Goal: Task Accomplishment & Management: Use online tool/utility

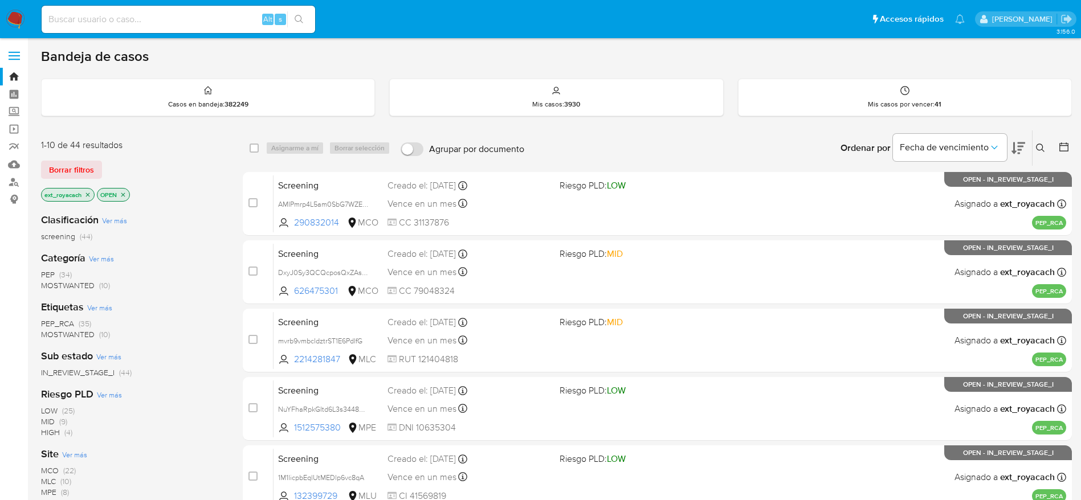
click at [13, 25] on img at bounding box center [15, 19] width 19 height 19
click at [71, 284] on span "MOSTWANTED" at bounding box center [68, 285] width 54 height 11
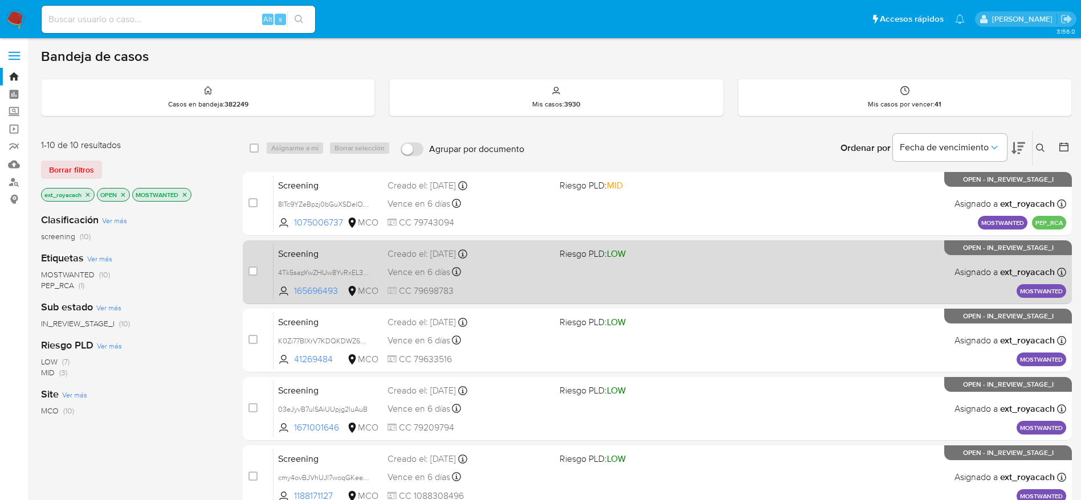
scroll to position [400, 0]
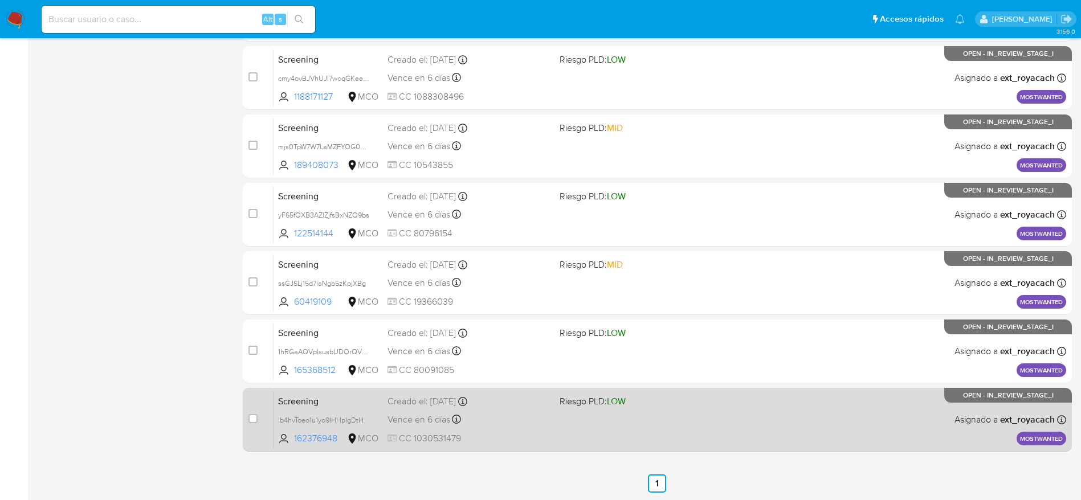
click at [553, 395] on div "Screening lb4hvToeo1u1yo9IHHpIgDtH 162376948 MCO Riesgo PLD: LOW Creado el: 25/…" at bounding box center [670, 420] width 793 height 58
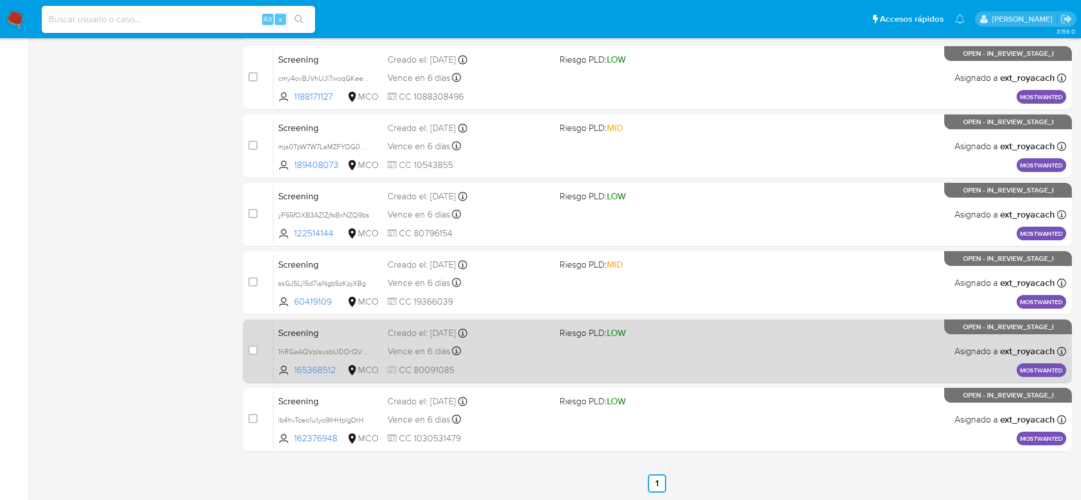
click at [494, 368] on span "CC 80091085" at bounding box center [469, 370] width 163 height 13
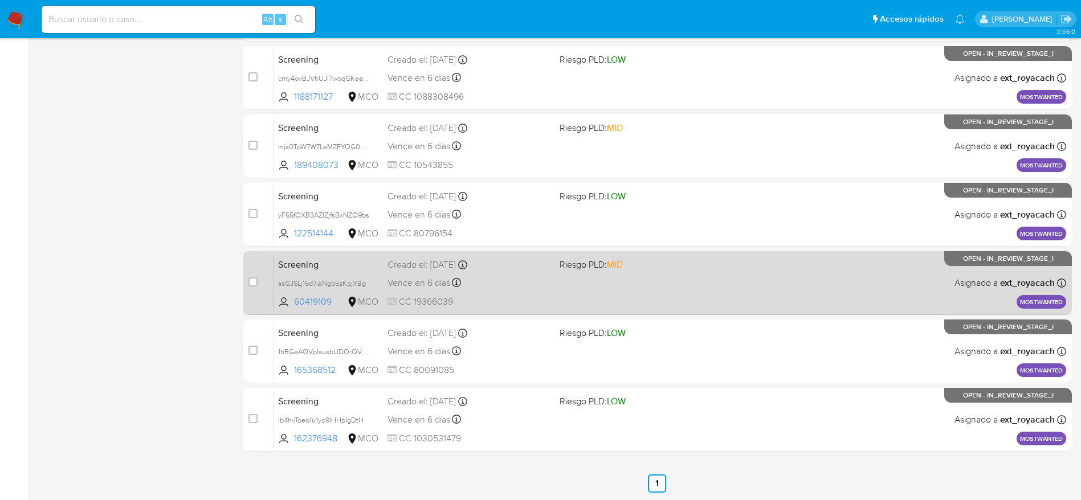
click at [458, 293] on div "Screening ssGJSLj15d7iaNgb5zKpjXBg 60419109 MCO Riesgo PLD: MID Creado el: 25/0…" at bounding box center [670, 283] width 793 height 58
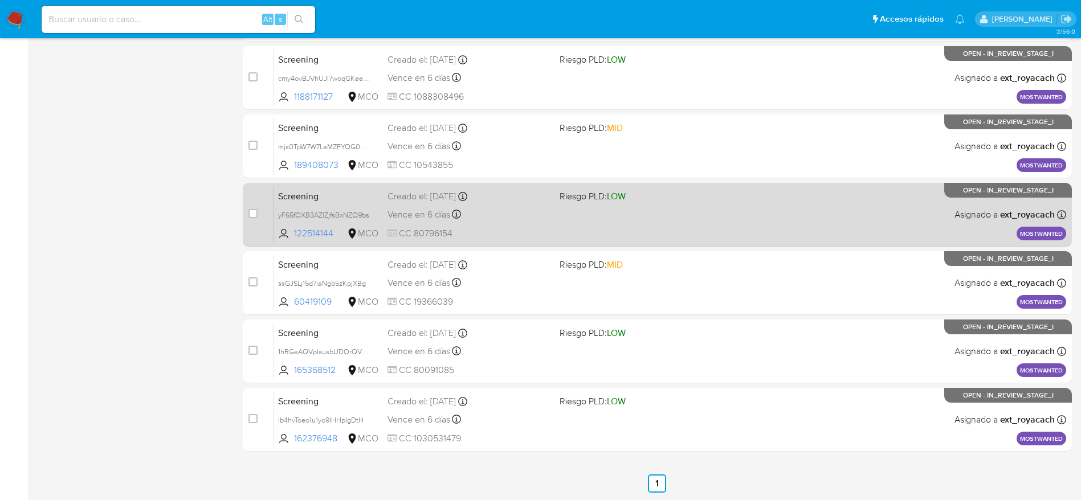
click at [463, 198] on div "Creado el: 25/08/2025 Creado el: 25/08/2025 07:05:47" at bounding box center [469, 196] width 163 height 13
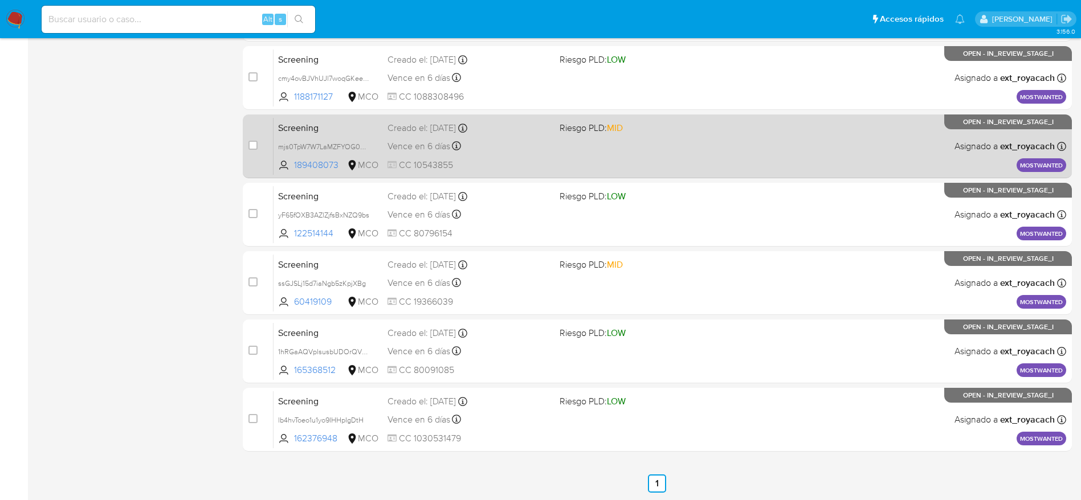
click at [442, 143] on span "Vence en 6 días" at bounding box center [419, 146] width 63 height 13
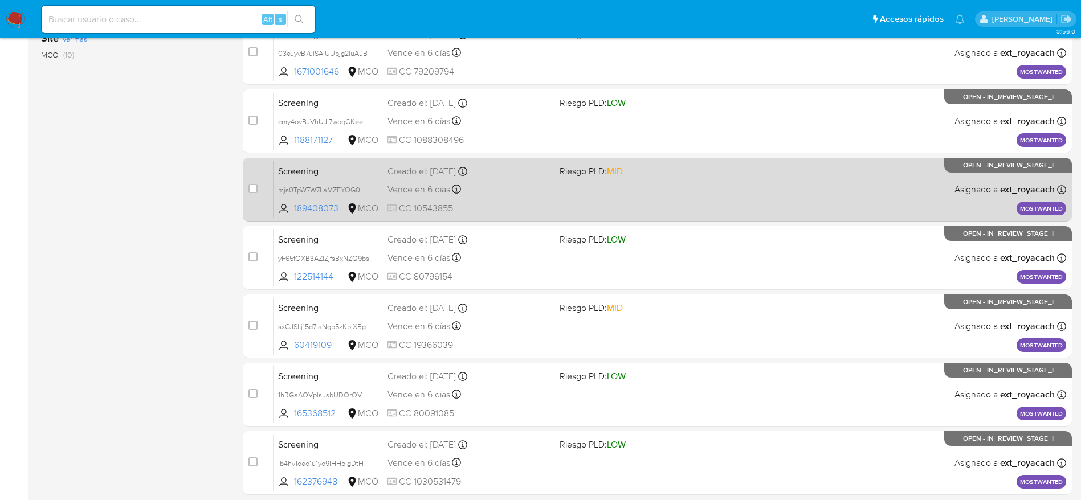
scroll to position [328, 0]
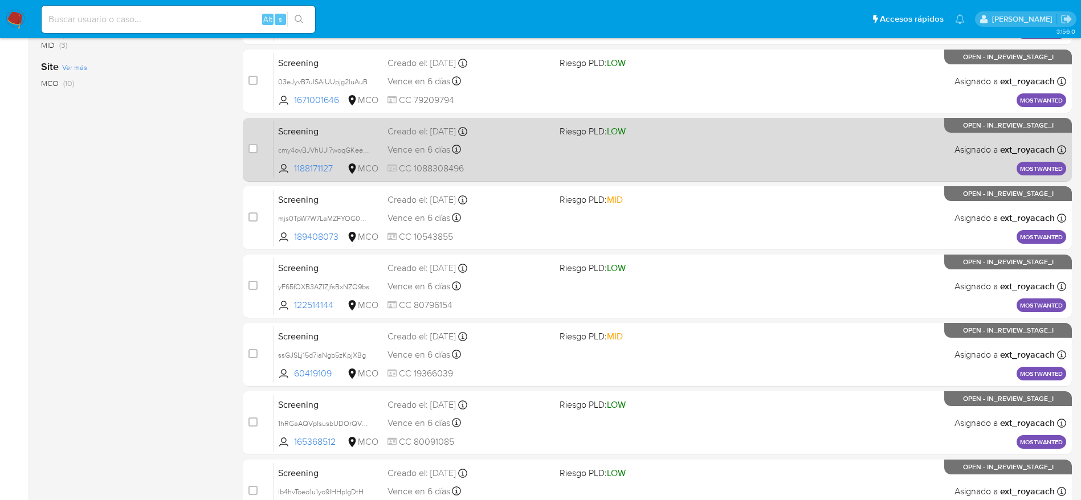
click at [410, 144] on span "Vence en 6 días" at bounding box center [419, 150] width 63 height 13
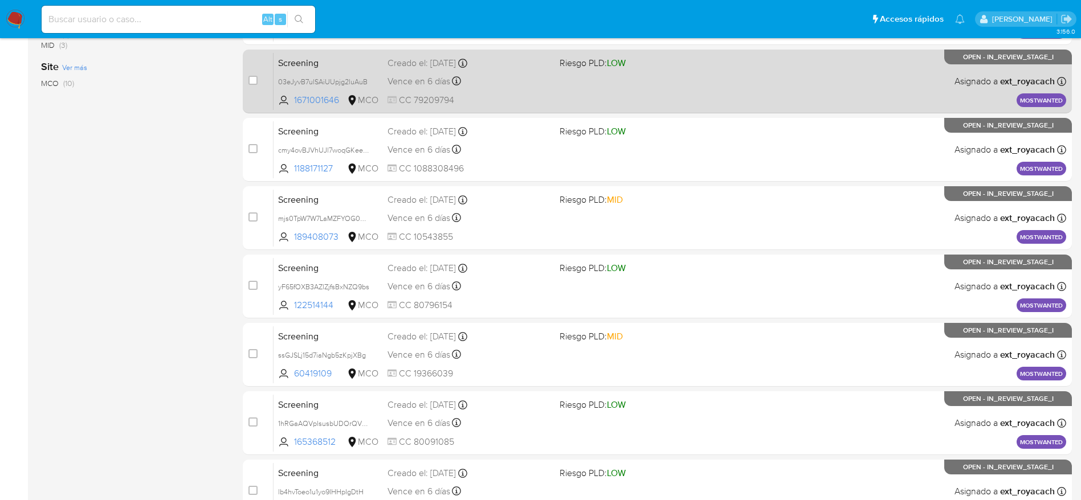
click at [499, 78] on div "Vence en 6 días Vence el 02/09/2025 07:05:50" at bounding box center [469, 81] width 163 height 15
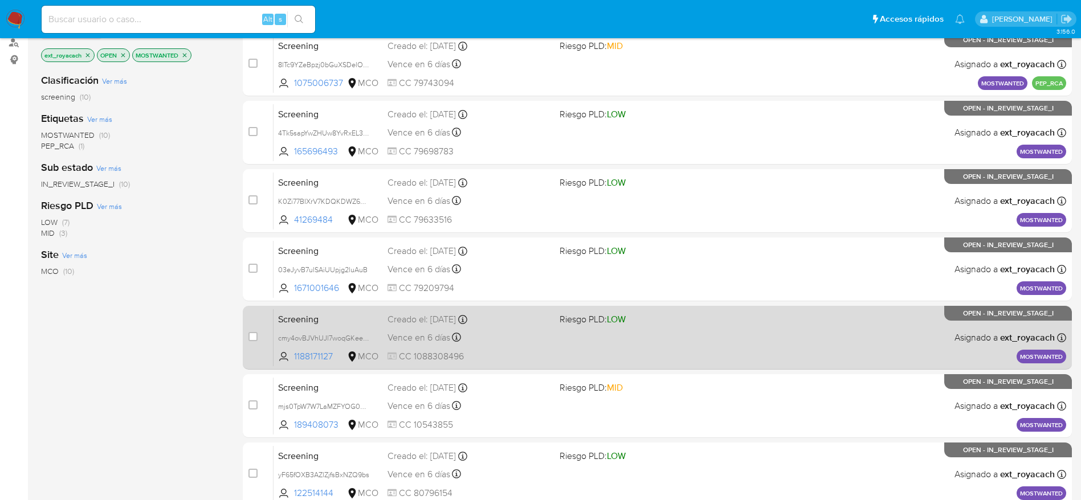
scroll to position [138, 0]
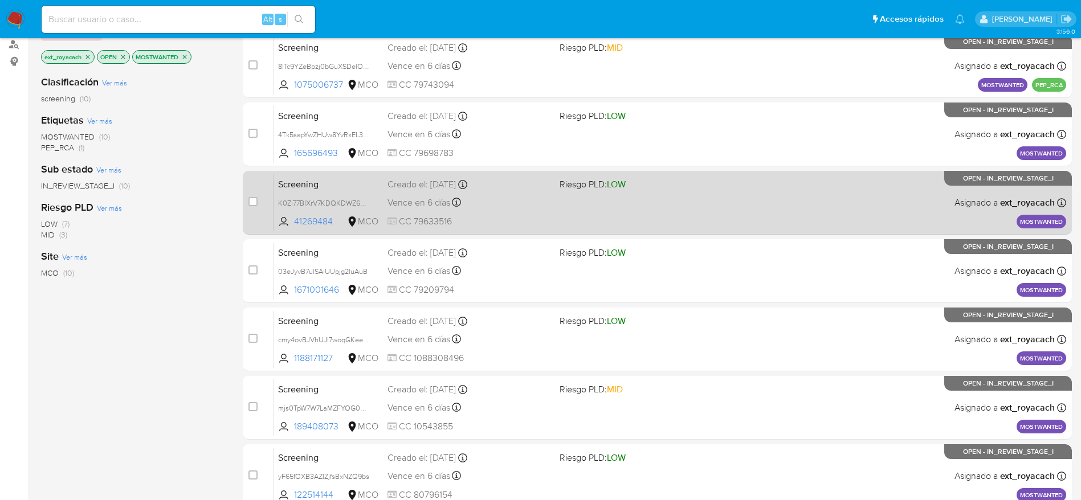
click at [486, 197] on div "Vence en 6 días Vence el 02/09/2025 07:05:51" at bounding box center [469, 202] width 163 height 15
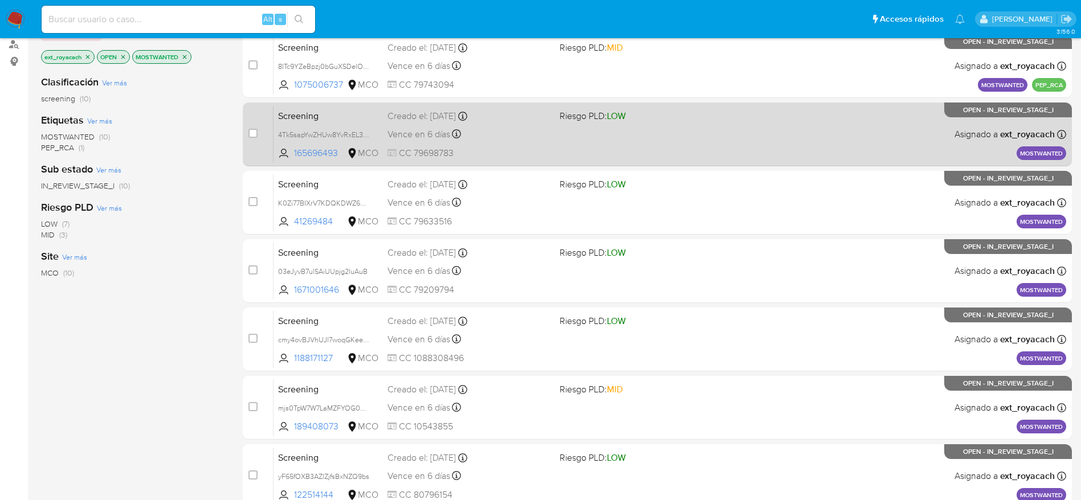
click at [524, 140] on div "Vence en 6 días Vence el 02/09/2025 07:05:52" at bounding box center [469, 134] width 163 height 15
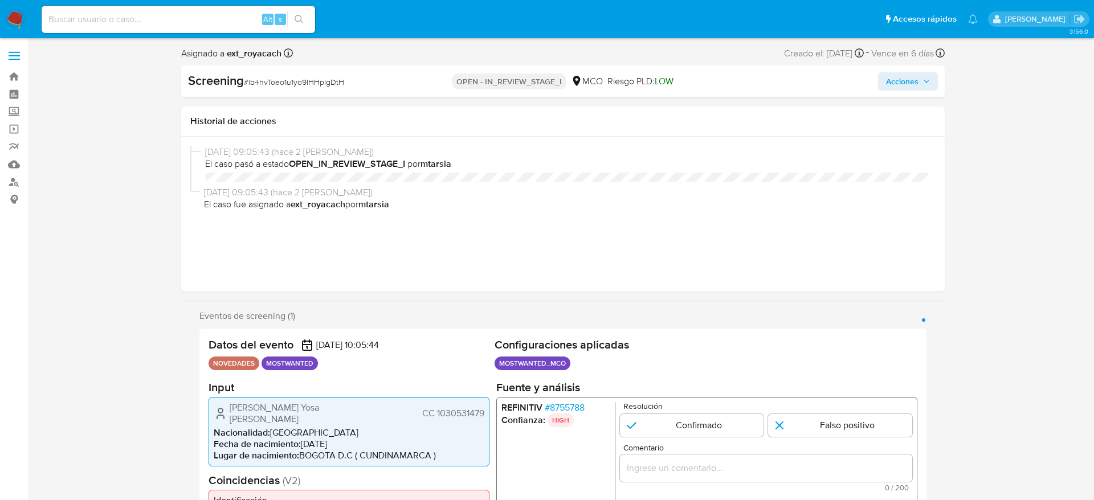
select select "10"
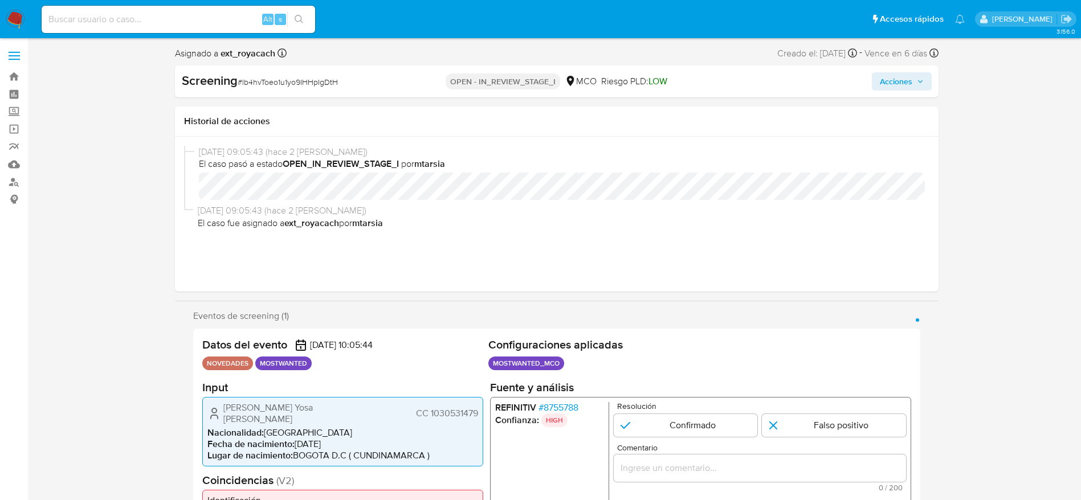
scroll to position [482, 0]
click at [449, 410] on span "CC 1030531479" at bounding box center [446, 412] width 62 height 11
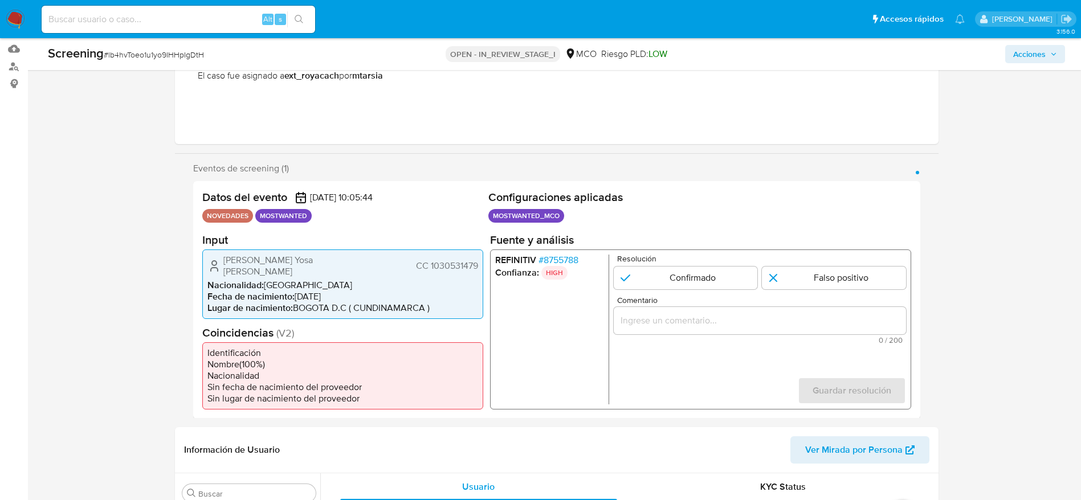
scroll to position [127, 0]
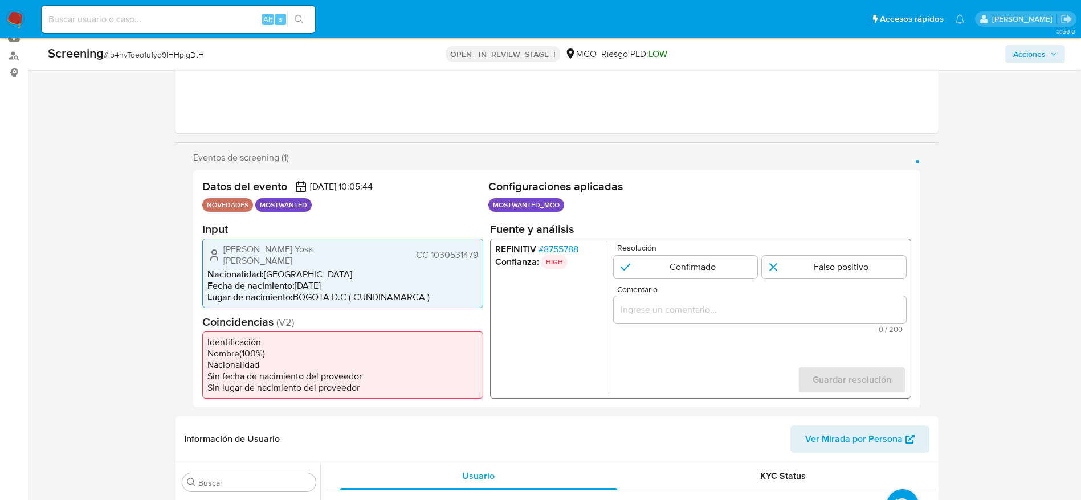
click at [181, 52] on span "# lb4hvToeo1u1yo9IHHpIgDtH" at bounding box center [154, 54] width 100 height 11
copy span "lb4hvToeo1u1yo9IHHpIgDtH"
click at [449, 249] on span "CC 1030531479" at bounding box center [446, 254] width 62 height 11
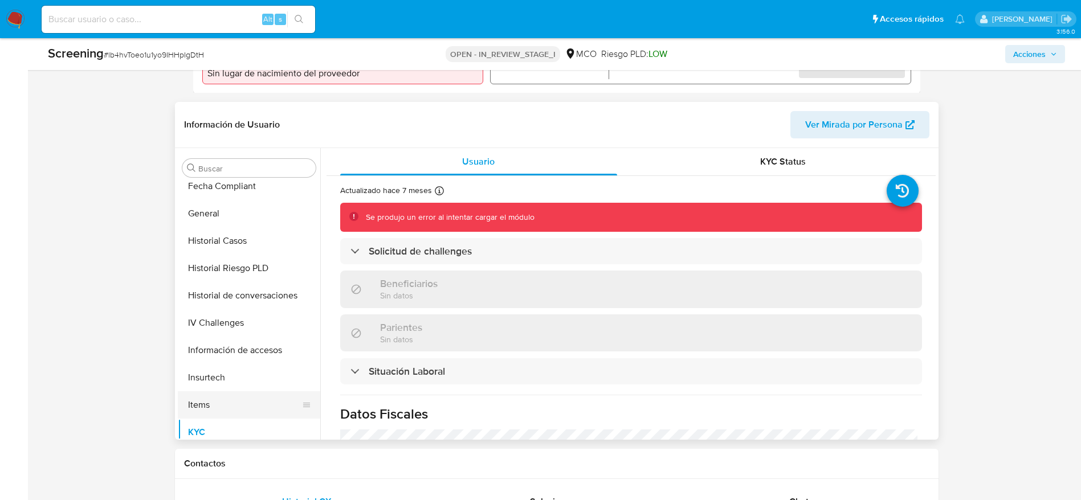
scroll to position [309, 0]
click at [258, 164] on input "Buscar" at bounding box center [254, 169] width 113 height 10
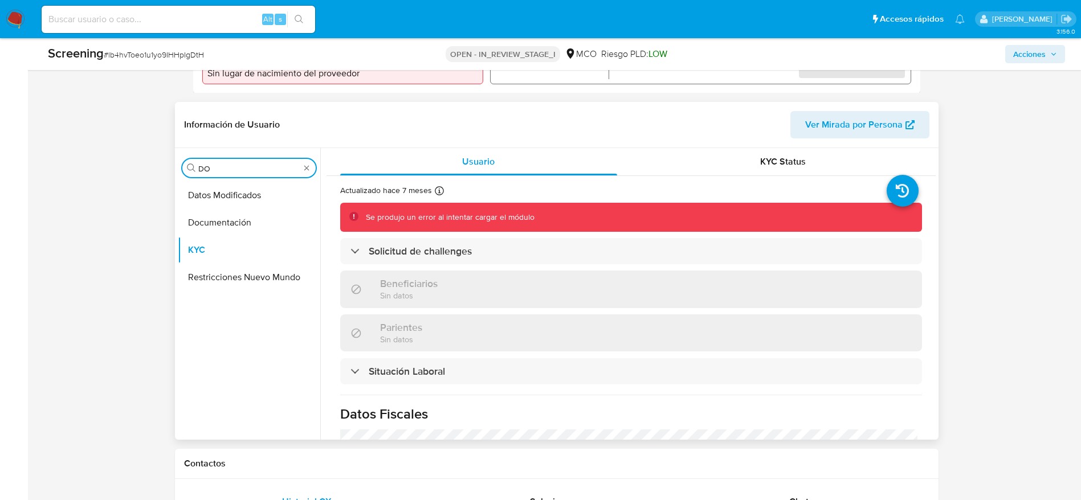
scroll to position [0, 0]
type input "DO"
click at [226, 209] on button "Documentación" at bounding box center [244, 222] width 133 height 27
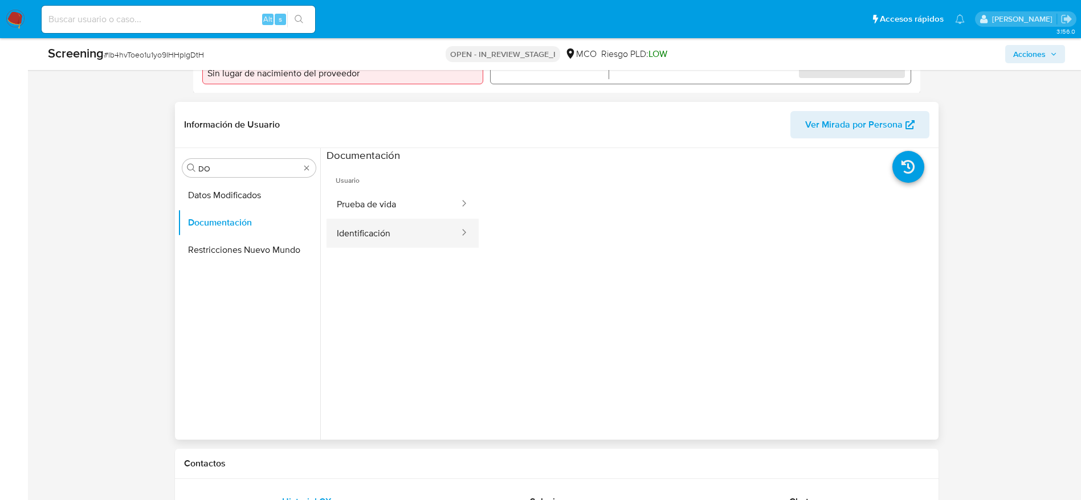
click at [375, 226] on button "Identificación" at bounding box center [394, 233] width 134 height 29
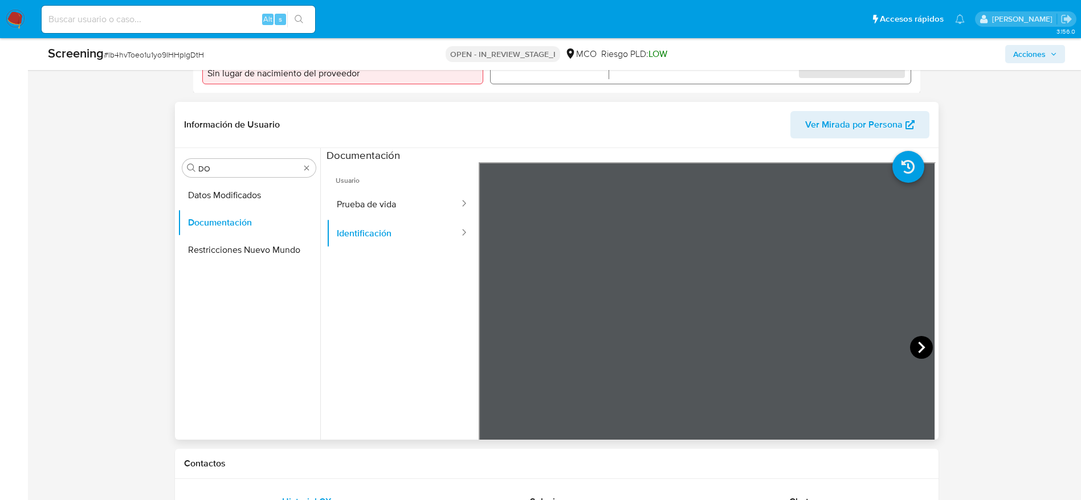
click at [912, 336] on icon at bounding box center [921, 347] width 23 height 23
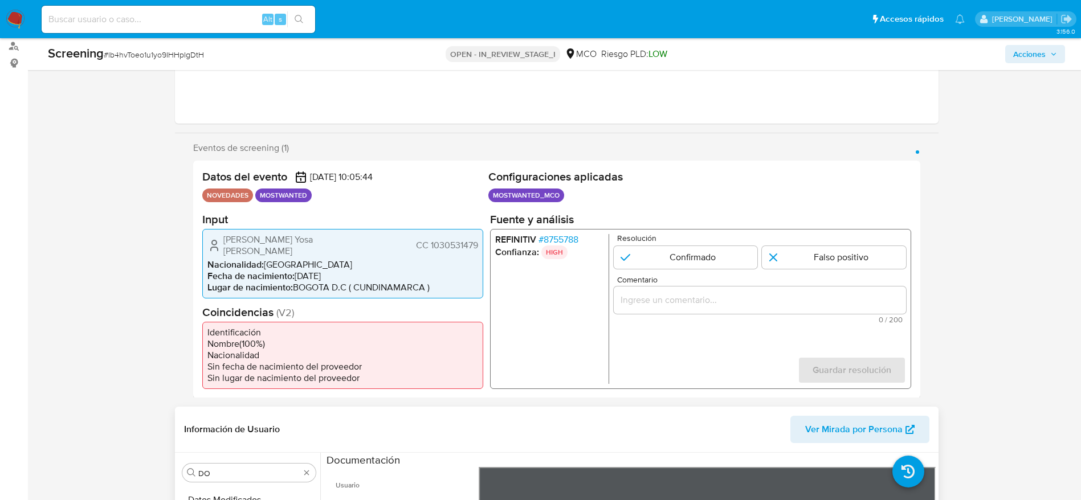
scroll to position [138, 0]
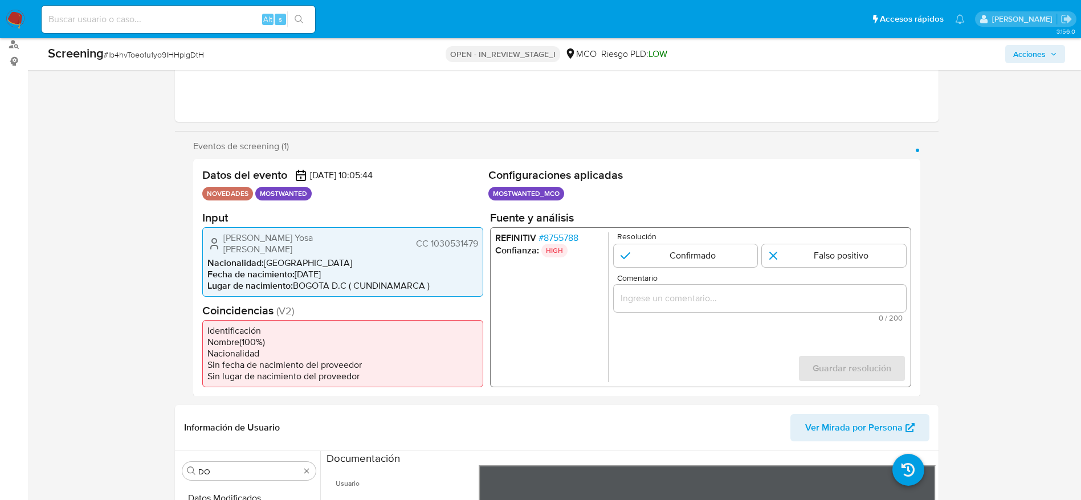
click at [453, 238] on span "CC 1030531479" at bounding box center [446, 243] width 62 height 11
click at [278, 237] on span "Juan Carlos Yosa Rodriguez" at bounding box center [294, 243] width 142 height 23
click at [284, 241] on span "Juan Carlos Yosa Rodriguez" at bounding box center [294, 243] width 142 height 23
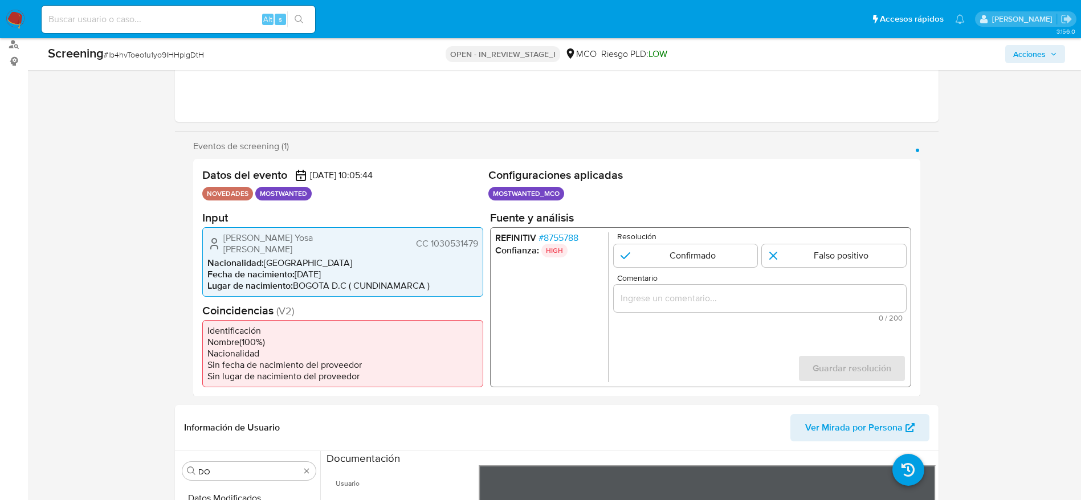
click at [284, 241] on span "Juan Carlos Yosa Rodriguez" at bounding box center [294, 243] width 142 height 23
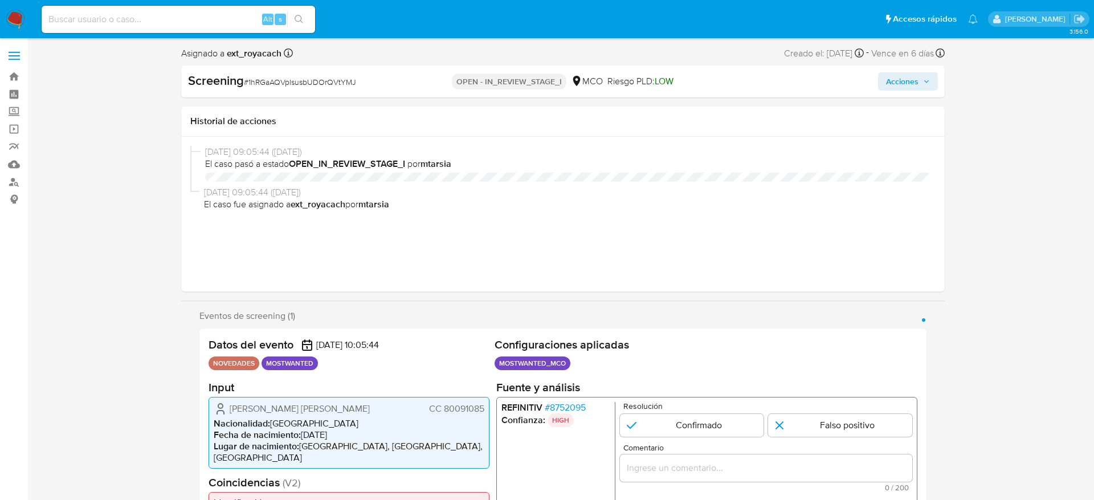
select select "10"
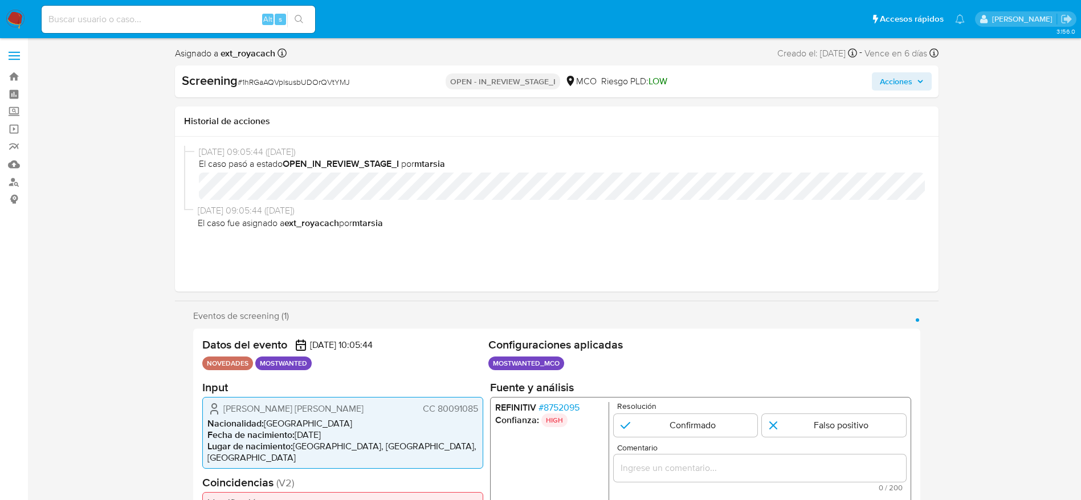
scroll to position [482, 0]
click at [451, 411] on span "CC 80091085" at bounding box center [449, 408] width 55 height 11
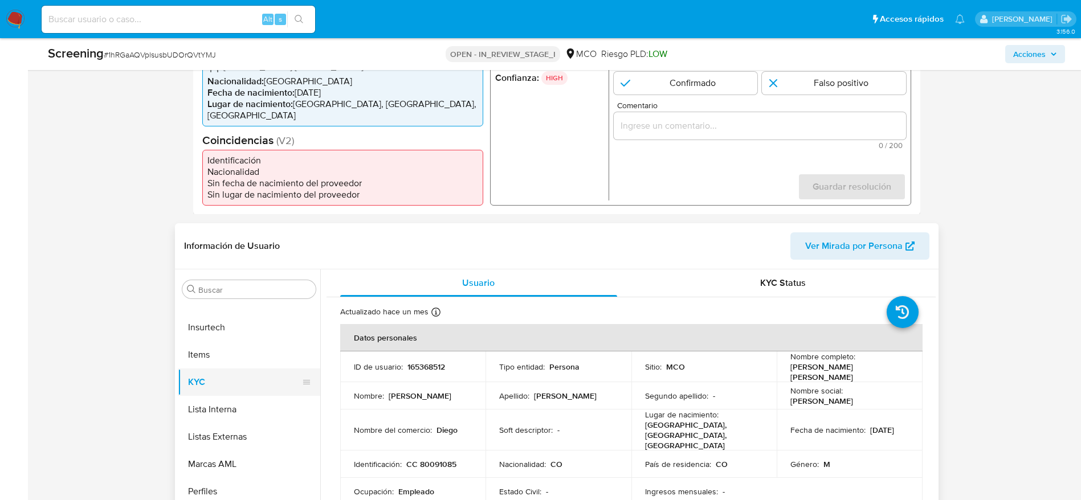
scroll to position [311, 0]
click at [227, 291] on input "Buscar" at bounding box center [254, 289] width 113 height 10
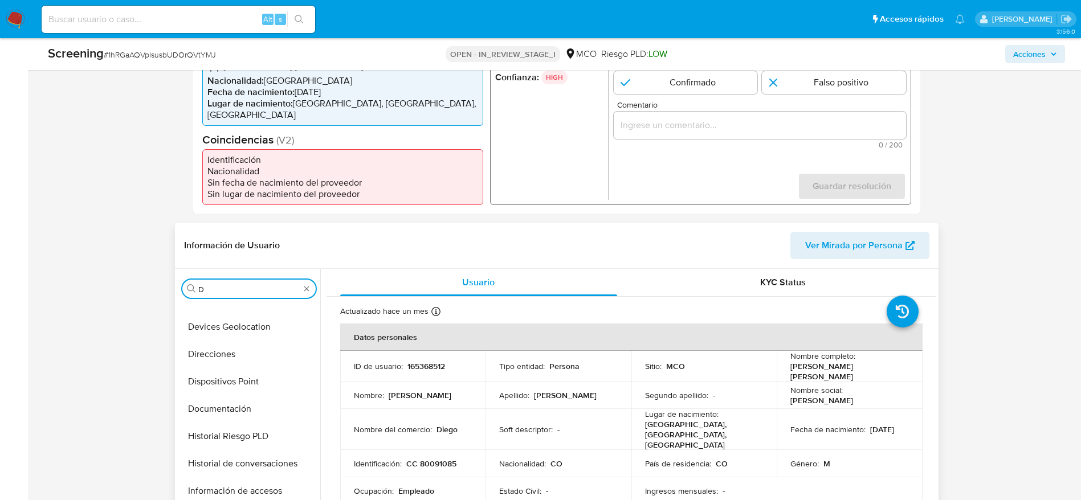
scroll to position [0, 0]
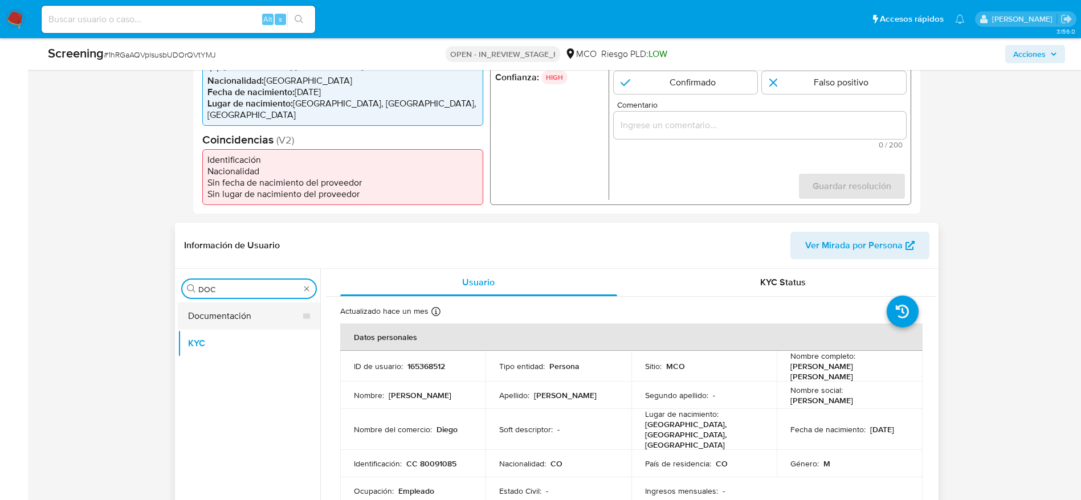
type input "DOC"
click at [222, 323] on button "Documentación" at bounding box center [244, 316] width 133 height 27
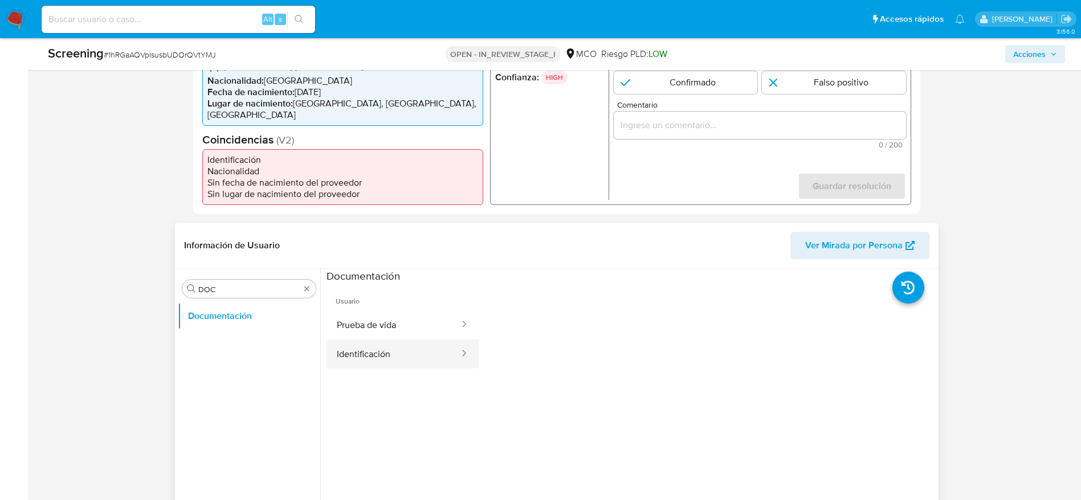
click at [407, 348] on button "Identificación" at bounding box center [394, 354] width 134 height 29
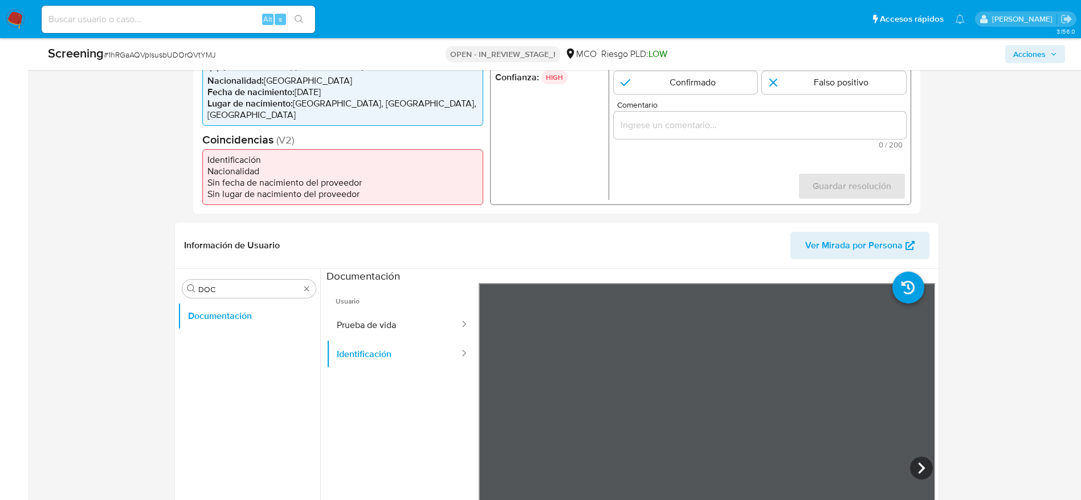
scroll to position [238, 0]
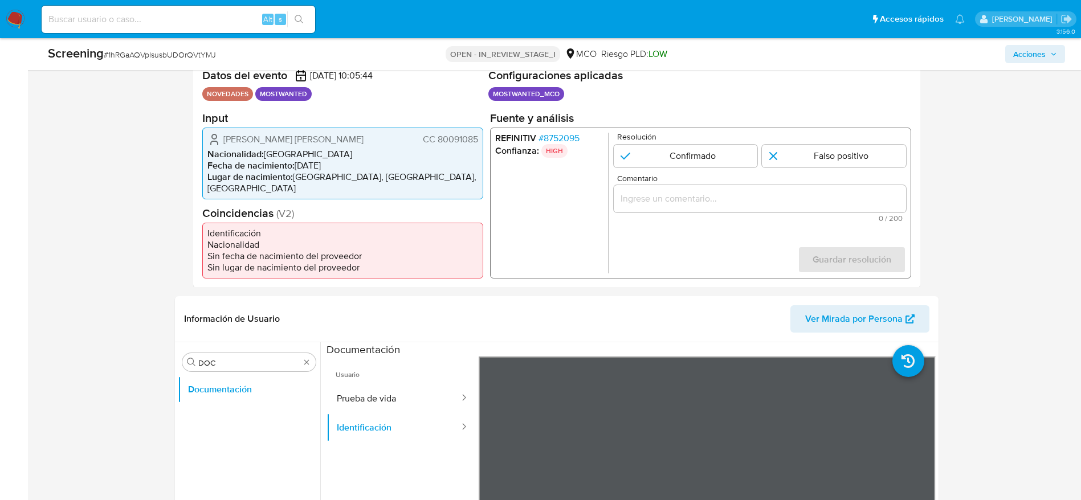
click at [460, 141] on span "CC 80091085" at bounding box center [449, 138] width 55 height 11
click at [237, 141] on span "Rosas Ramirez Diego Andres" at bounding box center [293, 138] width 140 height 11
click at [266, 143] on span "Rosas Ramirez Diego Andres" at bounding box center [293, 138] width 140 height 11
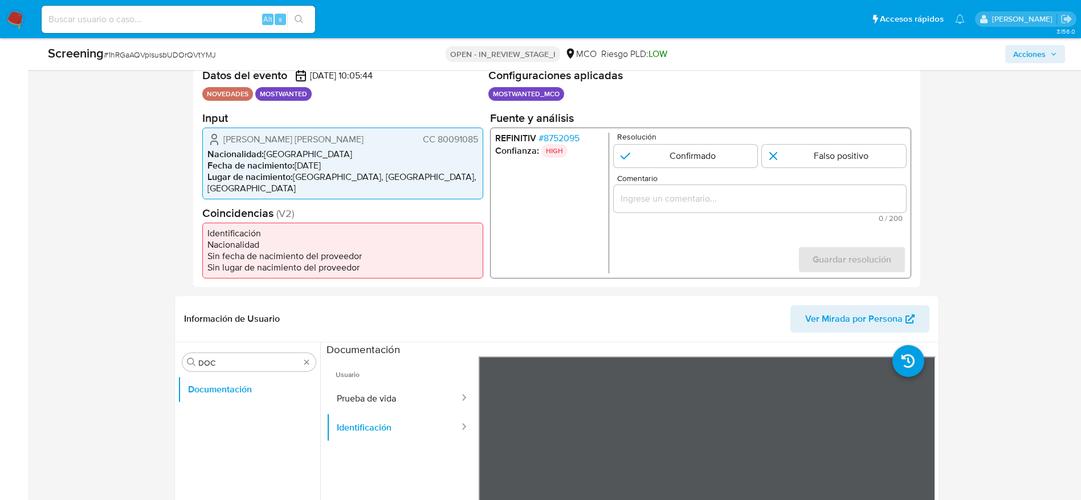
click at [266, 143] on span "Rosas Ramirez Diego Andres" at bounding box center [293, 138] width 140 height 11
click at [454, 136] on span "CC 80091085" at bounding box center [449, 138] width 55 height 11
click at [262, 141] on span "Rosas Ramirez Diego Andres" at bounding box center [293, 138] width 140 height 11
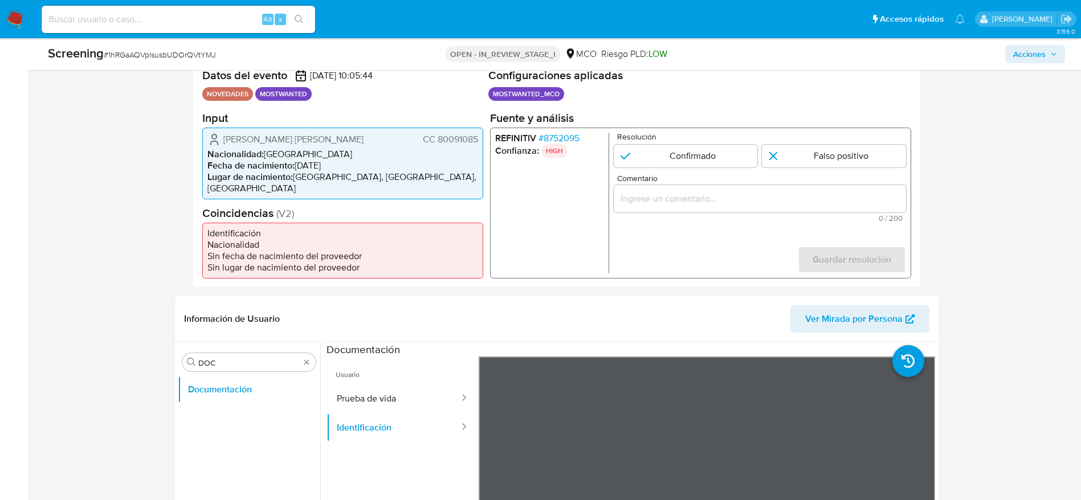
click at [262, 141] on span "Rosas Ramirez Diego Andres" at bounding box center [293, 138] width 140 height 11
click at [245, 142] on span "Rosas Ramirez Diego Andres" at bounding box center [293, 138] width 140 height 11
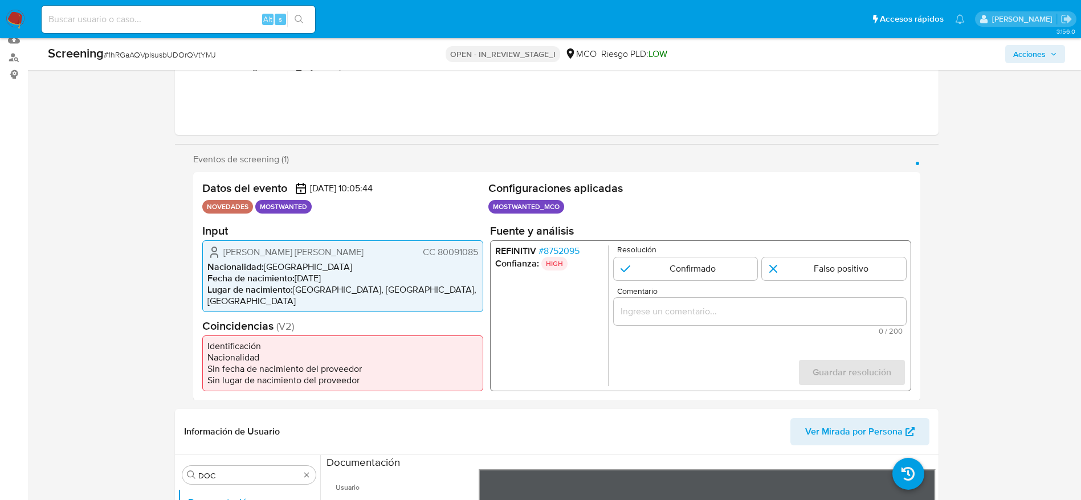
scroll to position [120, 0]
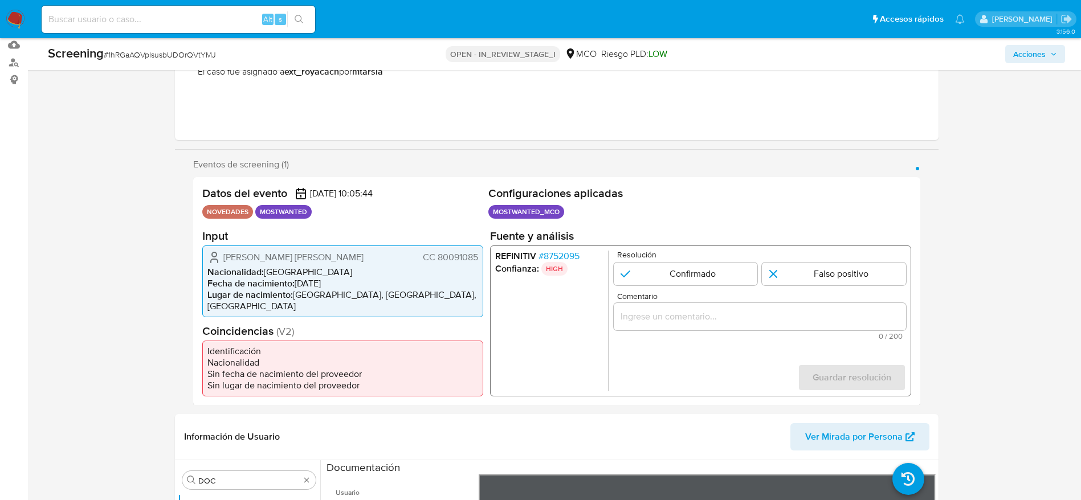
click at [192, 56] on span "# 1hRGaAQVplsusbUDOrQVtYMJ" at bounding box center [160, 54] width 112 height 11
copy span "1hRGaAQVplsusbUDOrQVtYMJ"
drag, startPoint x: 223, startPoint y: 259, endPoint x: 405, endPoint y: 262, distance: 181.8
click at [405, 262] on div "Rosas Ramirez Diego Andres CC 80091085" at bounding box center [342, 257] width 271 height 14
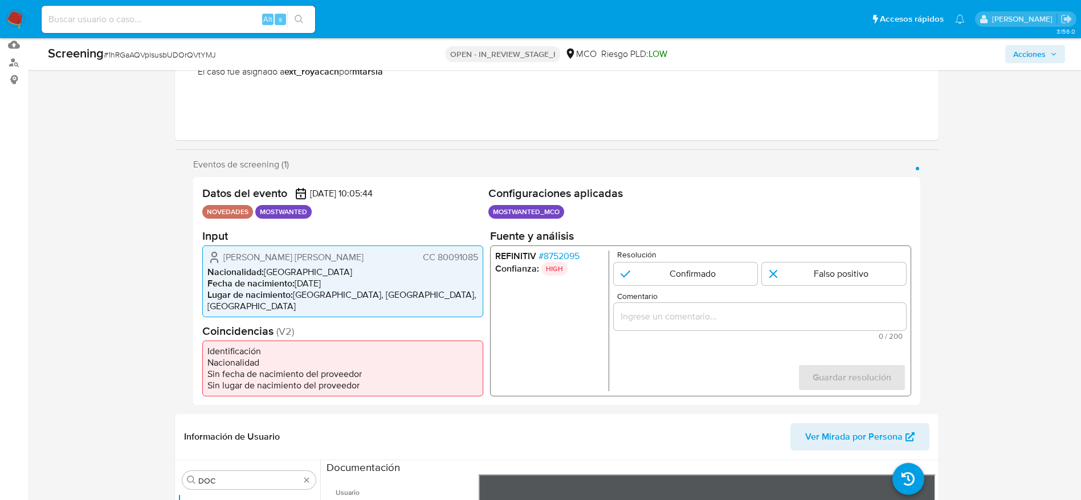
drag, startPoint x: 209, startPoint y: 256, endPoint x: 480, endPoint y: 263, distance: 271.4
click at [480, 263] on div "Rosas Ramirez Diego Andres CC 80091085 Nacionalidad : Colombia Fecha de nacimie…" at bounding box center [342, 281] width 281 height 72
paste input "El titular de la cuenta es Rosas Ramirez Diego Andres. Presenta antecedentes en…"
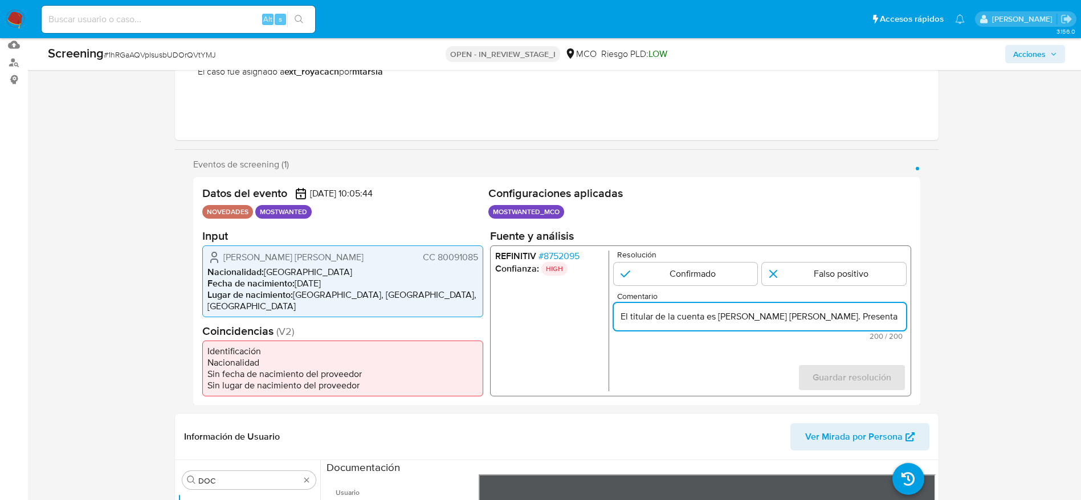
click at [646, 319] on input "El titular de la cuenta es Rosas Ramirez Diego Andres. Presenta antecedentes en…" at bounding box center [759, 316] width 292 height 15
click at [768, 321] on input "El titular de la cuenta es Rosas Ramirez Diego Andres. Presenta antecedentes en…" at bounding box center [759, 316] width 292 height 15
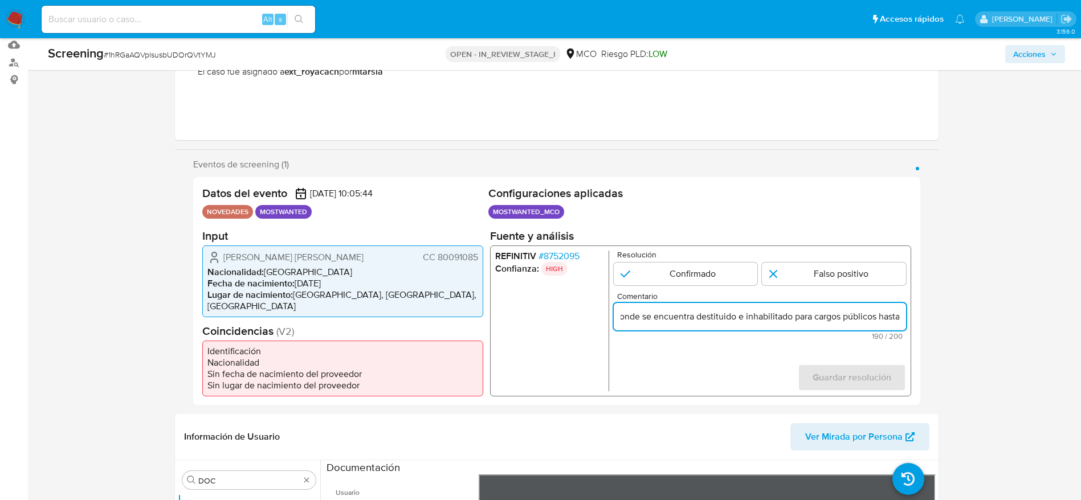
click at [897, 320] on input "El titular de la cuenta es Rosas Ramirez Diego Andres. Presenta antecedentes en…" at bounding box center [759, 316] width 292 height 15
type input "El titular de la cuenta es Rosas Ramirez Diego Andres. Presenta antecedentes en…"
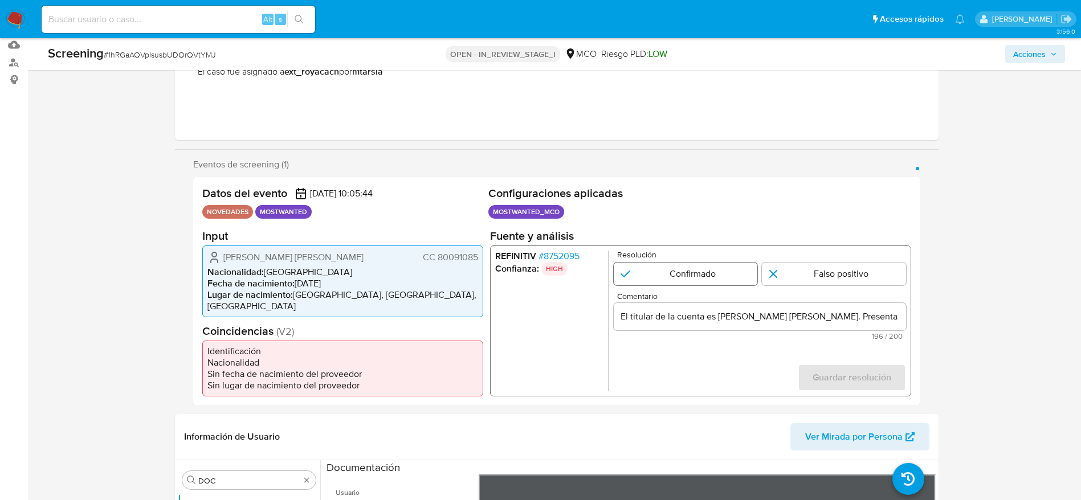
click at [712, 283] on input "1 de 1" at bounding box center [685, 273] width 144 height 23
radio input "true"
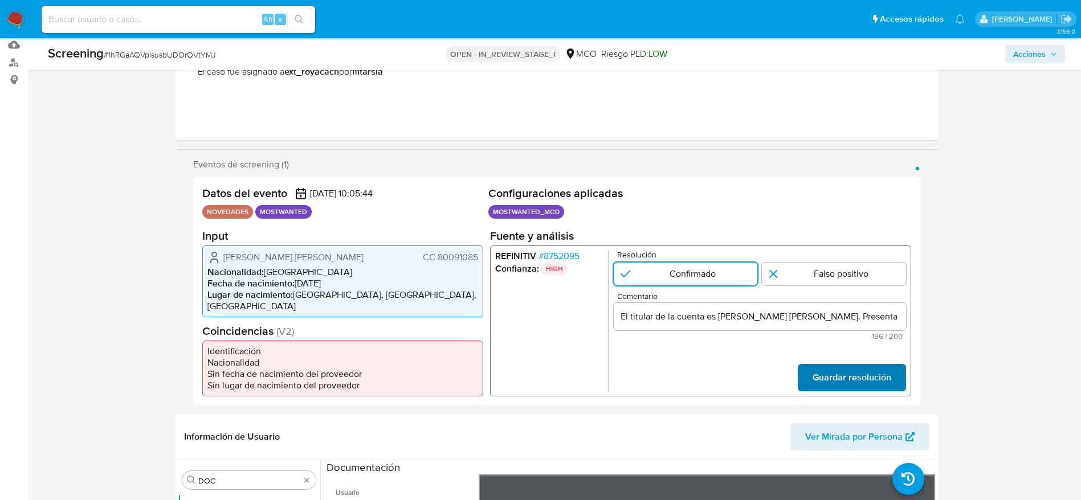
click at [845, 380] on span "Guardar resolución" at bounding box center [851, 377] width 79 height 25
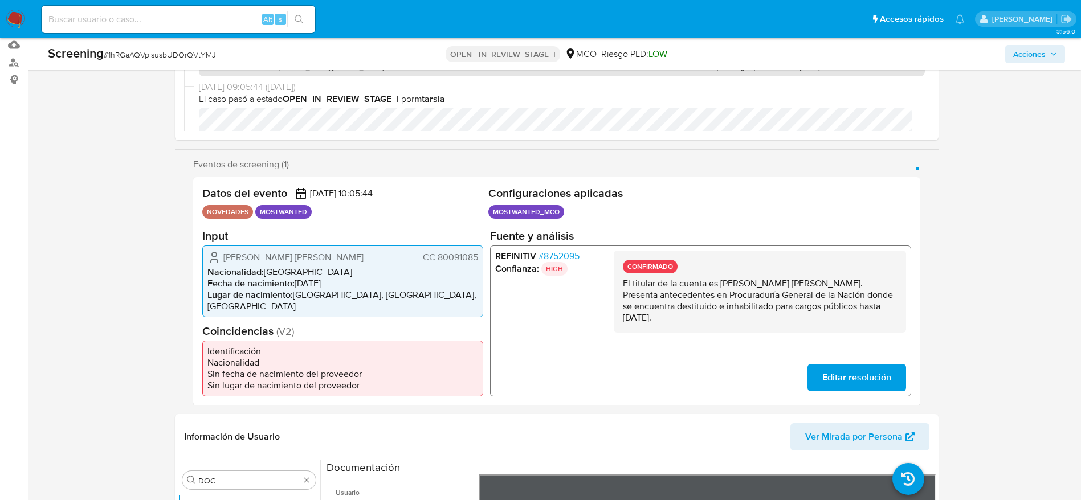
click at [648, 306] on p "El titular de la cuenta es Rosas Ramirez Diego Andres. Presenta antecedentes en…" at bounding box center [759, 301] width 274 height 46
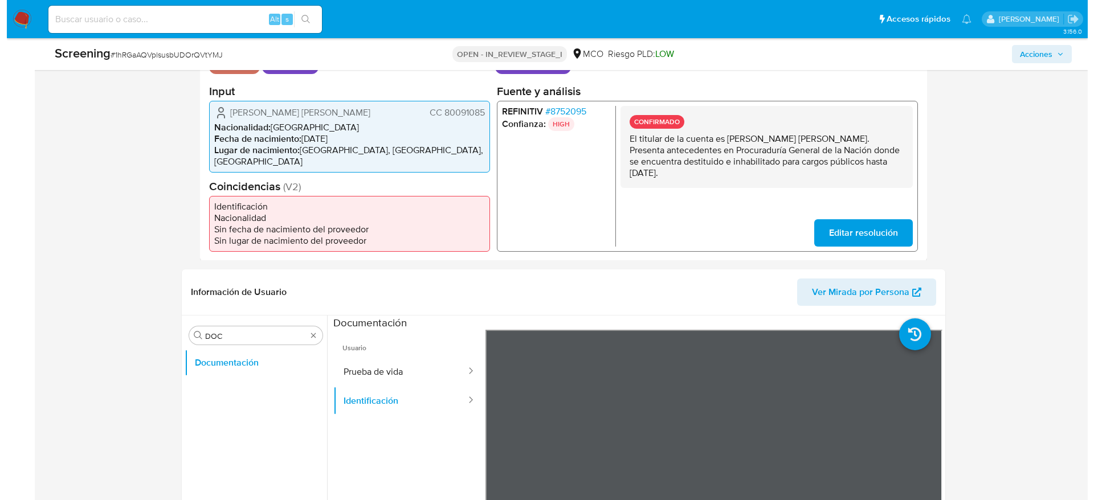
scroll to position [268, 0]
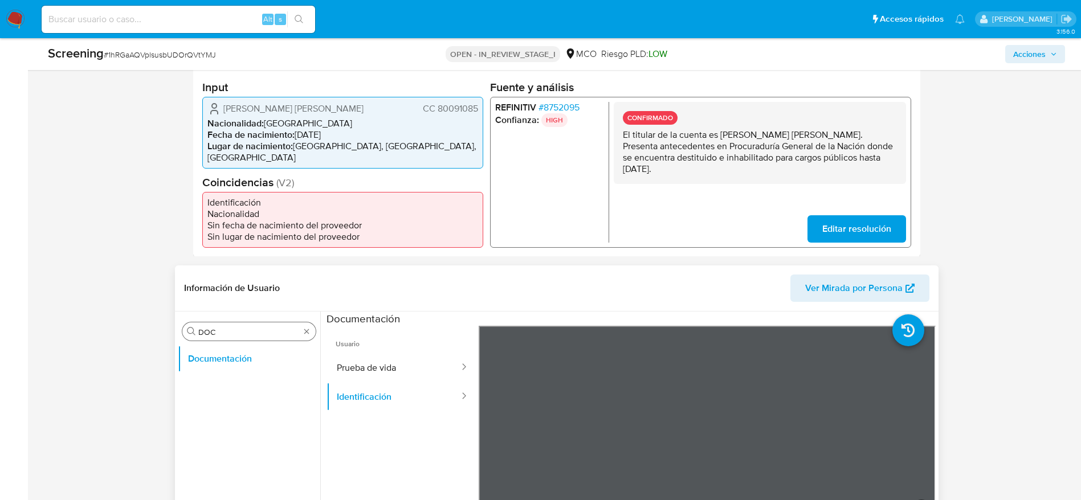
click at [234, 323] on div "Buscar DOC" at bounding box center [248, 332] width 133 height 18
drag, startPoint x: 234, startPoint y: 323, endPoint x: 218, endPoint y: 336, distance: 19.8
click at [218, 336] on div "Buscar DOC" at bounding box center [248, 332] width 133 height 18
click at [218, 336] on input "DOC" at bounding box center [248, 332] width 101 height 10
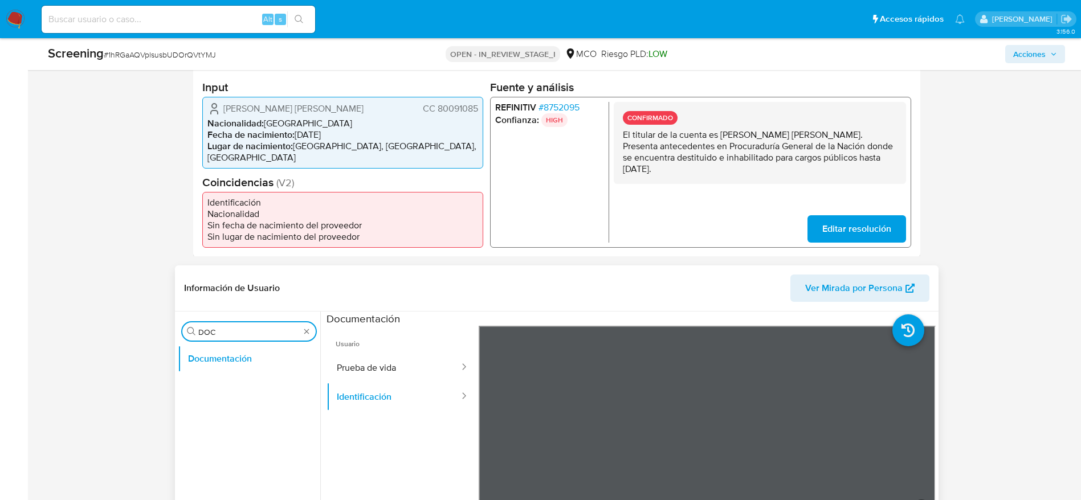
click at [218, 336] on input "DOC" at bounding box center [248, 332] width 101 height 10
type input "LIS"
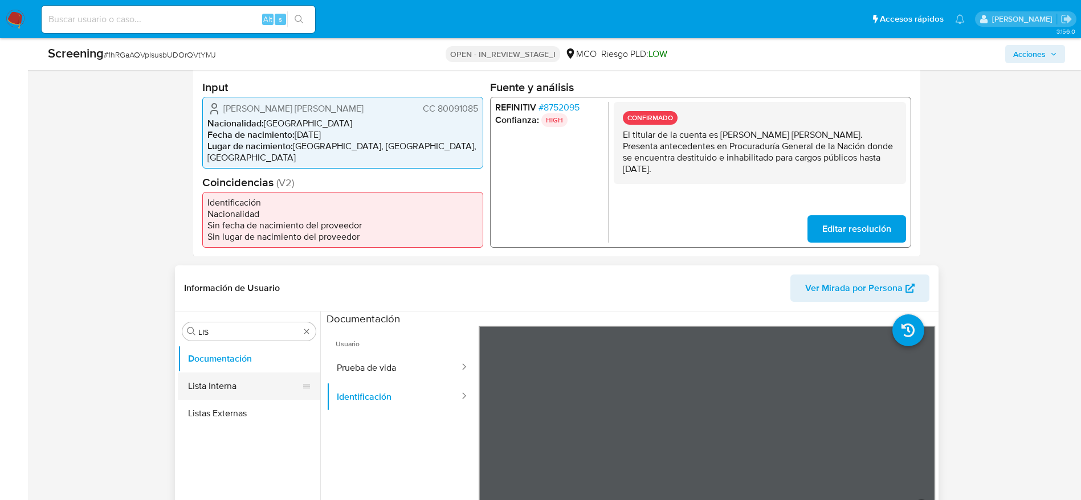
click at [227, 381] on button "Lista Interna" at bounding box center [244, 386] width 133 height 27
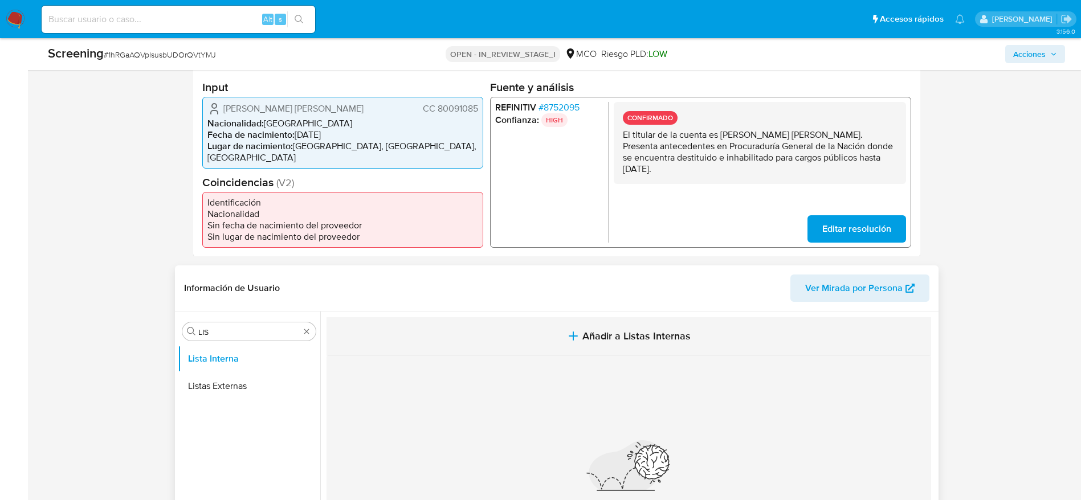
click at [521, 332] on button "Añadir a Listas Internas" at bounding box center [629, 336] width 605 height 38
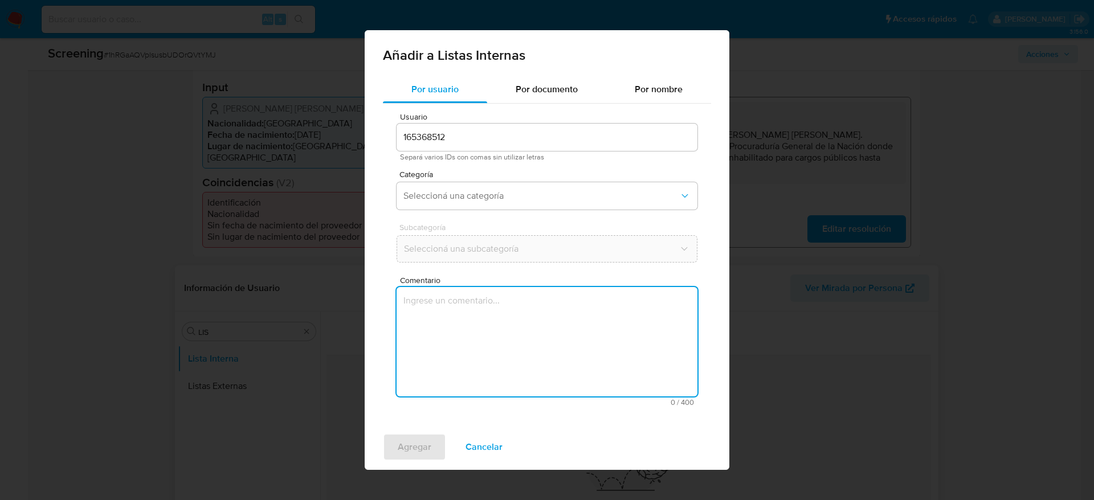
click at [513, 374] on textarea "Comentario" at bounding box center [547, 341] width 301 height 109
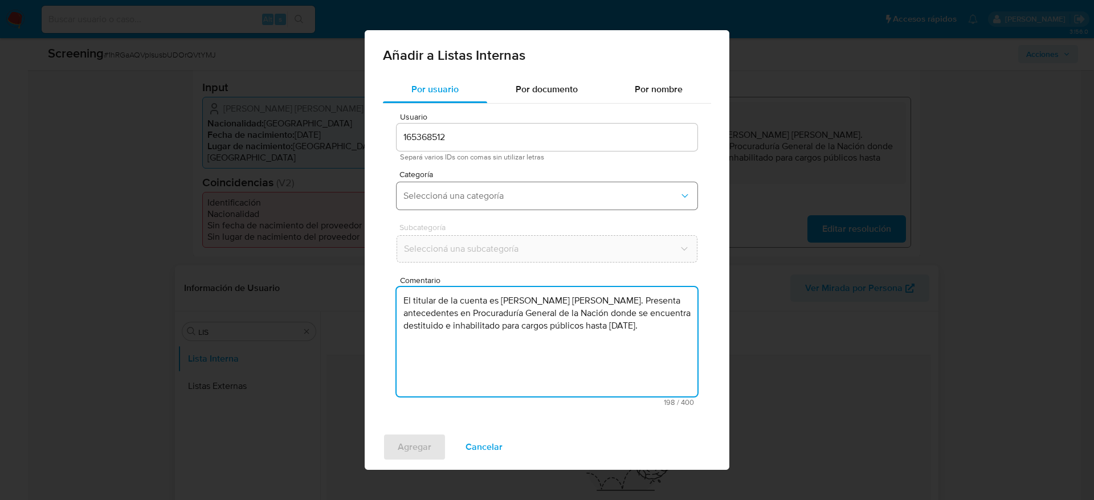
type textarea "El titular de la cuenta es Rosas Ramirez Diego Andres. Presenta antecedentes en…"
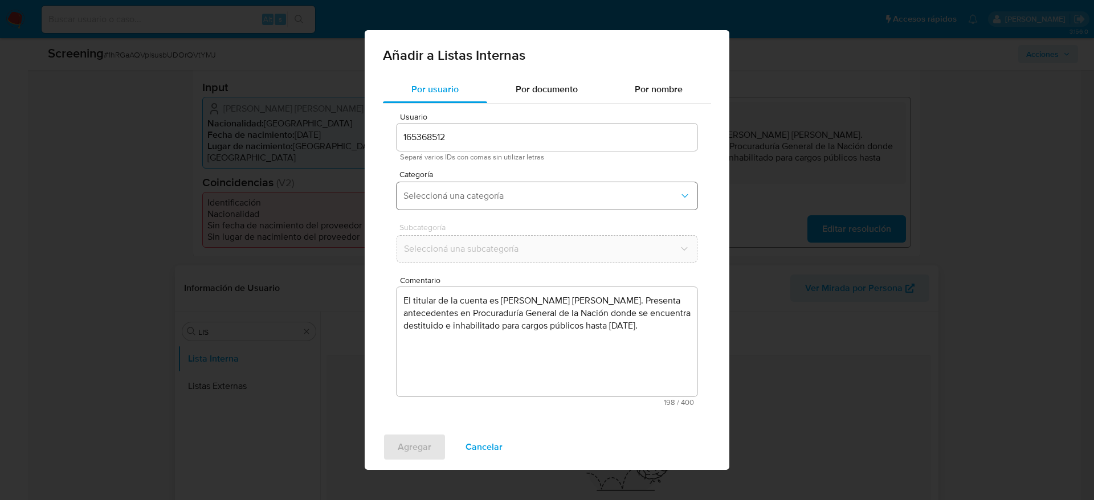
click at [479, 190] on span "Seleccioná una categoría" at bounding box center [542, 195] width 276 height 11
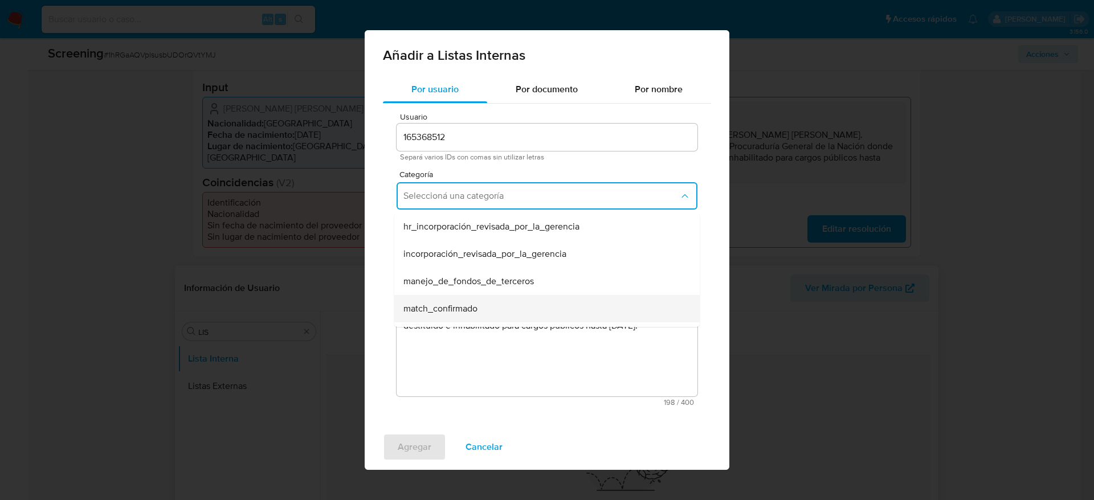
scroll to position [31, 0]
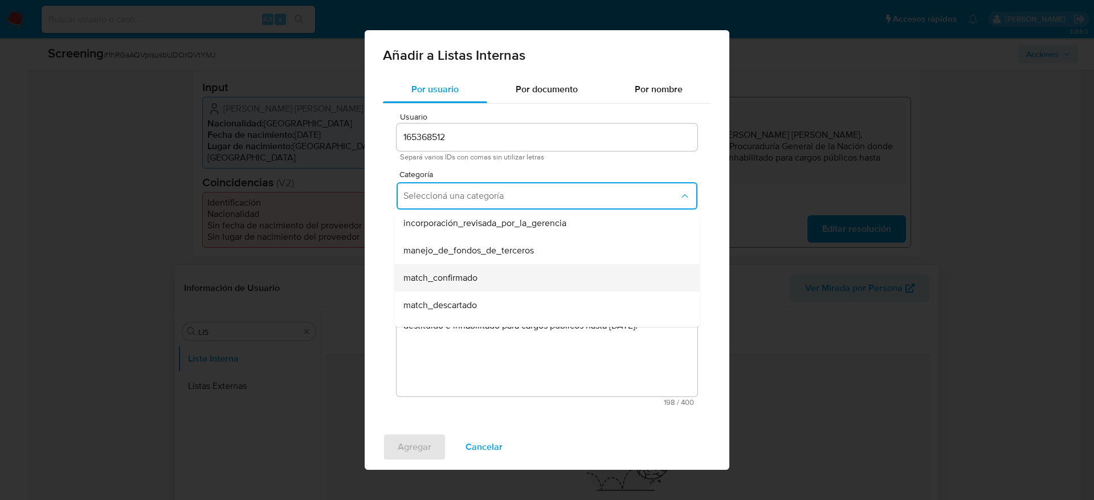
click at [462, 280] on span "match_confirmado" at bounding box center [441, 277] width 74 height 11
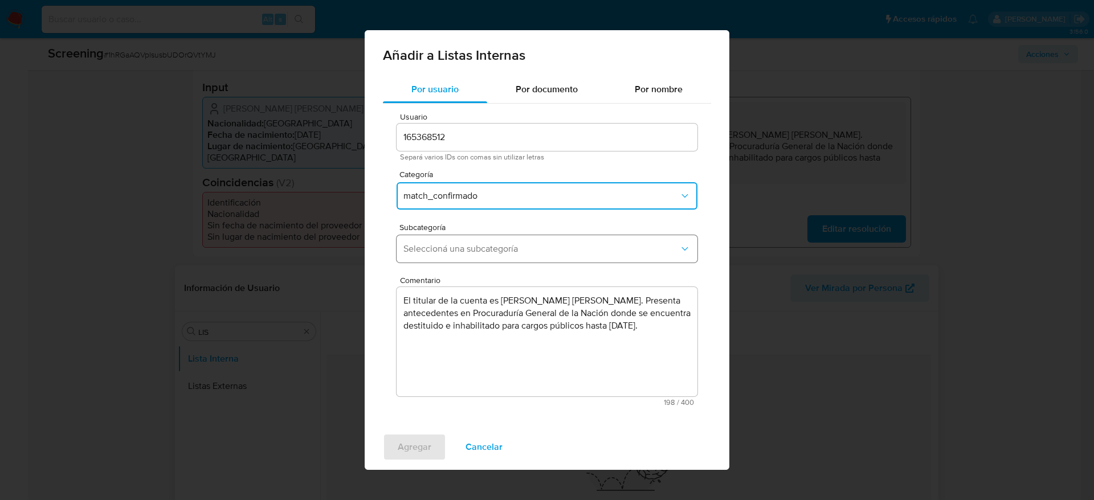
click at [489, 259] on button "Seleccioná una subcategoría" at bounding box center [547, 248] width 301 height 27
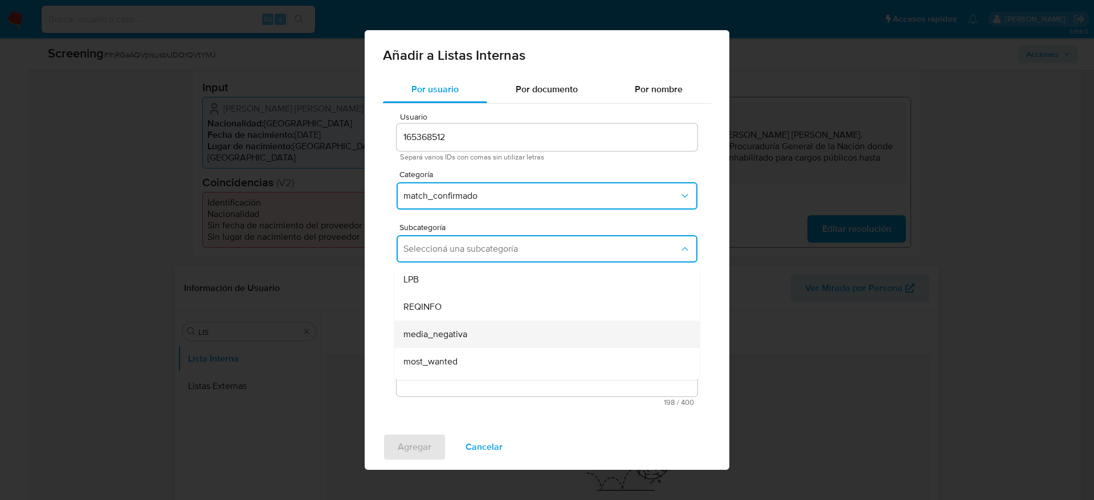
scroll to position [78, 0]
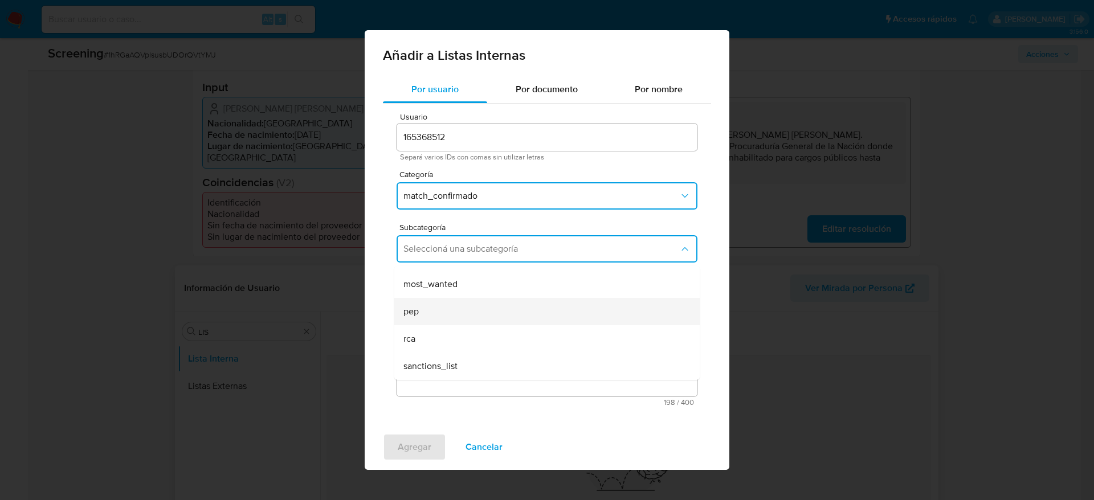
click at [445, 315] on div "pep" at bounding box center [544, 311] width 280 height 27
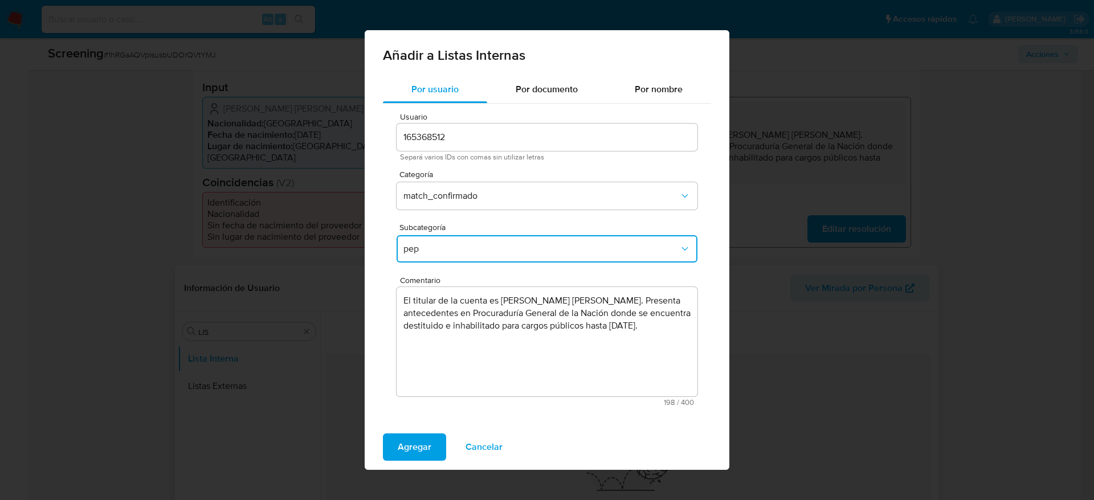
click at [448, 237] on button "pep" at bounding box center [547, 248] width 301 height 27
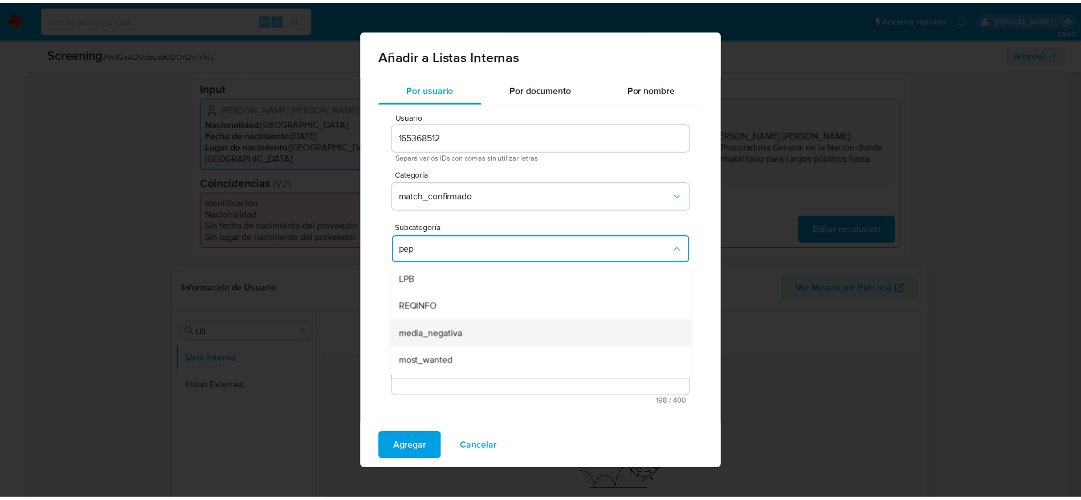
scroll to position [23, 0]
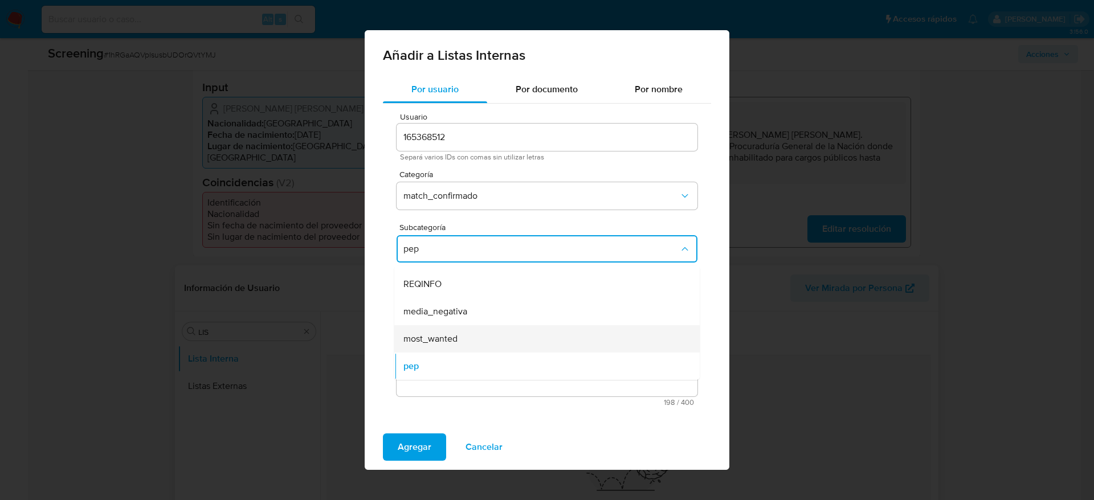
click at [455, 333] on span "most_wanted" at bounding box center [431, 338] width 54 height 11
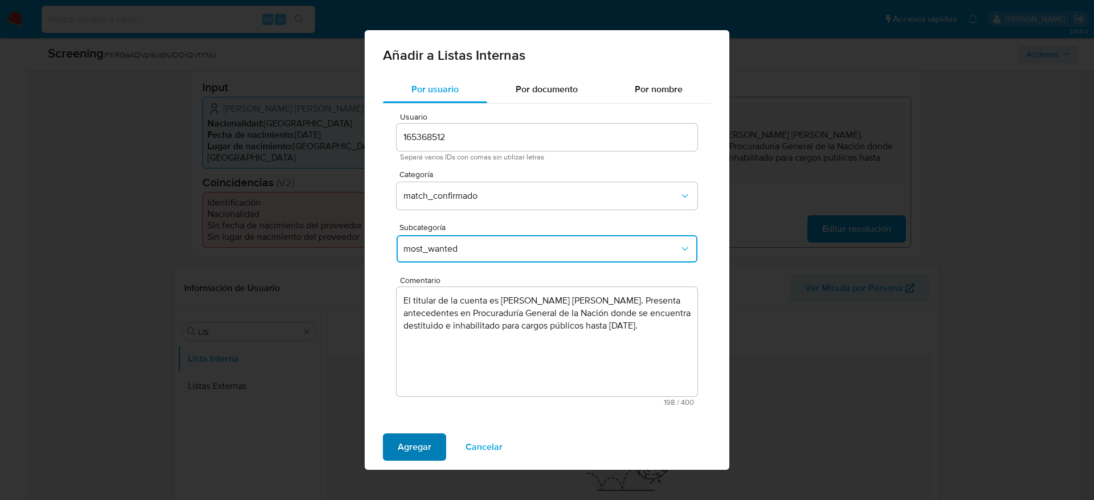
click at [410, 453] on span "Agregar" at bounding box center [415, 447] width 34 height 25
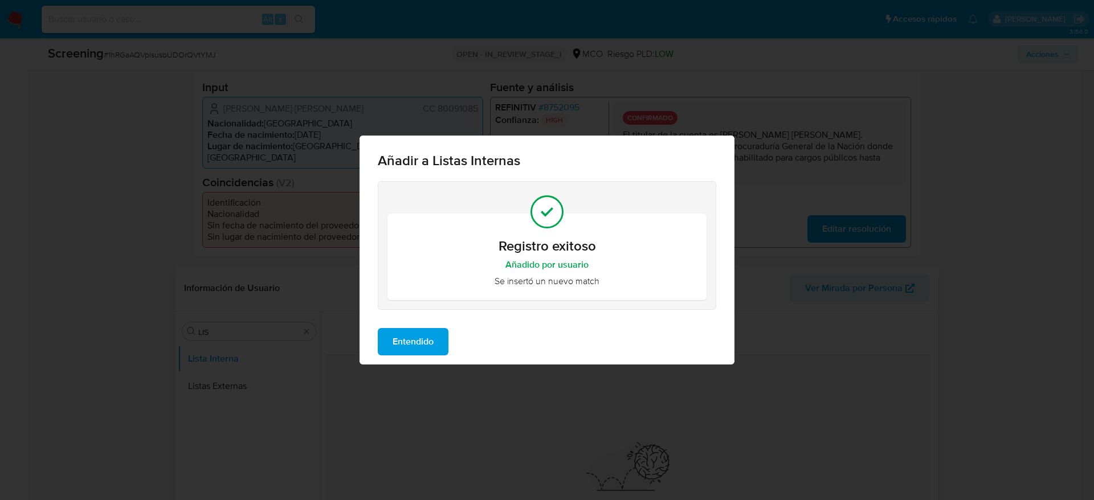
click at [398, 345] on span "Entendido" at bounding box center [413, 341] width 41 height 25
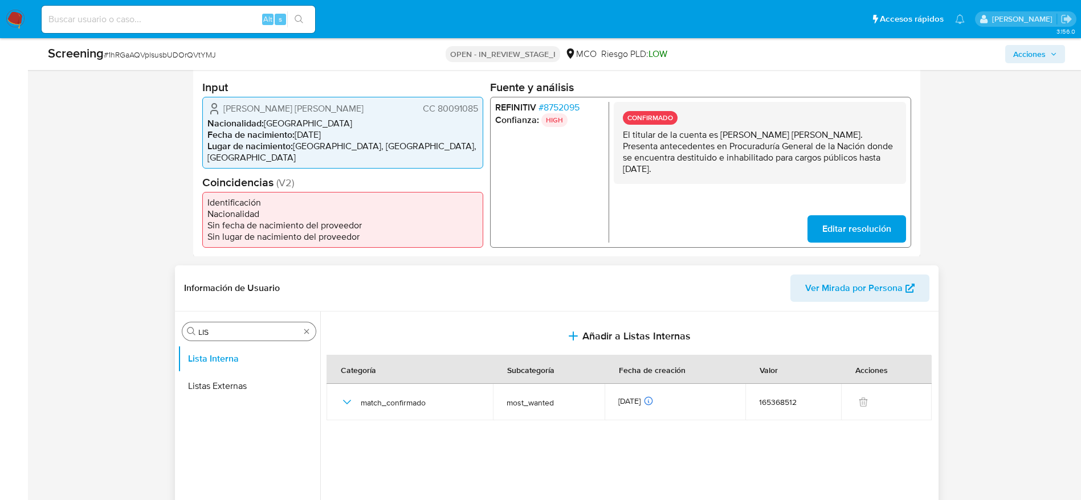
click at [244, 330] on input "LIS" at bounding box center [248, 332] width 101 height 10
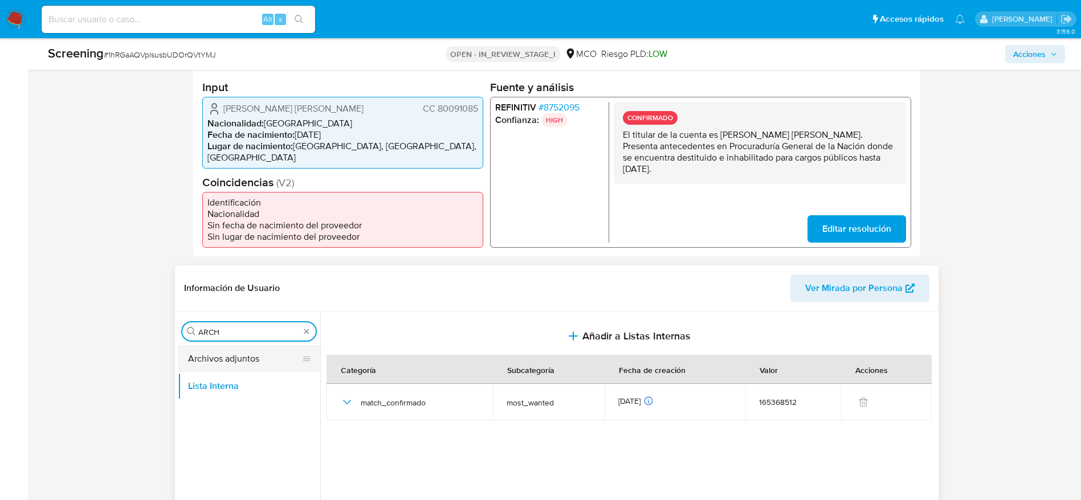
type input "ARCH"
click at [234, 348] on button "Archivos adjuntos" at bounding box center [244, 358] width 133 height 27
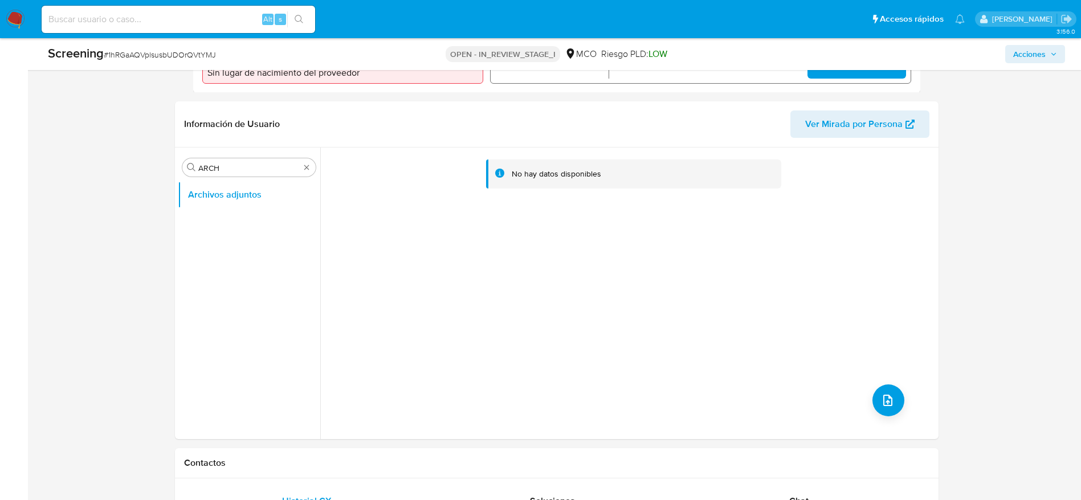
scroll to position [439, 0]
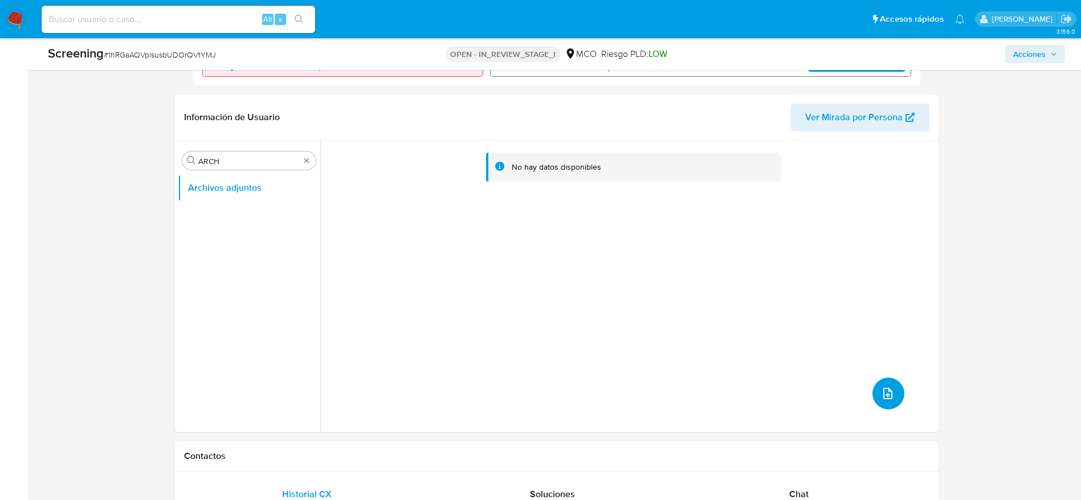
click at [886, 384] on button "upload-file" at bounding box center [889, 394] width 32 height 32
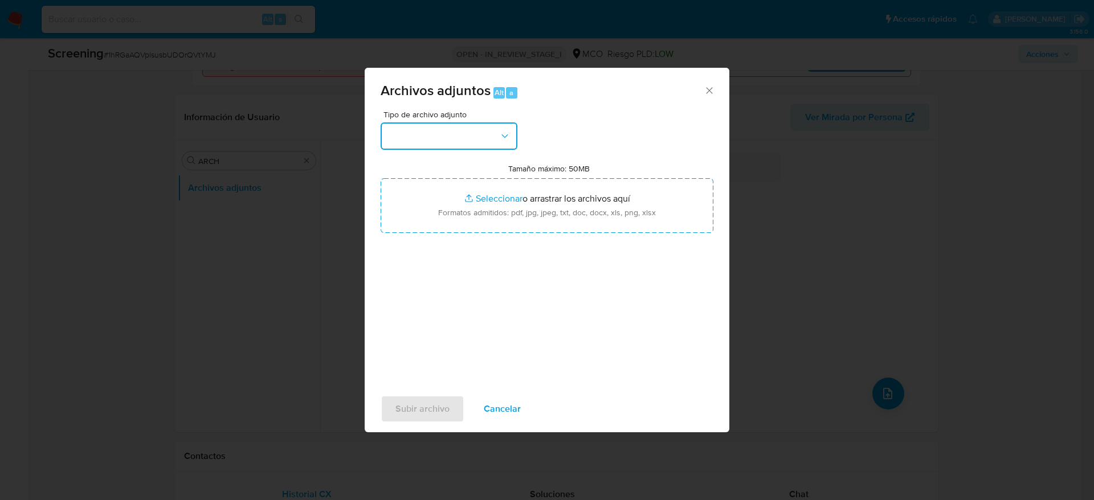
click at [456, 148] on button "button" at bounding box center [449, 136] width 137 height 27
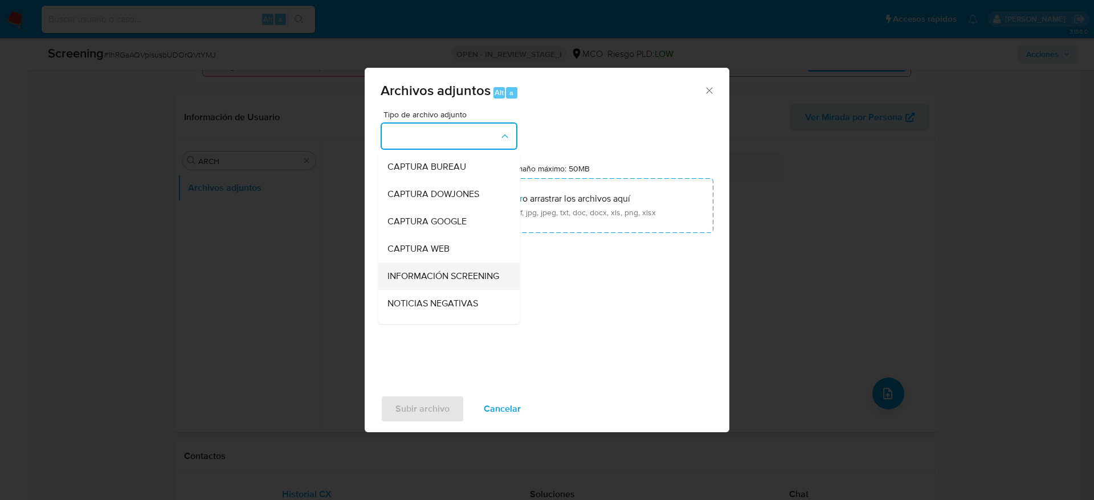
click at [428, 276] on span "INFORMACIÓN SCREENING" at bounding box center [444, 276] width 112 height 11
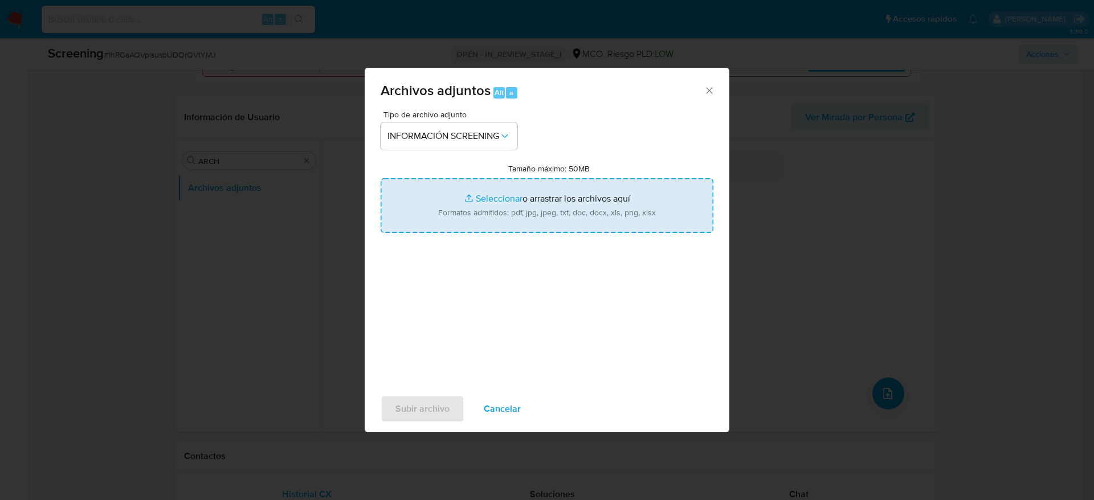
click at [506, 224] on input "Tamaño máximo: 50MB Seleccionar archivos" at bounding box center [547, 205] width 333 height 55
type input "C:\fakepath\Consulta de Antecedentes.pdf"
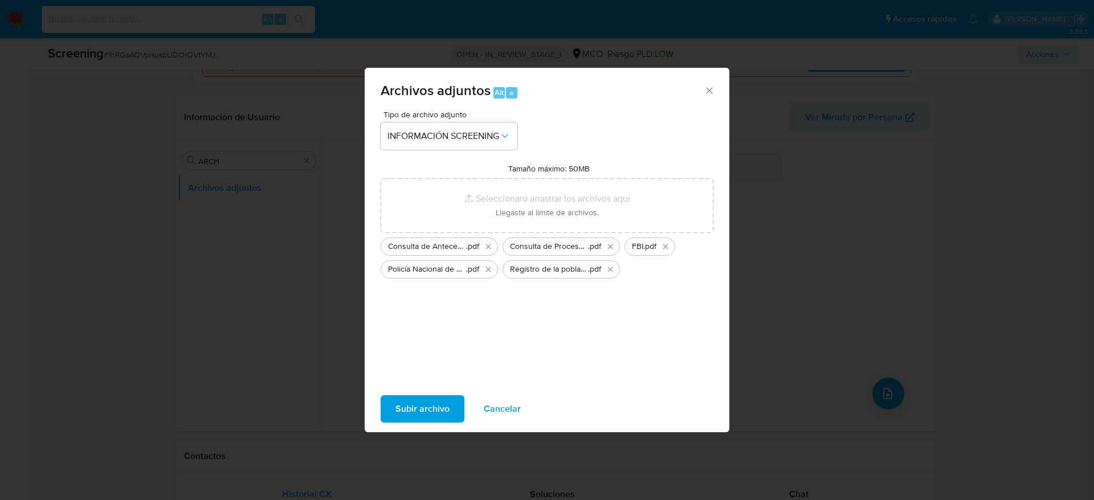
click at [419, 401] on span "Subir archivo" at bounding box center [423, 409] width 54 height 25
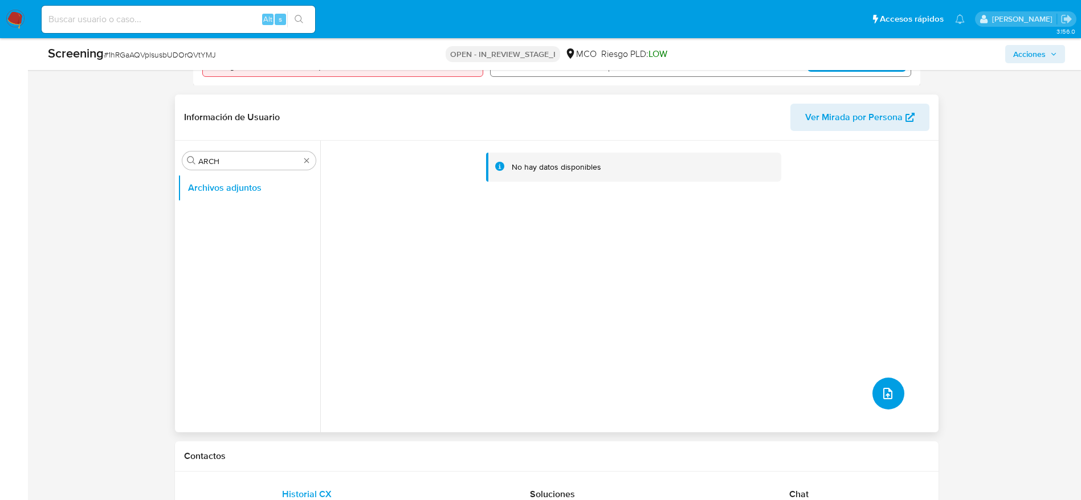
click at [881, 395] on icon "upload-file" at bounding box center [888, 394] width 14 height 14
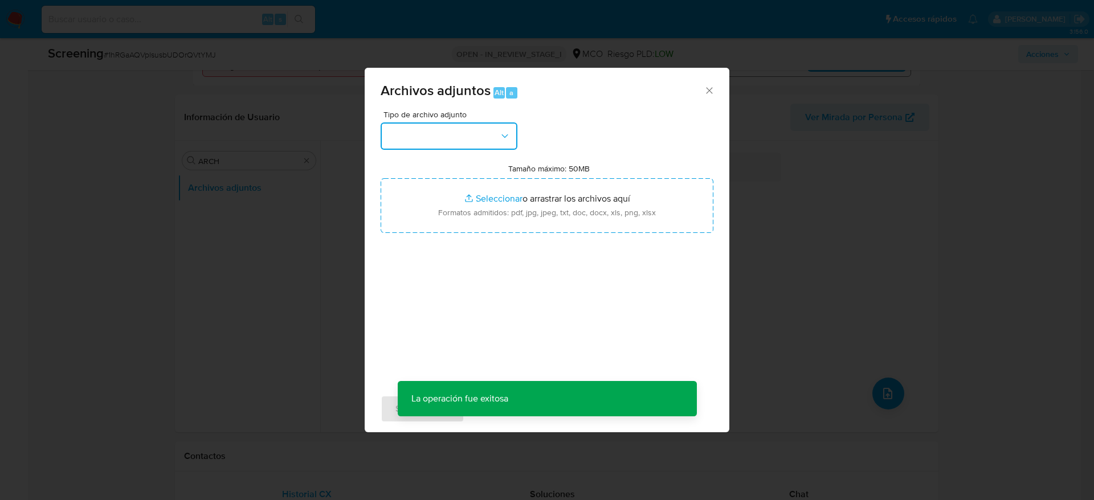
click at [459, 143] on button "button" at bounding box center [449, 136] width 137 height 27
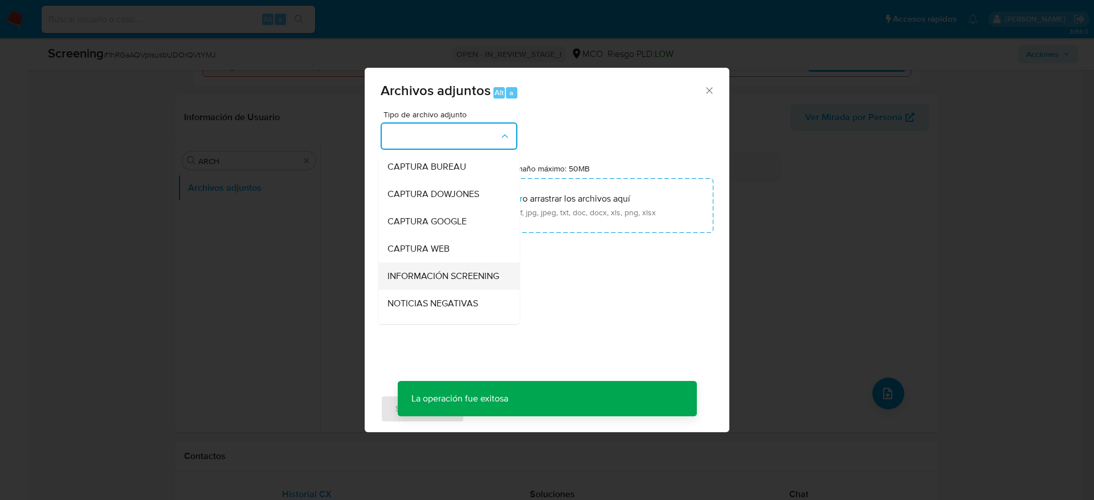
click at [438, 282] on span "INFORMACIÓN SCREENING" at bounding box center [444, 276] width 112 height 11
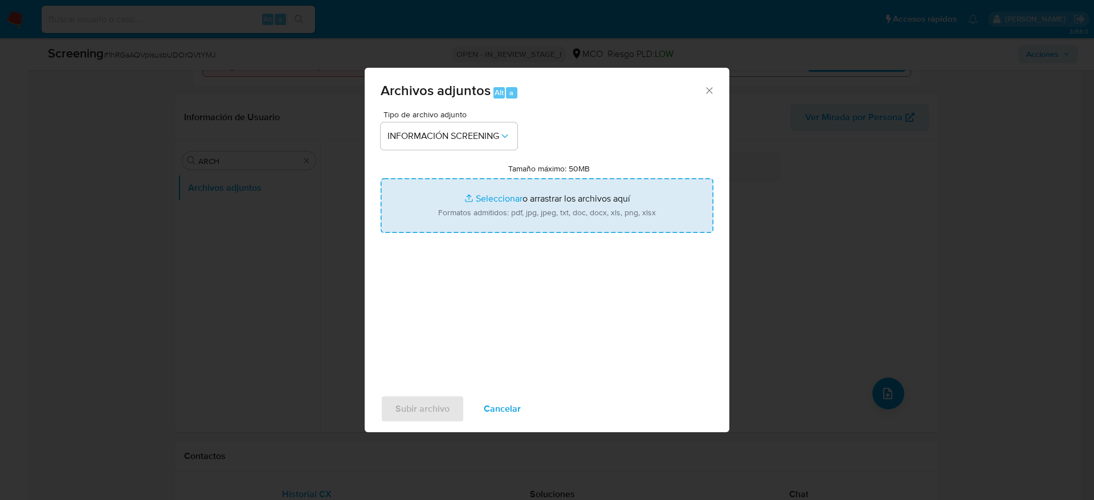
click at [496, 208] on input "Tamaño máximo: 50MB Seleccionar archivos" at bounding box center [547, 205] width 333 height 55
type input "C:\fakepath\_Rosas Ramirez Diego Andres_ - Buscar con Google.pdf"
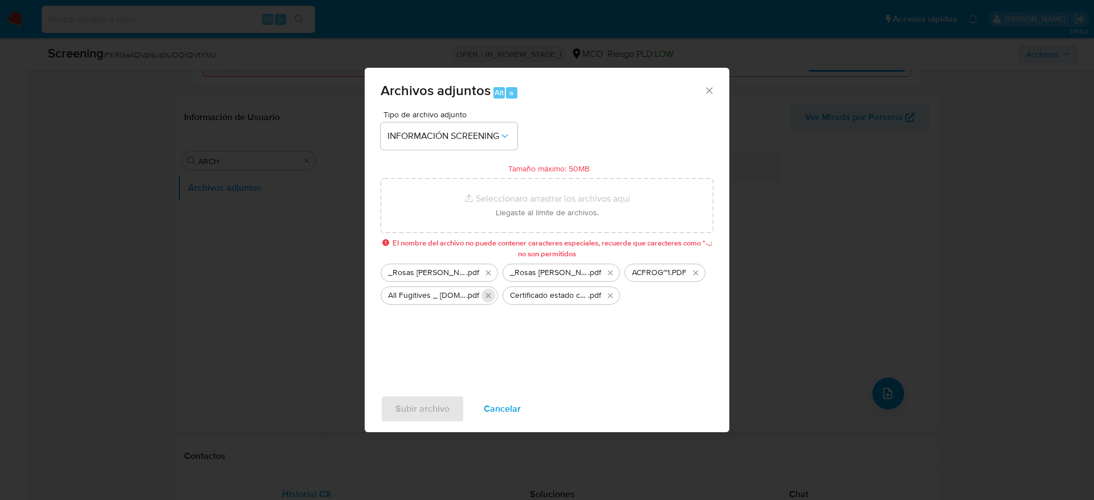
click at [484, 295] on icon "Eliminar All Fugitives _ DEA.gov.pdf" at bounding box center [488, 295] width 9 height 9
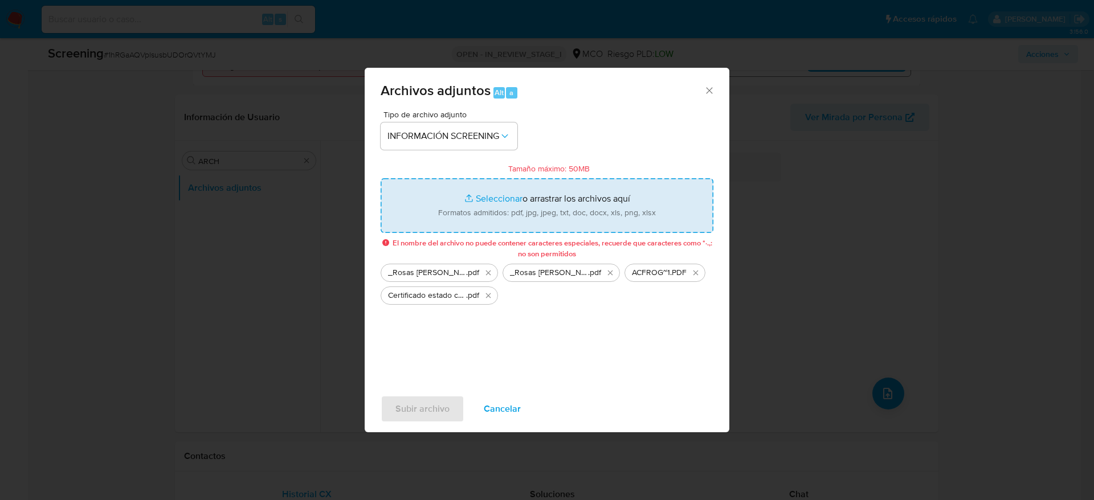
click at [543, 222] on input "Tamaño máximo: 50MB Seleccionar archivos" at bounding box center [547, 205] width 333 height 55
type input "C:\fakepath\DEA.pdf"
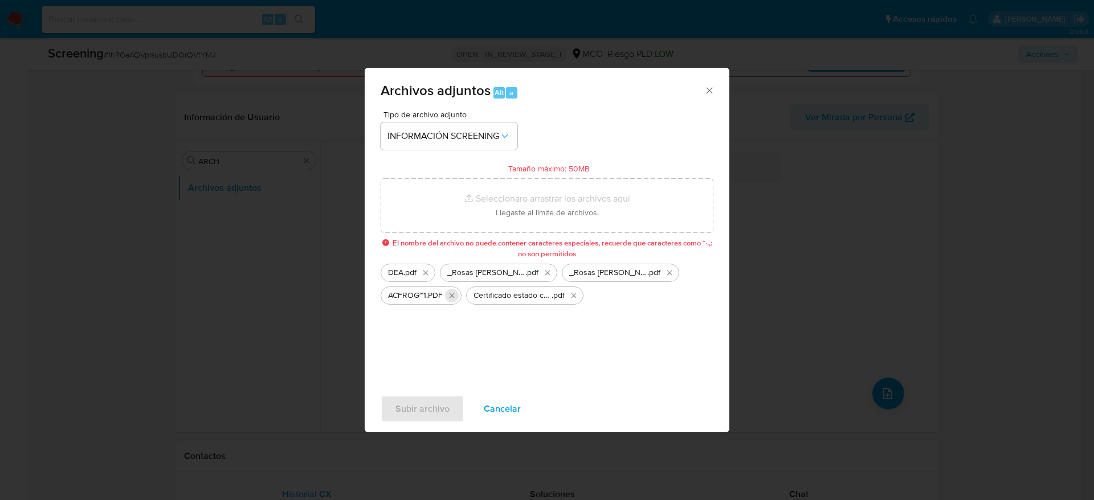
click at [453, 294] on icon "Eliminar ACFROG~1.PDF" at bounding box center [451, 295] width 9 height 9
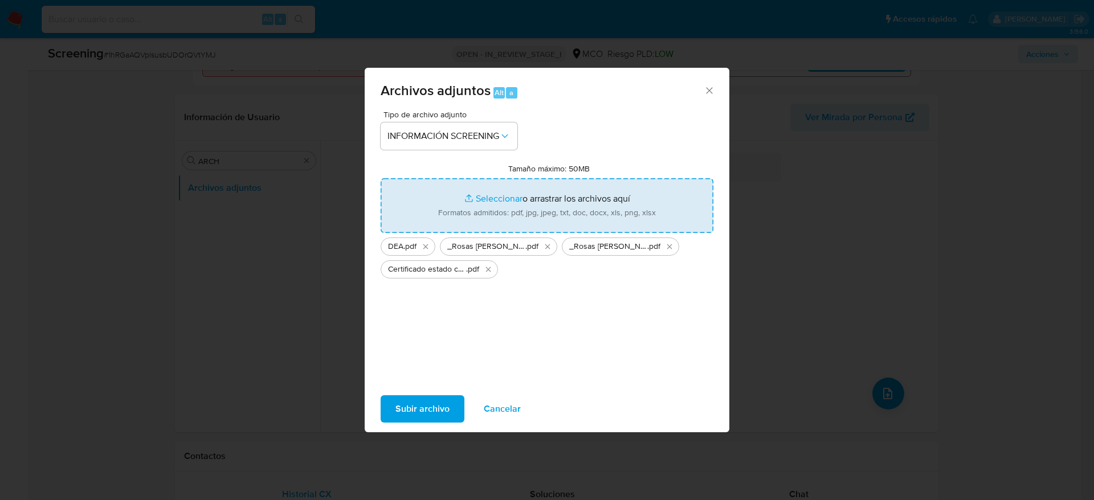
click at [542, 199] on input "Tamaño máximo: 50MB Seleccionar archivos" at bounding box center [547, 205] width 333 height 55
type input "C:\fakepath\CONTRALORIA.pdf"
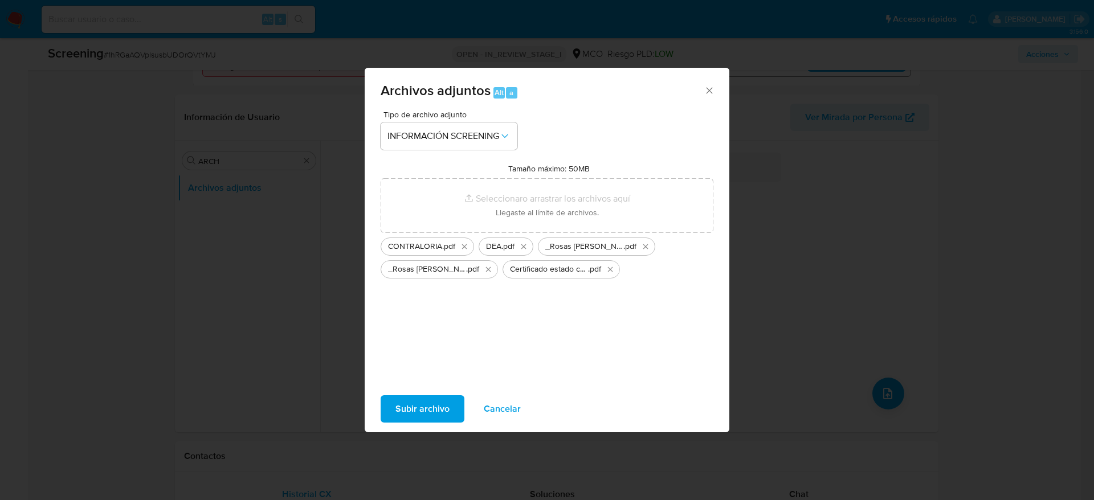
click at [437, 406] on span "Subir archivo" at bounding box center [423, 409] width 54 height 25
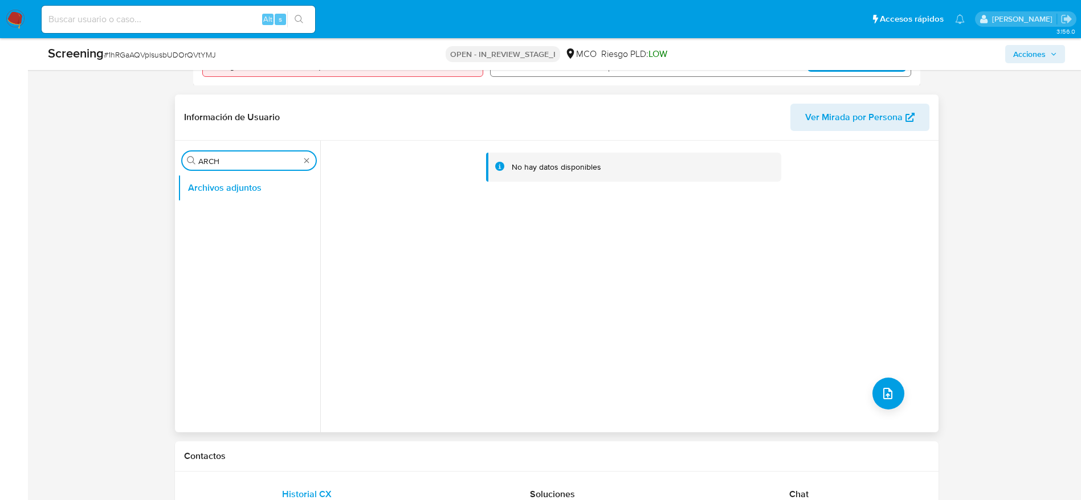
click at [235, 161] on input "ARCH" at bounding box center [248, 161] width 101 height 10
type input "RE"
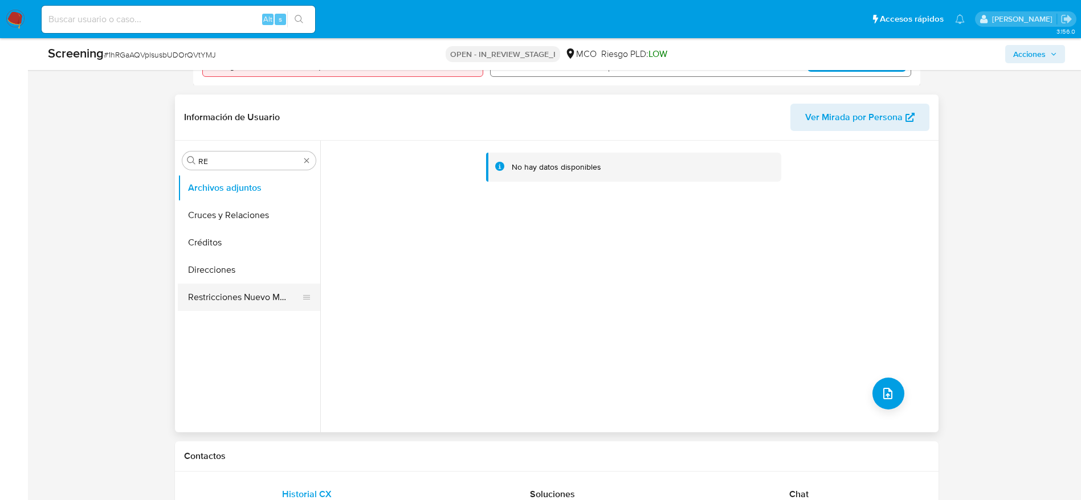
click at [234, 301] on button "Restricciones Nuevo Mundo" at bounding box center [244, 297] width 133 height 27
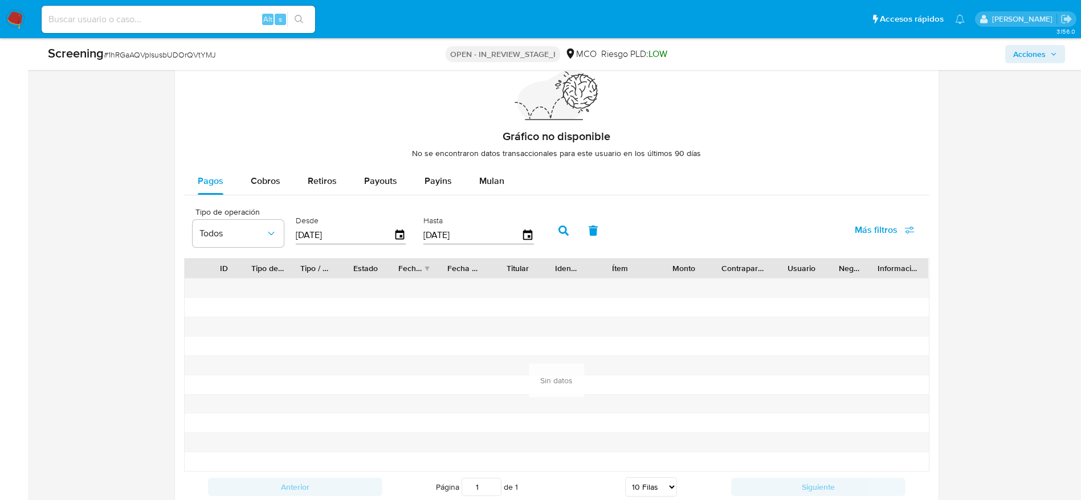
scroll to position [1691, 0]
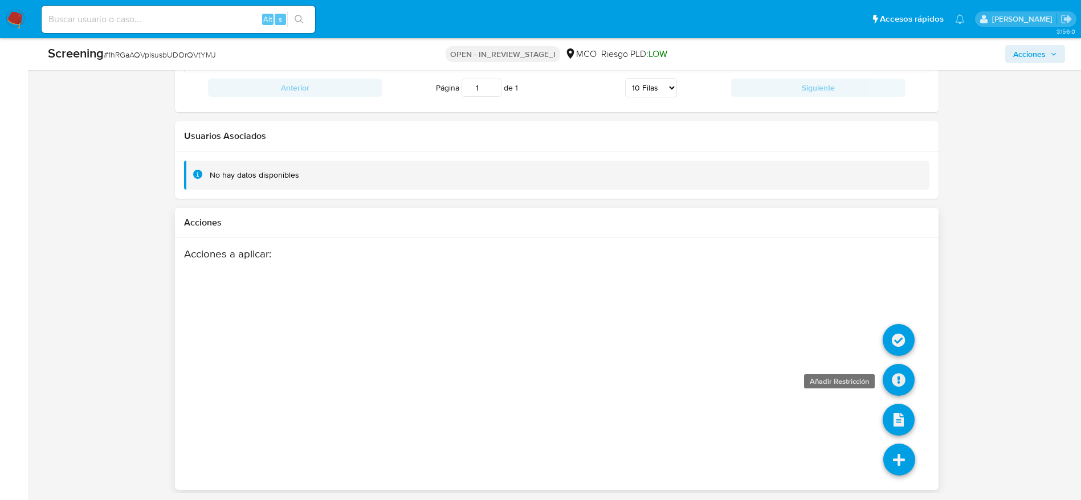
click at [894, 366] on icon at bounding box center [899, 380] width 32 height 32
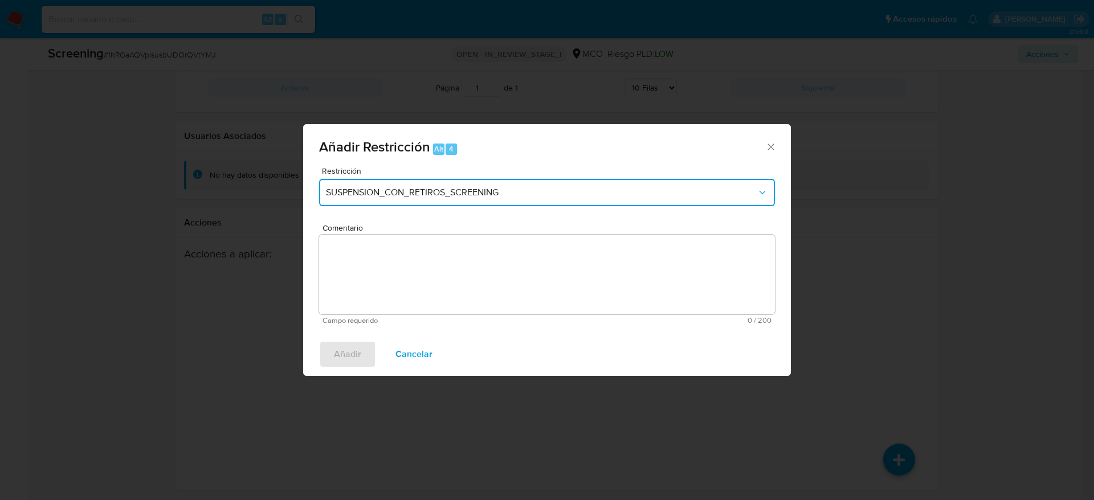
click at [524, 199] on button "SUSPENSION_CON_RETIROS_SCREENING" at bounding box center [547, 192] width 456 height 27
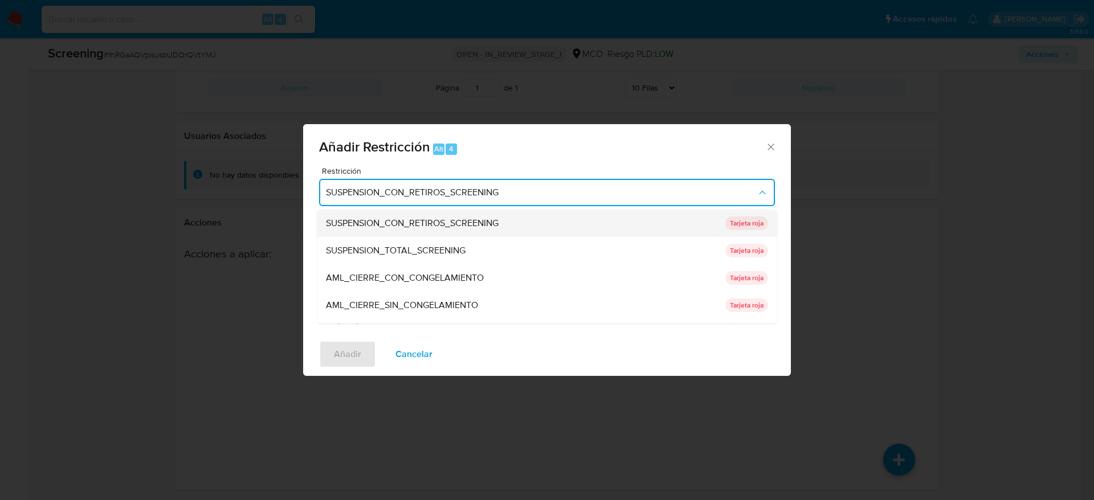
click at [479, 218] on span "SUSPENSION_CON_RETIROS_SCREENING" at bounding box center [412, 223] width 173 height 11
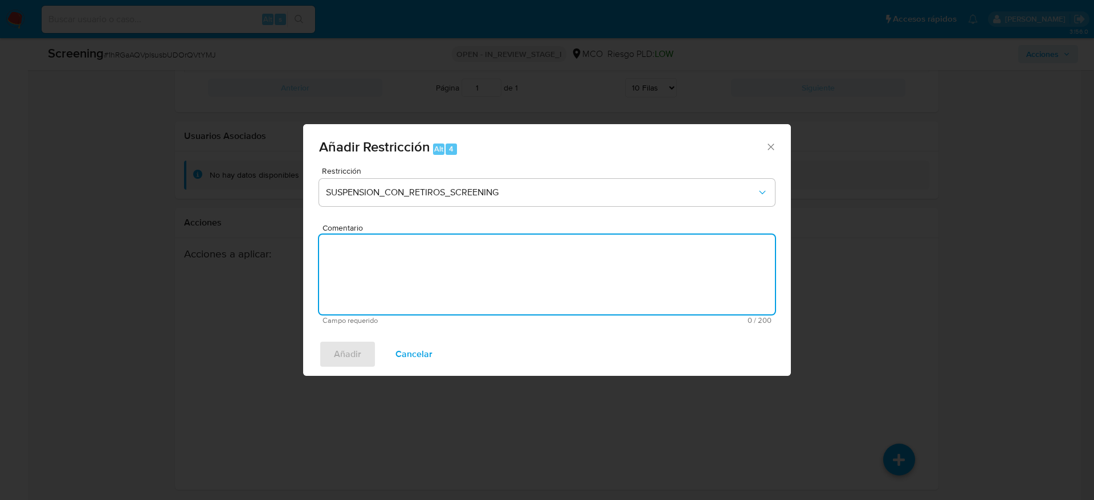
click at [482, 244] on textarea "Comentario" at bounding box center [547, 275] width 456 height 80
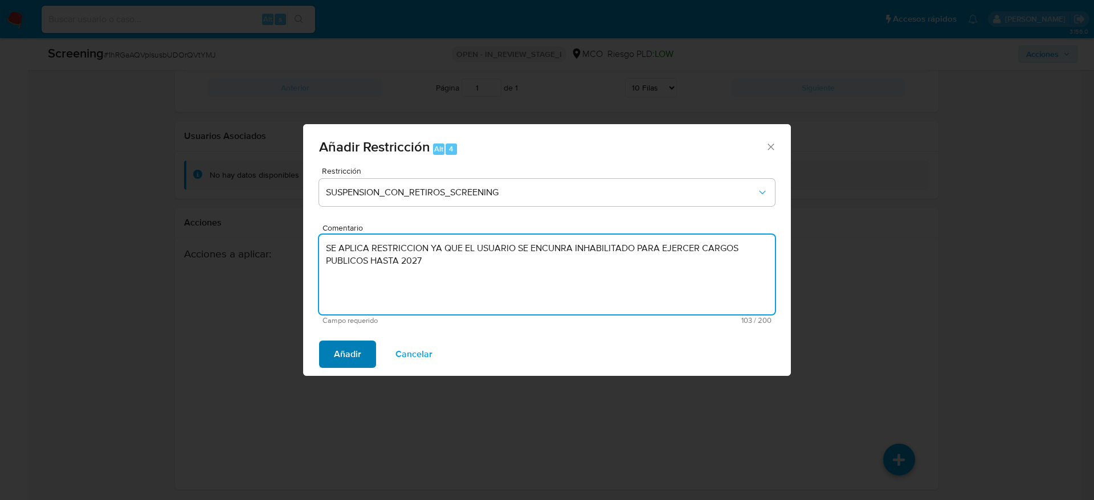
type textarea "SE APLICA RESTRICCION YA QUE EL USUARIO SE ENCUNRA INHABILITADO PARA EJERCER CA…"
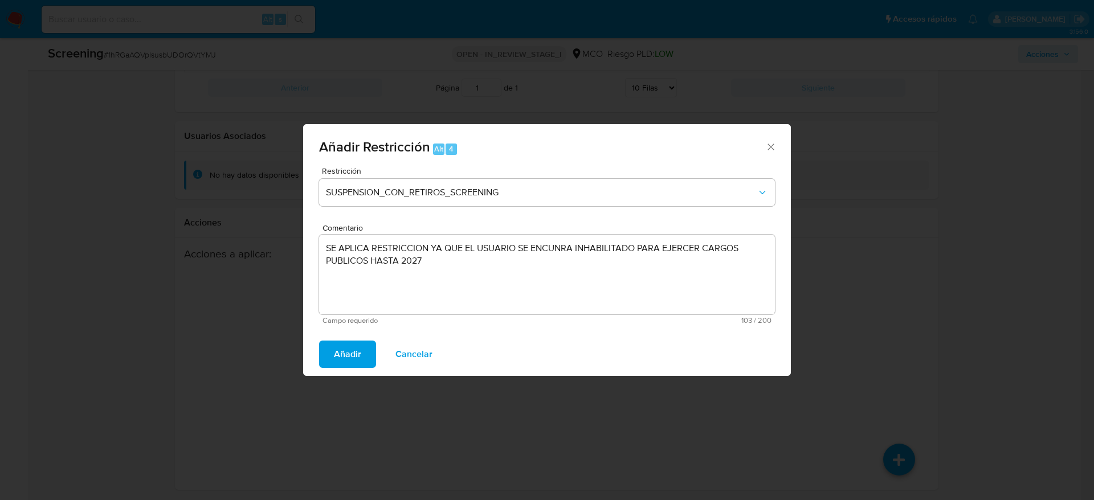
click at [337, 353] on span "Añadir" at bounding box center [347, 354] width 27 height 25
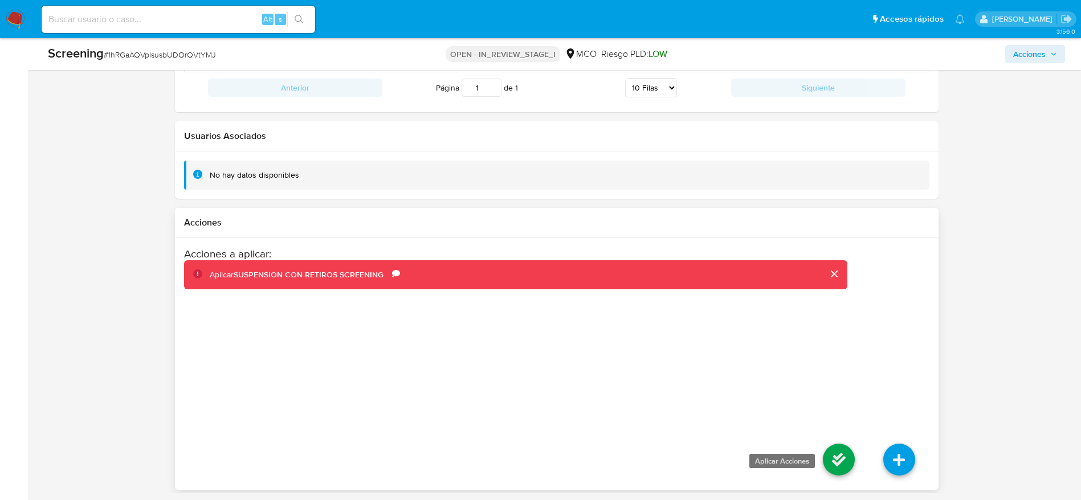
click at [830, 471] on icon at bounding box center [839, 460] width 32 height 32
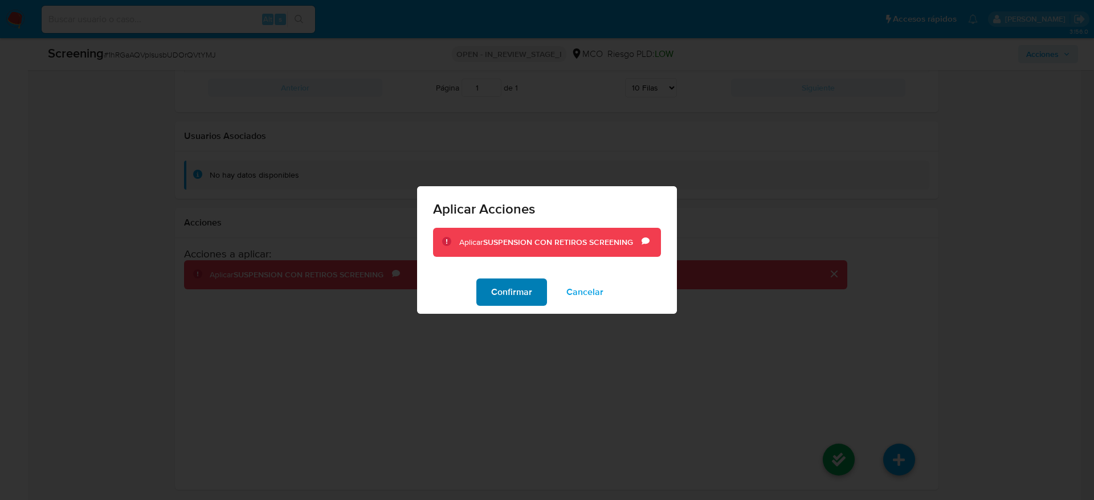
click at [519, 280] on span "Confirmar" at bounding box center [511, 292] width 41 height 25
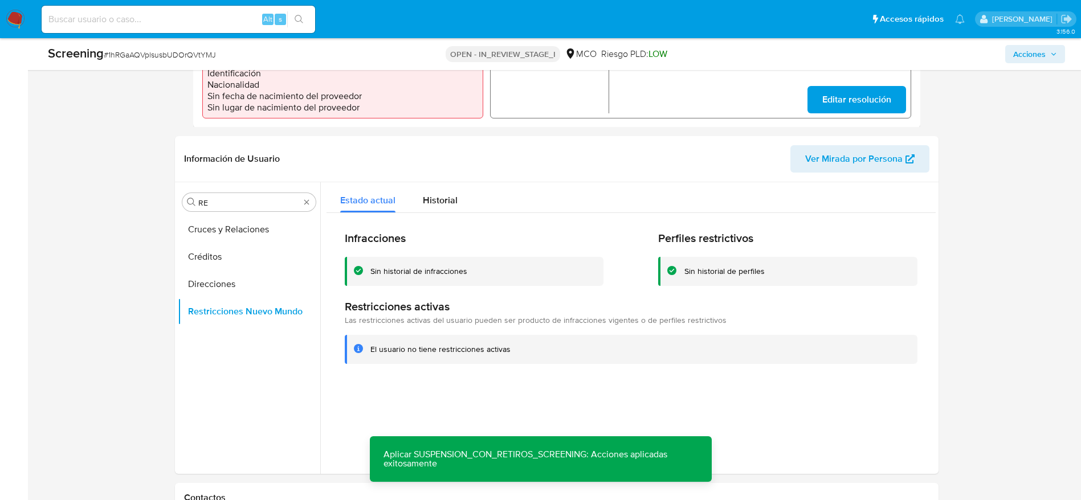
scroll to position [413, 0]
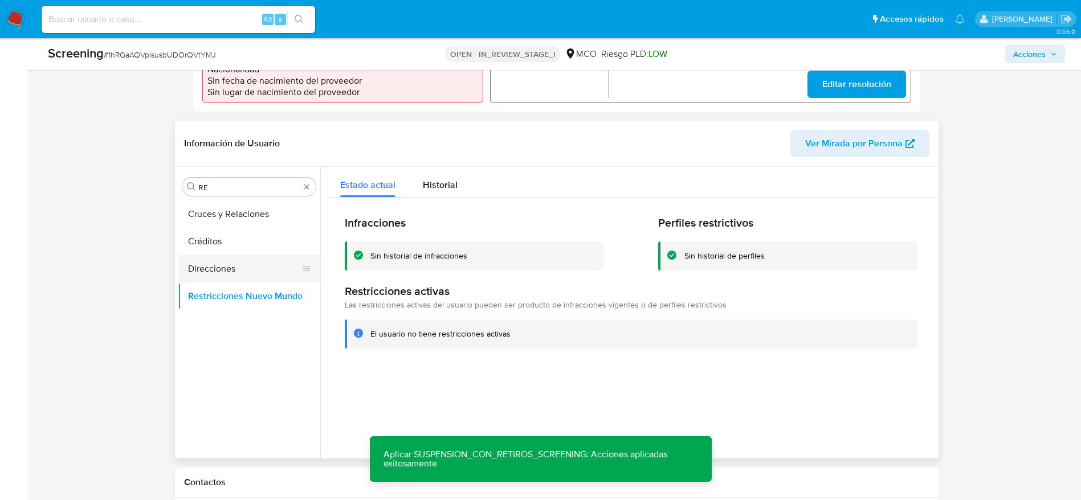
click at [229, 259] on button "Direcciones" at bounding box center [244, 268] width 133 height 27
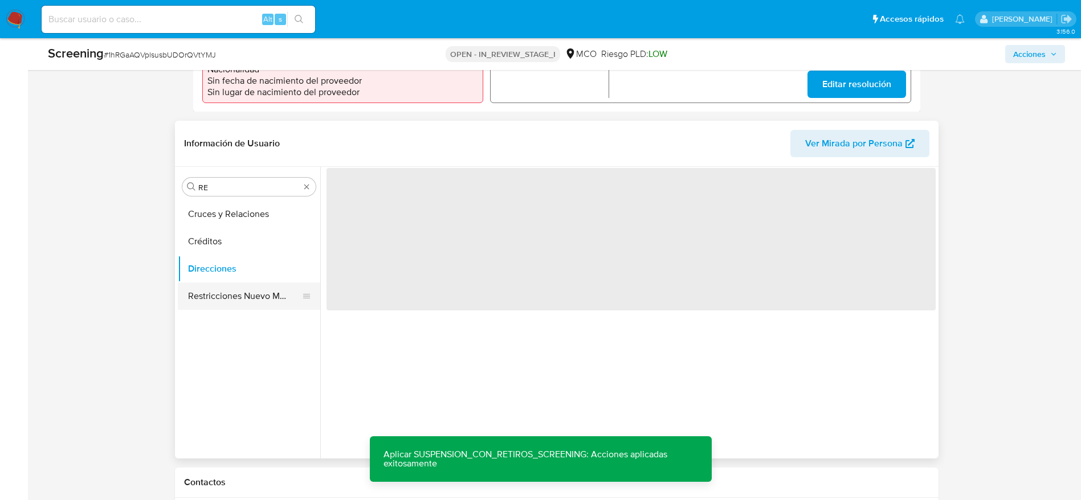
click at [247, 300] on button "Restricciones Nuevo Mundo" at bounding box center [244, 296] width 133 height 27
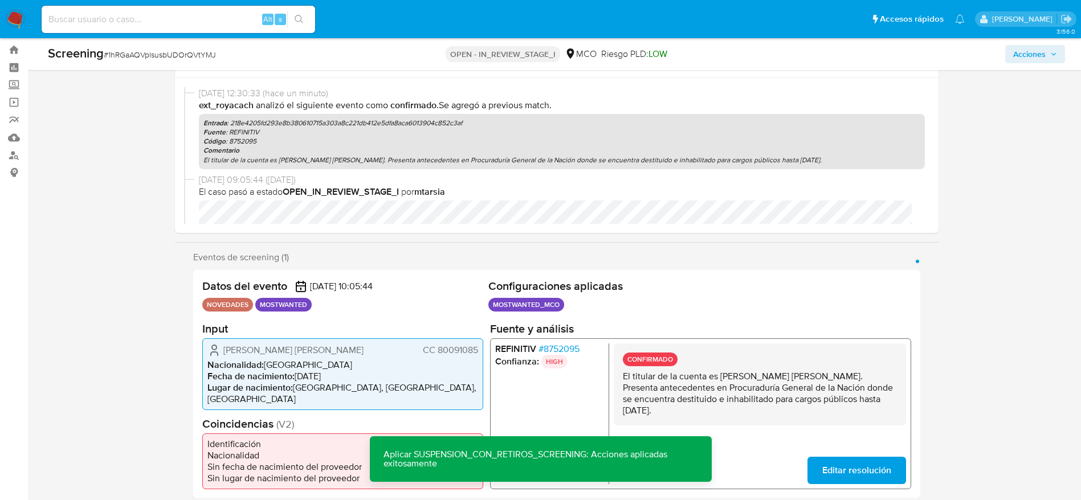
scroll to position [0, 0]
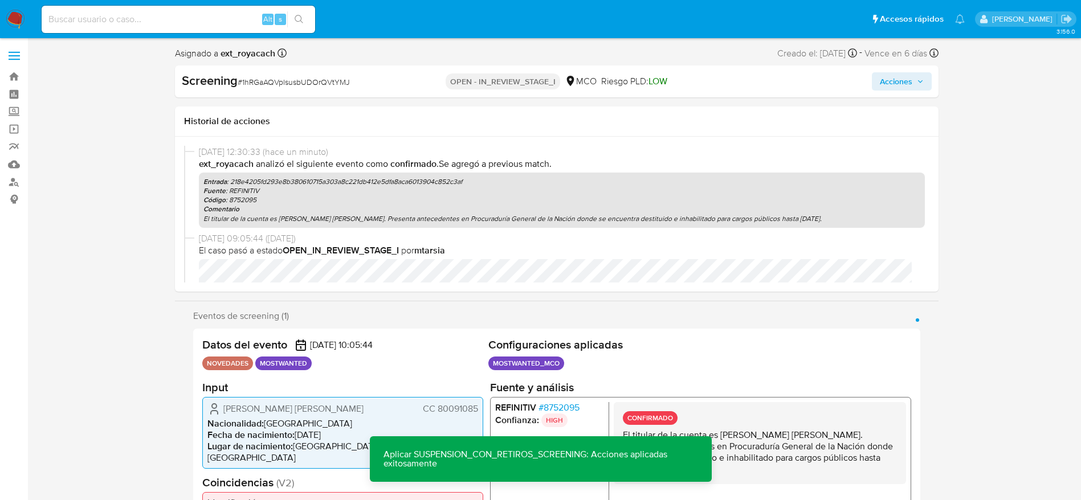
click at [904, 79] on span "Acciones" at bounding box center [896, 81] width 32 height 18
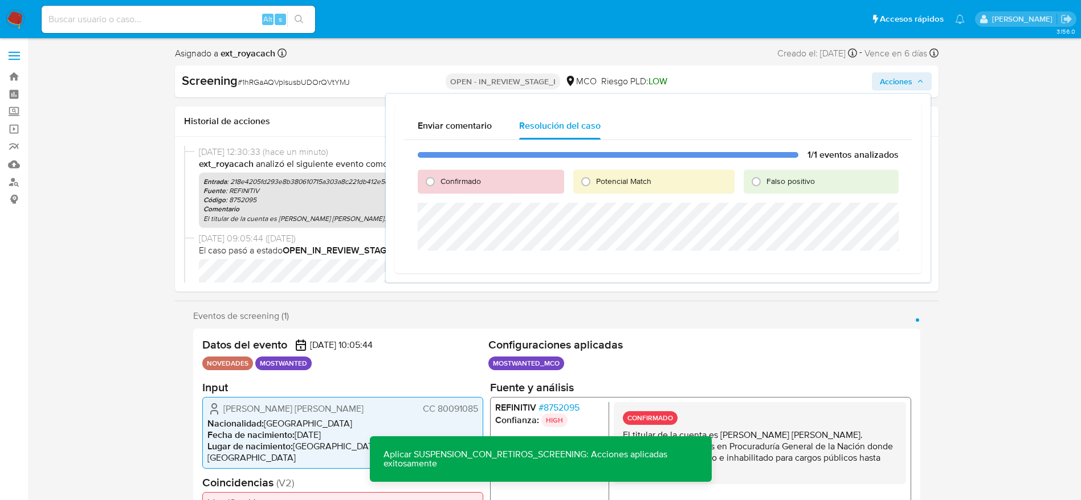
click at [614, 182] on span "Potencial Match" at bounding box center [623, 181] width 55 height 11
click at [595, 182] on input "Potencial Match" at bounding box center [586, 182] width 18 height 18
radio input "true"
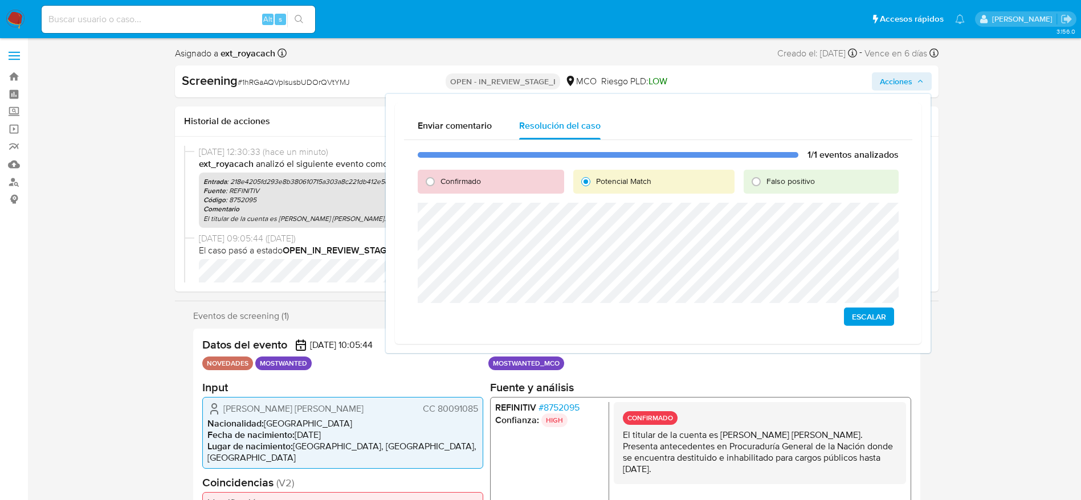
click at [867, 316] on span "Escalar" at bounding box center [869, 317] width 34 height 16
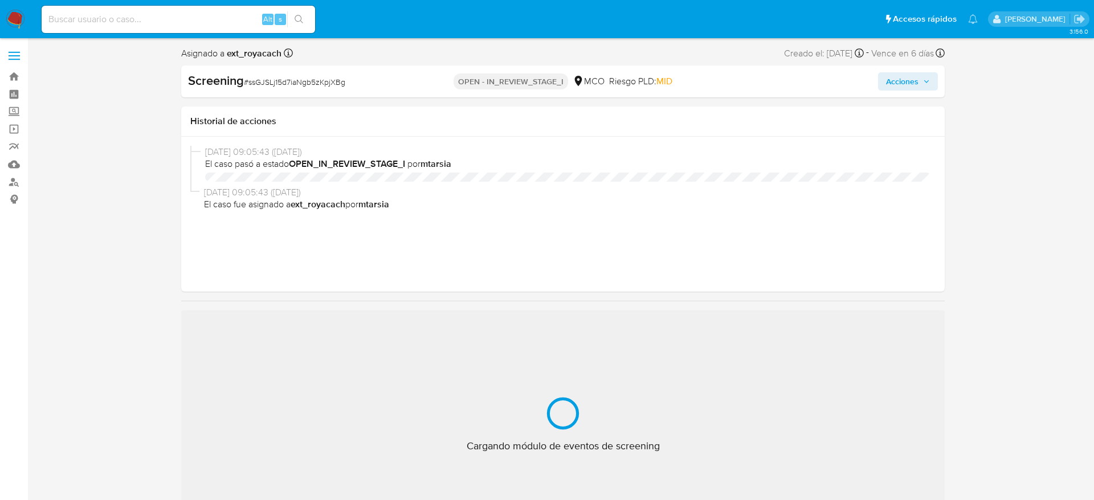
select select "10"
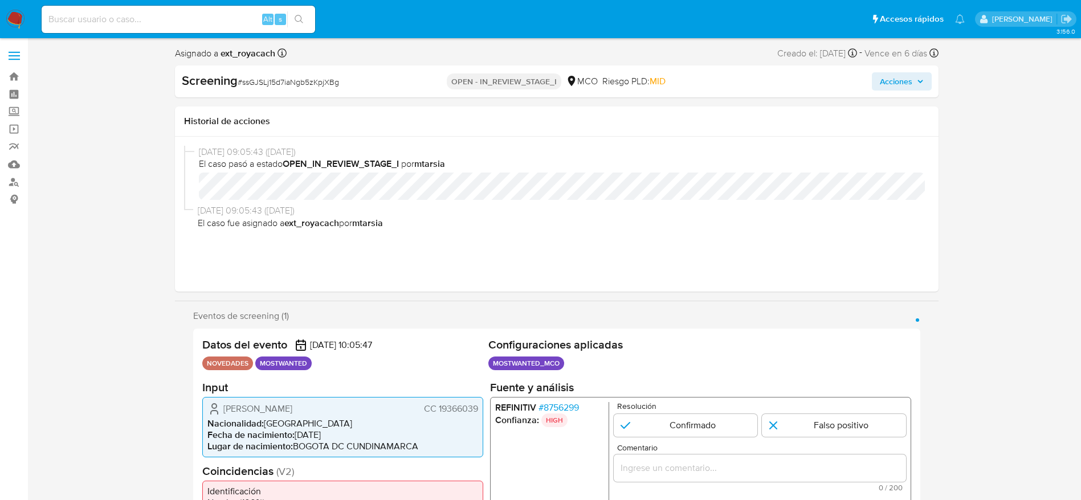
scroll to position [482, 0]
click at [445, 403] on span "CC 19366039" at bounding box center [450, 408] width 54 height 11
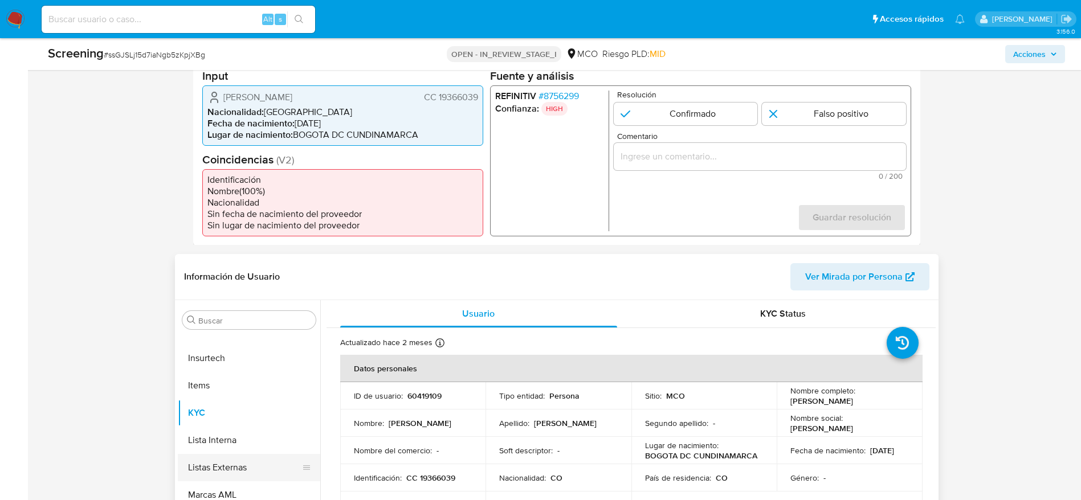
scroll to position [279, 0]
click at [241, 321] on input "Buscar" at bounding box center [254, 322] width 113 height 10
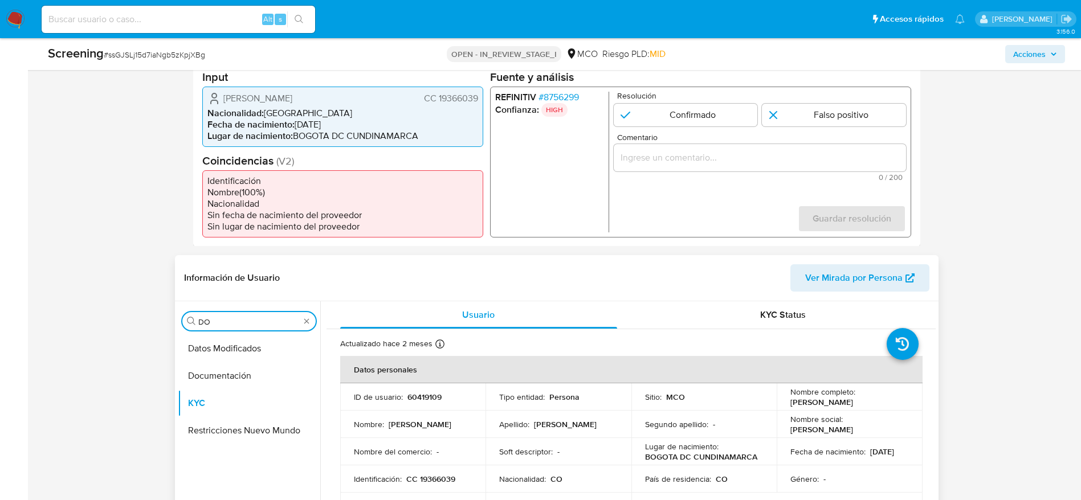
scroll to position [0, 0]
type input "DOC"
click at [223, 347] on button "Documentación" at bounding box center [244, 348] width 133 height 27
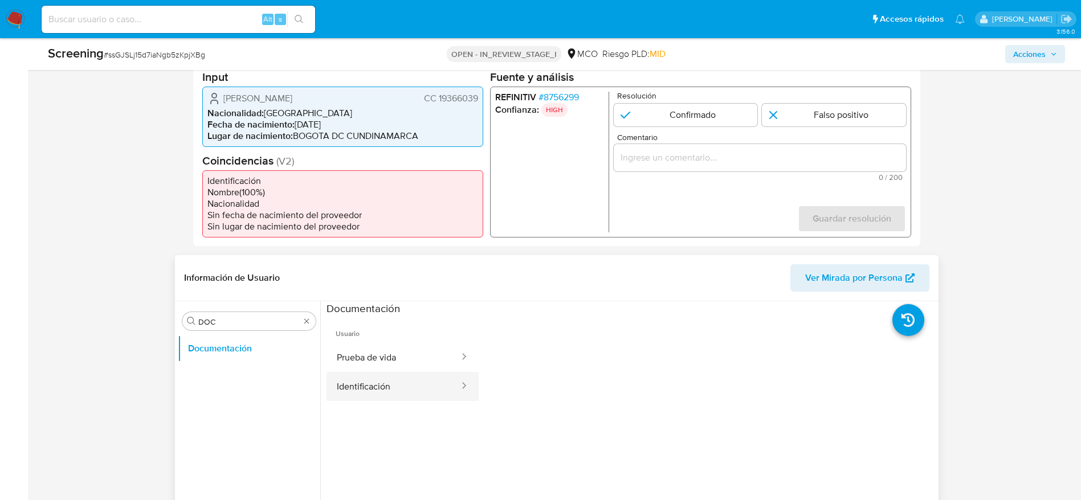
click at [387, 390] on button "Identificación" at bounding box center [394, 386] width 134 height 29
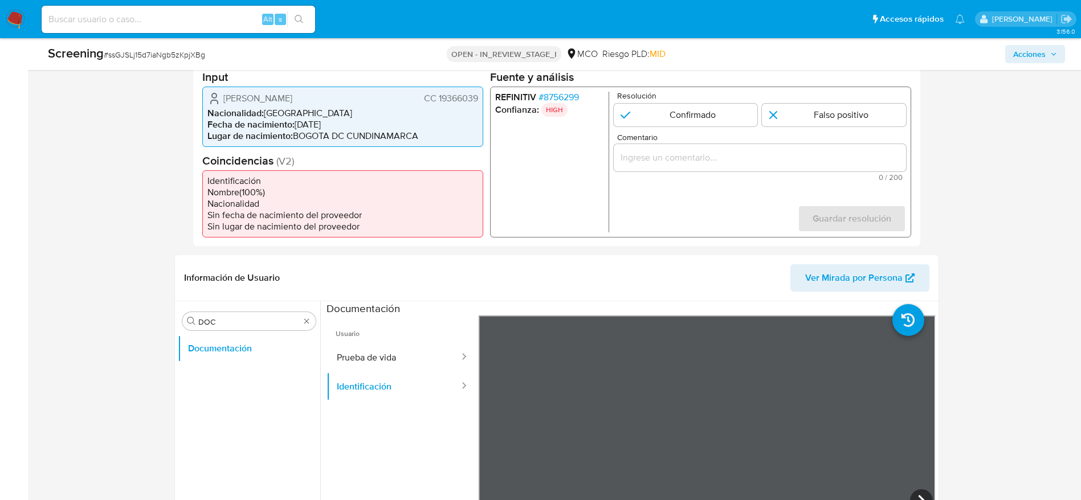
scroll to position [335, 0]
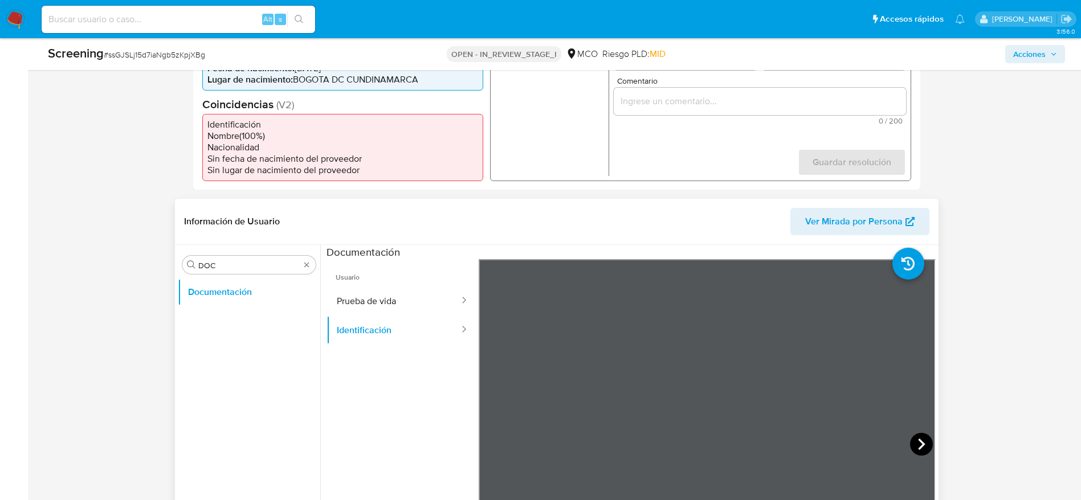
click at [910, 440] on icon at bounding box center [921, 444] width 23 height 23
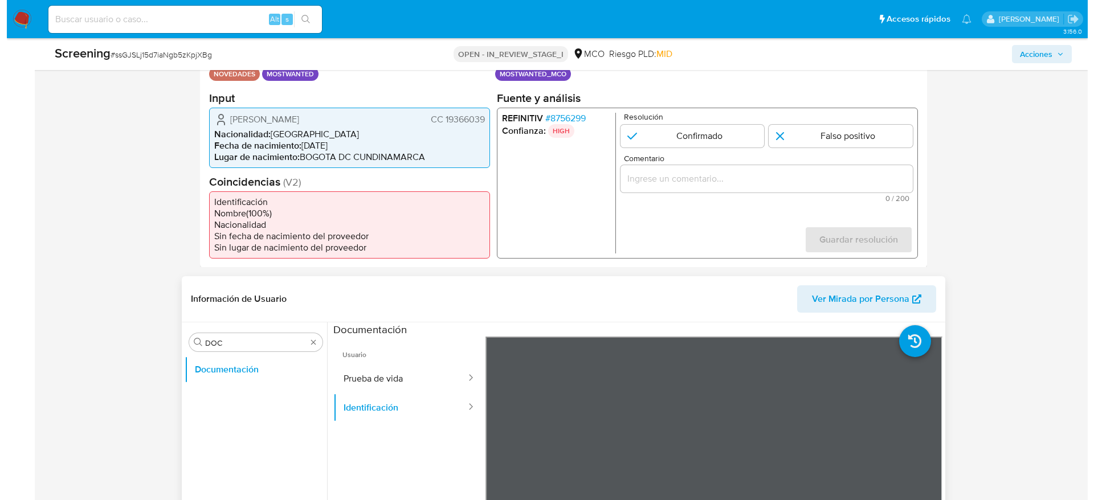
scroll to position [256, 0]
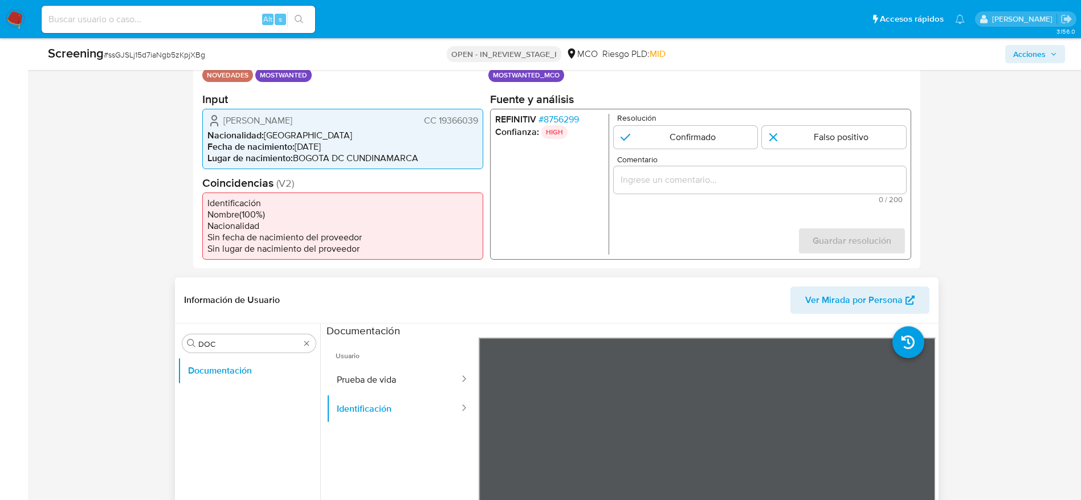
click at [460, 118] on span "CC 19366039" at bounding box center [450, 120] width 54 height 11
click at [291, 125] on span "[PERSON_NAME]" at bounding box center [257, 120] width 69 height 11
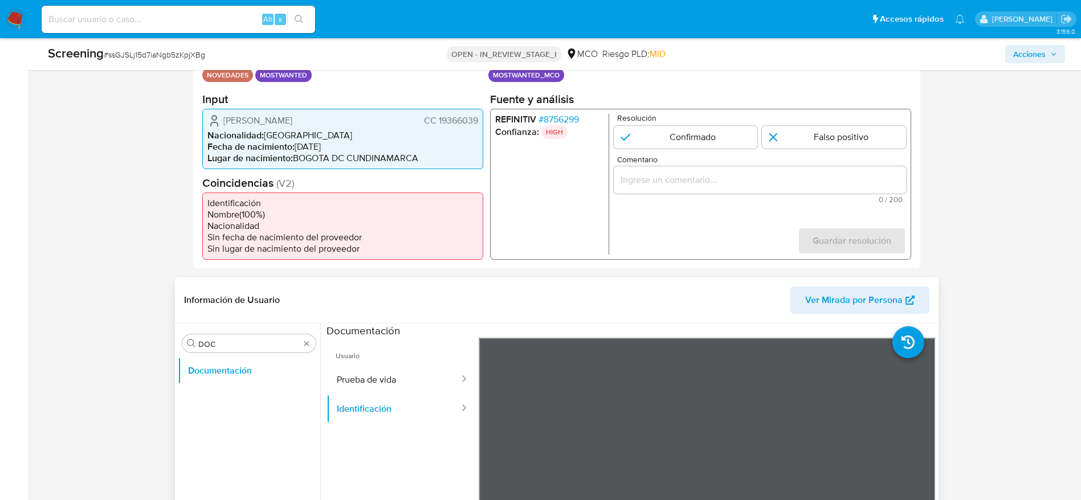
click at [291, 125] on span "Luis Eduardo Silva Castañeda" at bounding box center [257, 120] width 69 height 11
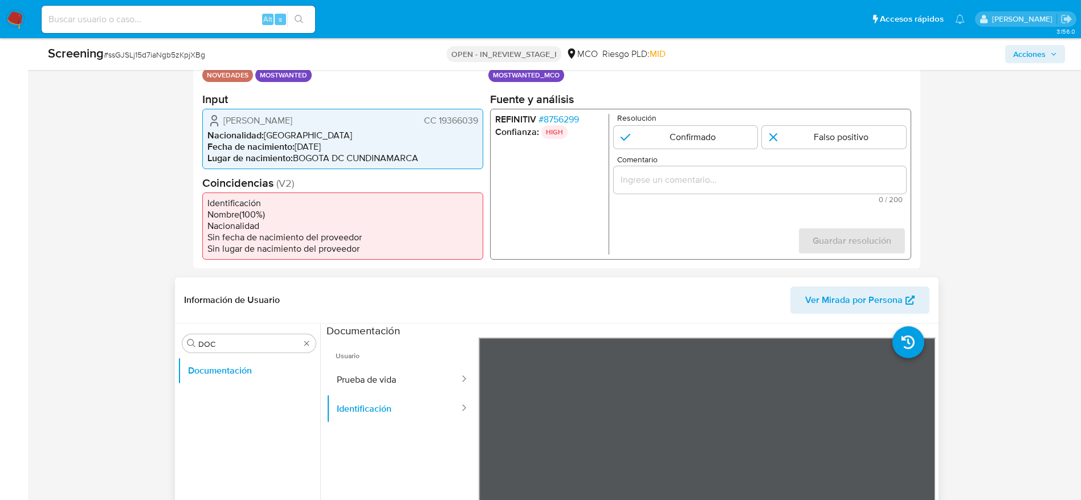
click at [291, 125] on span "Luis Eduardo Silva Castañeda" at bounding box center [257, 120] width 69 height 11
click at [446, 120] on span "CC 19366039" at bounding box center [450, 120] width 54 height 11
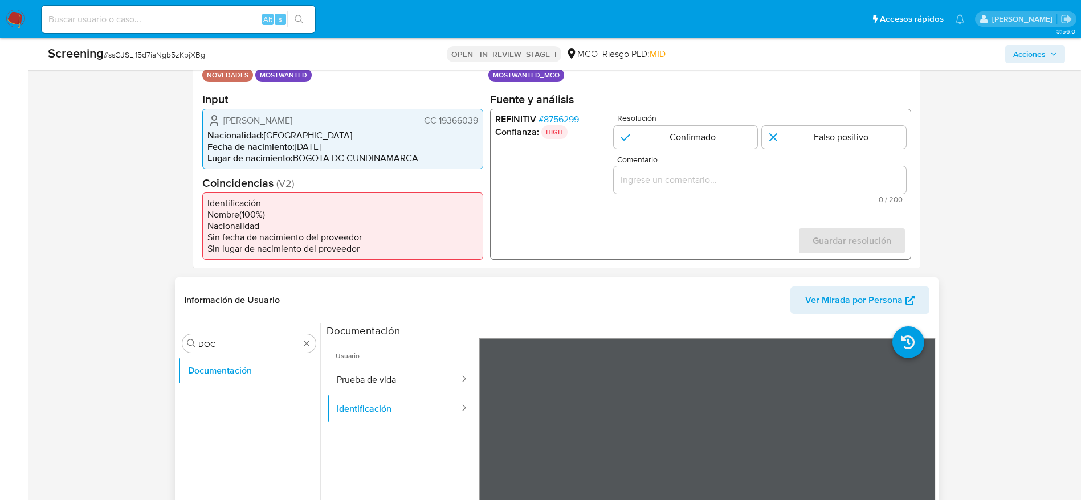
click at [264, 128] on span "Nacionalidad :" at bounding box center [235, 134] width 56 height 13
click at [266, 120] on span "Luis Eduardo Silva Castañeda" at bounding box center [257, 120] width 69 height 11
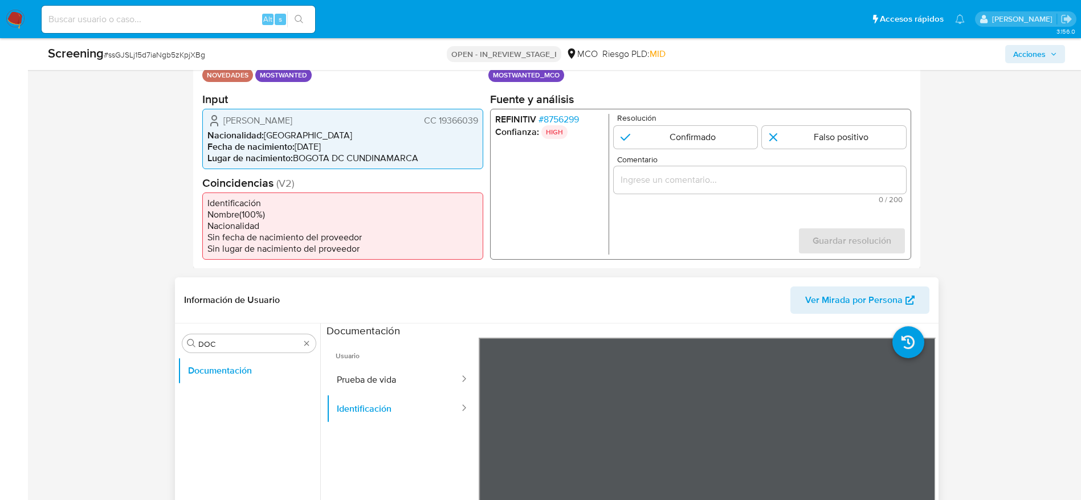
click at [266, 120] on span "Luis Eduardo Silva Castañeda" at bounding box center [257, 120] width 69 height 11
click at [549, 115] on span "# 8756299" at bounding box center [558, 118] width 40 height 11
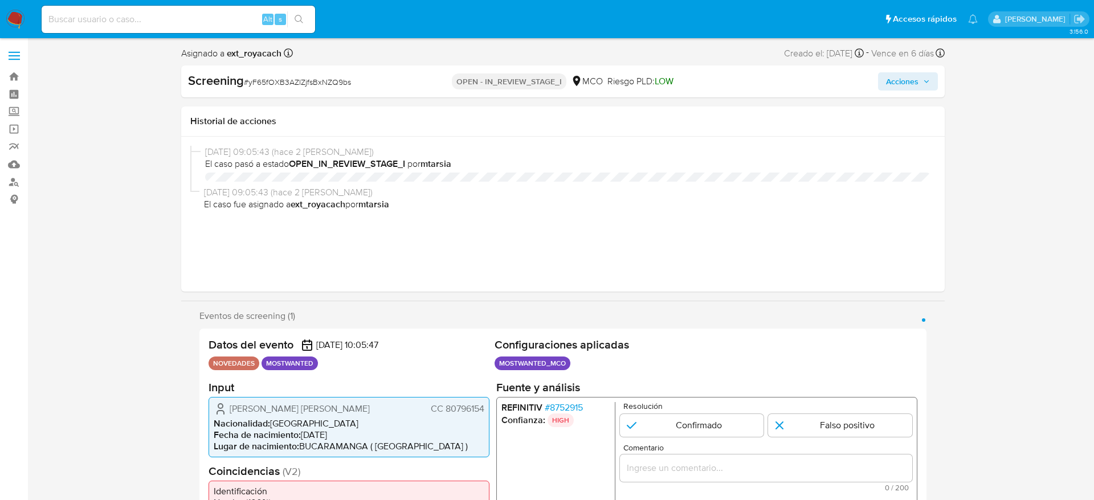
select select "10"
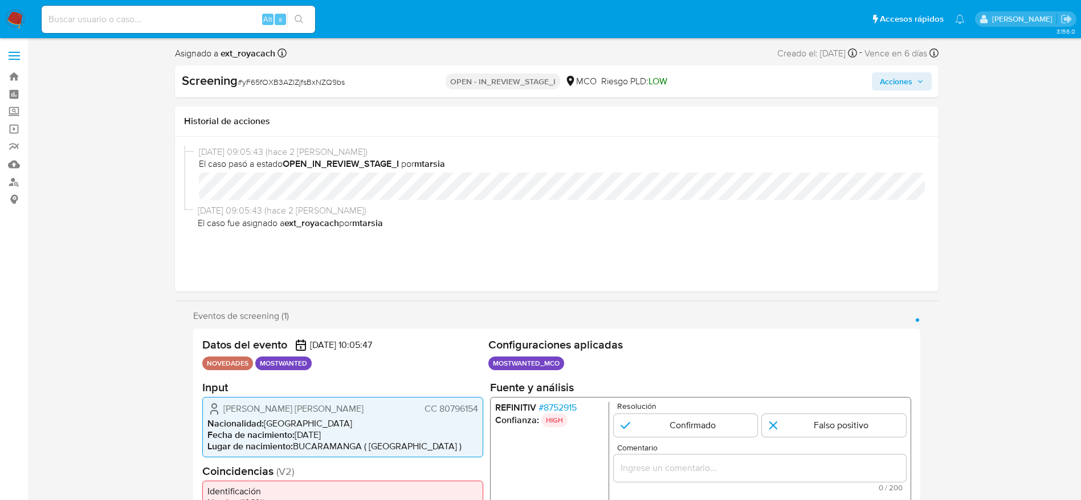
scroll to position [482, 0]
click at [450, 408] on span "CC 80796154" at bounding box center [451, 408] width 54 height 11
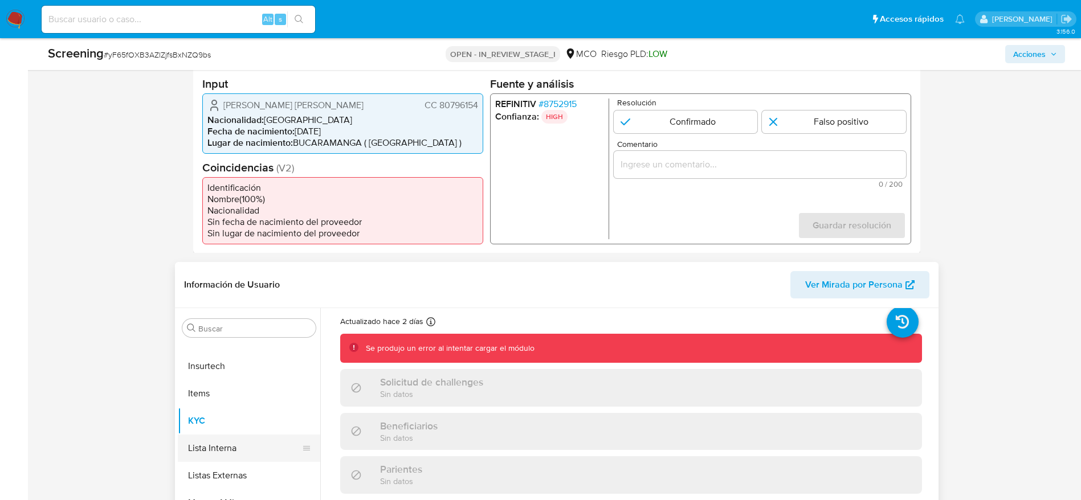
scroll to position [270, 0]
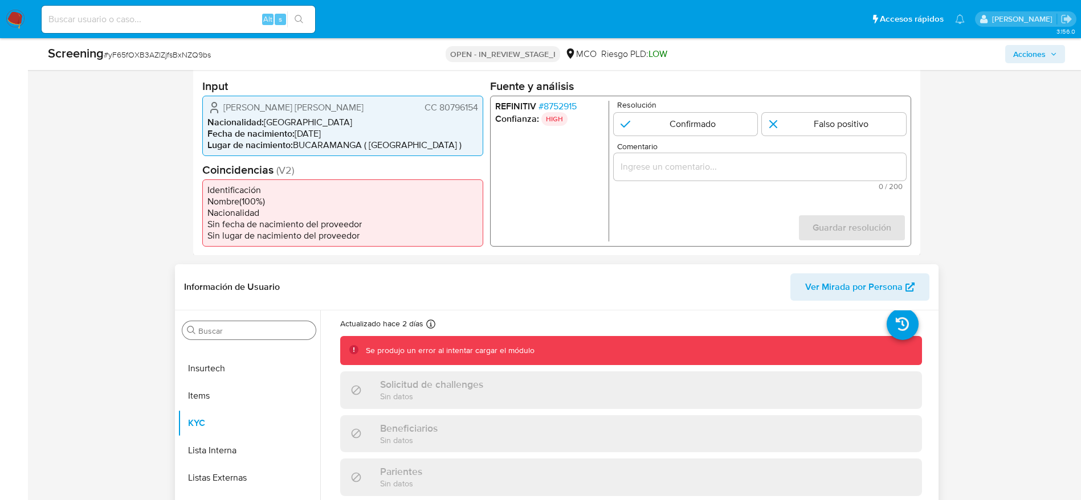
click at [234, 324] on div "Buscar" at bounding box center [248, 330] width 133 height 18
click at [227, 326] on input "Buscar" at bounding box center [254, 331] width 113 height 10
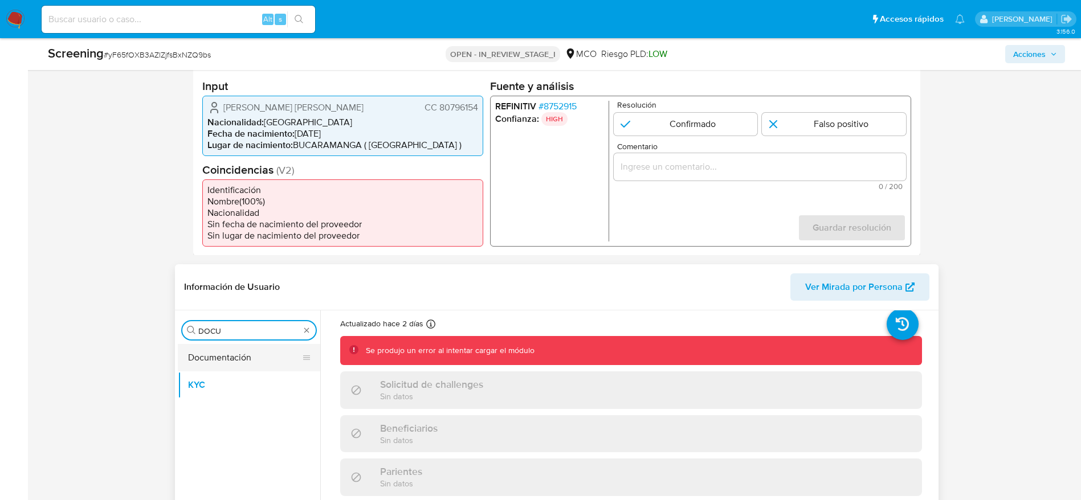
type input "DOCU"
click at [255, 365] on button "Documentación" at bounding box center [244, 357] width 133 height 27
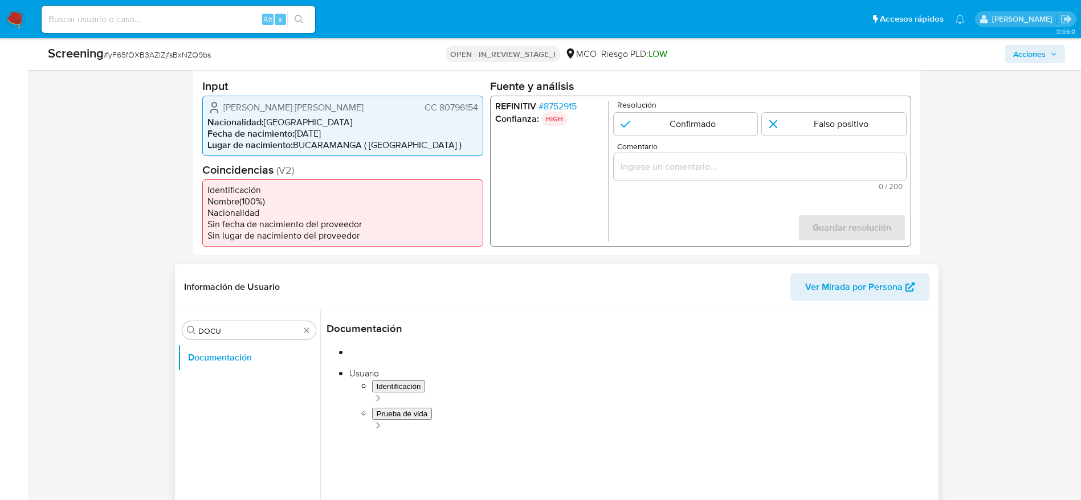
scroll to position [39, 0]
click at [410, 347] on button "Prueba de vida" at bounding box center [394, 356] width 134 height 29
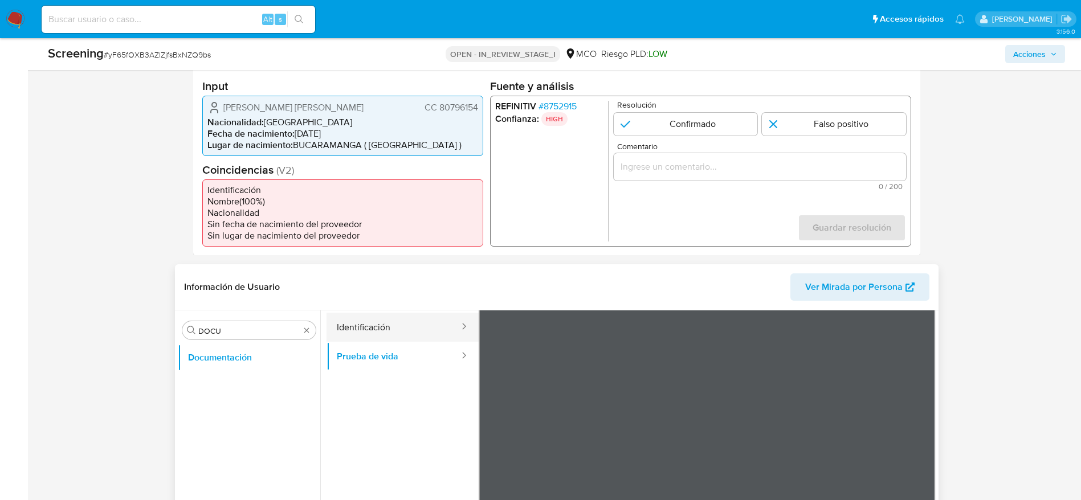
click at [383, 322] on button "Identificación" at bounding box center [394, 327] width 134 height 29
click at [916, 466] on icon at bounding box center [921, 470] width 23 height 23
click at [457, 107] on span "CC 80796154" at bounding box center [451, 106] width 54 height 11
click at [284, 107] on span "Julian Sanchez Carvajal" at bounding box center [293, 106] width 140 height 11
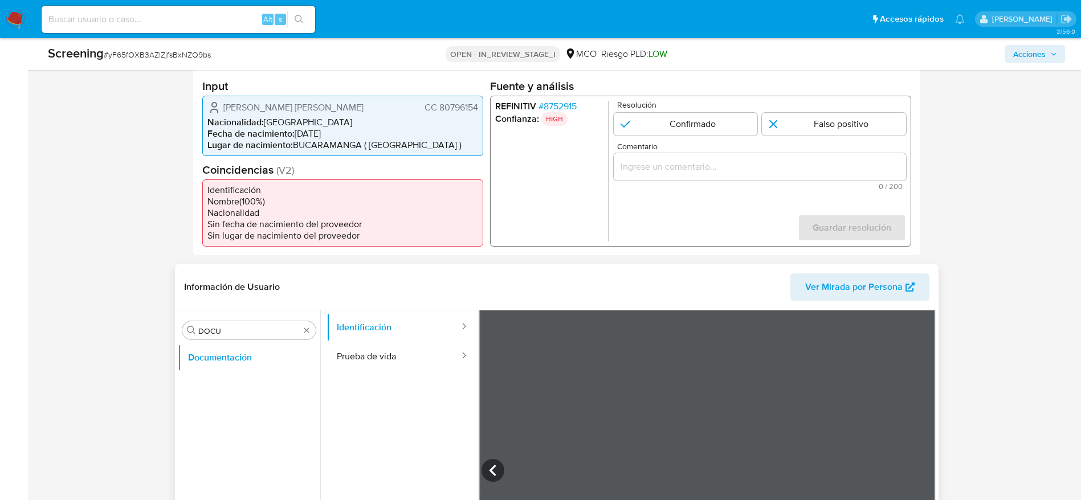
click at [284, 107] on span "Julian Sanchez Carvajal" at bounding box center [293, 106] width 140 height 11
click at [266, 107] on span "Julian Sanchez Carvajal" at bounding box center [293, 106] width 140 height 11
click at [464, 109] on span "CC 80796154" at bounding box center [451, 106] width 54 height 11
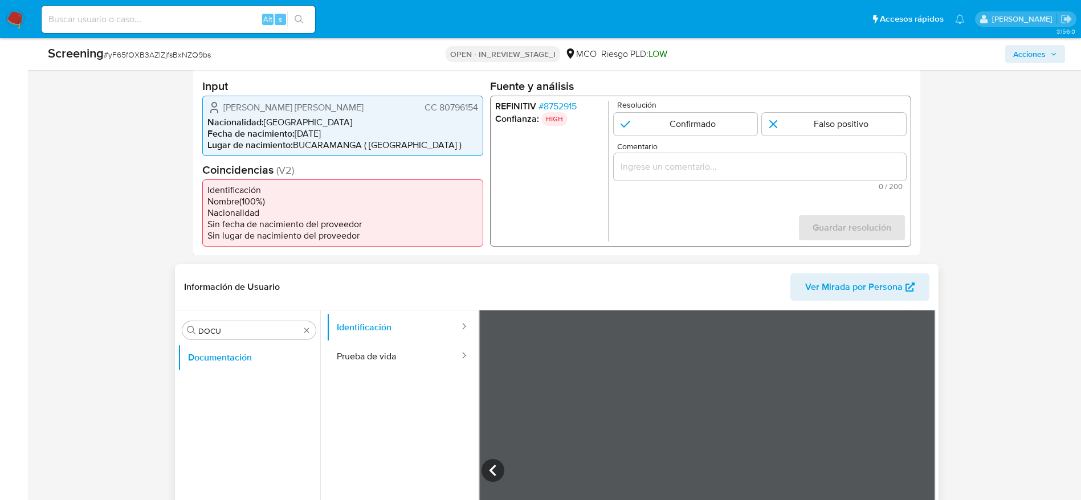
click at [464, 109] on span "CC 80796154" at bounding box center [451, 106] width 54 height 11
click at [288, 103] on span "Julian Sanchez Carvajal" at bounding box center [293, 106] width 140 height 11
click at [464, 110] on span "CC 80796154" at bounding box center [451, 106] width 54 height 11
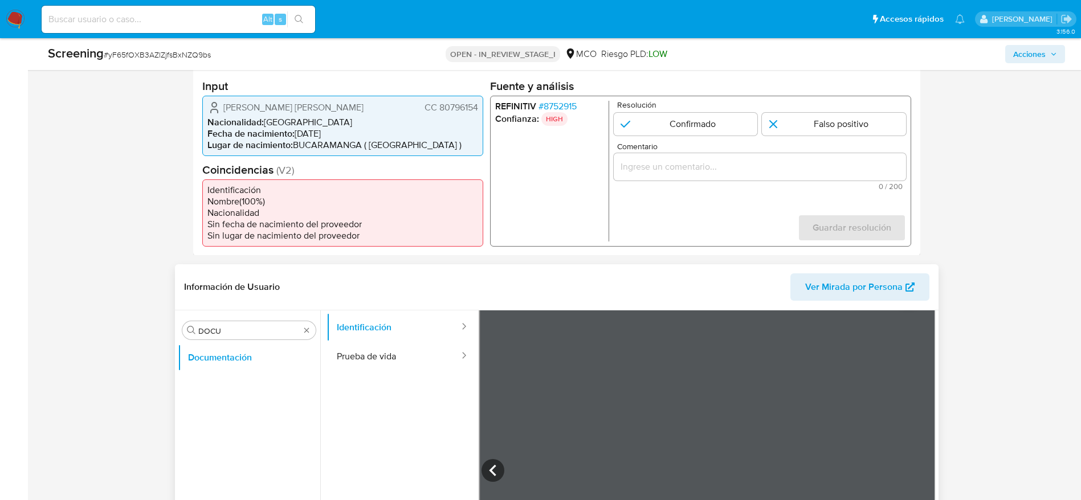
click at [464, 110] on span "CC 80796154" at bounding box center [451, 106] width 54 height 11
click at [278, 108] on span "Julian Sanchez Carvajal" at bounding box center [293, 106] width 140 height 11
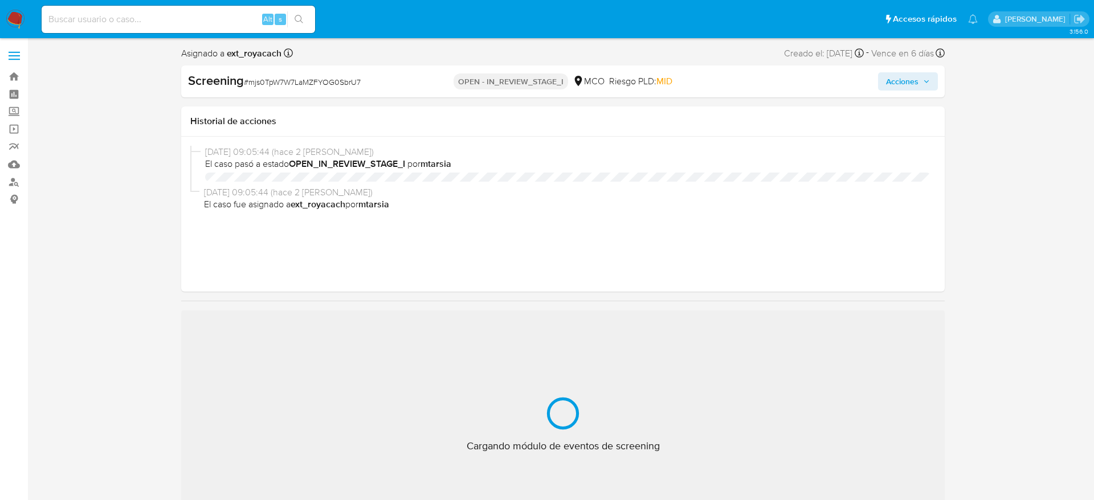
select select "10"
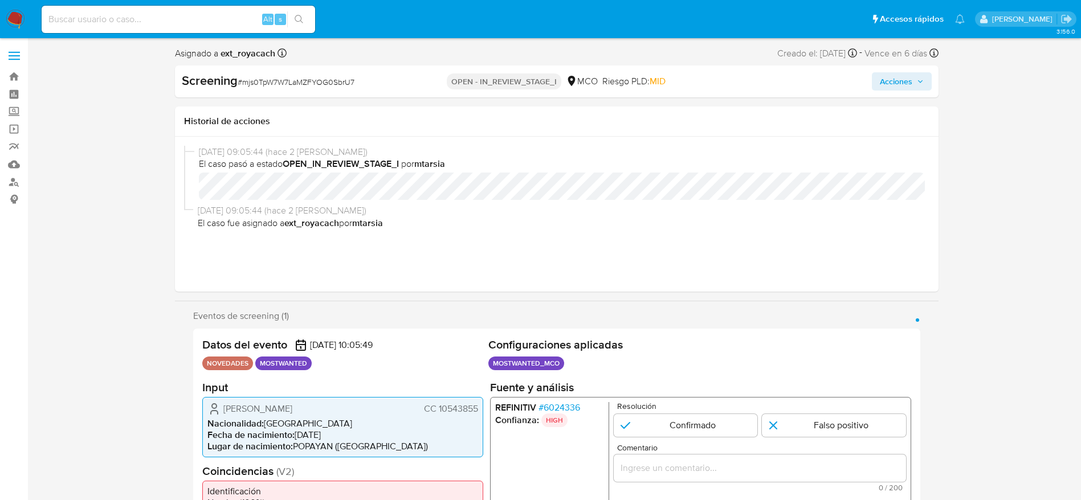
scroll to position [482, 0]
click at [461, 410] on span "CC 10543855" at bounding box center [450, 408] width 54 height 11
click at [272, 410] on span "Sigifredo Vivas Serna" at bounding box center [257, 408] width 69 height 11
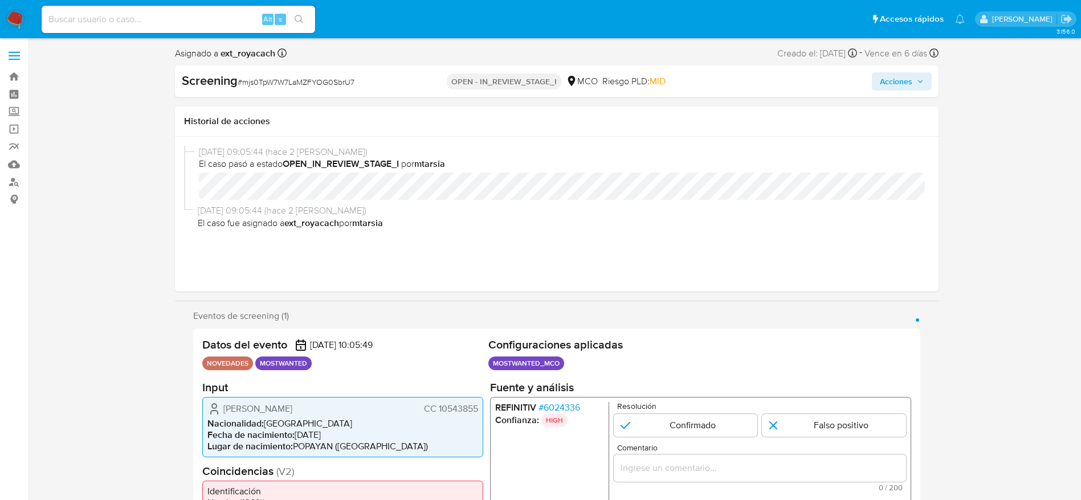
click at [272, 410] on span "Sigifredo Vivas Serna" at bounding box center [257, 408] width 69 height 11
click at [461, 411] on span "CC 10543855" at bounding box center [450, 408] width 54 height 11
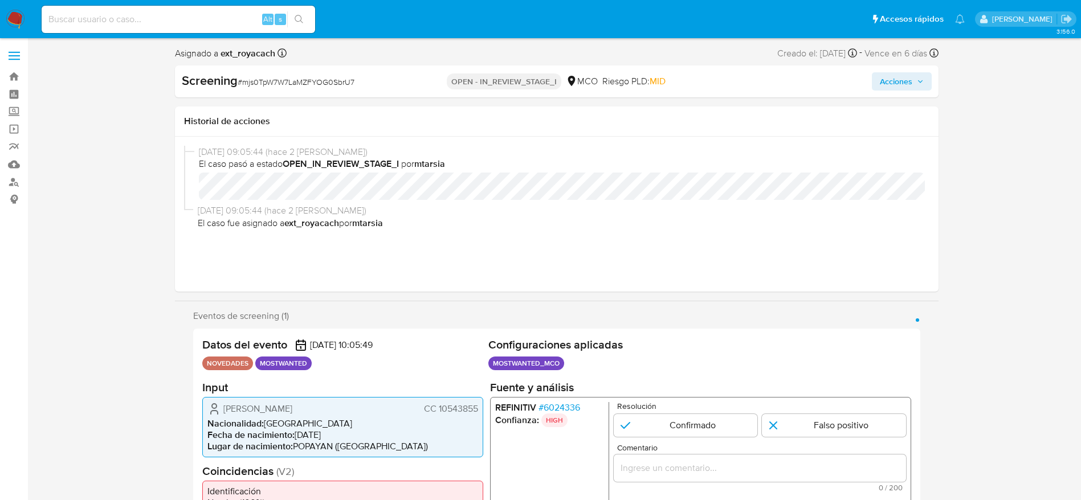
click at [461, 411] on span "CC 10543855" at bounding box center [450, 408] width 54 height 11
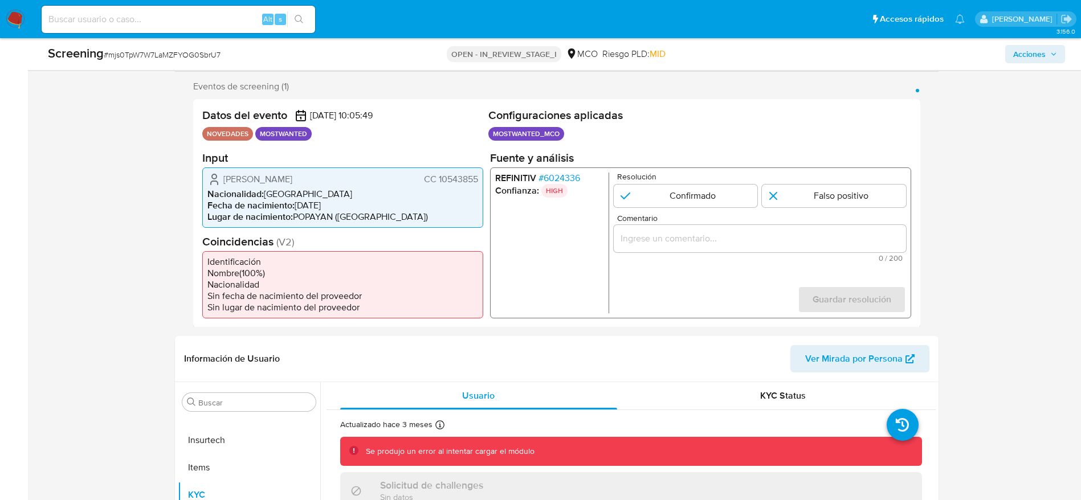
scroll to position [273, 0]
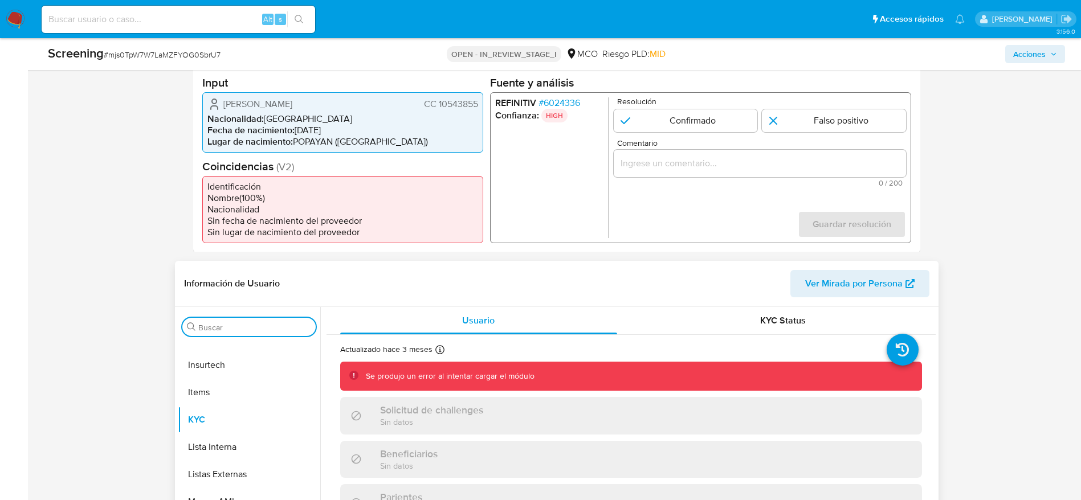
click at [227, 323] on input "Buscar" at bounding box center [254, 328] width 113 height 10
type input "DOCU"
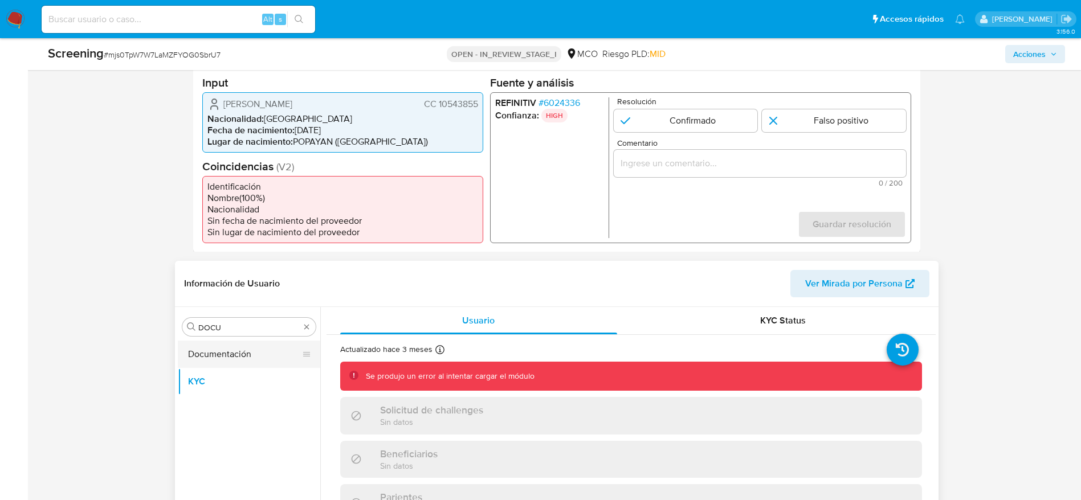
click at [229, 342] on button "Documentación" at bounding box center [244, 354] width 133 height 27
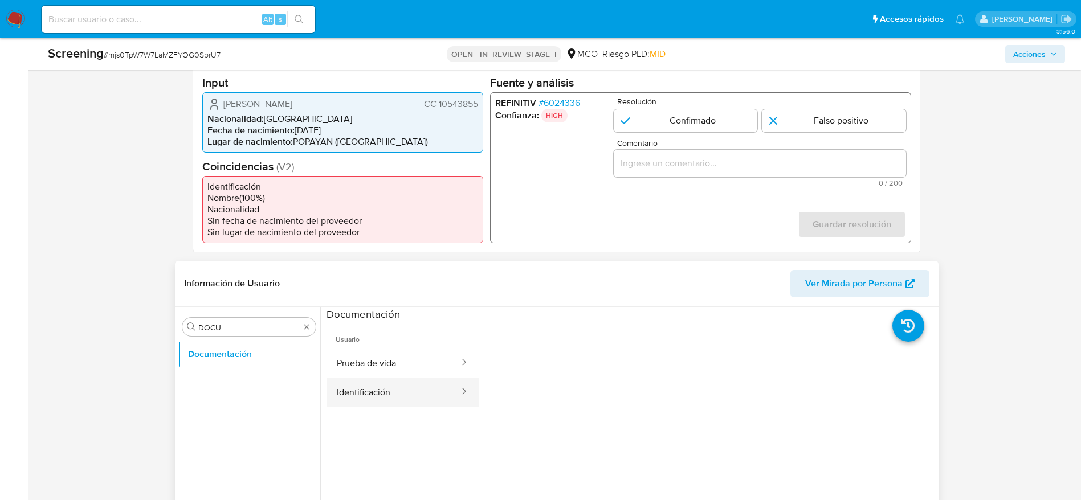
click at [364, 380] on button "Identificación" at bounding box center [394, 392] width 134 height 29
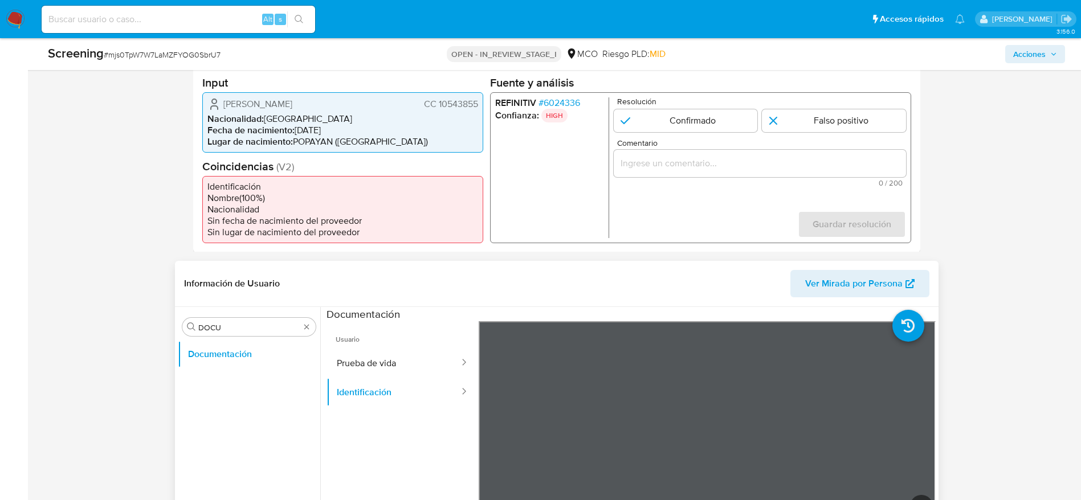
scroll to position [96, 0]
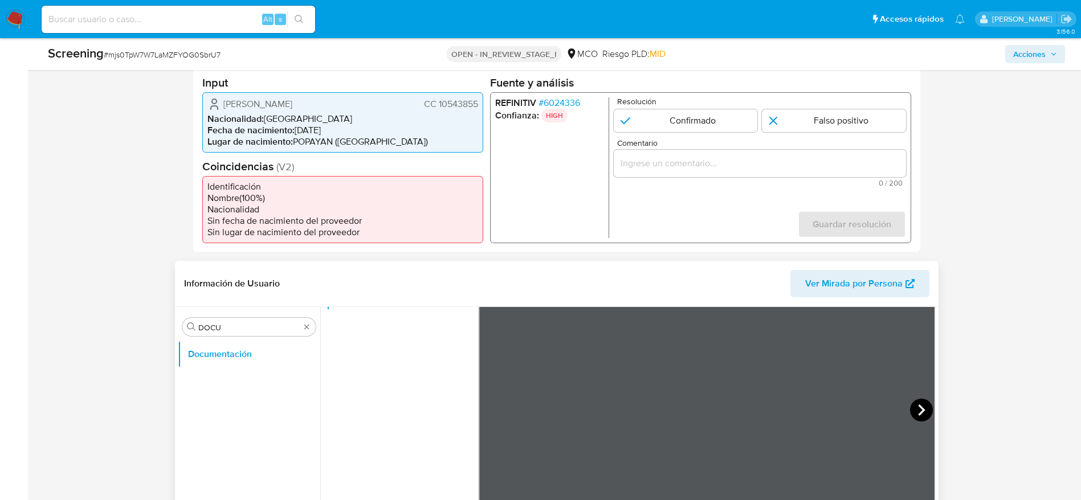
click at [916, 410] on icon at bounding box center [921, 410] width 23 height 23
click at [243, 98] on span "Sigifredo Vivas Serna" at bounding box center [257, 103] width 69 height 11
click at [455, 108] on span "CC 10543855" at bounding box center [450, 103] width 54 height 11
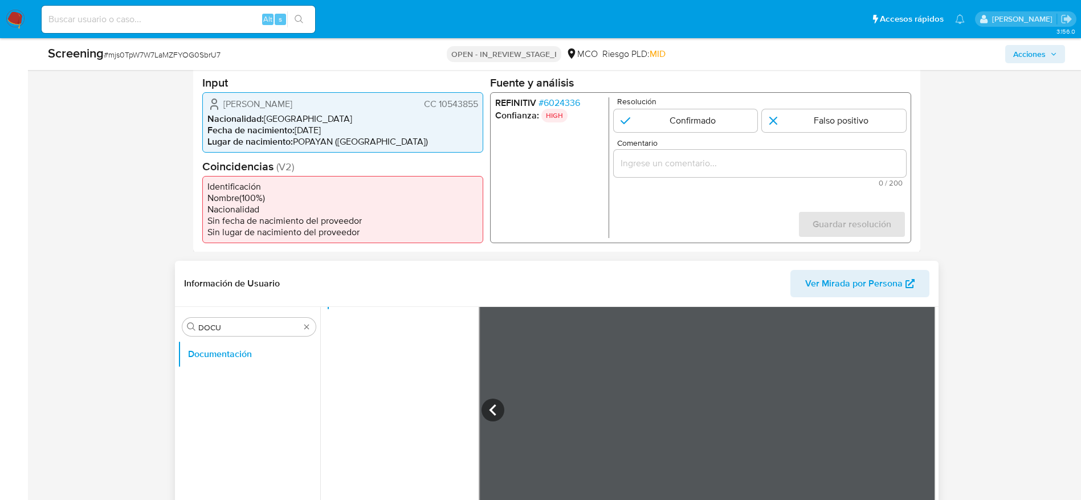
click at [455, 108] on span "CC 10543855" at bounding box center [450, 103] width 54 height 11
click at [245, 98] on span "Sigifredo Vivas Serna" at bounding box center [257, 103] width 69 height 11
click at [464, 100] on span "CC 10543855" at bounding box center [450, 103] width 54 height 11
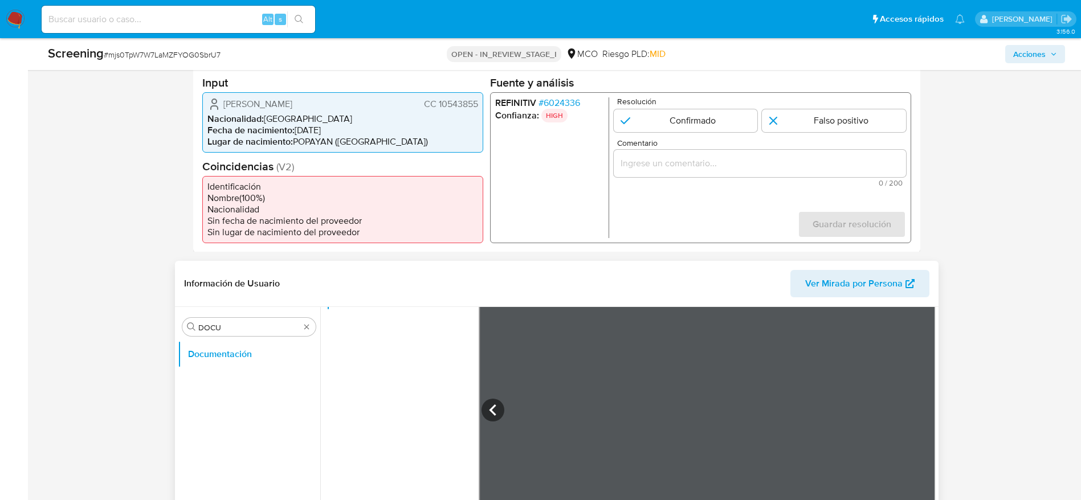
click at [464, 100] on span "CC 10543855" at bounding box center [450, 103] width 54 height 11
click at [457, 107] on span "CC 10543855" at bounding box center [450, 103] width 54 height 11
click at [231, 111] on div "Sigifredo Vivas Serna CC 10543855" at bounding box center [342, 104] width 271 height 14
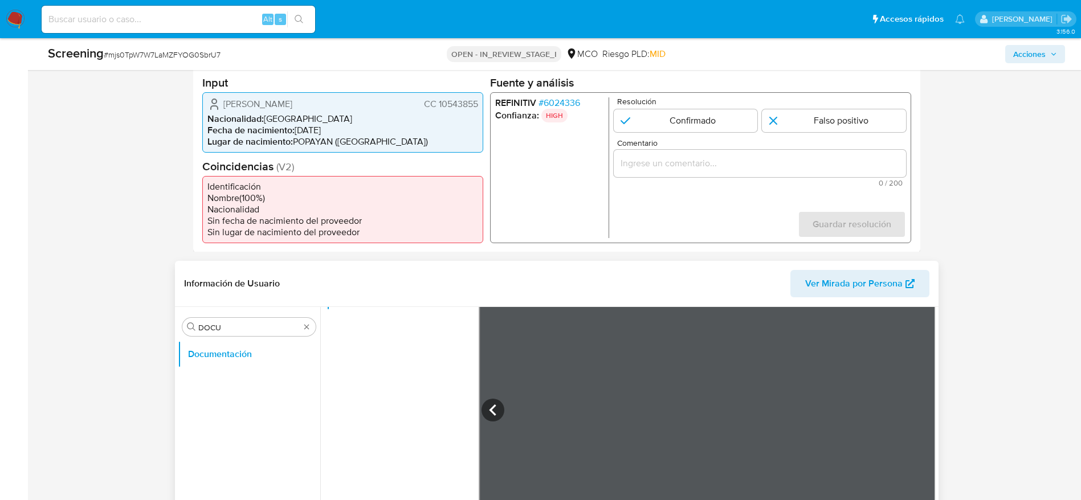
click at [231, 111] on div "Sigifredo Vivas Serna CC 10543855" at bounding box center [342, 104] width 271 height 14
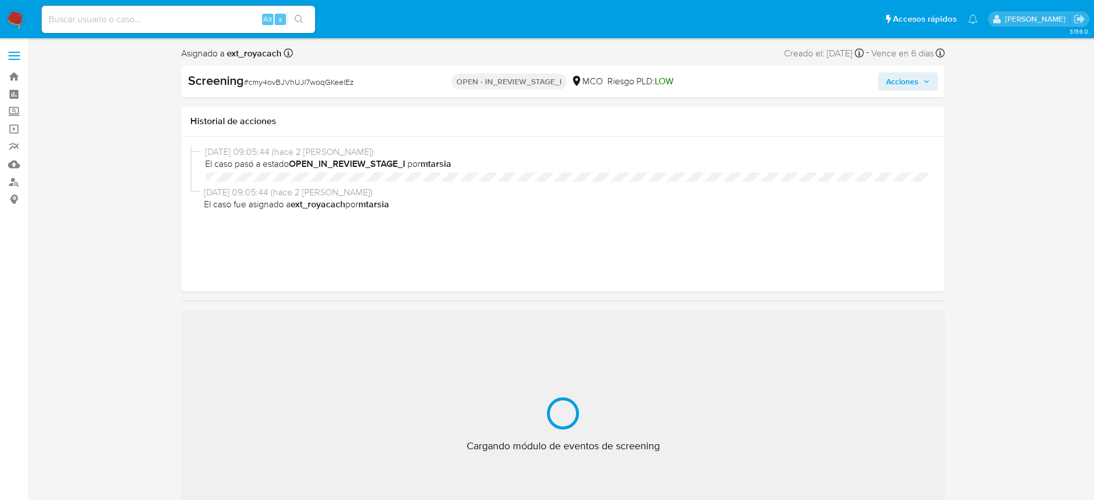
select select "10"
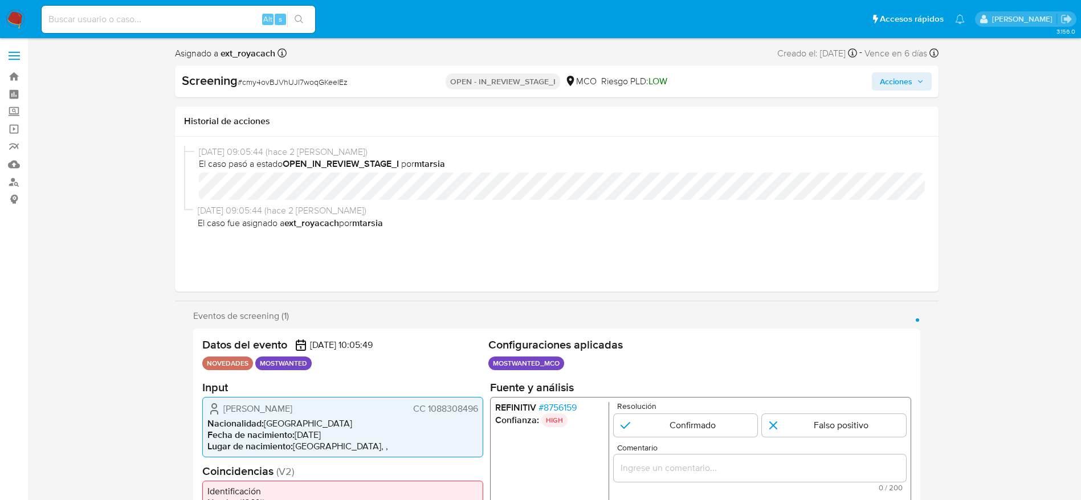
scroll to position [482, 0]
click at [438, 417] on div "Yeison [PERSON_NAME] [PERSON_NAME] 1088308496 Nacionalidad : Colombia Fecha de …" at bounding box center [342, 427] width 281 height 60
click at [435, 407] on span "CC 1088308496" at bounding box center [445, 408] width 65 height 11
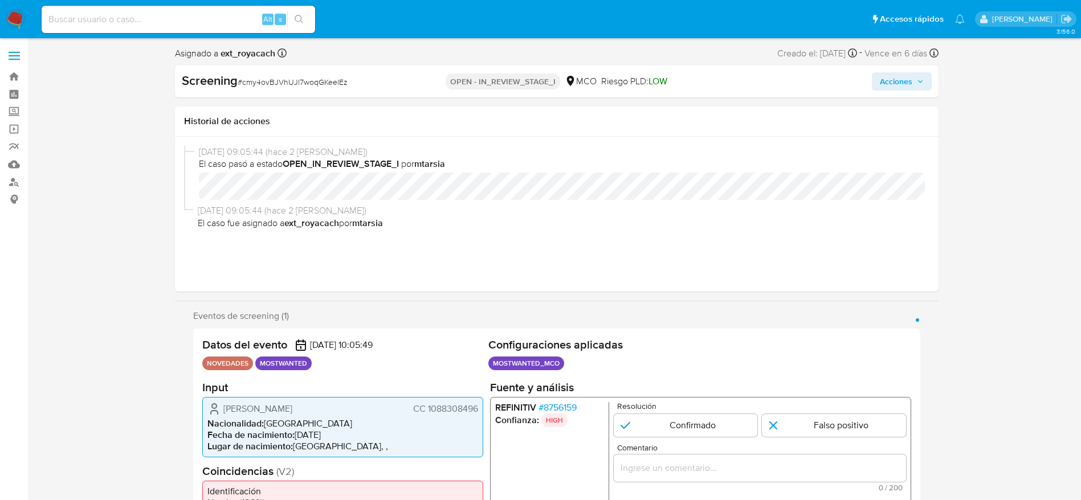
click at [435, 407] on span "CC 1088308496" at bounding box center [445, 408] width 65 height 11
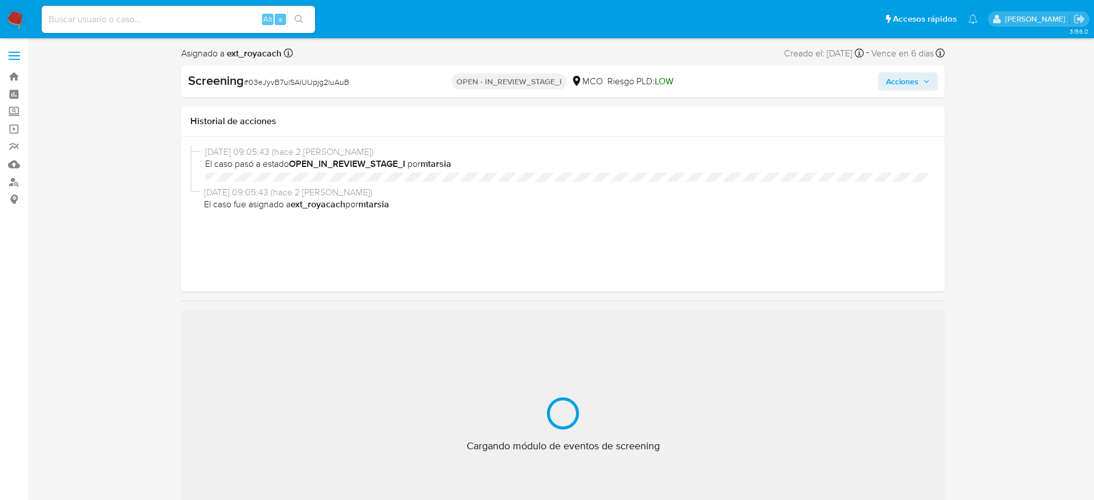
select select "10"
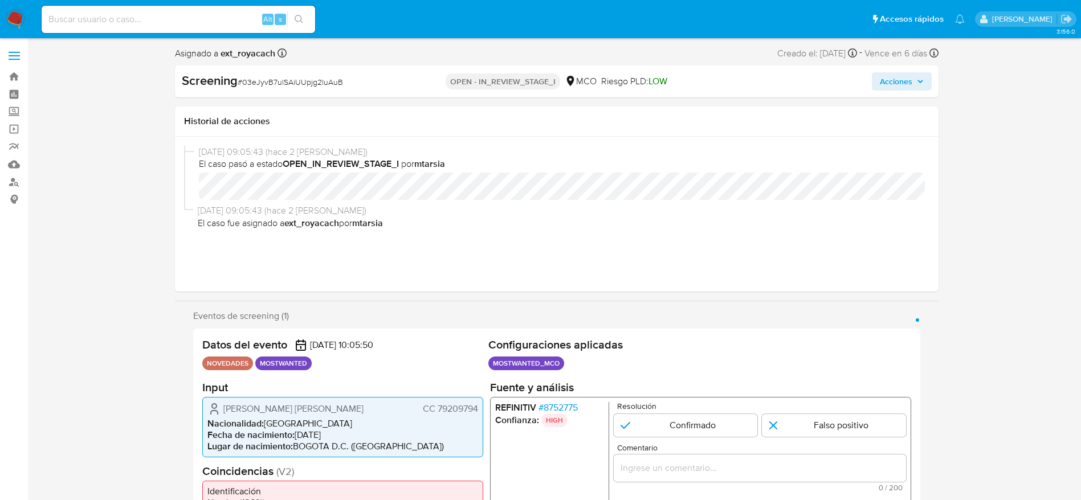
scroll to position [482, 0]
click at [453, 412] on span "CC 79209794" at bounding box center [449, 408] width 55 height 11
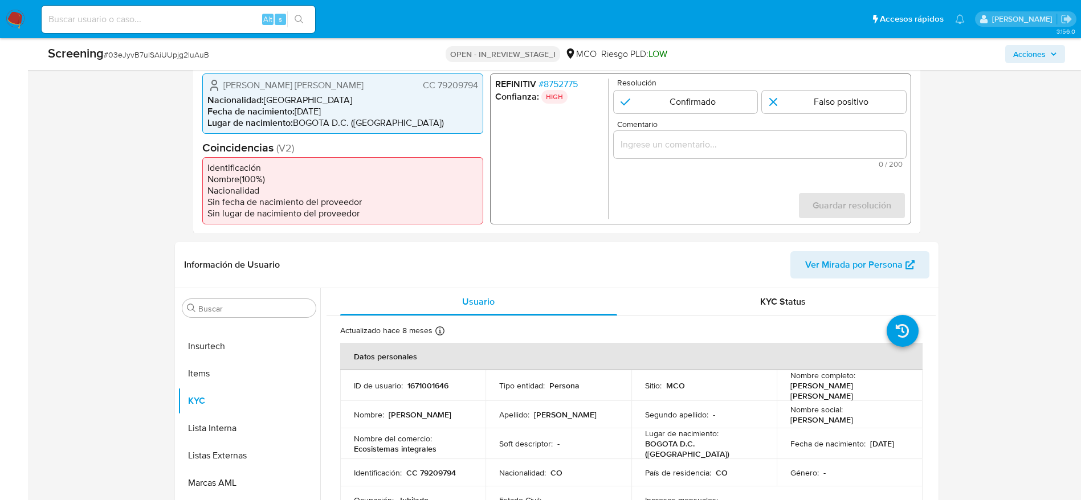
scroll to position [292, 0]
click at [245, 306] on input "Buscar" at bounding box center [254, 308] width 113 height 10
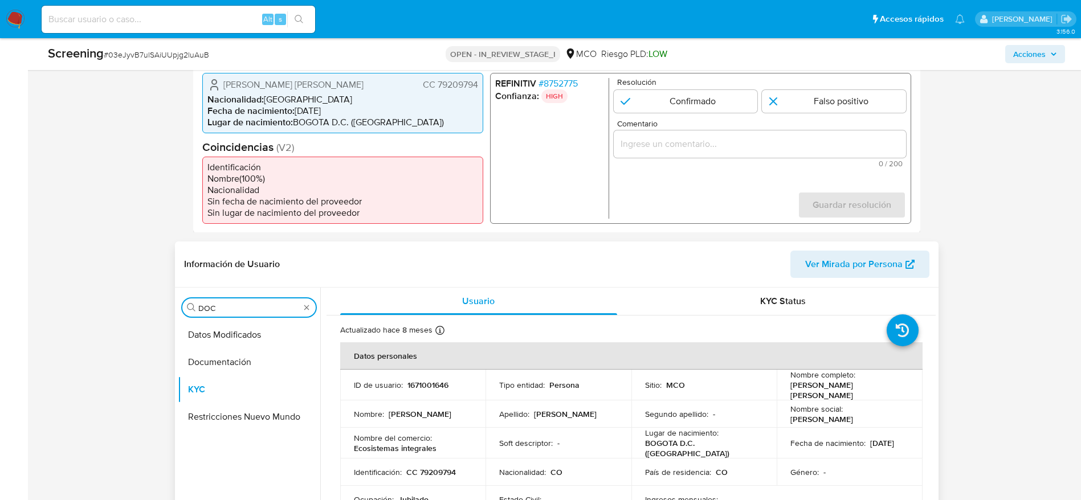
scroll to position [0, 0]
type input "DOC"
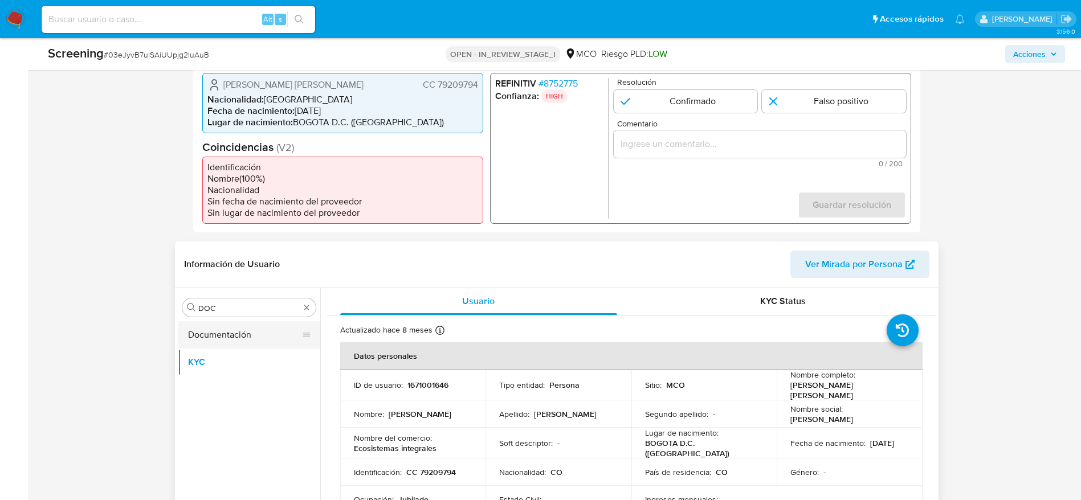
click at [240, 335] on button "Documentación" at bounding box center [244, 334] width 133 height 27
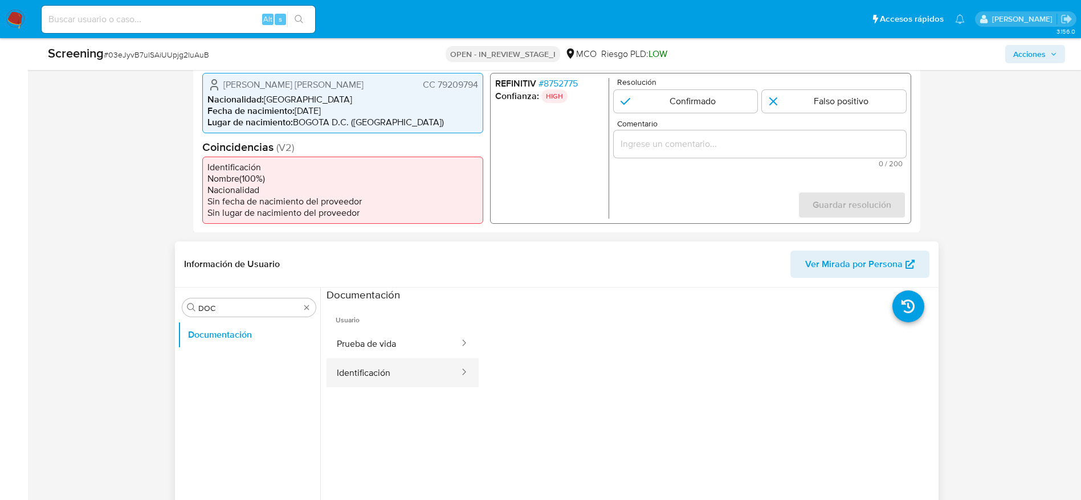
click at [411, 363] on button "Identificación" at bounding box center [394, 372] width 134 height 29
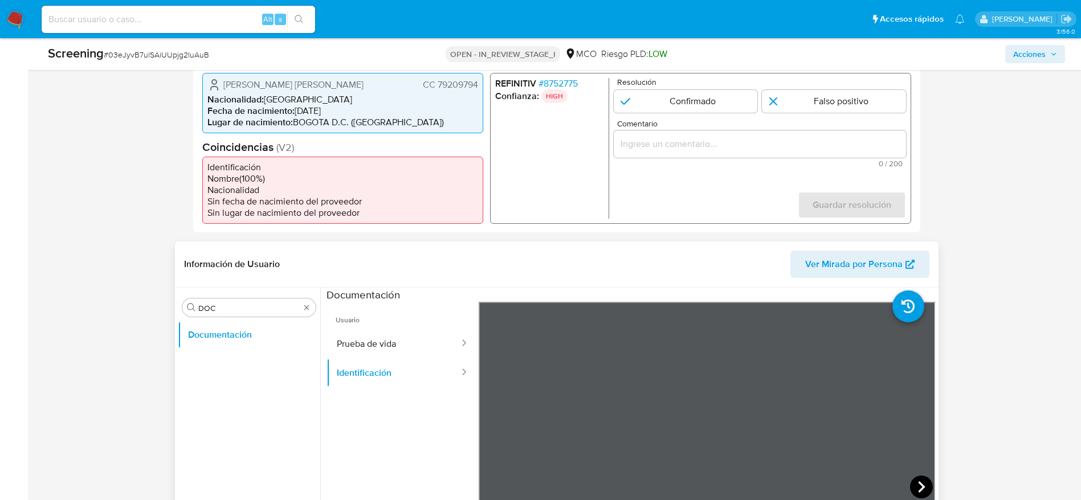
click at [921, 492] on icon at bounding box center [921, 487] width 23 height 23
click at [450, 87] on span "CC 79209794" at bounding box center [449, 84] width 55 height 11
click at [280, 85] on span "Jairo Yuliany Guerrero Zarate" at bounding box center [293, 84] width 140 height 11
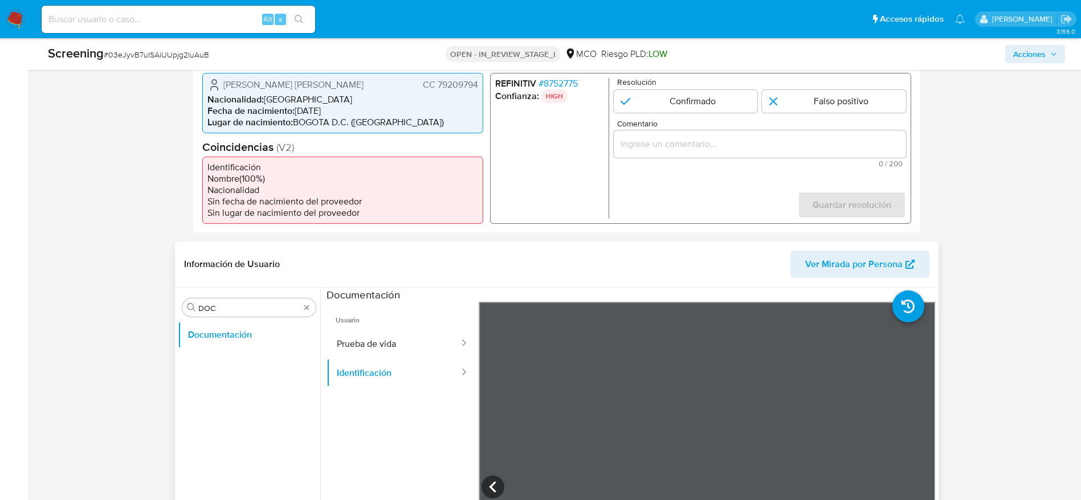
click at [280, 85] on span "Jairo Yuliany Guerrero Zarate" at bounding box center [293, 84] width 140 height 11
click at [446, 88] on span "CC 79209794" at bounding box center [449, 84] width 55 height 11
click at [274, 80] on span "Jairo Yuliany Guerrero Zarate" at bounding box center [293, 84] width 140 height 11
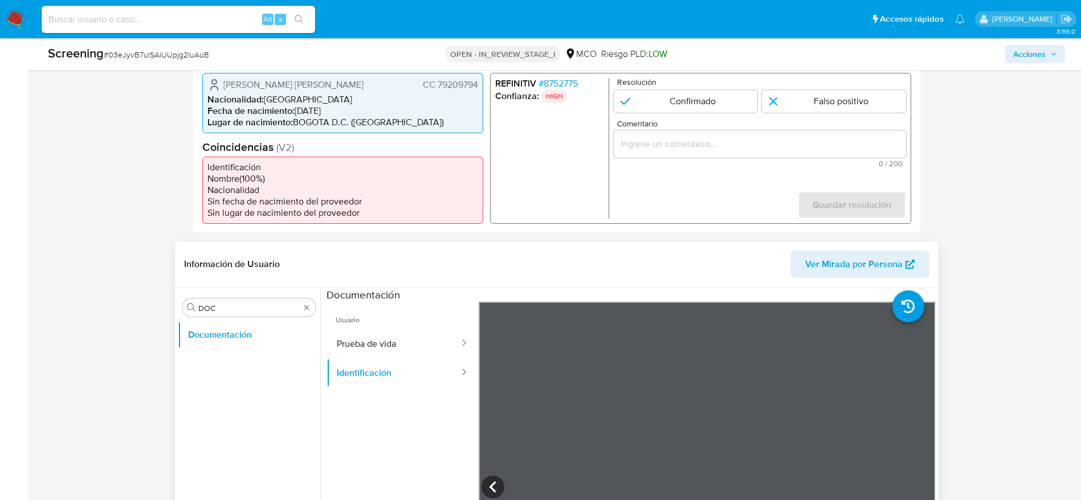
click at [274, 80] on span "Jairo Yuliany Guerrero Zarate" at bounding box center [293, 84] width 140 height 11
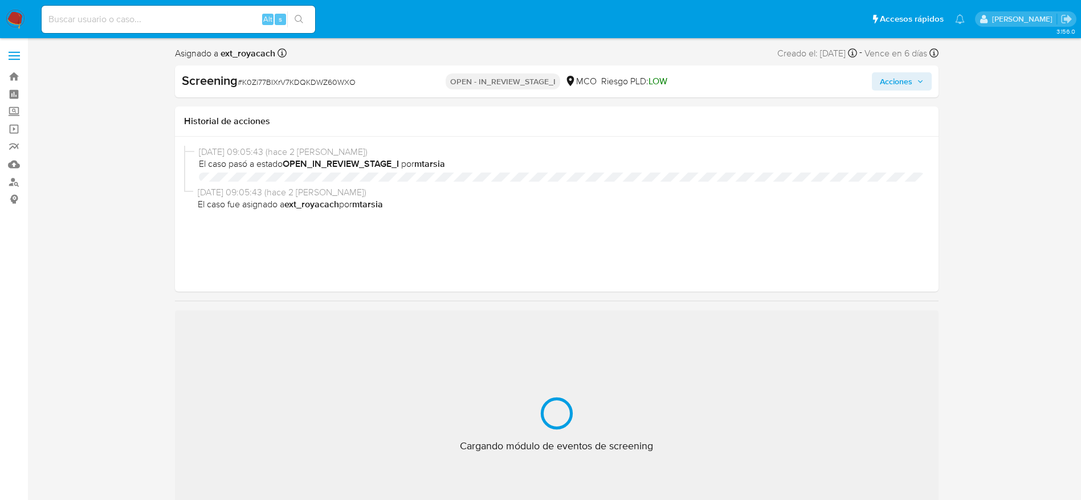
select select "10"
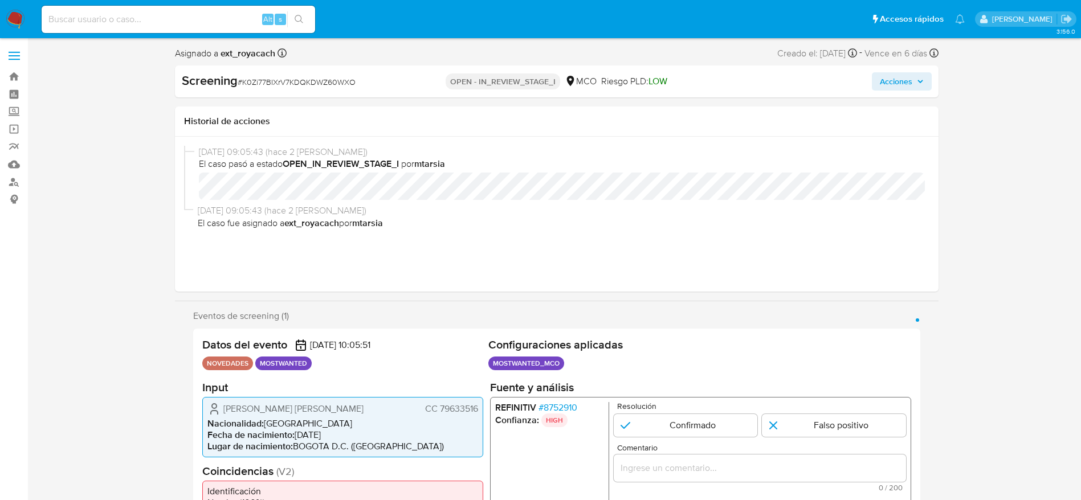
scroll to position [482, 0]
click at [468, 414] on span "CC 79633516" at bounding box center [451, 408] width 53 height 11
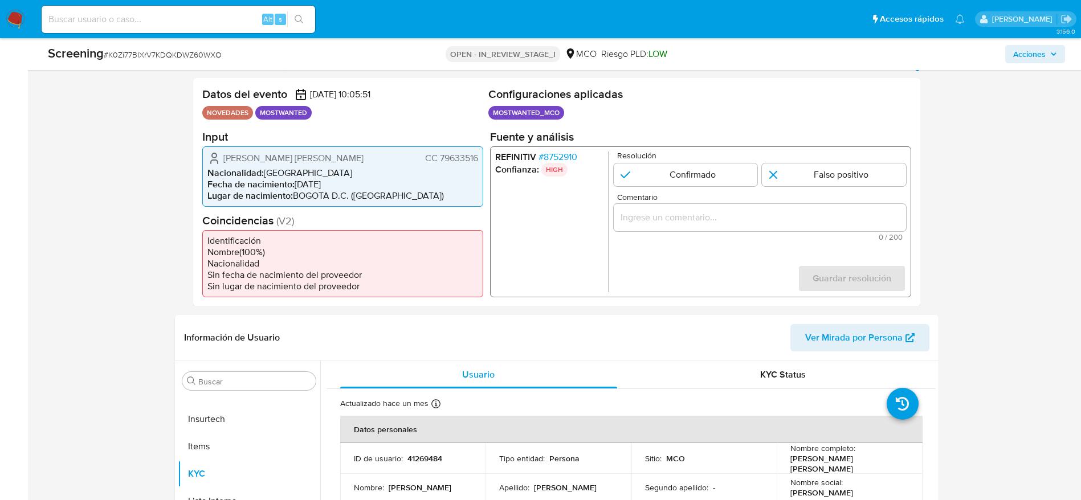
scroll to position [381, 0]
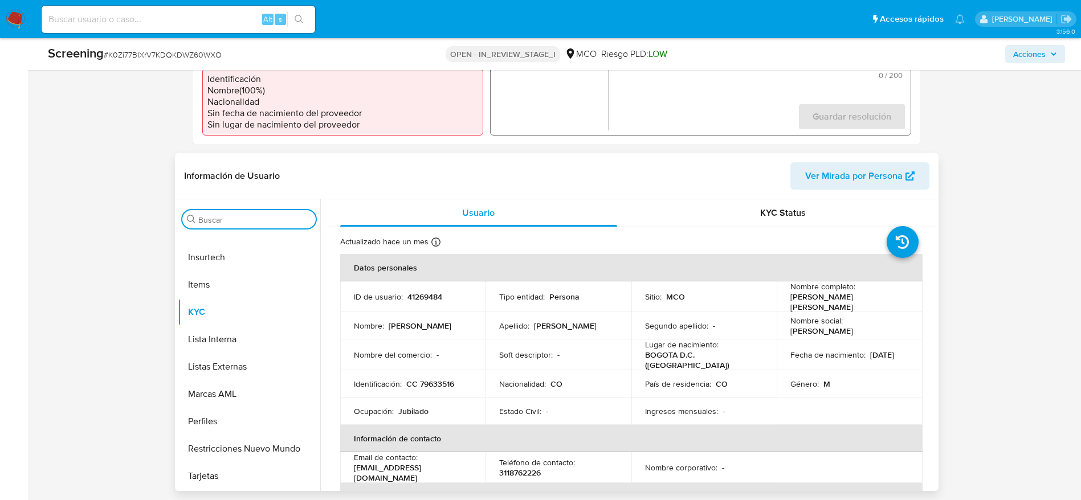
click at [247, 215] on input "Buscar" at bounding box center [254, 220] width 113 height 10
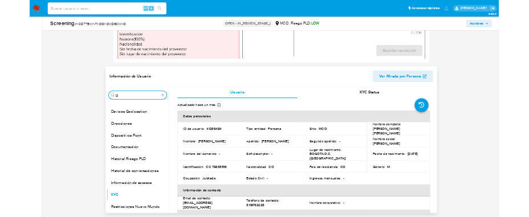
scroll to position [0, 0]
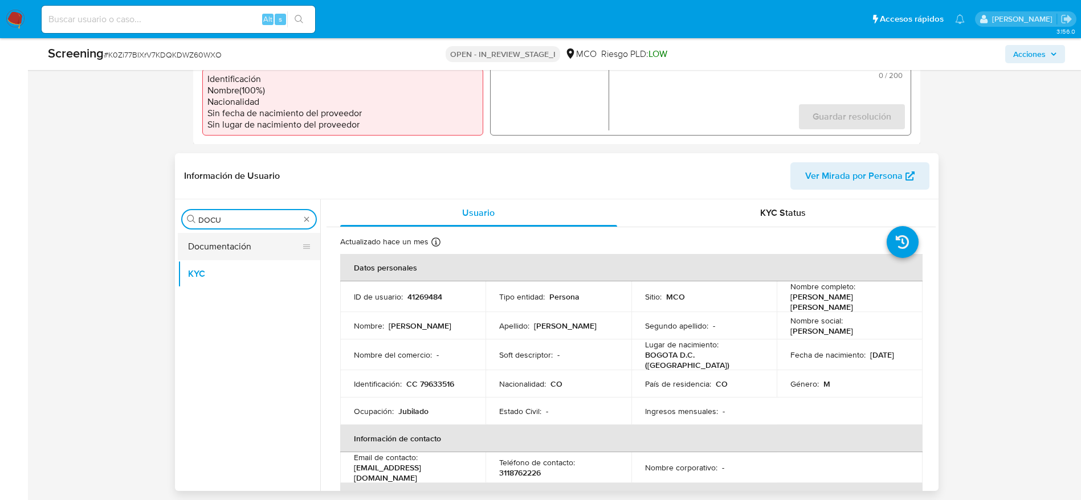
type input "DOCU"
click at [230, 243] on button "Documentación" at bounding box center [244, 246] width 133 height 27
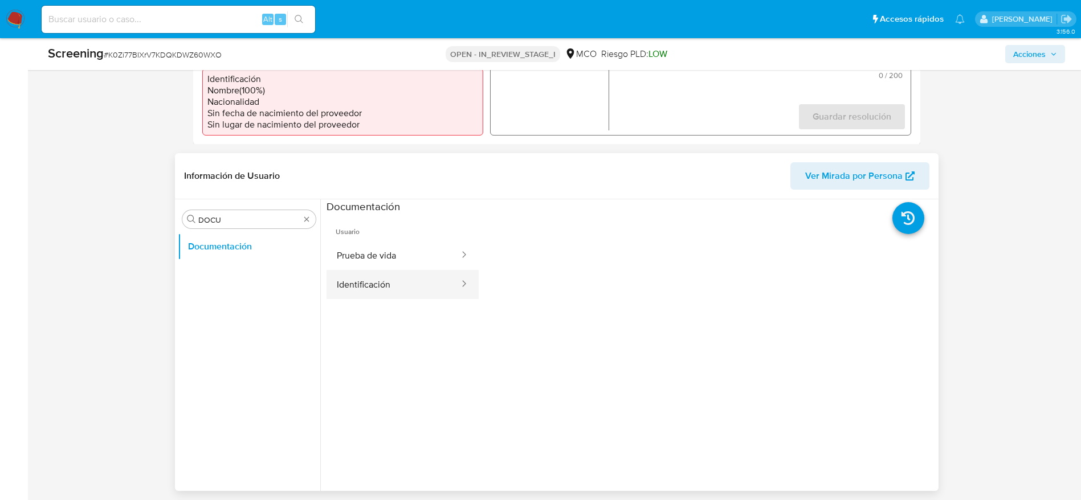
click at [348, 290] on button "Identificación" at bounding box center [394, 284] width 134 height 29
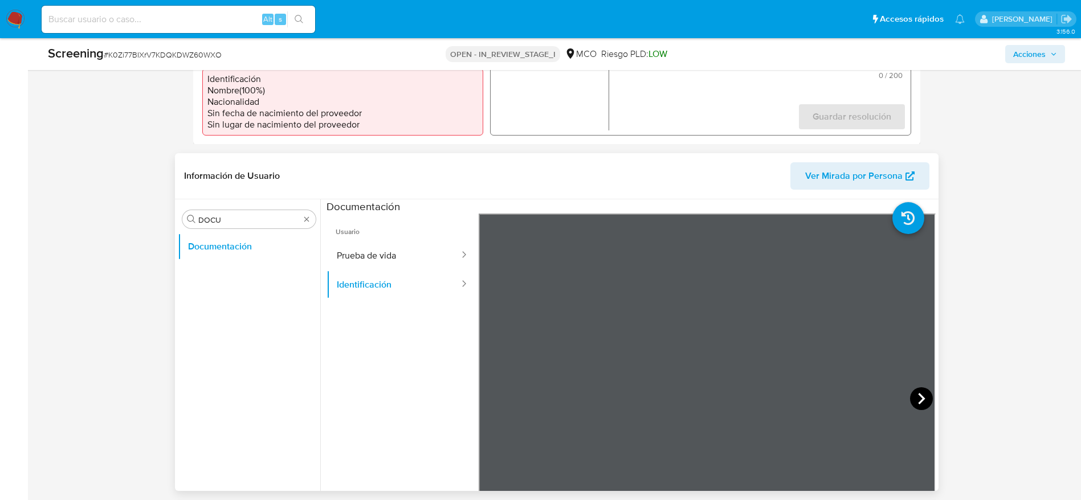
click at [914, 393] on icon at bounding box center [921, 399] width 23 height 23
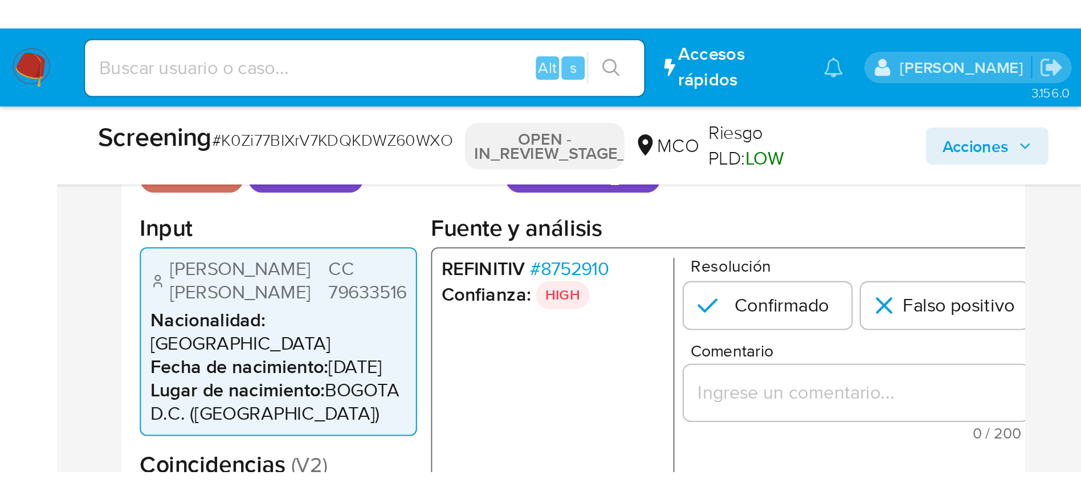
scroll to position [263, 0]
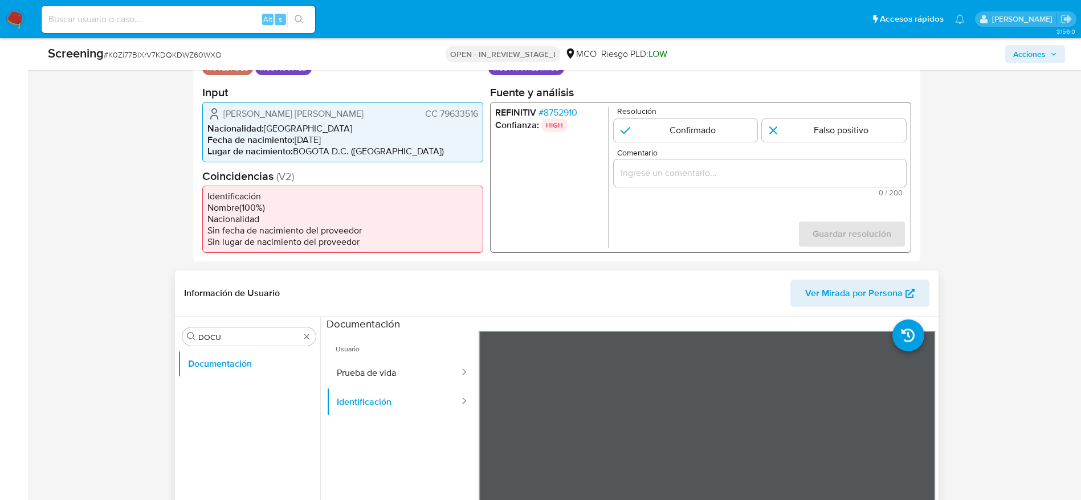
click at [456, 113] on span "CC 79633516" at bounding box center [451, 113] width 53 height 11
click at [266, 115] on span "[PERSON_NAME] [PERSON_NAME]" at bounding box center [293, 113] width 140 height 11
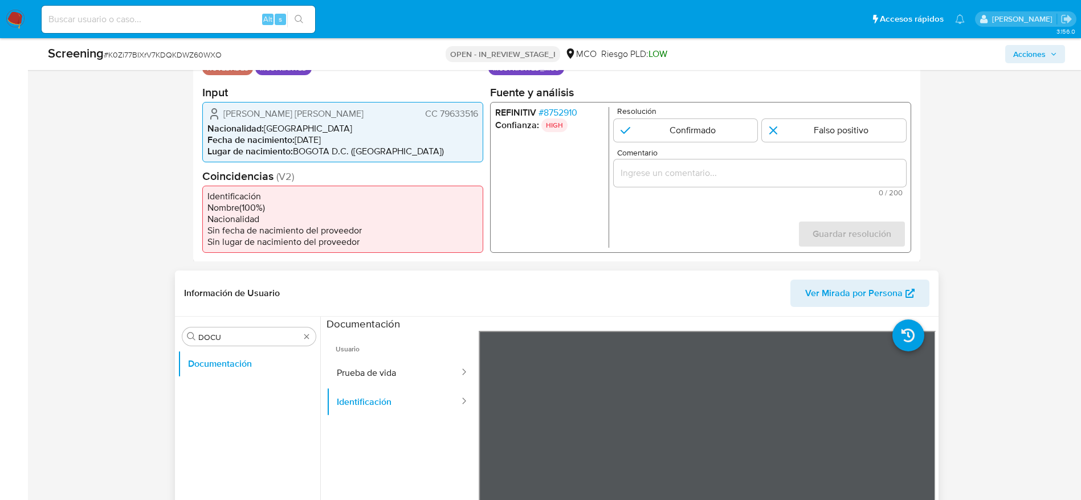
click at [266, 115] on span "[PERSON_NAME] [PERSON_NAME]" at bounding box center [293, 113] width 140 height 11
click at [460, 116] on span "CC 79633516" at bounding box center [451, 113] width 53 height 11
click at [288, 114] on span "Juan Carlos Garzon Cubillos" at bounding box center [293, 113] width 140 height 11
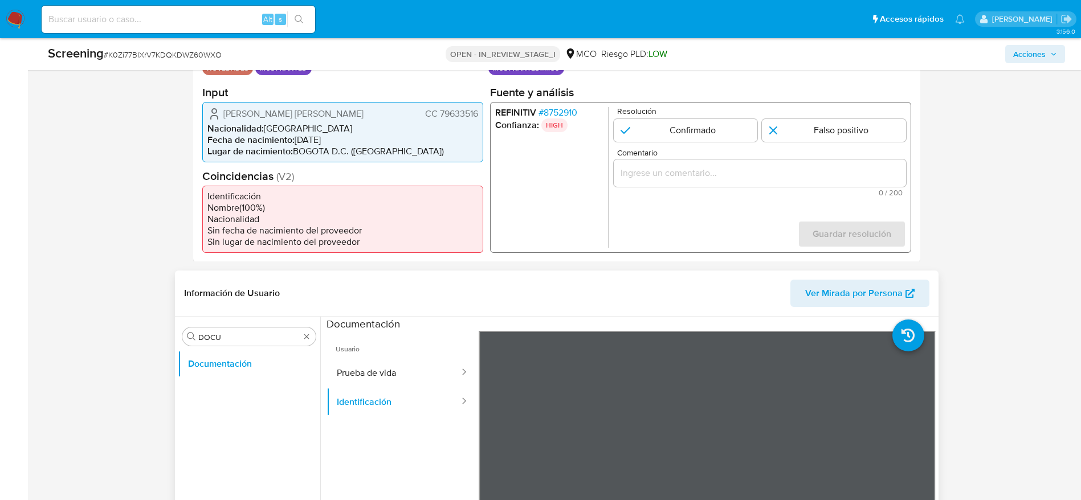
click at [288, 114] on span "Juan Carlos Garzon Cubillos" at bounding box center [293, 113] width 140 height 11
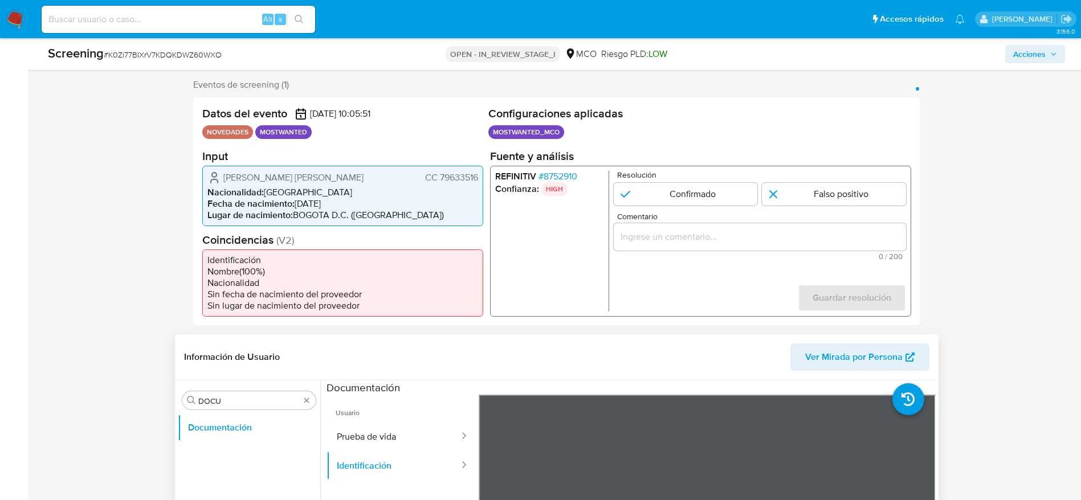
click at [557, 170] on span "# 8752910" at bounding box center [557, 175] width 39 height 11
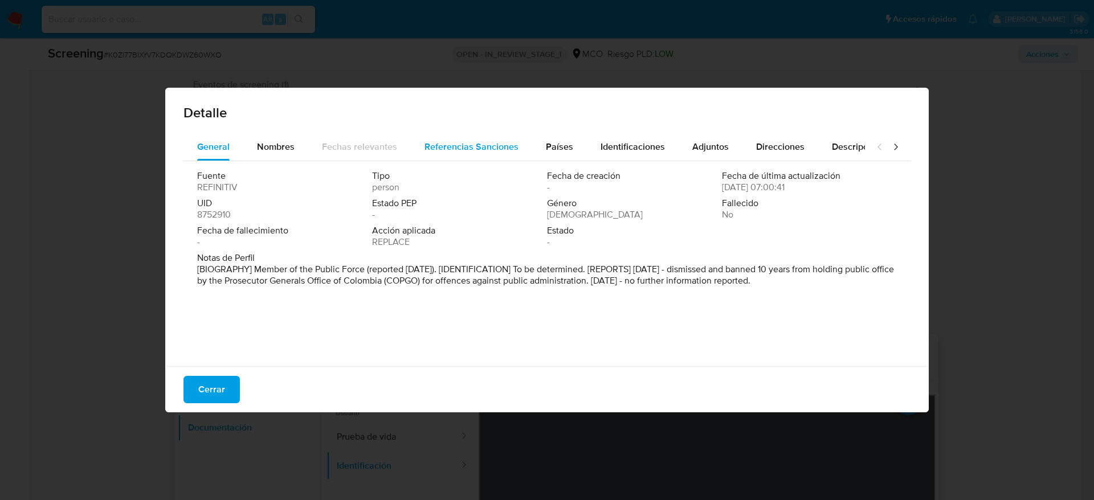
click at [487, 154] on div "Referencias Sanciones" at bounding box center [472, 146] width 94 height 27
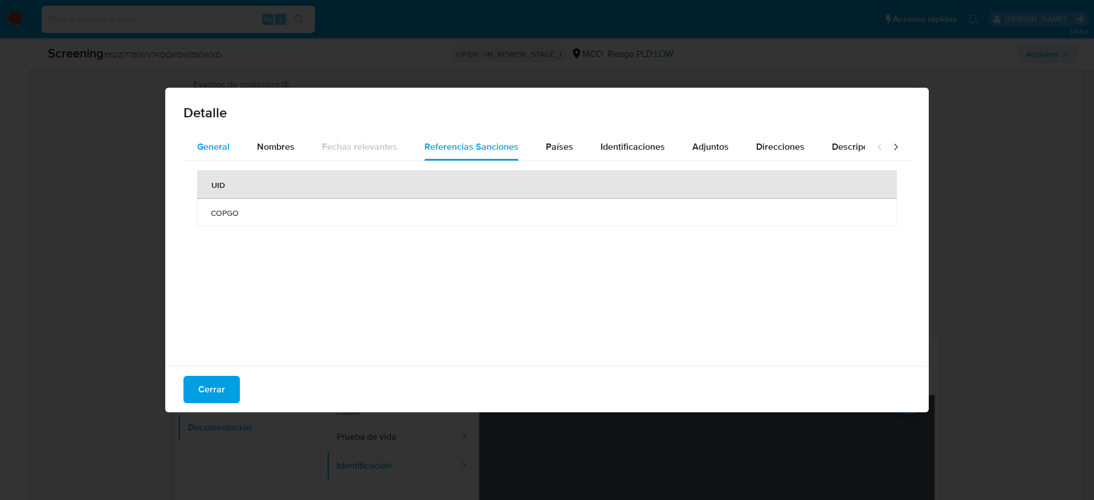
click at [225, 135] on div "General" at bounding box center [213, 146] width 32 height 27
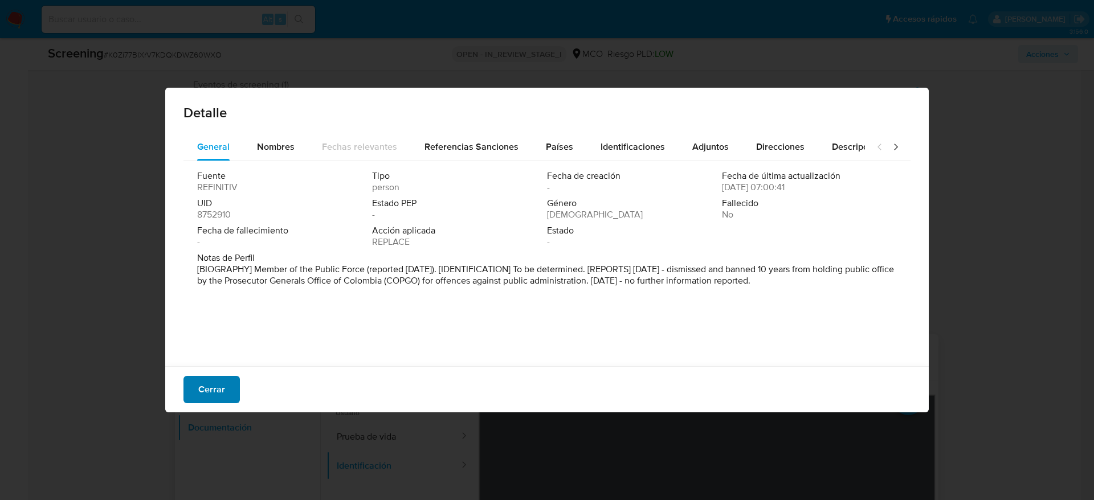
click at [207, 393] on span "Cerrar" at bounding box center [211, 389] width 27 height 25
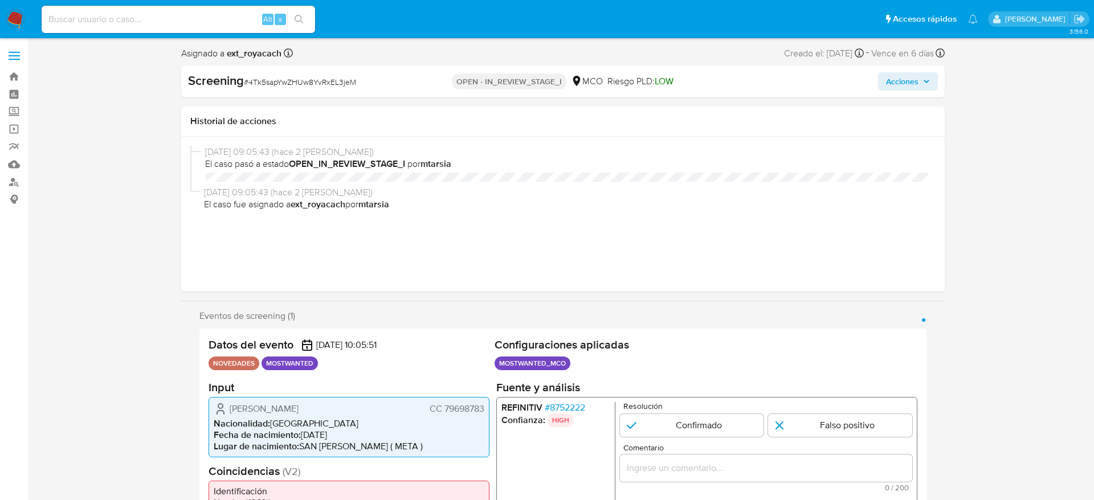
select select "10"
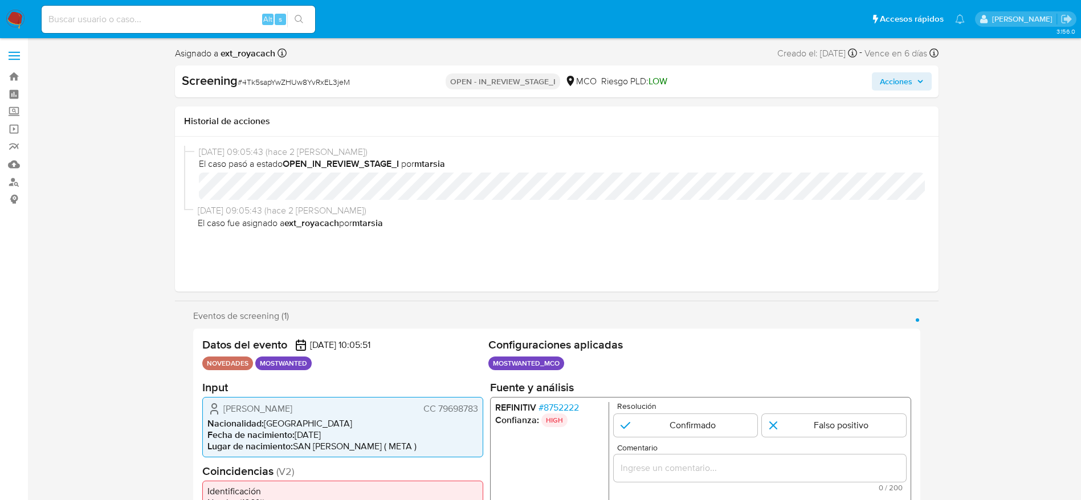
scroll to position [482, 0]
click at [464, 404] on span "CC 79698783" at bounding box center [450, 408] width 55 height 11
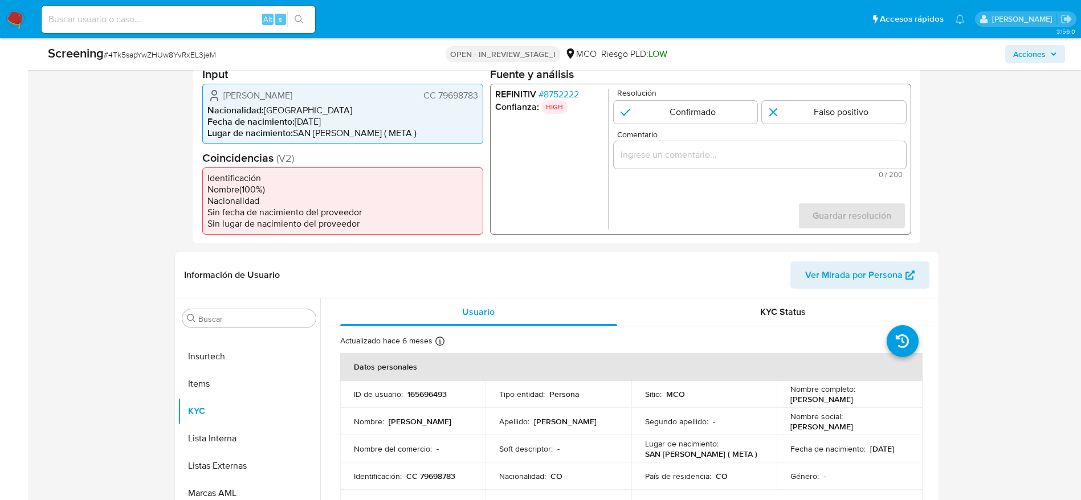
scroll to position [284, 0]
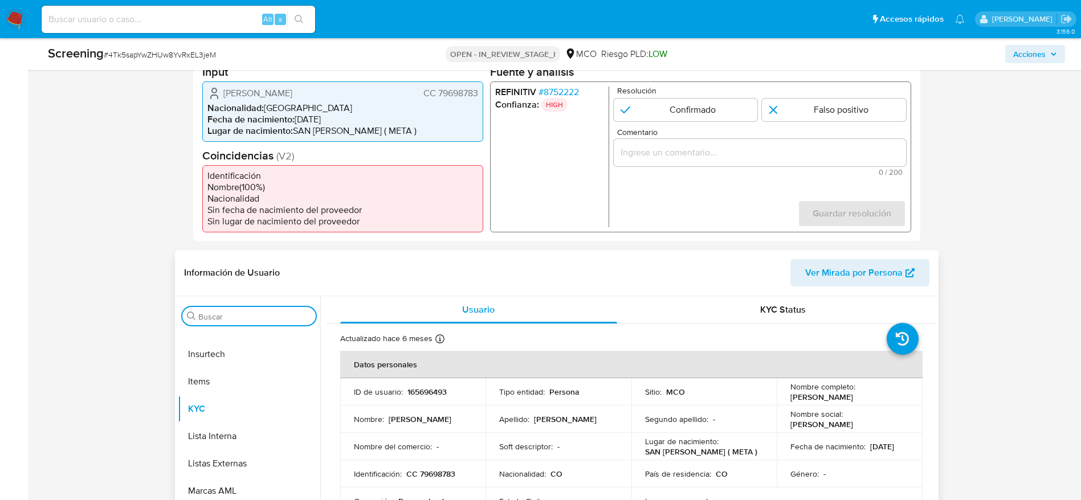
click at [239, 312] on input "Buscar" at bounding box center [254, 317] width 113 height 10
type input "DOCU"
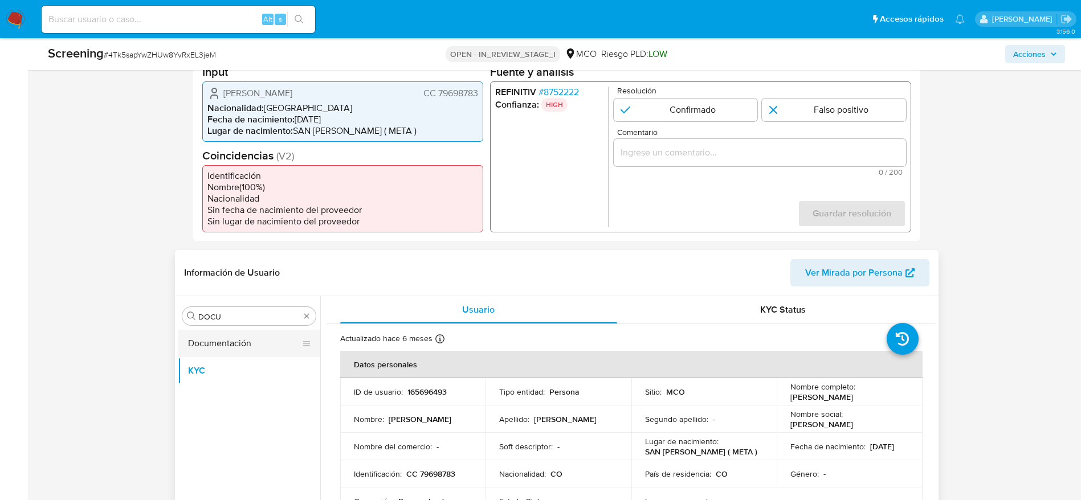
click at [243, 340] on button "Documentación" at bounding box center [244, 343] width 133 height 27
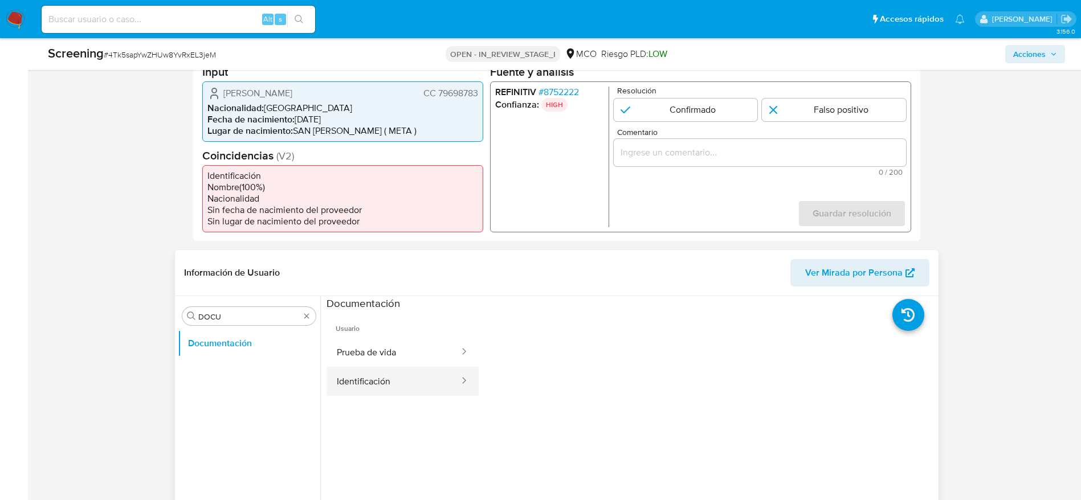
click at [363, 378] on button "Identificación" at bounding box center [394, 381] width 134 height 29
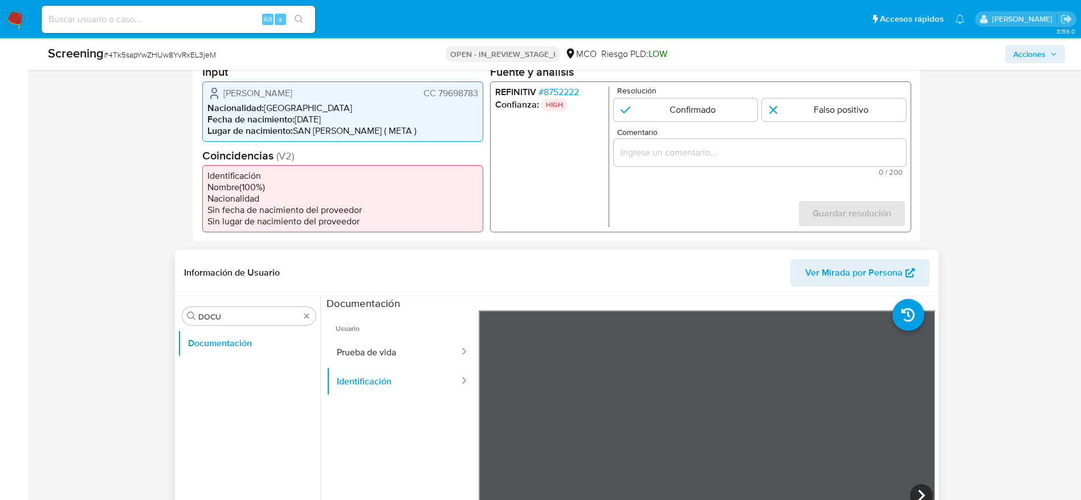
scroll to position [53, 0]
click at [913, 485] on icon at bounding box center [921, 495] width 23 height 23
click at [453, 91] on span "CC 79698783" at bounding box center [450, 92] width 55 height 11
click at [292, 90] on span "Alexander Suarez Espitia" at bounding box center [257, 92] width 69 height 11
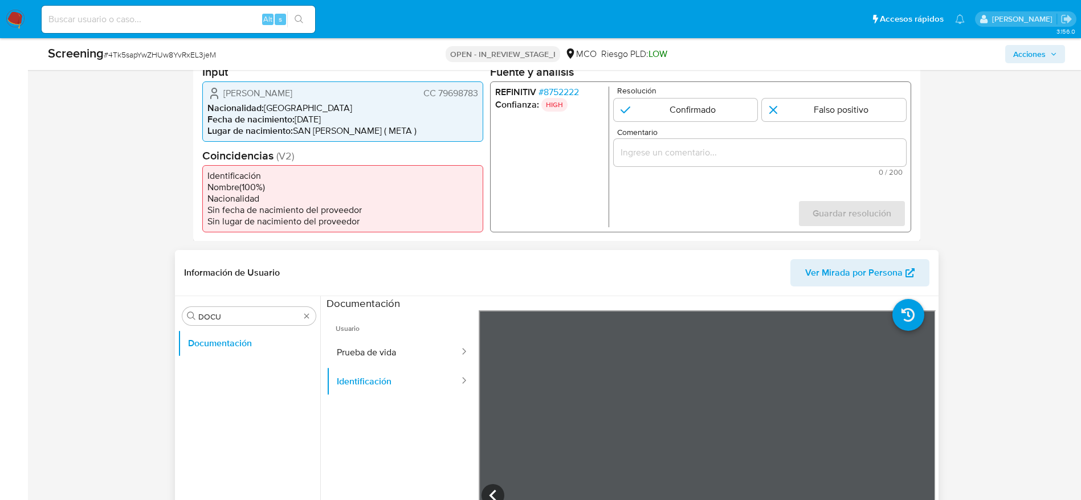
click at [292, 90] on span "Alexander Suarez Espitia" at bounding box center [257, 92] width 69 height 11
click at [451, 89] on span "CC 79698783" at bounding box center [450, 92] width 55 height 11
click at [241, 97] on span "Alexander Suarez Espitia" at bounding box center [257, 92] width 69 height 11
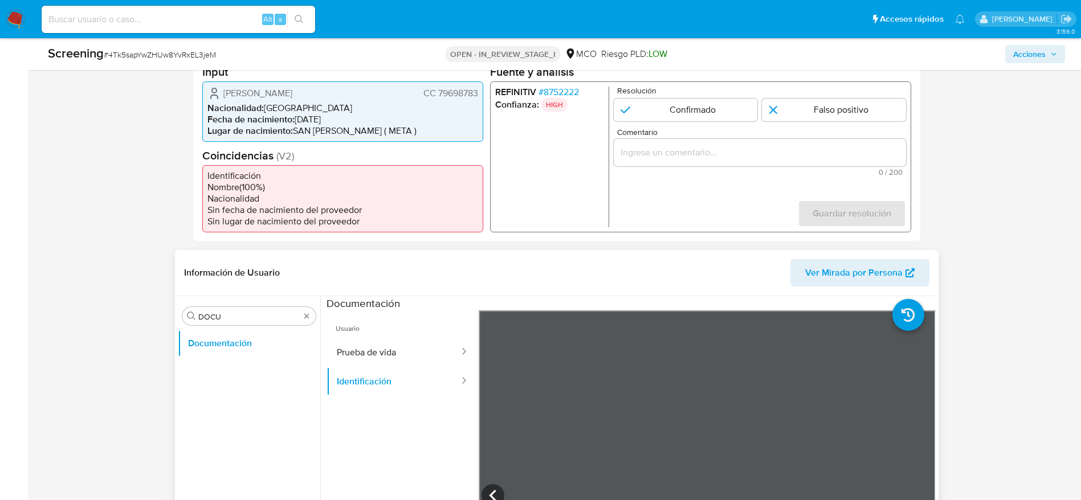
click at [241, 97] on span "Alexander Suarez Espitia" at bounding box center [257, 92] width 69 height 11
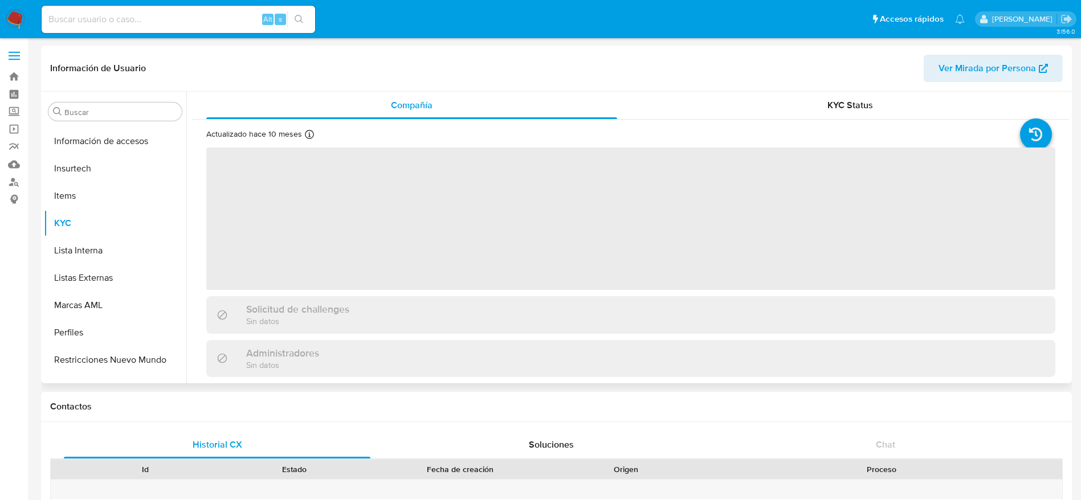
scroll to position [482, 0]
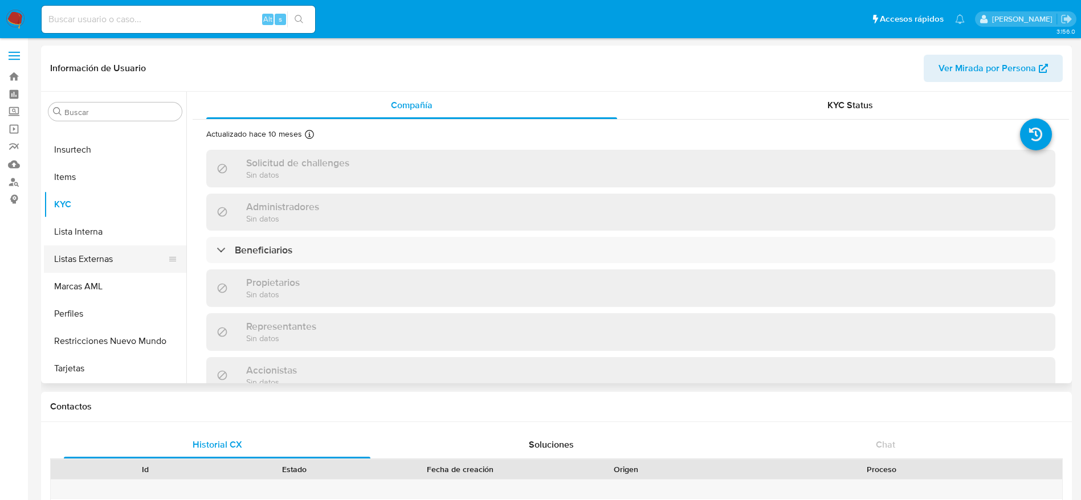
select select "10"
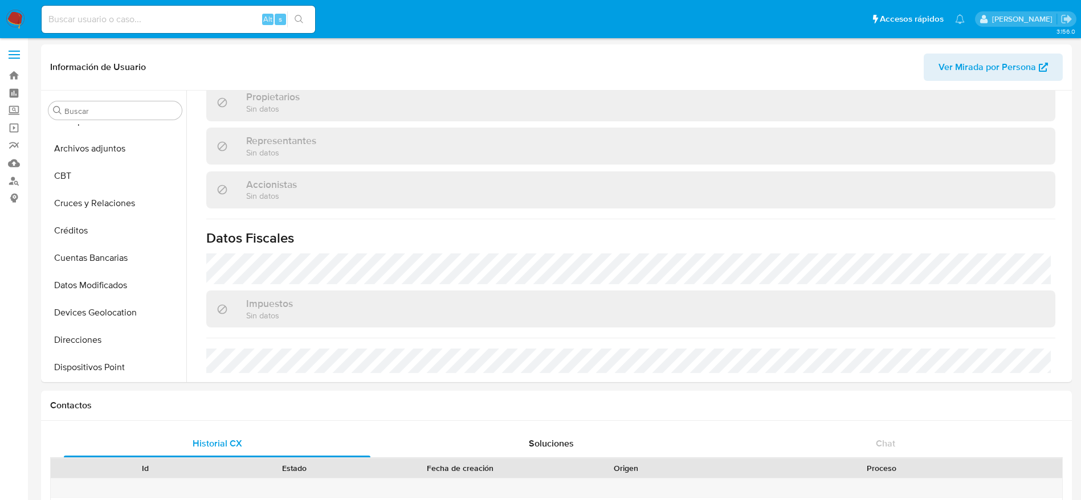
scroll to position [13, 0]
click at [81, 177] on button "CBT" at bounding box center [110, 179] width 133 height 27
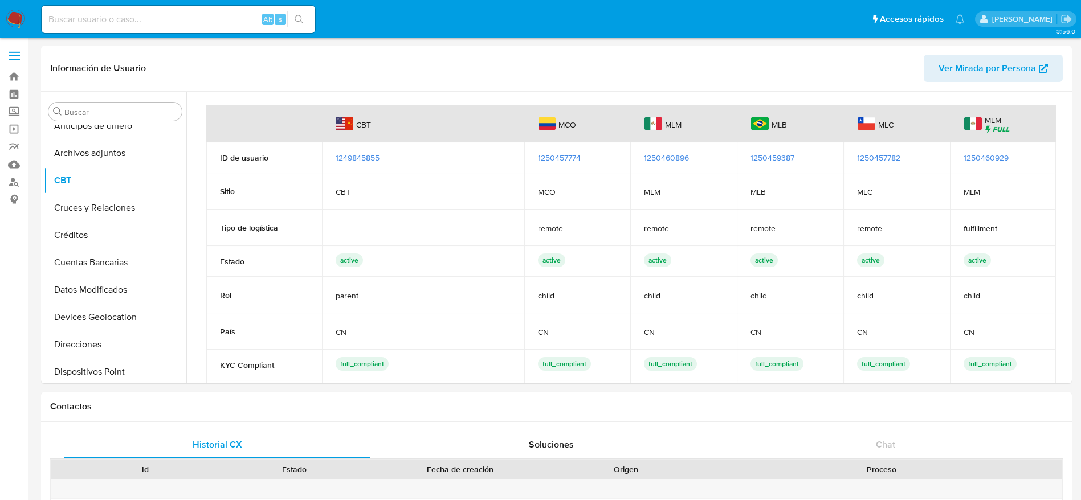
scroll to position [1, 0]
click at [777, 154] on span "1250459387" at bounding box center [773, 156] width 44 height 11
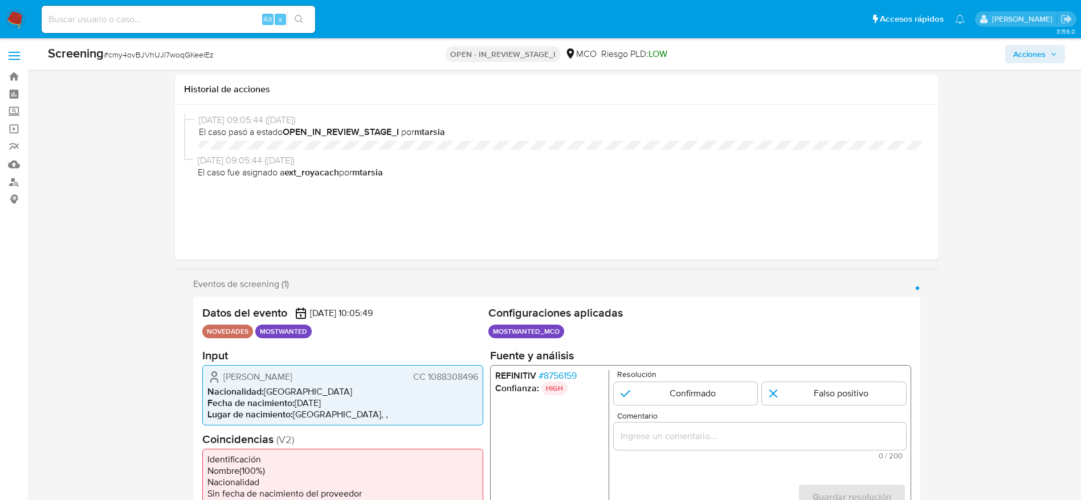
select select "10"
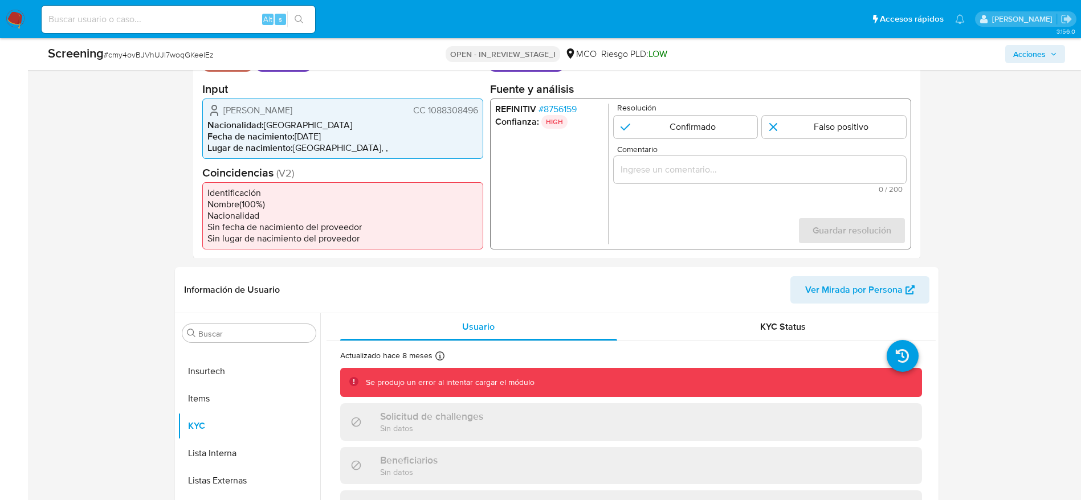
scroll to position [270, 0]
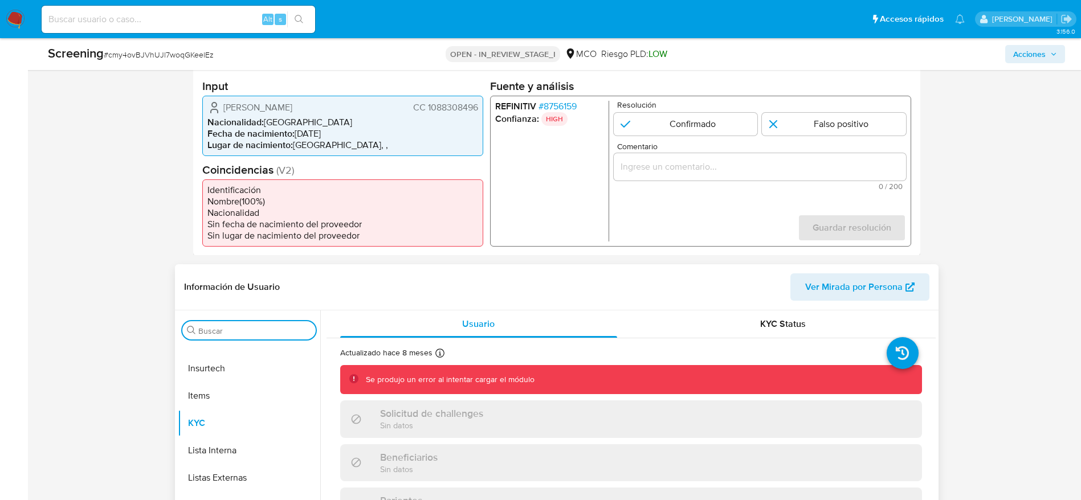
click at [223, 329] on input "Buscar" at bounding box center [254, 331] width 113 height 10
click at [225, 327] on input "DOCU" at bounding box center [248, 331] width 101 height 10
type input "DOCU"
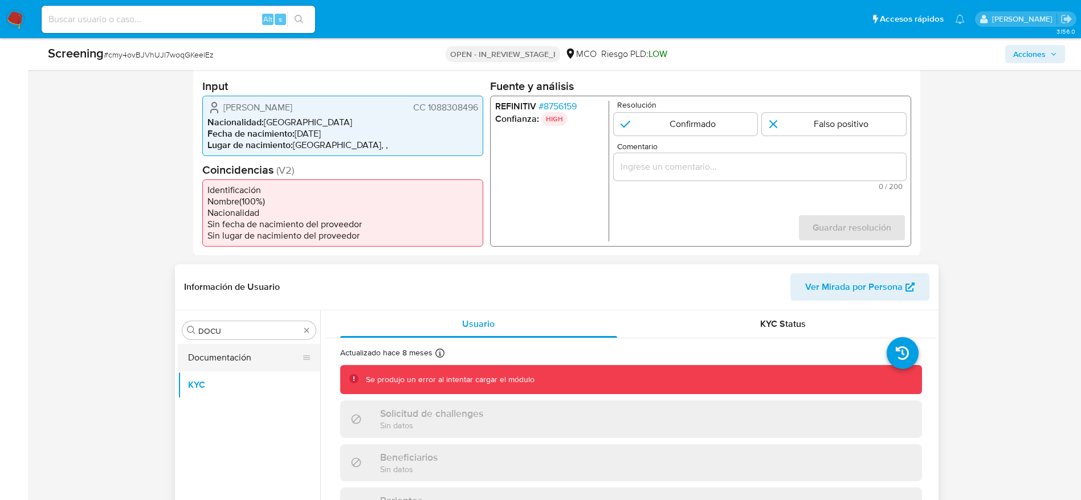
click at [231, 349] on button "Documentación" at bounding box center [244, 357] width 133 height 27
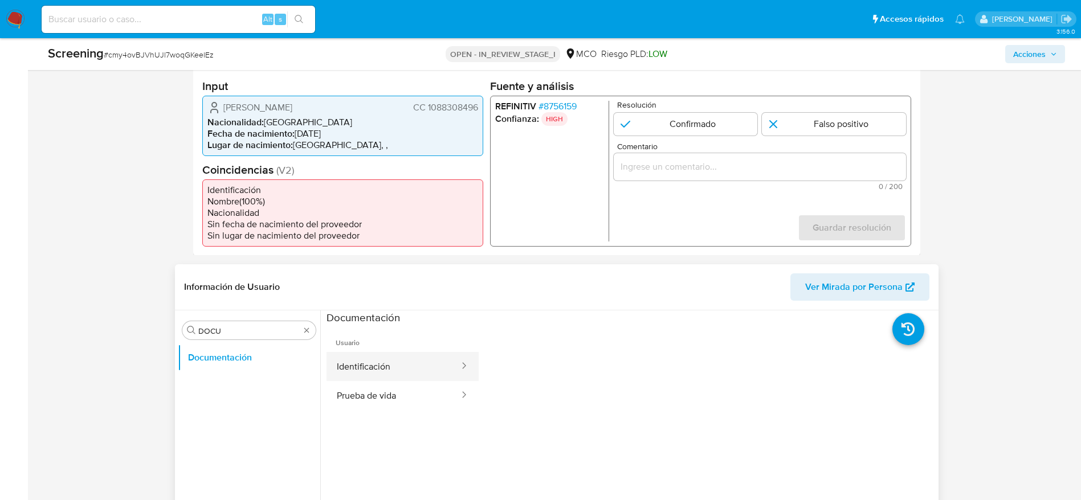
click at [381, 361] on button "Identificación" at bounding box center [394, 366] width 134 height 29
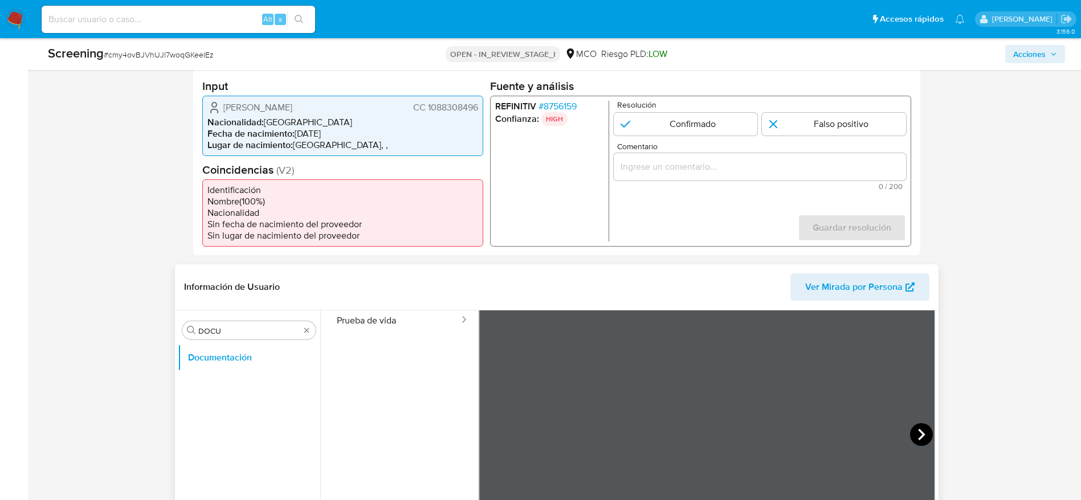
scroll to position [75, 0]
click at [920, 435] on icon at bounding box center [921, 434] width 7 height 11
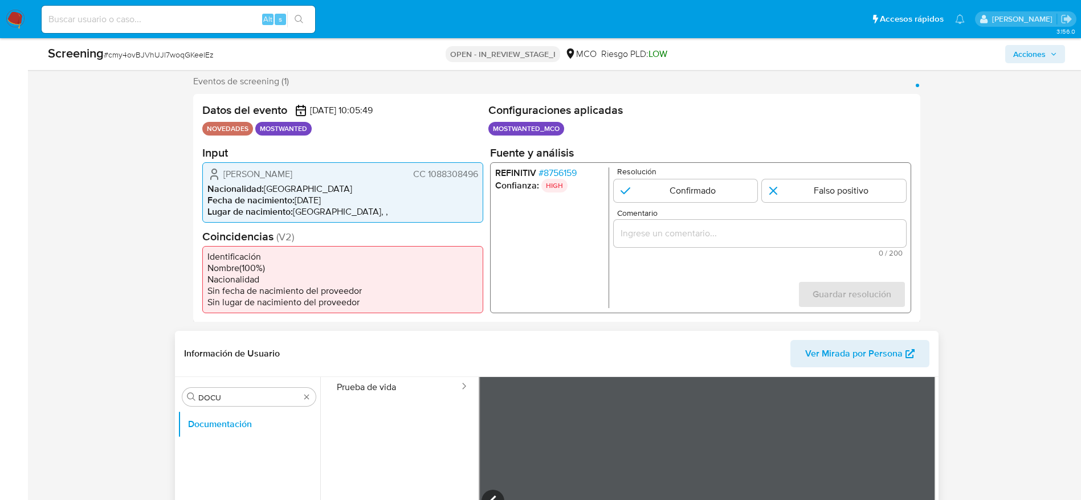
click at [447, 177] on span "CC 1088308496" at bounding box center [445, 173] width 65 height 11
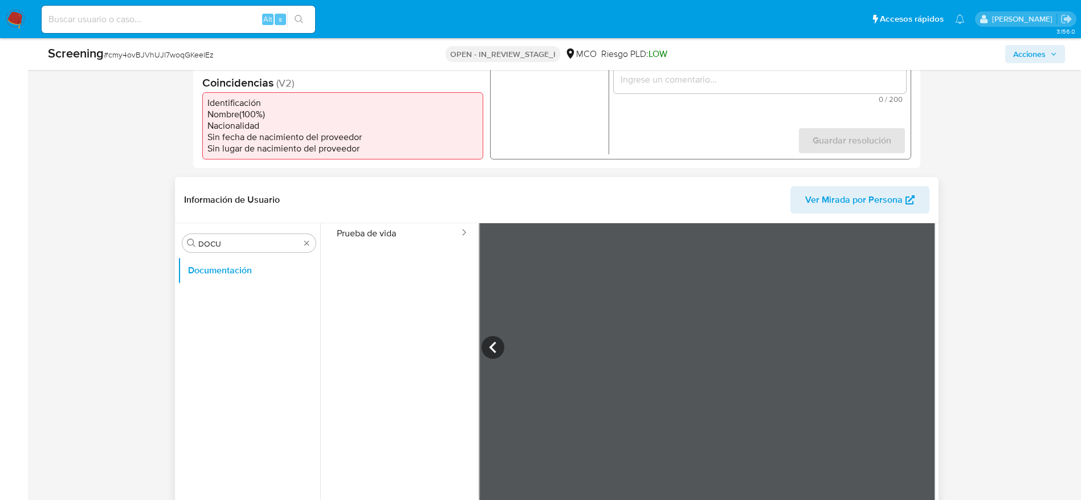
scroll to position [304, 0]
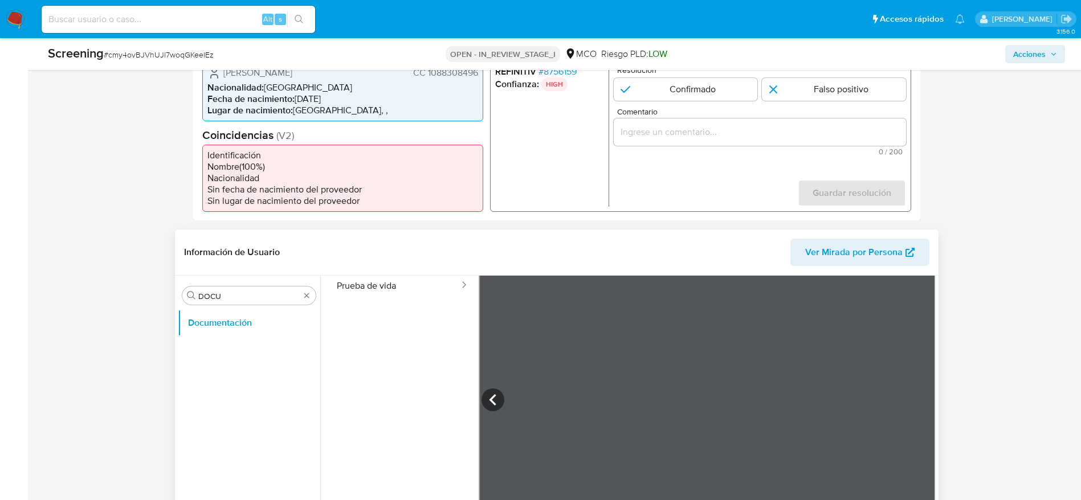
click at [290, 78] on span "Yeison Leandro Mejia Vasquez" at bounding box center [257, 72] width 69 height 11
click at [451, 75] on span "CC 1088308496" at bounding box center [445, 72] width 65 height 11
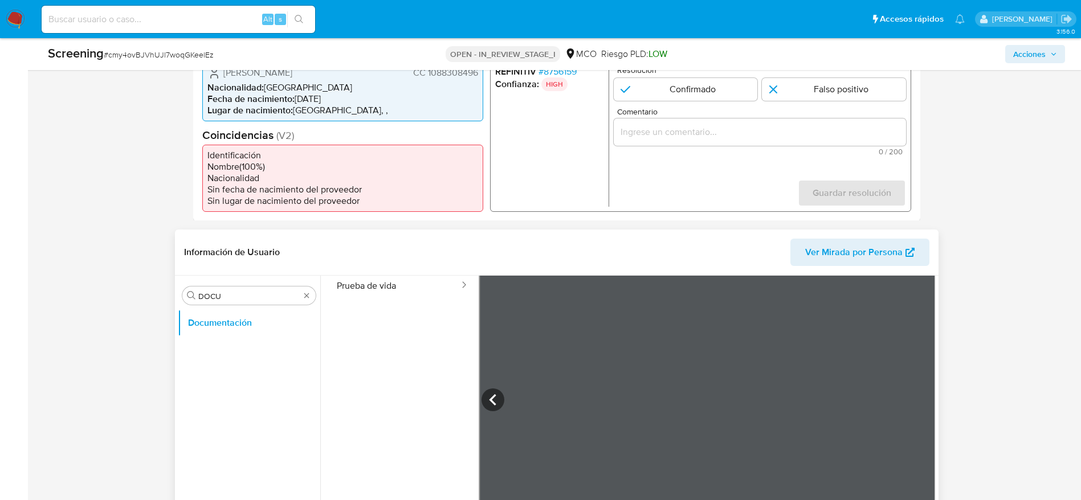
click at [451, 75] on span "CC 1088308496" at bounding box center [445, 72] width 65 height 11
click at [279, 78] on span "Yeison Leandro Mejia Vasquez" at bounding box center [257, 72] width 69 height 11
click at [451, 75] on span "CC 1088308496" at bounding box center [445, 72] width 65 height 11
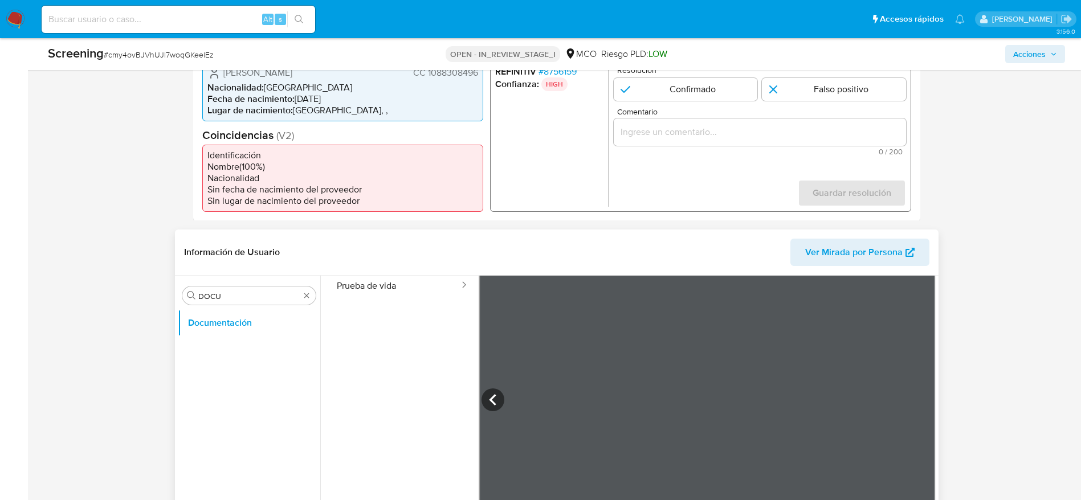
click at [451, 75] on span "CC 1088308496" at bounding box center [445, 72] width 65 height 11
click at [280, 70] on div "Screening # cmy4ovBJVhUJl7woqGKeelEz OPEN - IN_REVIEW_STAGE_I MCO Riesgo PLD: L…" at bounding box center [556, 54] width 1031 height 32
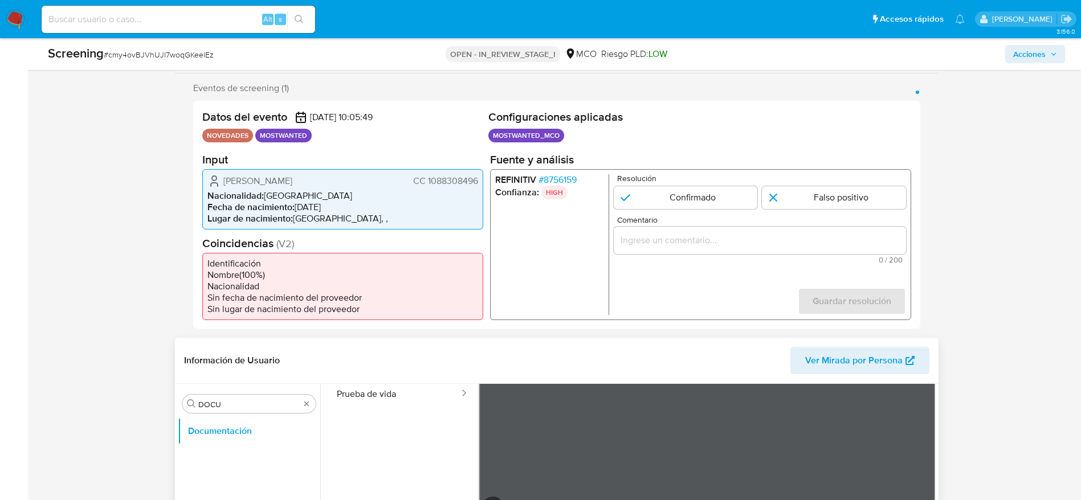
click at [283, 181] on span "Yeison Leandro Mejia Vasquez" at bounding box center [257, 180] width 69 height 11
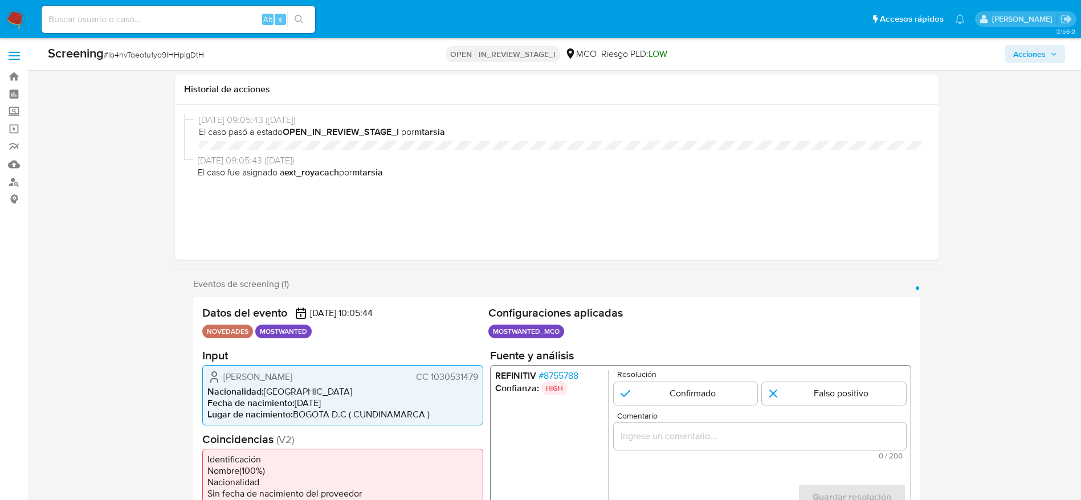
select select "10"
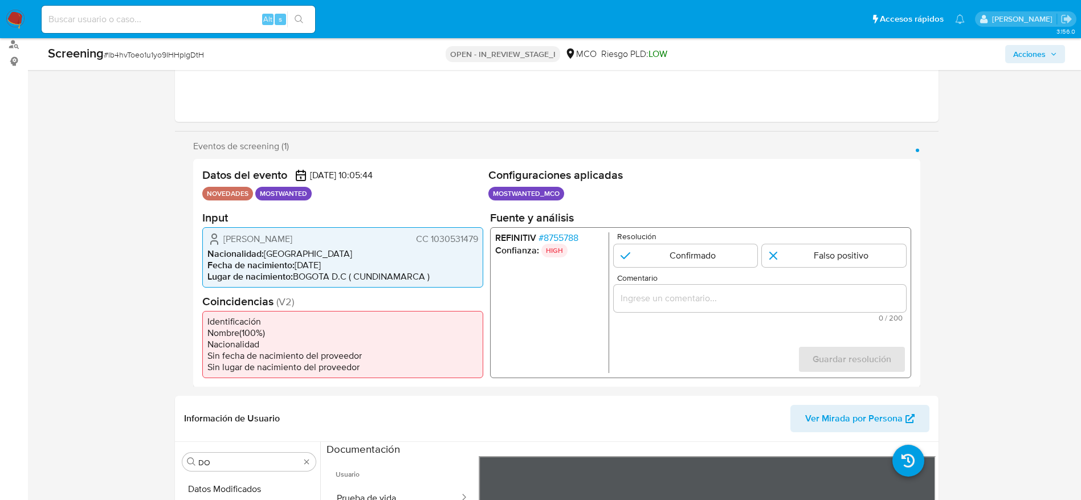
click at [163, 64] on div "Screening # lb4hvToeo1u1yo9IHHpIgDtH OPEN - IN_REVIEW_STAGE_I MCO Riesgo PLD: L…" at bounding box center [556, 54] width 1031 height 32
copy div "Screening # lb4hvToeo1u1yo9IHHpIgDtH"
click at [174, 49] on span "# lb4hvToeo1u1yo9IHHpIgDtH" at bounding box center [154, 54] width 100 height 11
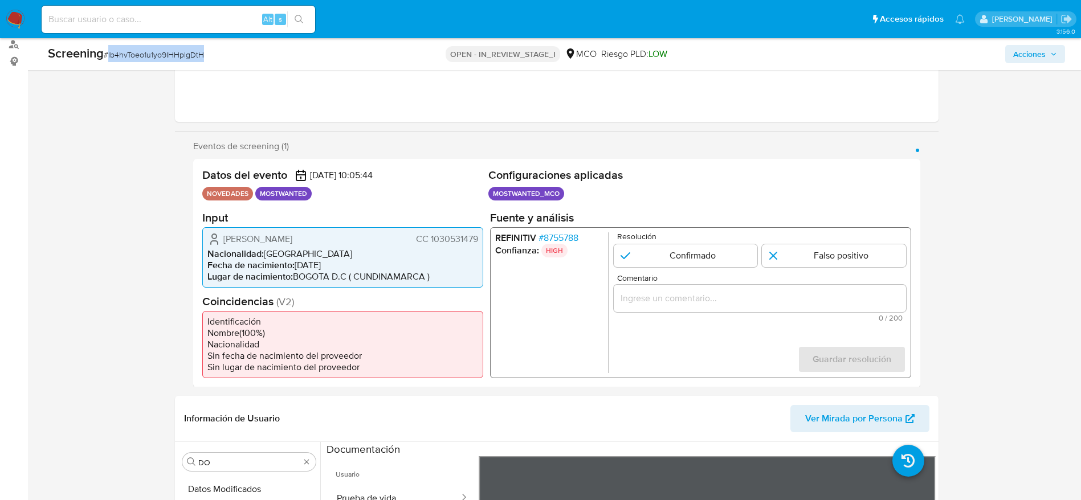
click at [174, 49] on span "# lb4hvToeo1u1yo9IHHpIgDtH" at bounding box center [154, 54] width 100 height 11
drag, startPoint x: 211, startPoint y: 236, endPoint x: 479, endPoint y: 242, distance: 268.5
click at [479, 242] on div "Juan Carlos Yosa Rodriguez CC 1030531479 Nacionalidad : Colombia Fecha de nacim…" at bounding box center [342, 257] width 281 height 60
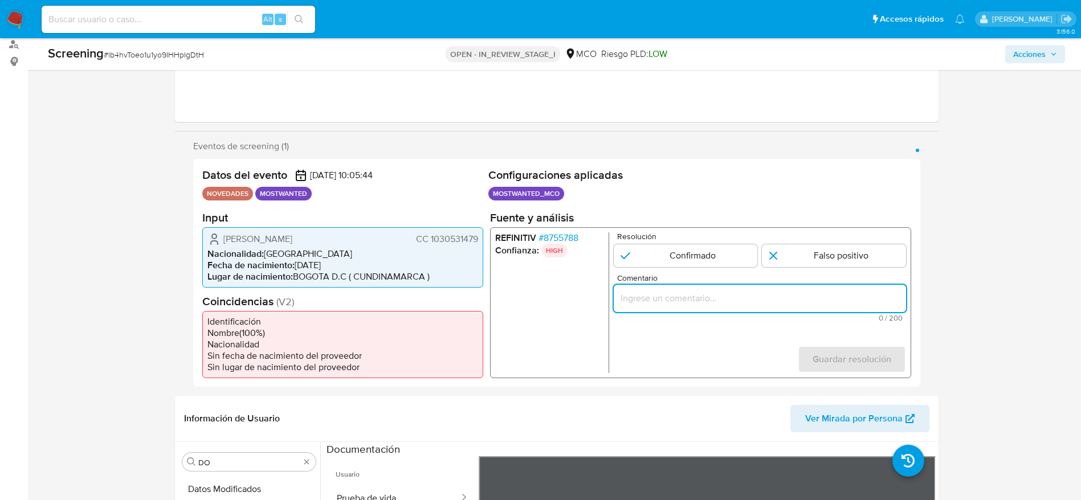
click at [688, 300] on input "Comentario" at bounding box center [759, 298] width 292 height 15
paste input "titular de la cuenta es Juan Carlos Yosa Rodriguez. Presenta antecedentes en Pr…"
click at [625, 296] on input "titular de la cuenta es Juan Carlos Yosa Rodriguez. Presenta antecedentes en Pr…" at bounding box center [759, 298] width 292 height 15
click at [874, 305] on input "titular de la cuenta es Juan Carlos Yosa Rodriguez. Presenta antecedentes en Pr…" at bounding box center [759, 298] width 292 height 15
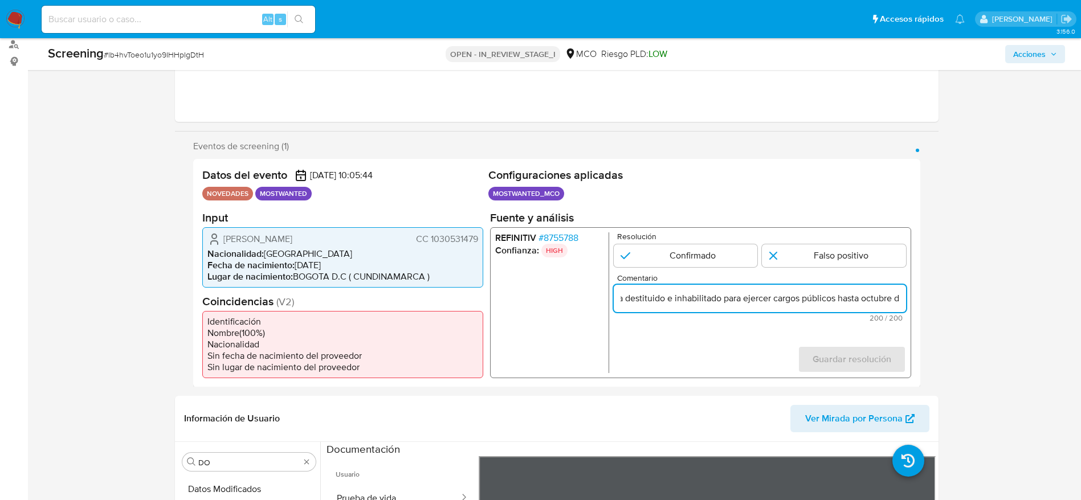
click at [874, 305] on input "titular de la cuenta es Juan Carlos Yosa Rodriguez. Presenta antecedentes en Pr…" at bounding box center [759, 298] width 292 height 15
type input "Titular de la cuenta es Juan Carlos Yosa Rodriguez. Presenta antecedentes en Pr…"
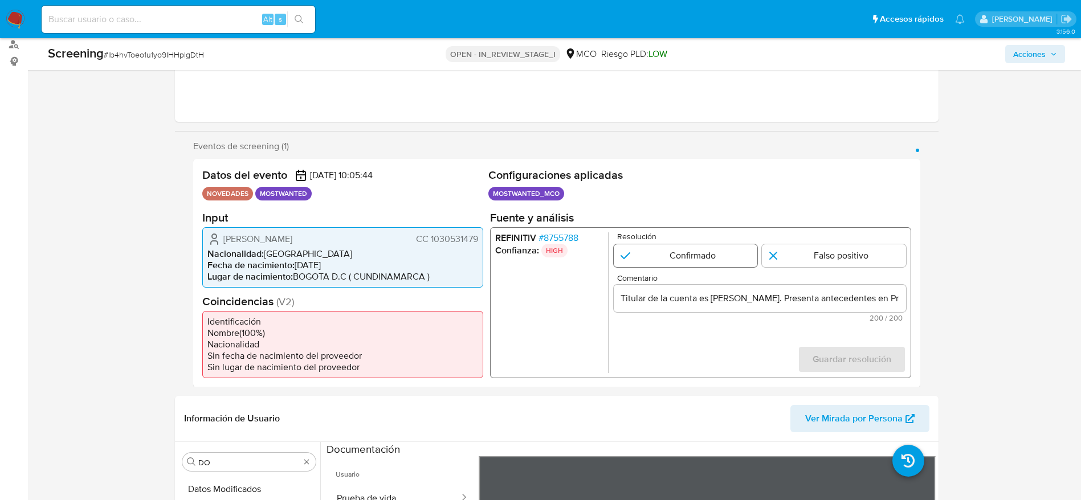
click at [699, 251] on input "1 de 1" at bounding box center [685, 255] width 144 height 23
radio input "true"
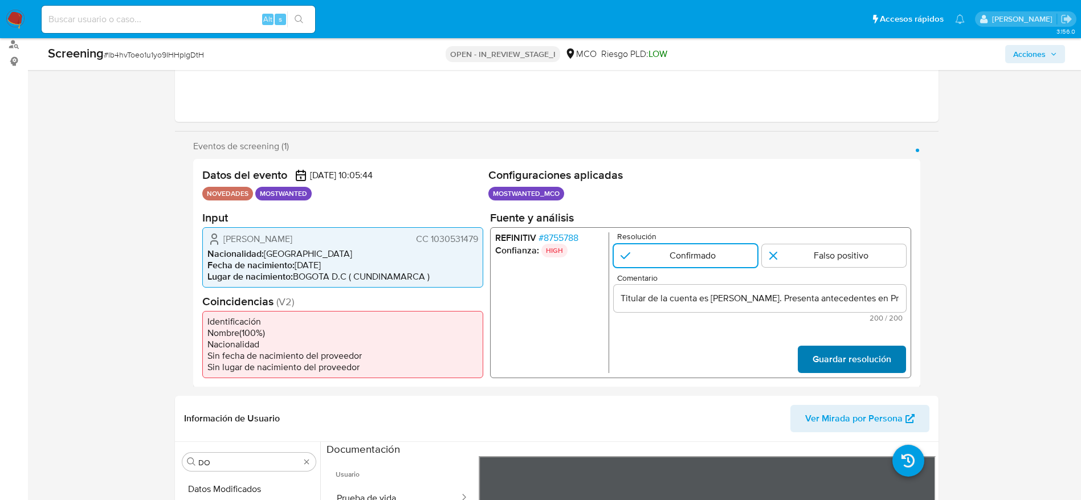
click at [879, 364] on span "Guardar resolución" at bounding box center [851, 359] width 79 height 25
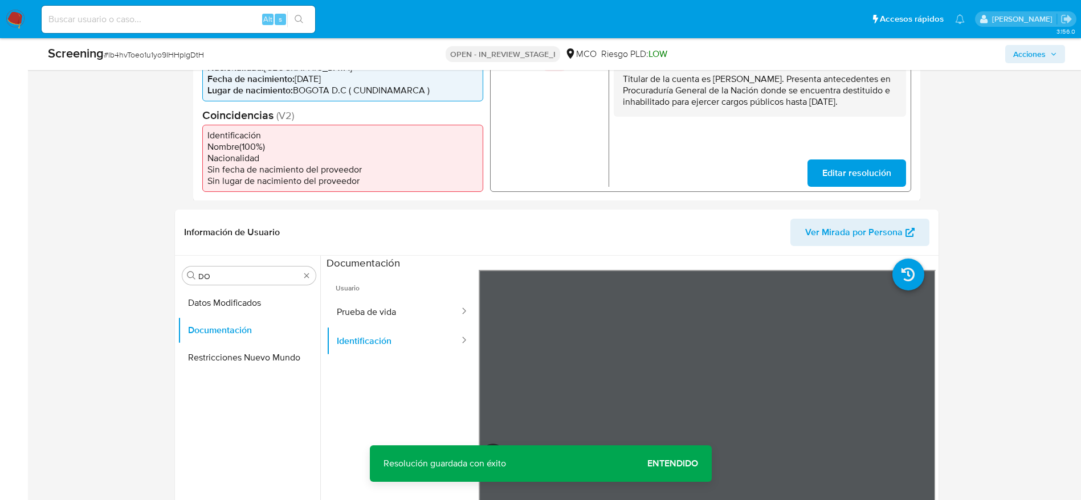
scroll to position [79, 0]
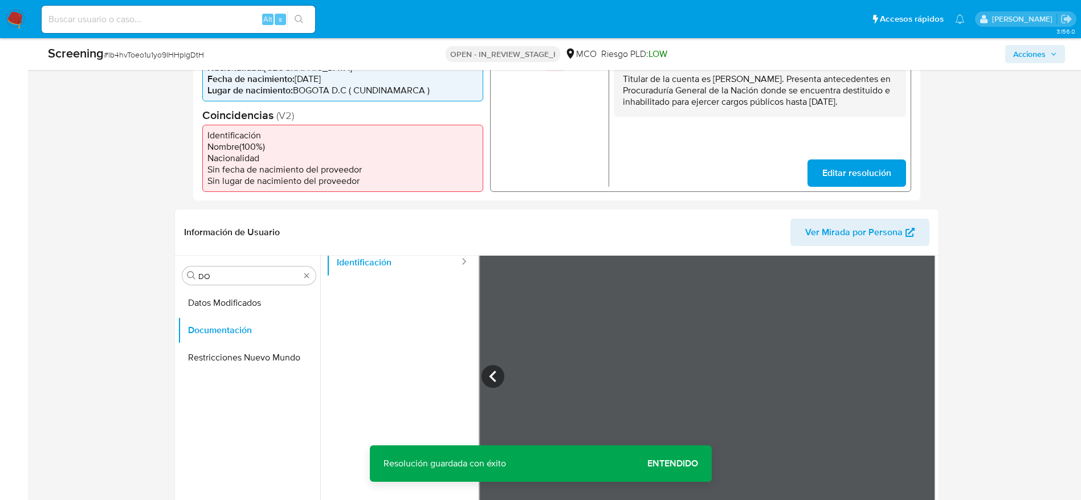
click at [698, 100] on p "Titular de la cuenta es Juan Carlos Yosa Rodriguez. Presenta antecedentes en Pr…" at bounding box center [759, 90] width 274 height 34
click at [700, 101] on p "Titular de la cuenta es Juan Carlos Yosa Rodriguez. Presenta antecedentes en Pr…" at bounding box center [759, 90] width 274 height 34
click at [221, 277] on input "DO" at bounding box center [248, 276] width 101 height 10
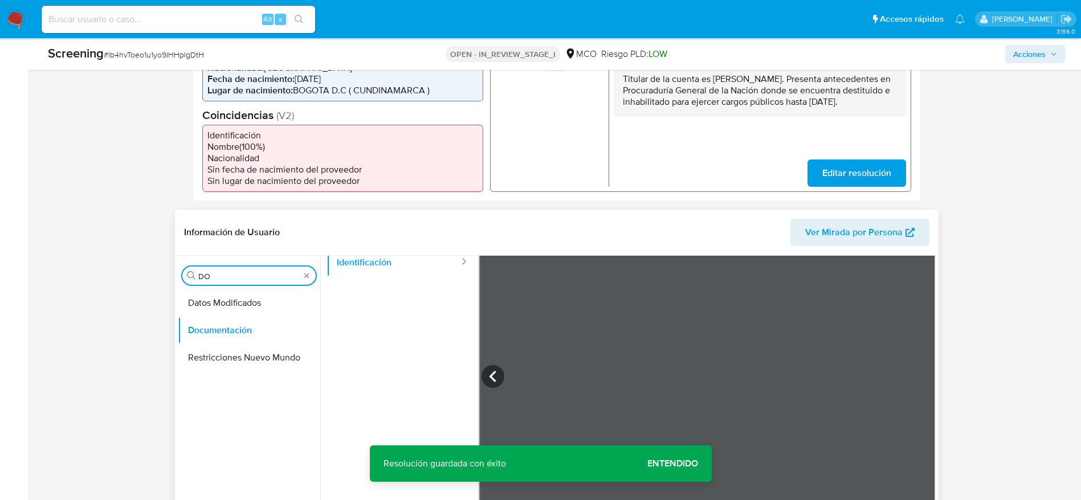
click at [221, 277] on input "DO" at bounding box center [248, 276] width 101 height 10
type input "LISTA"
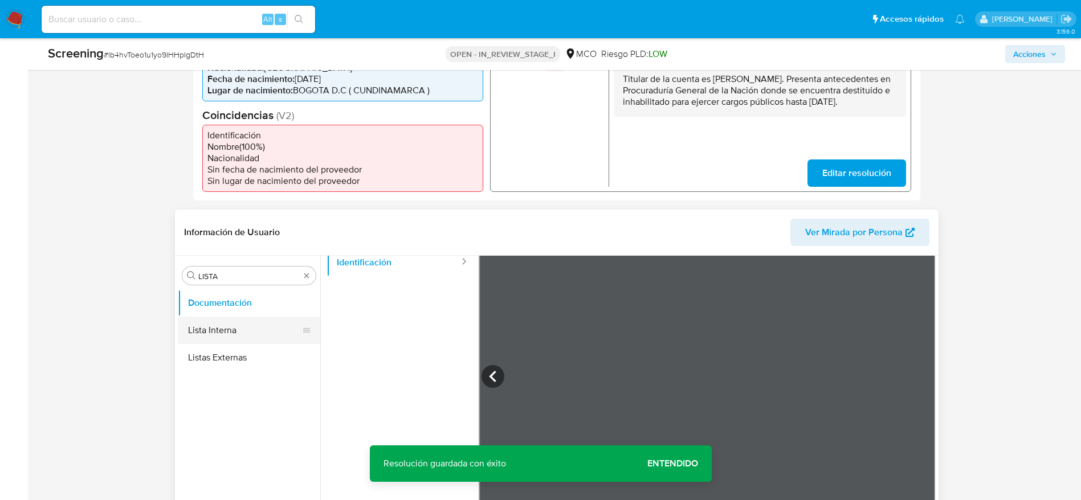
click at [239, 318] on button "Lista Interna" at bounding box center [244, 330] width 133 height 27
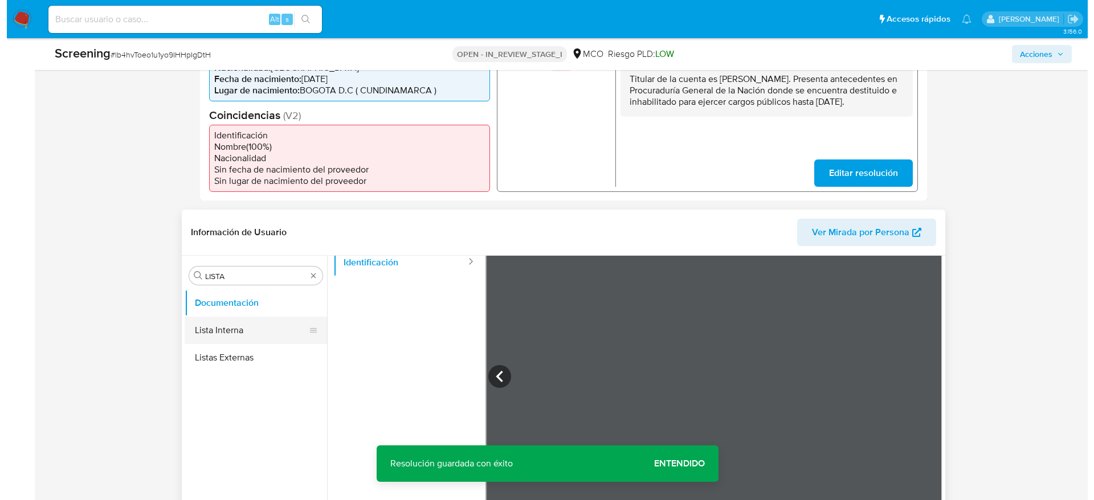
scroll to position [0, 0]
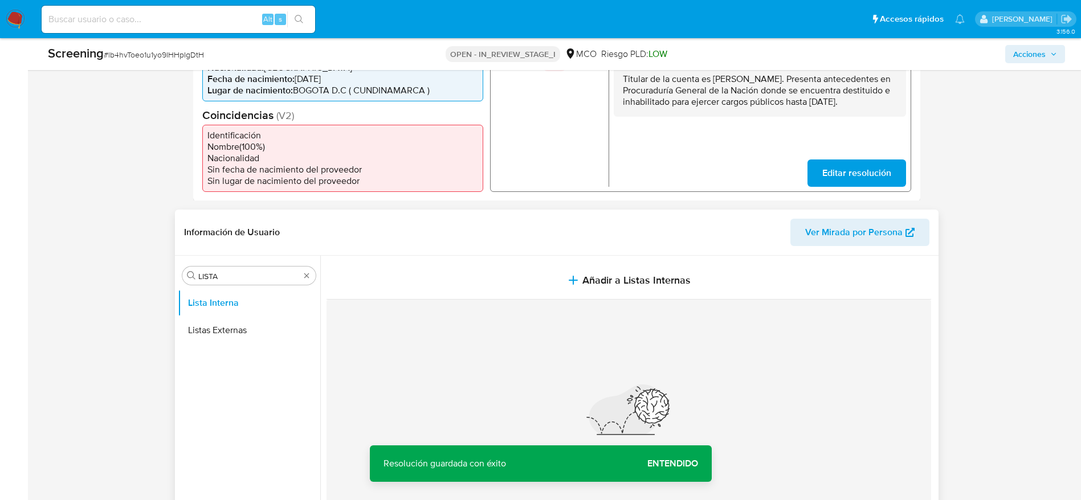
click at [583, 274] on span "Añadir a Listas Internas" at bounding box center [636, 280] width 108 height 13
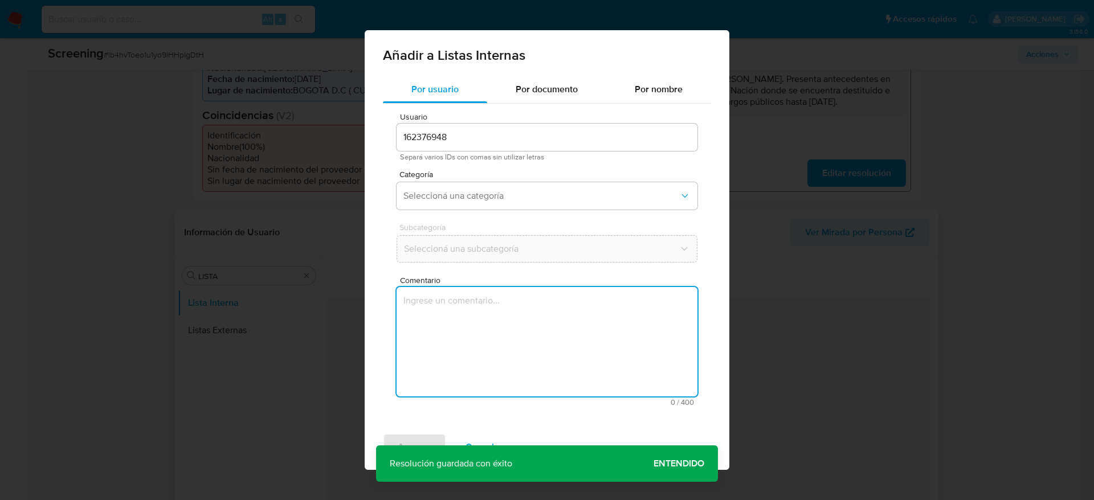
click at [540, 313] on textarea "Comentario" at bounding box center [547, 341] width 301 height 109
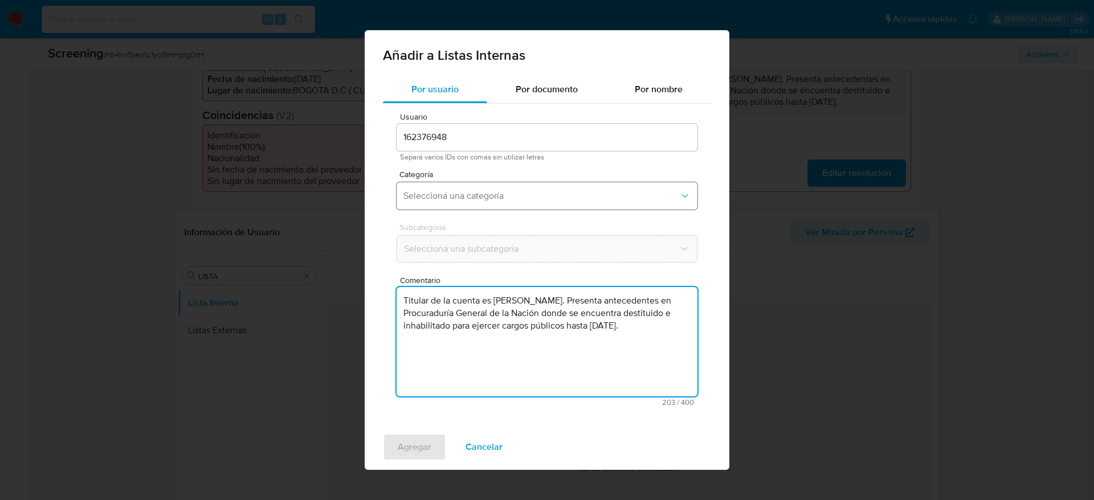
type textarea "Titular de la cuenta es Juan Carlos Yosa Rodriguez. Presenta antecedentes en Pr…"
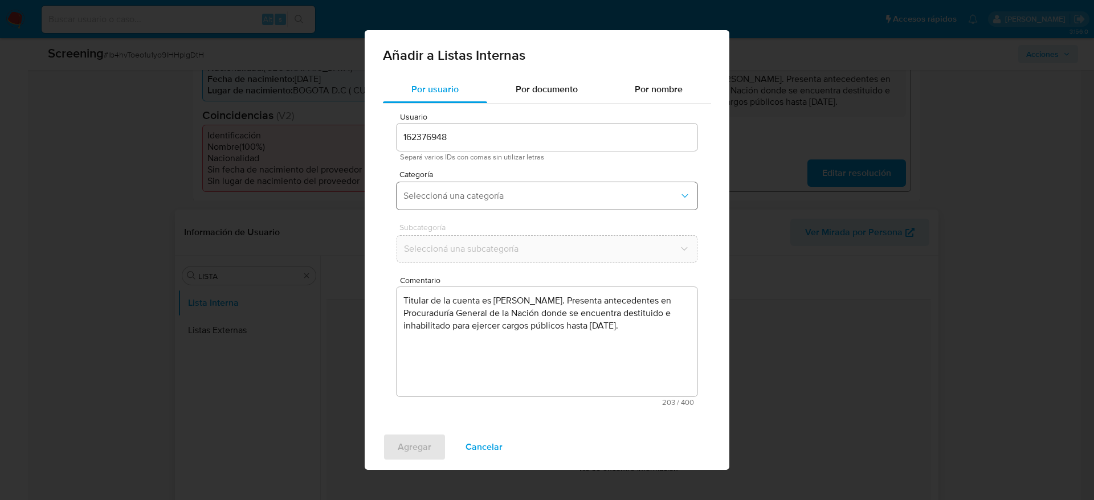
click at [500, 200] on span "Seleccioná una categoría" at bounding box center [542, 195] width 276 height 11
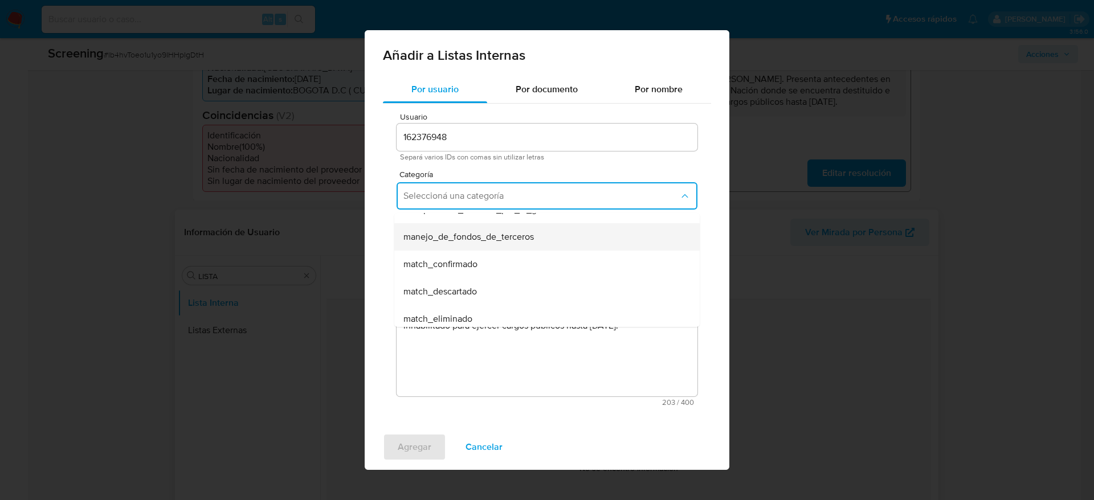
scroll to position [47, 0]
click at [464, 259] on span "match_confirmado" at bounding box center [441, 261] width 74 height 11
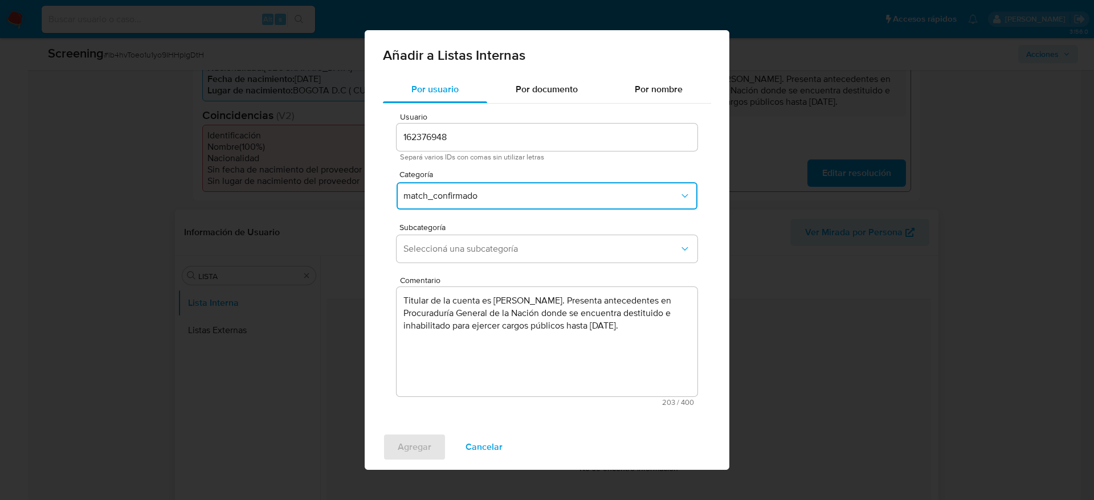
click at [464, 259] on button "Seleccioná una subcategoría" at bounding box center [547, 248] width 301 height 27
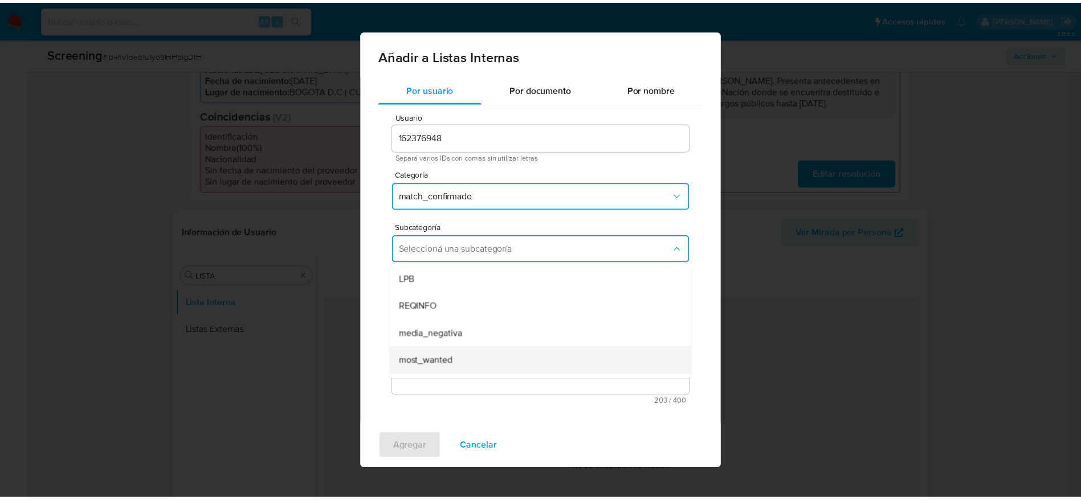
scroll to position [78, 0]
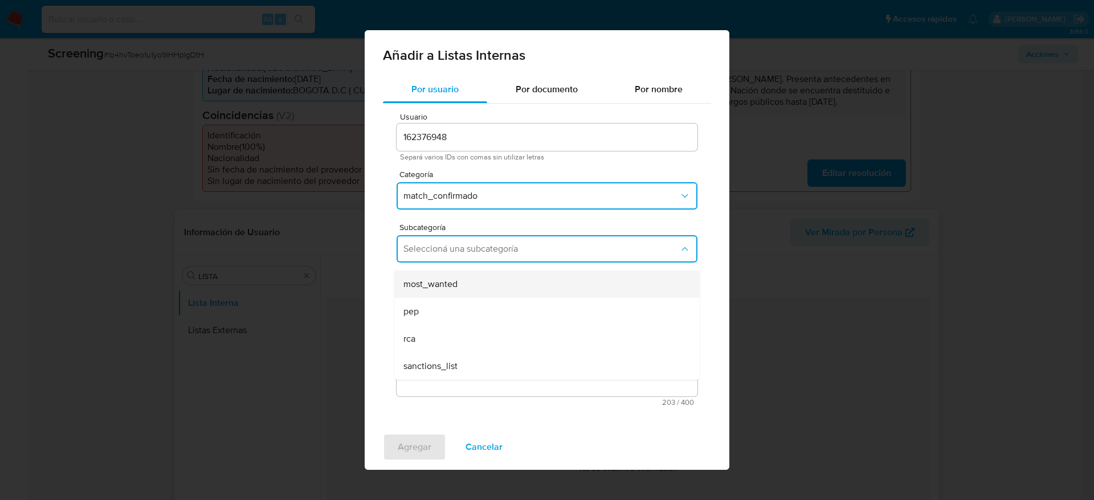
click at [449, 291] on div "most_wanted" at bounding box center [544, 284] width 280 height 27
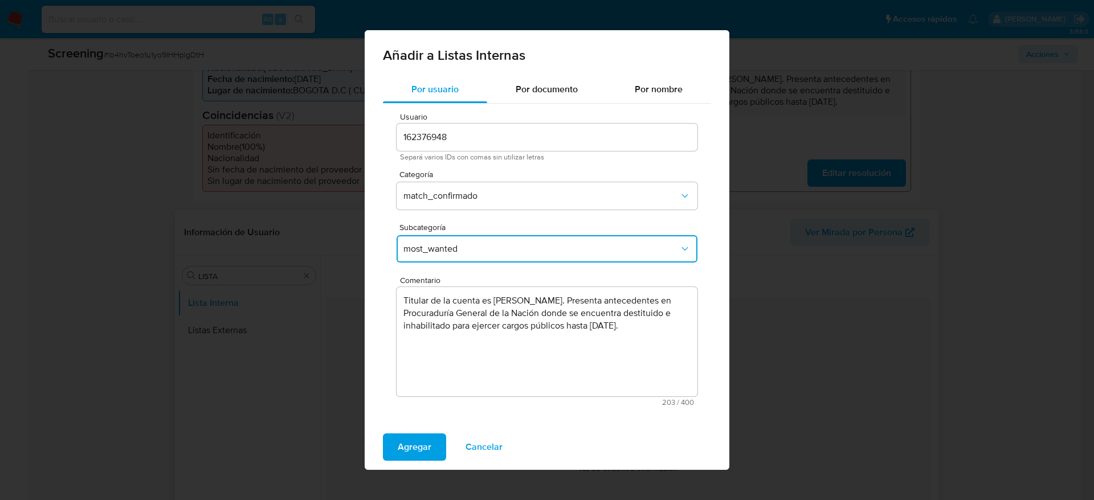
click at [413, 464] on div "Agregar Cancelar" at bounding box center [547, 448] width 365 height 46
click at [413, 445] on span "Agregar" at bounding box center [415, 447] width 34 height 25
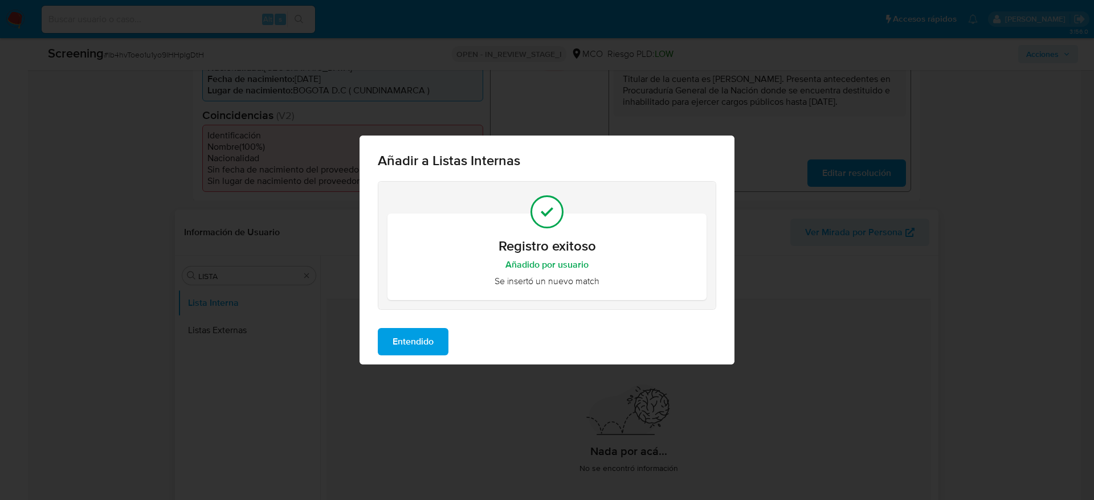
click at [429, 329] on span "Entendido" at bounding box center [413, 341] width 41 height 25
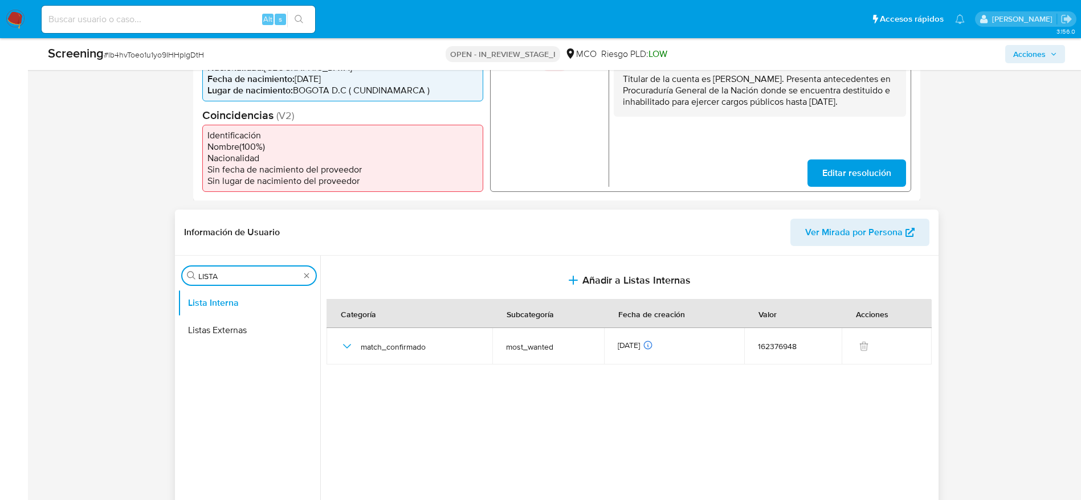
click at [233, 271] on input "LISTA" at bounding box center [248, 276] width 101 height 10
type input "AR"
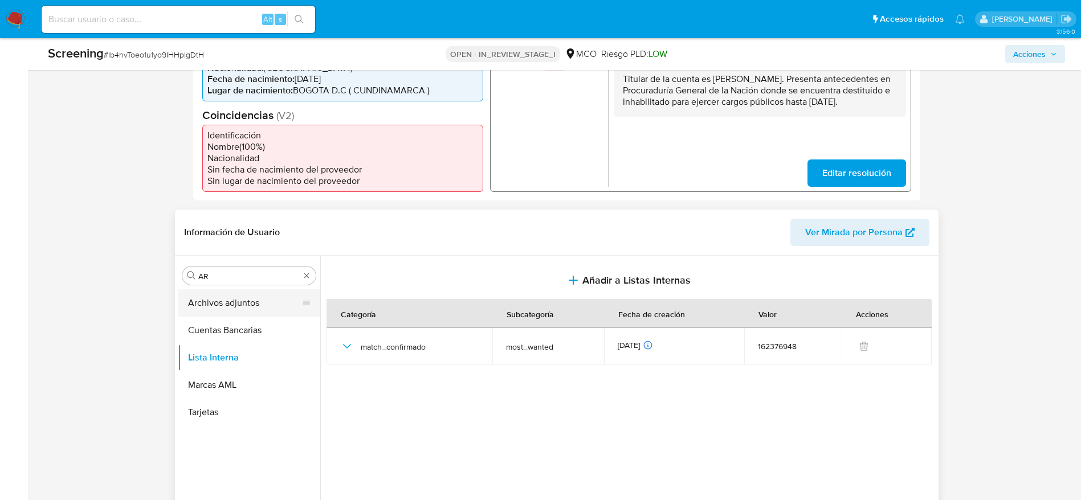
click at [253, 299] on button "Archivos adjuntos" at bounding box center [244, 303] width 133 height 27
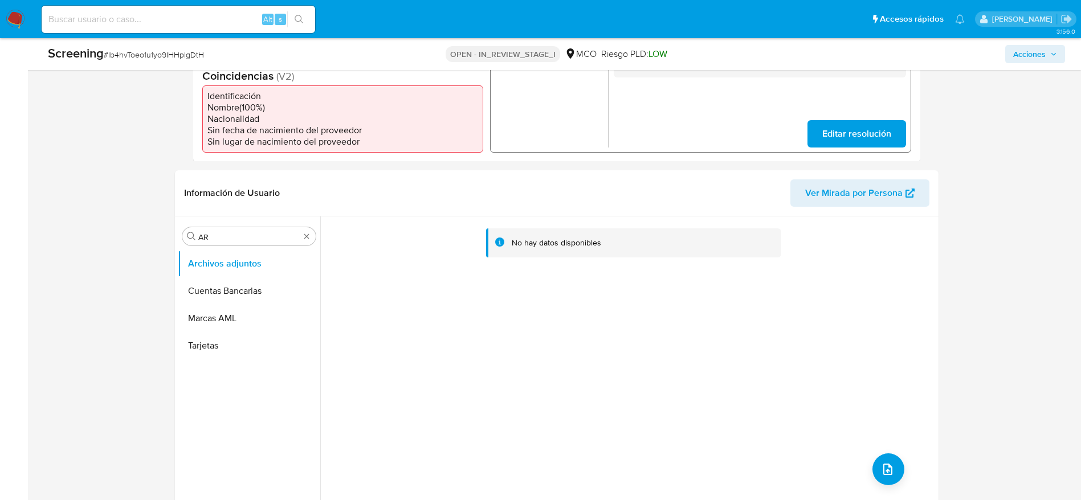
scroll to position [364, 0]
click at [881, 459] on button "upload-file" at bounding box center [889, 469] width 32 height 32
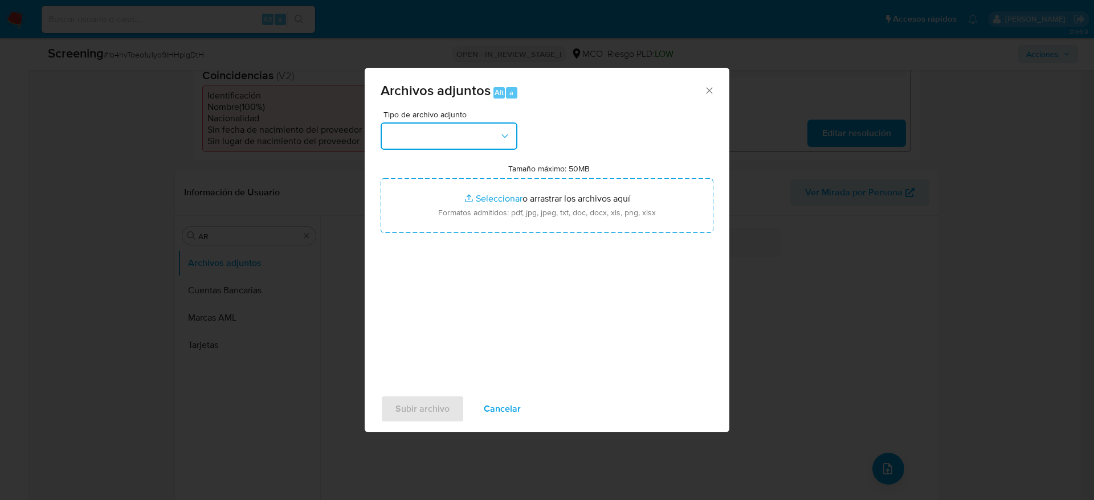
click at [467, 147] on button "button" at bounding box center [449, 136] width 137 height 27
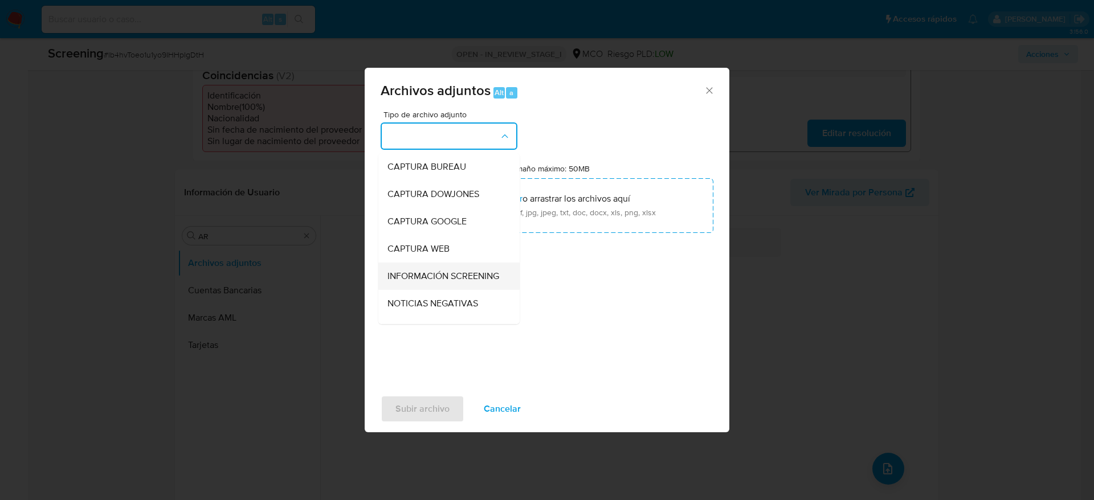
click at [449, 274] on span "INFORMACIÓN SCREENING" at bounding box center [444, 276] width 112 height 11
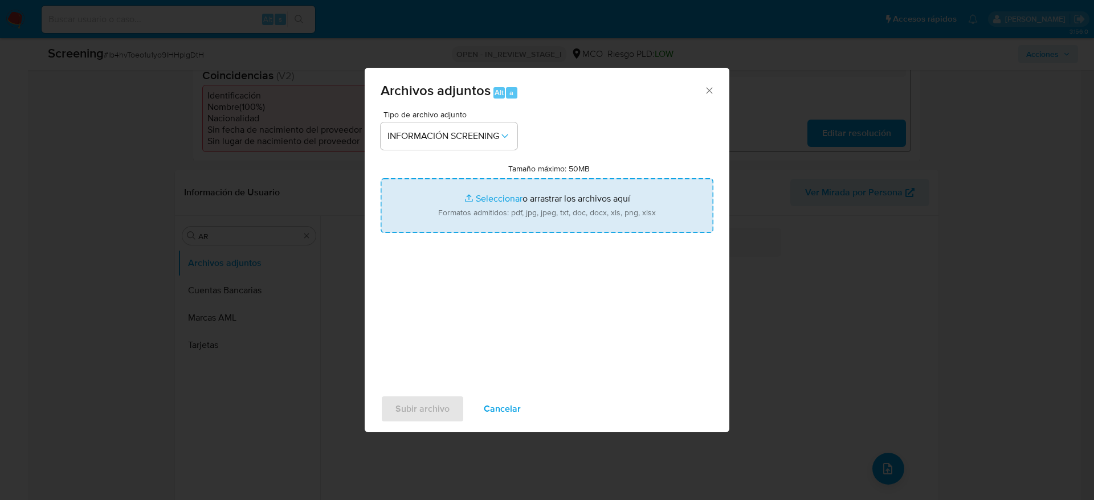
click at [596, 191] on input "Tamaño máximo: 50MB Seleccionar archivos" at bounding box center [547, 205] width 333 height 55
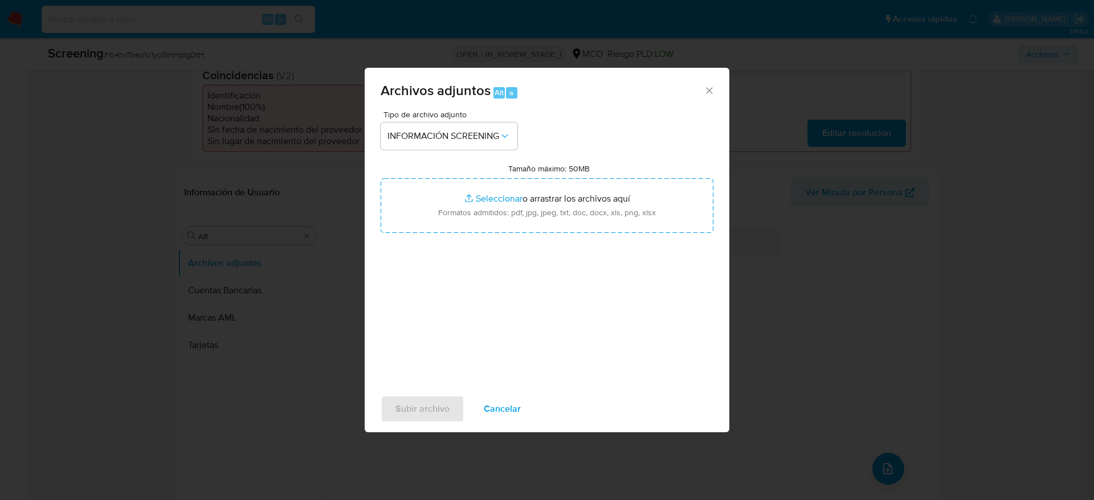
click at [512, 410] on span "Cancelar" at bounding box center [502, 409] width 37 height 25
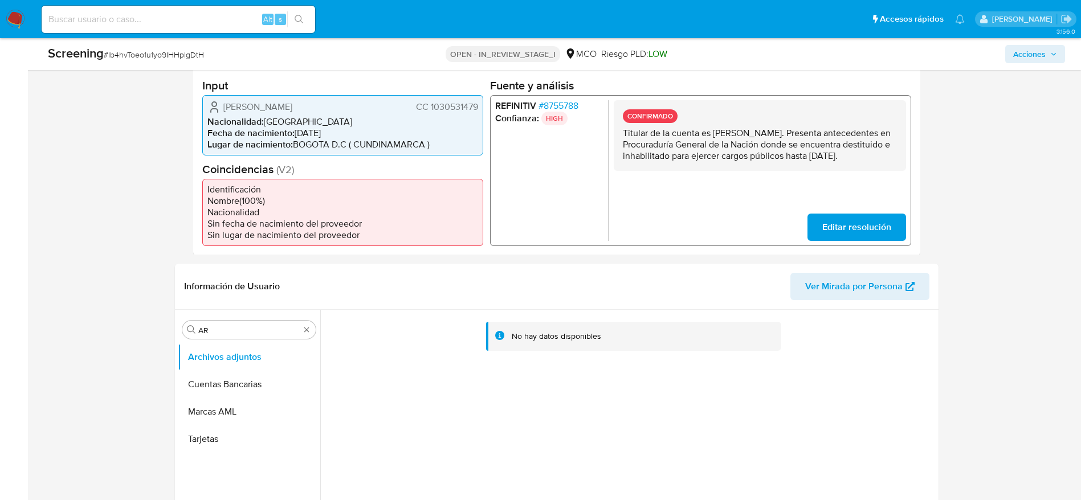
scroll to position [268, 0]
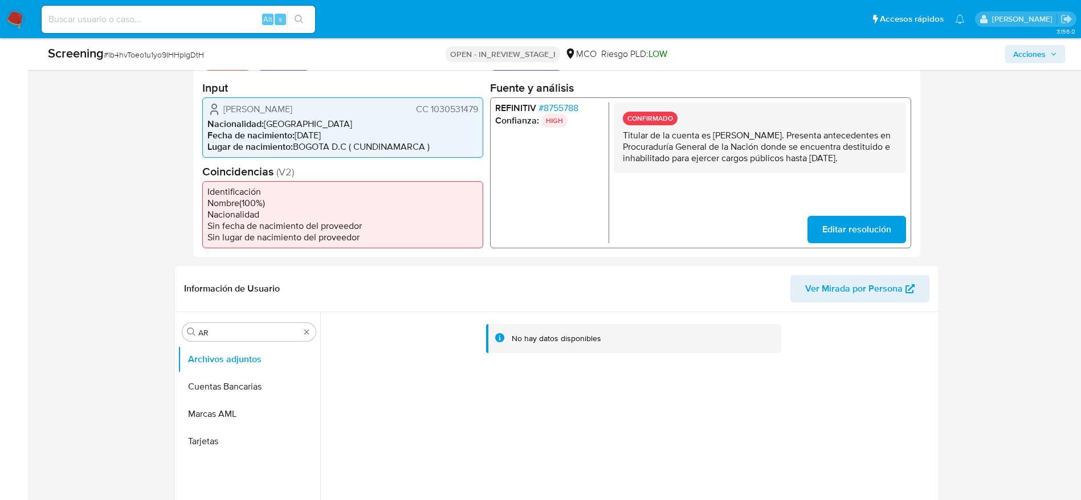
click at [293, 116] on div "Juan Carlos Yosa Rodriguez CC 1030531479" at bounding box center [342, 109] width 271 height 14
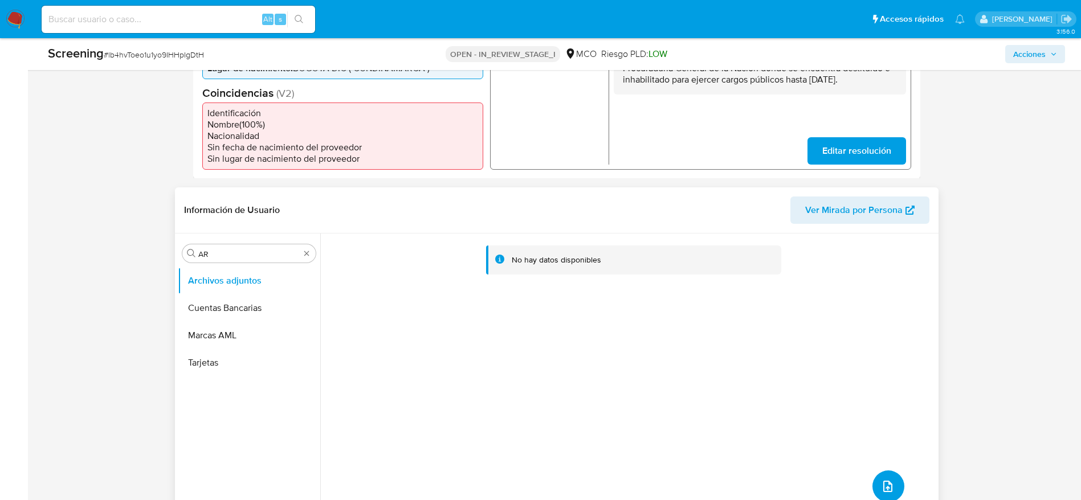
click at [874, 475] on button "upload-file" at bounding box center [889, 487] width 32 height 32
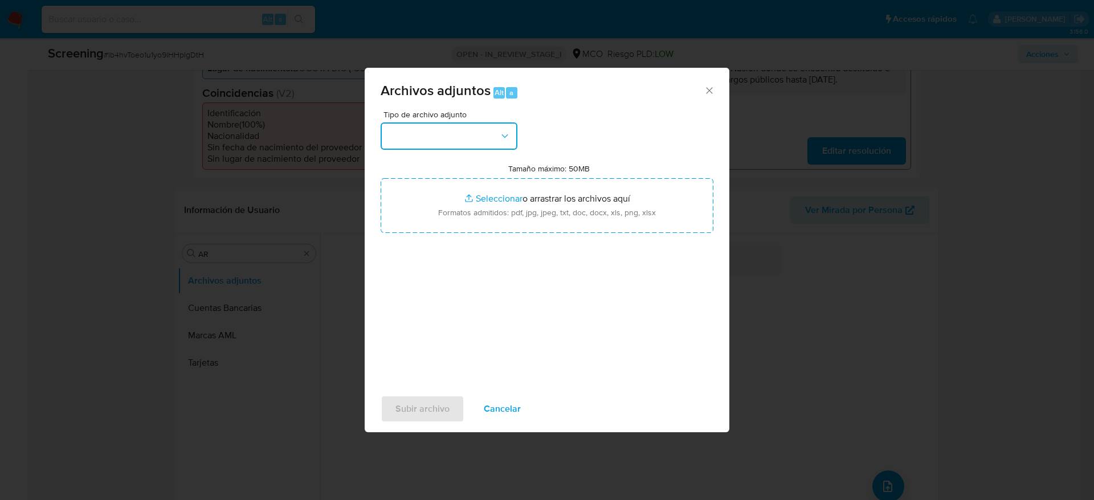
click at [490, 123] on button "button" at bounding box center [449, 136] width 137 height 27
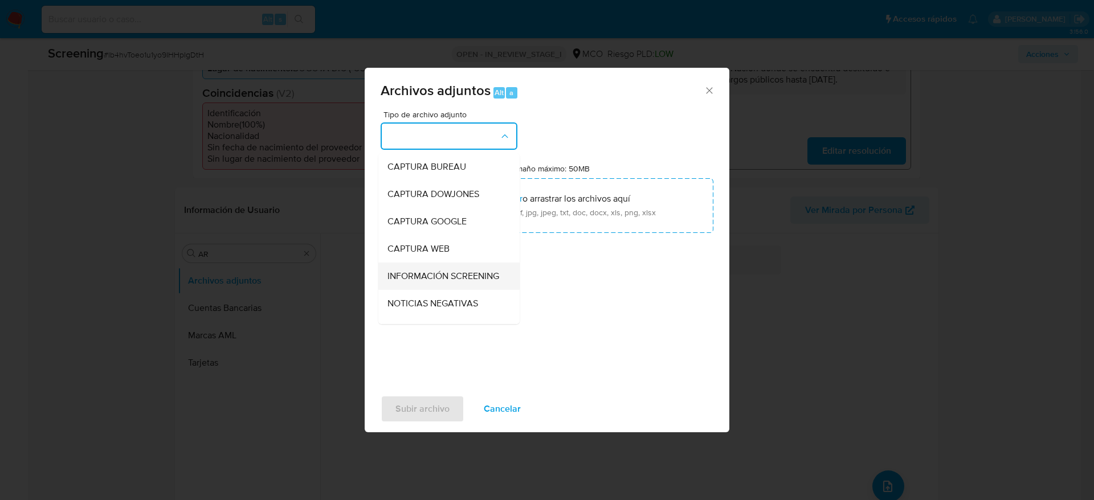
click at [455, 266] on div "INFORMACIÓN SCREENING" at bounding box center [446, 276] width 116 height 27
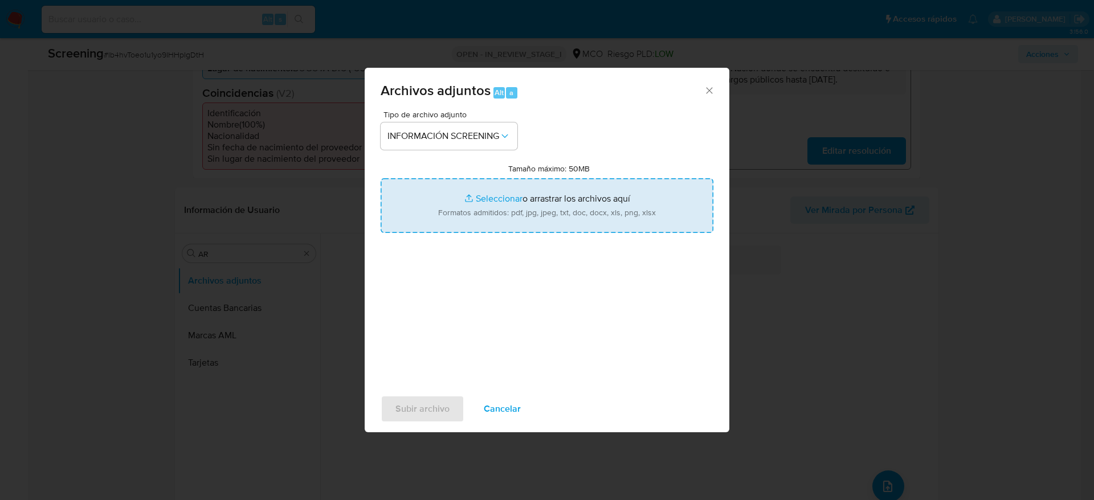
click at [550, 221] on input "Tamaño máximo: 50MB Seleccionar archivos" at bounding box center [547, 205] width 333 height 55
type input "C:\fakepath\Consulta de Procesos por Nombre o Razón Social- Consejo Superior de…"
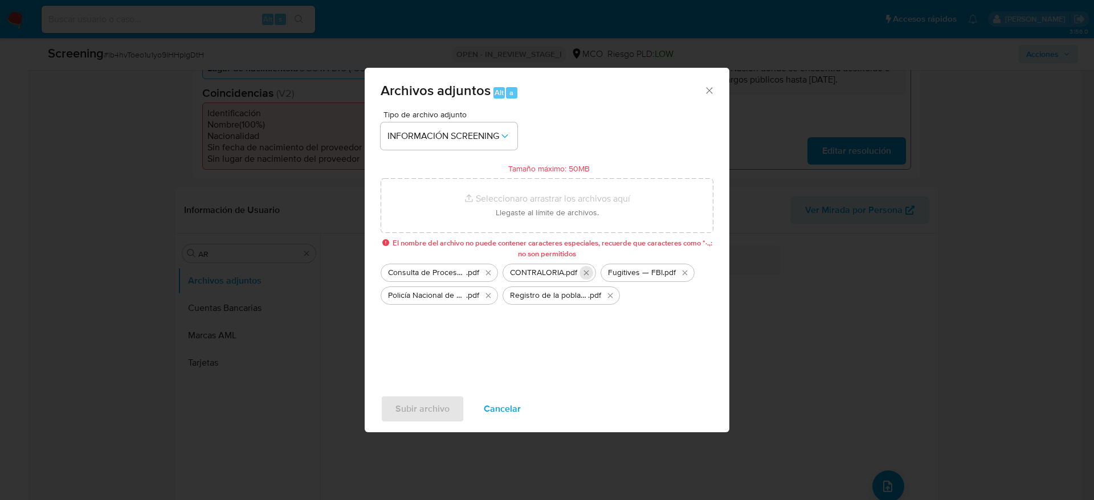
click at [587, 272] on icon "Eliminar CONTRALORIA.pdf" at bounding box center [586, 273] width 5 height 5
click at [489, 275] on icon "Eliminar Consulta de Procesos por Nombre o Razón Social- Consejo Superior de la…" at bounding box center [488, 272] width 9 height 9
click at [490, 297] on icon "Eliminar Registro de la población privada de la libertad - INPEC.pdf" at bounding box center [488, 296] width 5 height 5
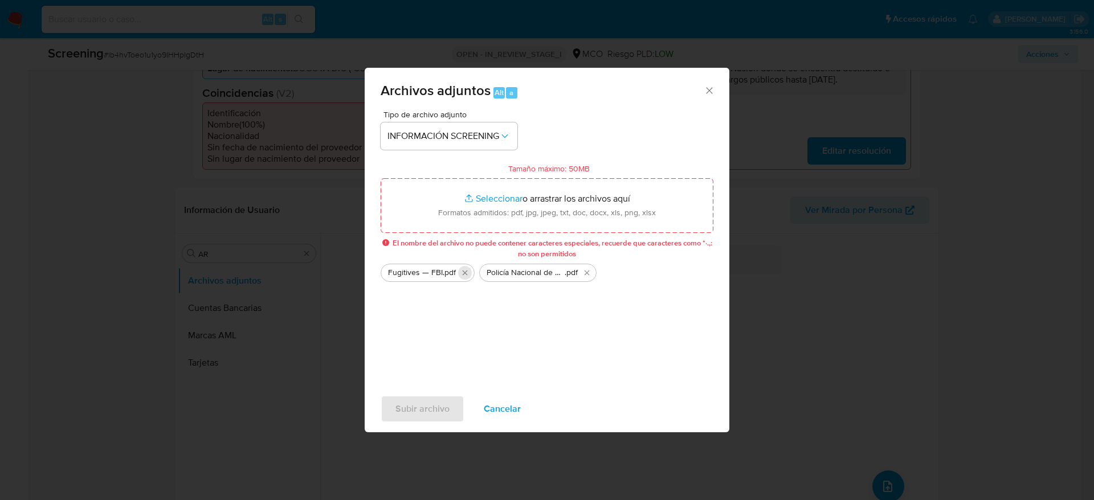
click at [464, 273] on icon "Eliminar Fugitives — FBI.pdf" at bounding box center [465, 273] width 5 height 5
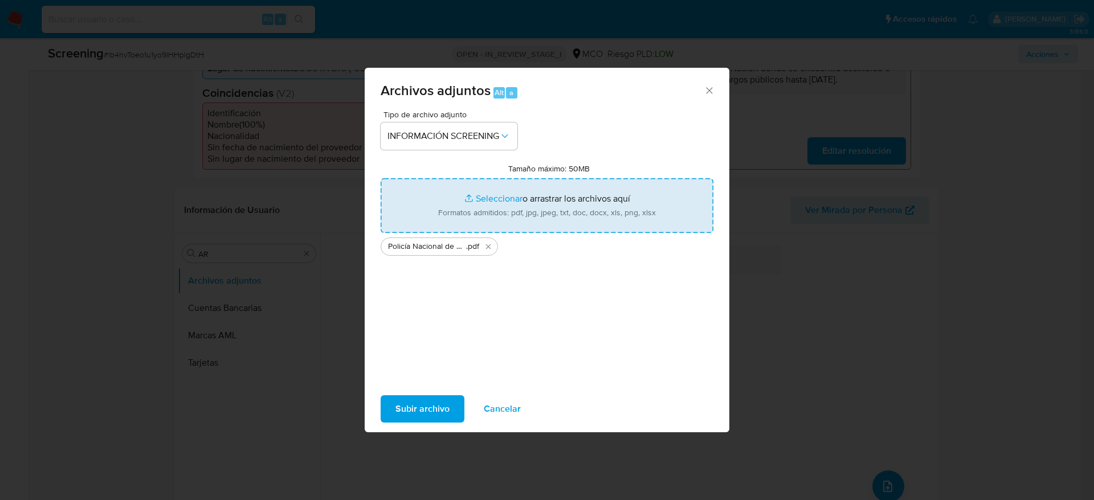
click at [523, 215] on input "Tamaño máximo: 50MB Seleccionar archivos" at bounding box center [547, 205] width 333 height 55
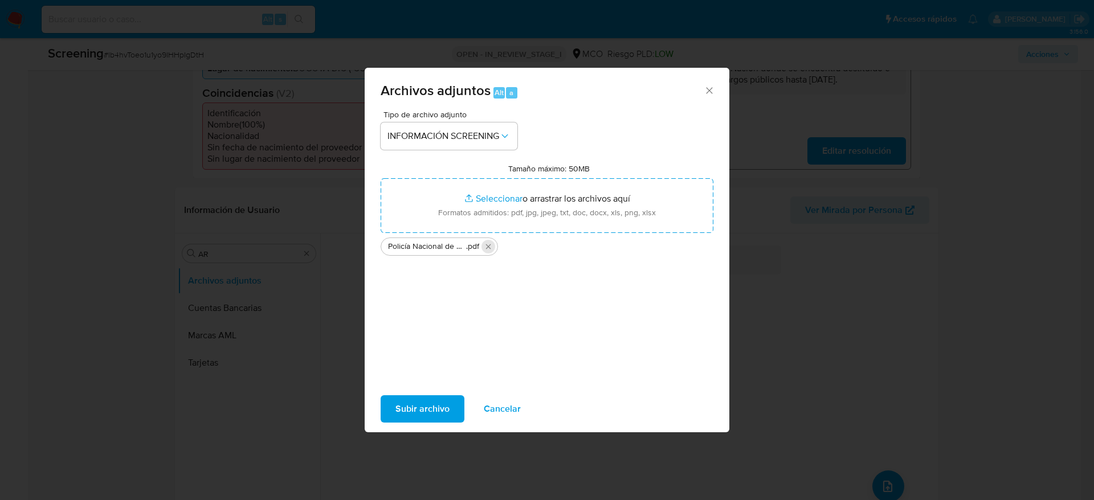
click at [491, 247] on icon "Eliminar Policía Nacional de Colombia.pdf" at bounding box center [488, 246] width 9 height 9
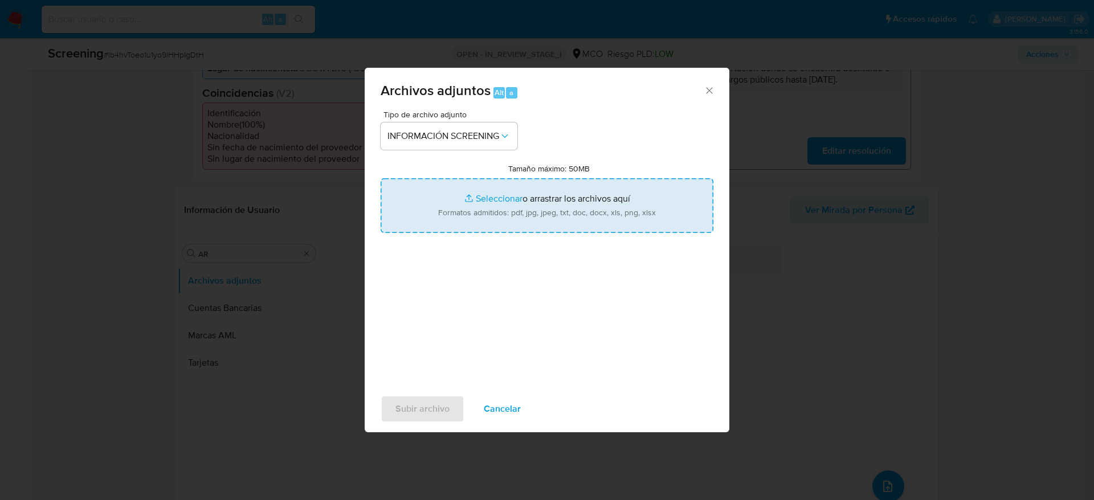
click at [524, 216] on input "Tamaño máximo: 50MB Seleccionar archivos" at bounding box center [547, 205] width 333 height 55
type input "C:\fakepath\Consulta de Procesos por Nombre o Razón Social- Consejo Superior de…"
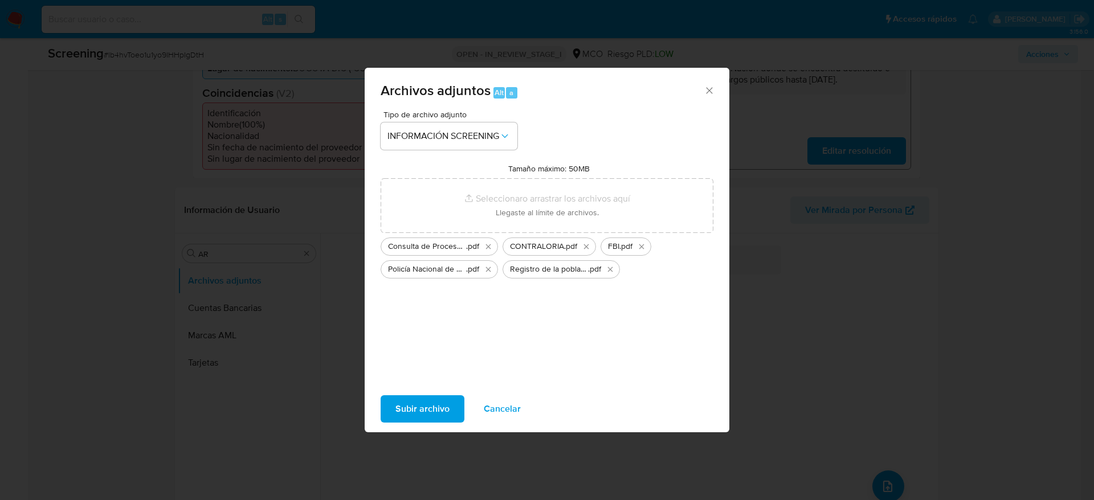
click at [410, 406] on span "Subir archivo" at bounding box center [423, 409] width 54 height 25
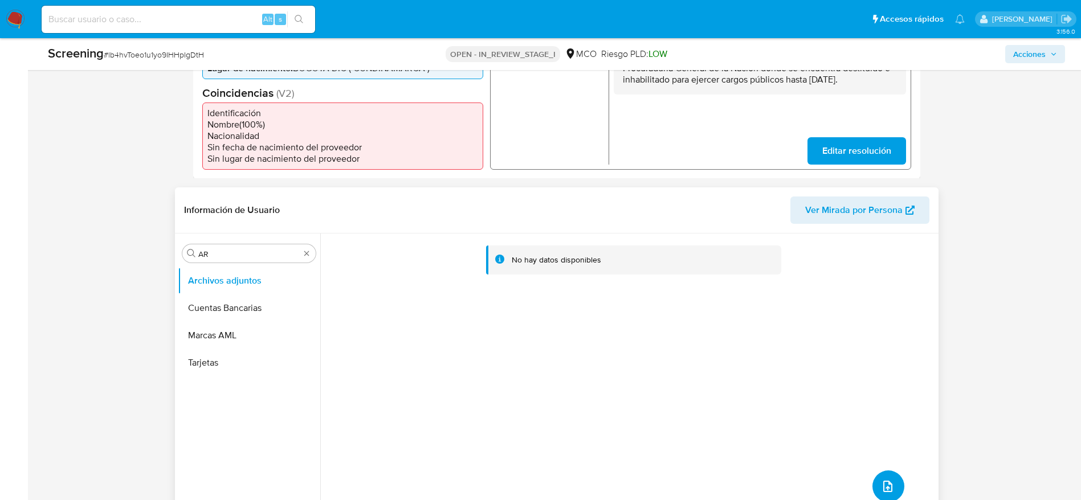
click at [889, 474] on button "upload-file" at bounding box center [889, 487] width 32 height 32
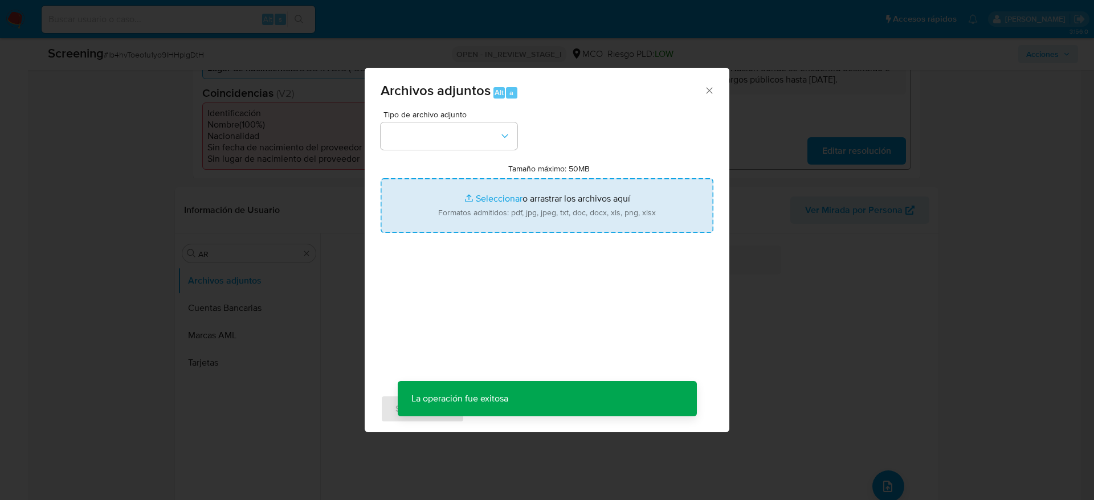
click at [530, 199] on input "Tamaño máximo: 50MB Seleccionar archivos" at bounding box center [547, 205] width 333 height 55
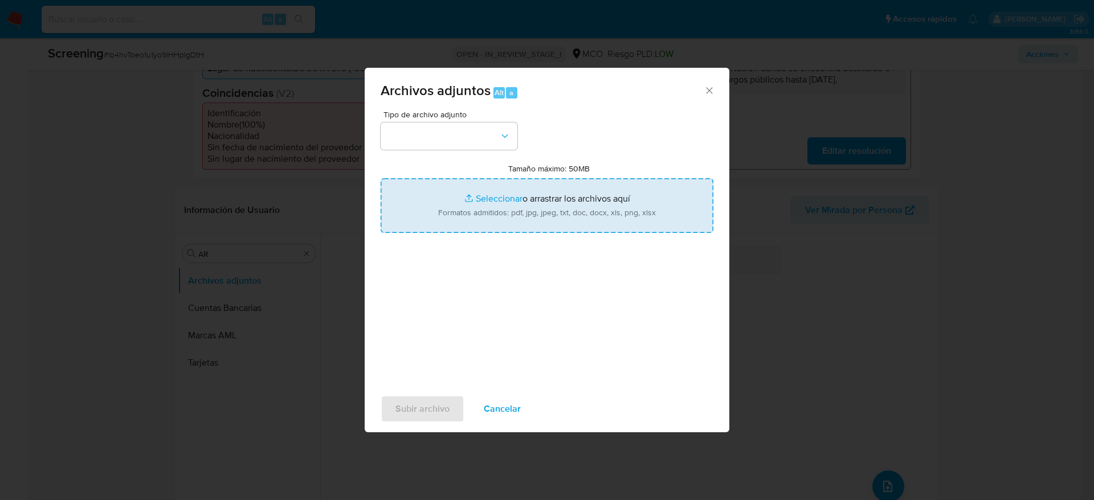
type input "C:\fakepath\_Juan Carlos Yosa Rodriguez_ - Buscar con Google.pdf"
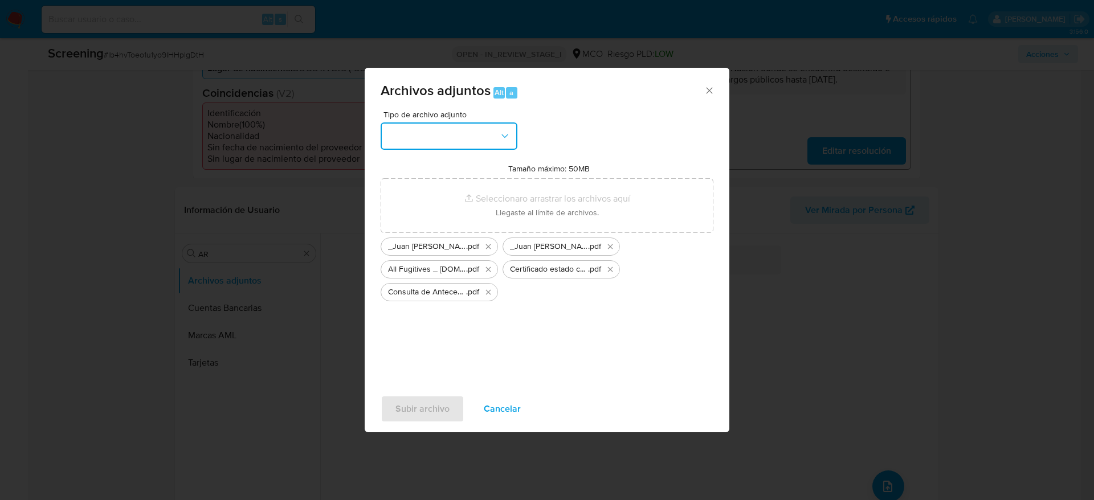
click at [490, 148] on button "button" at bounding box center [449, 136] width 137 height 27
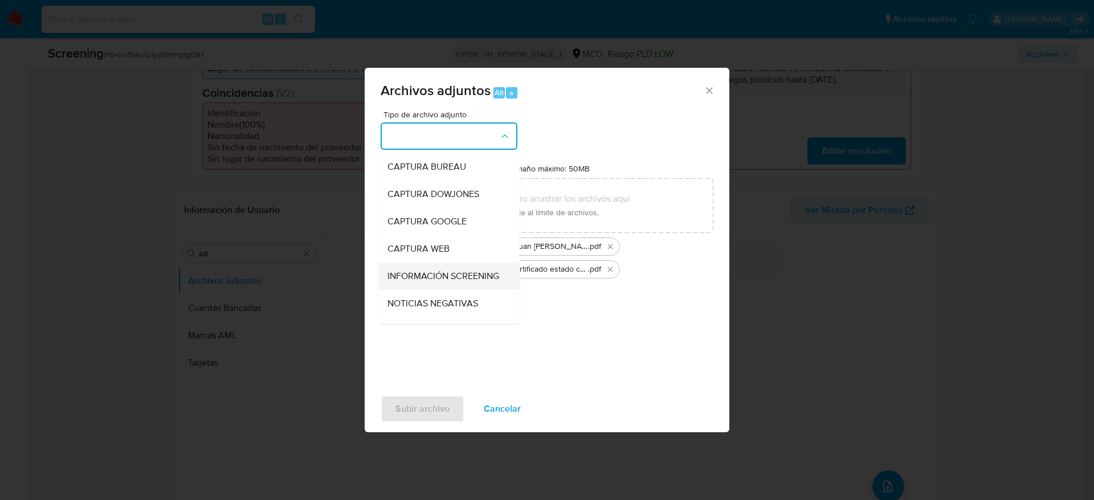
click at [463, 265] on div "INFORMACIÓN SCREENING" at bounding box center [446, 276] width 116 height 27
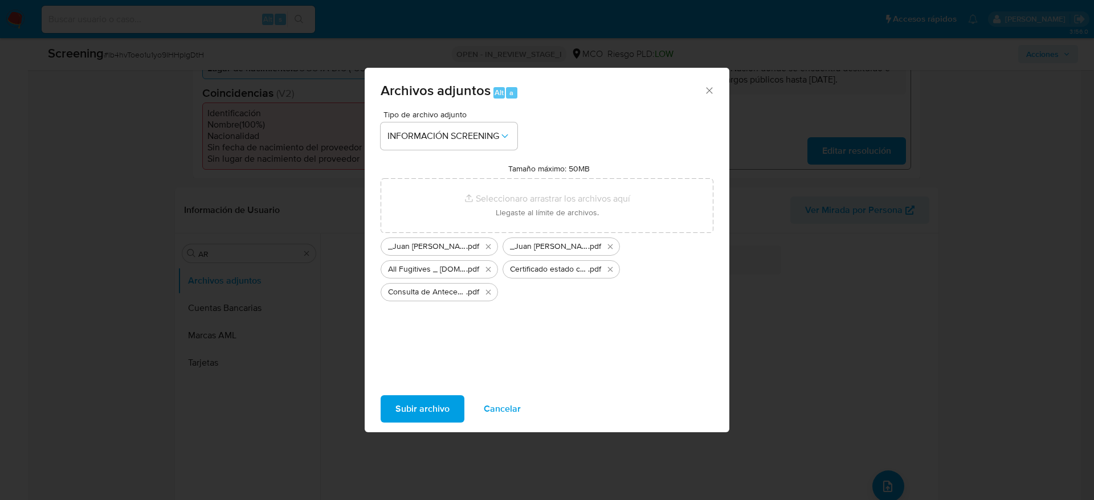
click at [421, 406] on span "Subir archivo" at bounding box center [423, 409] width 54 height 25
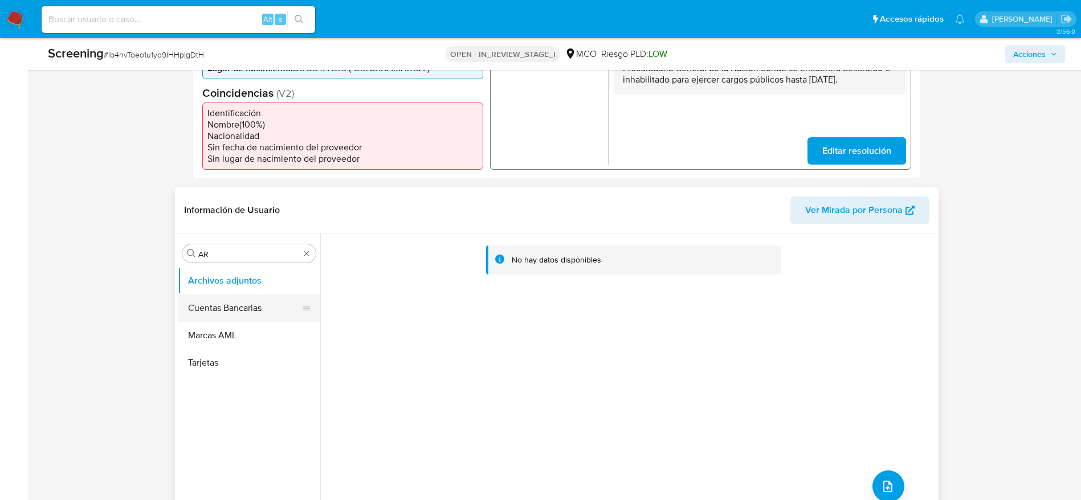
click at [221, 306] on button "Cuentas Bancarias" at bounding box center [244, 308] width 133 height 27
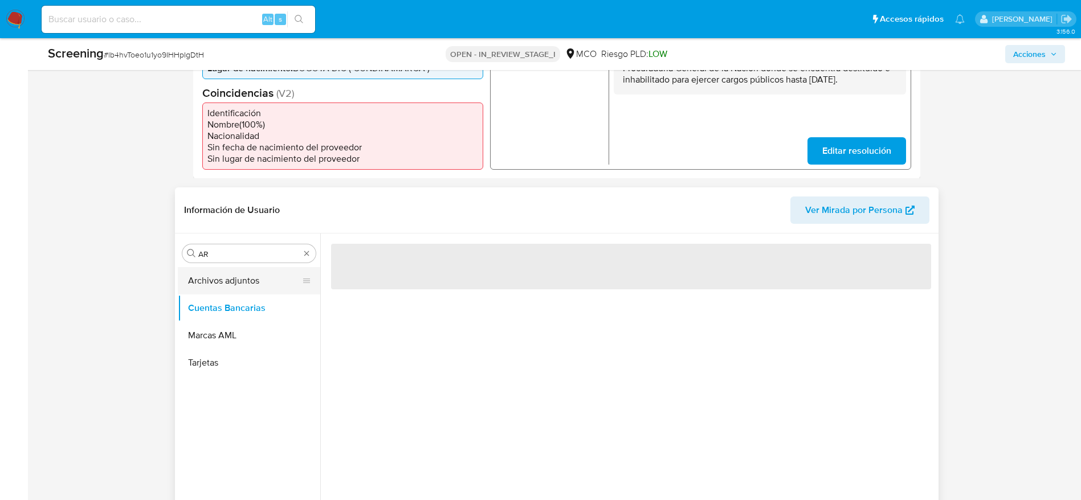
click at [248, 284] on button "Archivos adjuntos" at bounding box center [244, 280] width 133 height 27
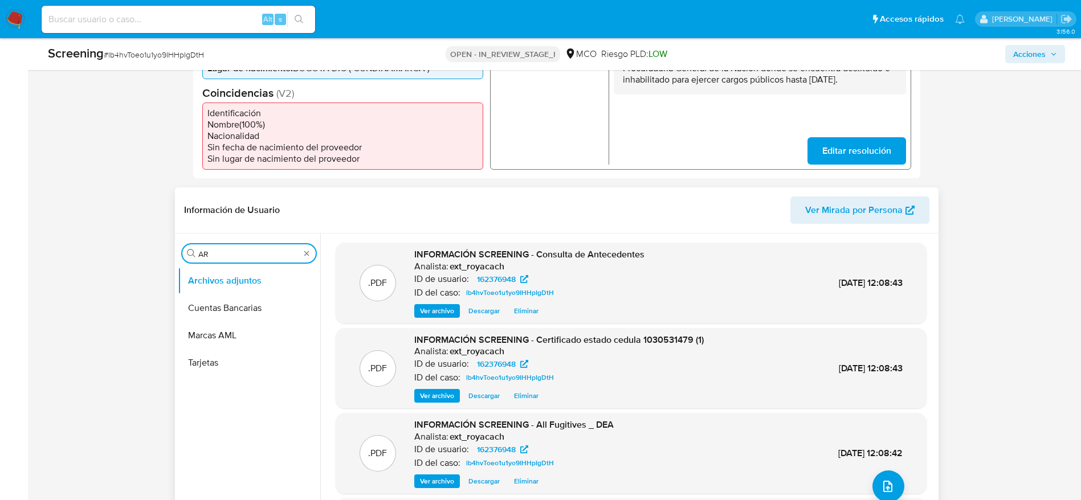
click at [229, 251] on input "AR" at bounding box center [248, 254] width 101 height 10
type input "RES"
click at [227, 312] on button "Restricciones Nuevo Mundo" at bounding box center [244, 308] width 133 height 27
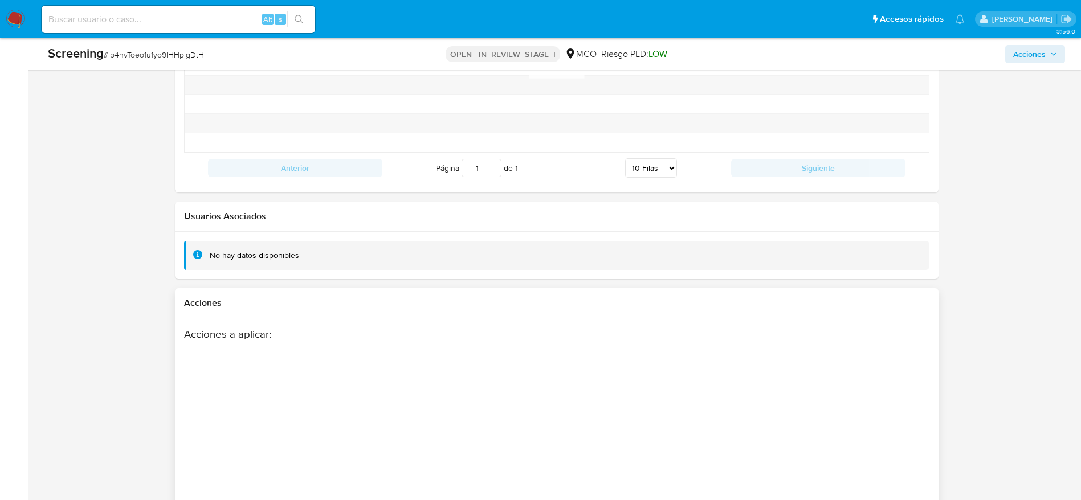
scroll to position [1691, 0]
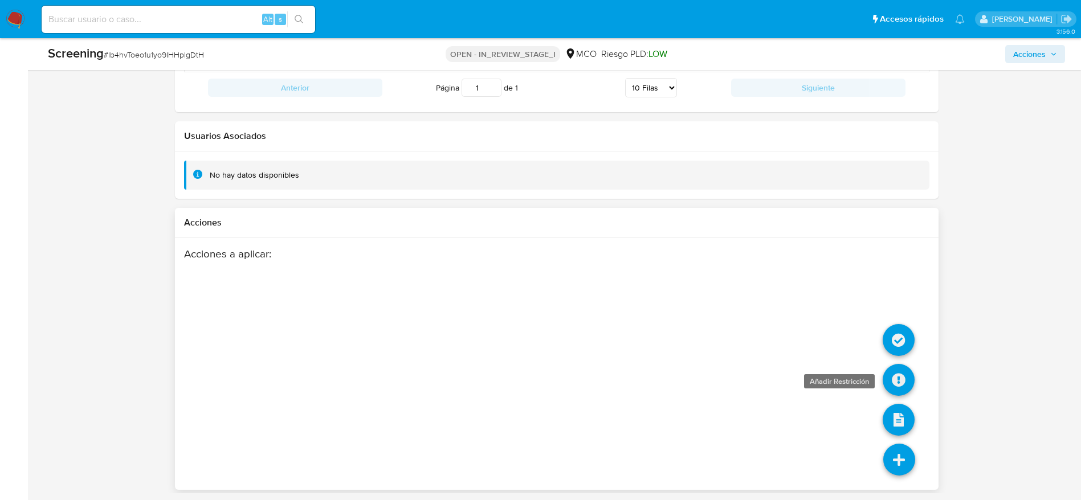
click at [894, 388] on icon at bounding box center [899, 380] width 32 height 32
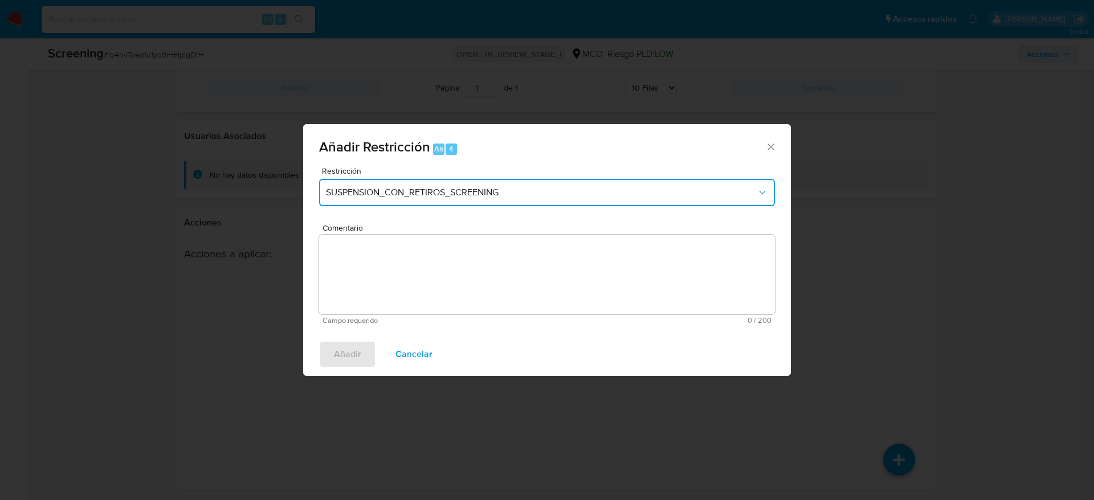
click at [506, 180] on button "SUSPENSION_CON_RETIROS_SCREENING" at bounding box center [547, 192] width 456 height 27
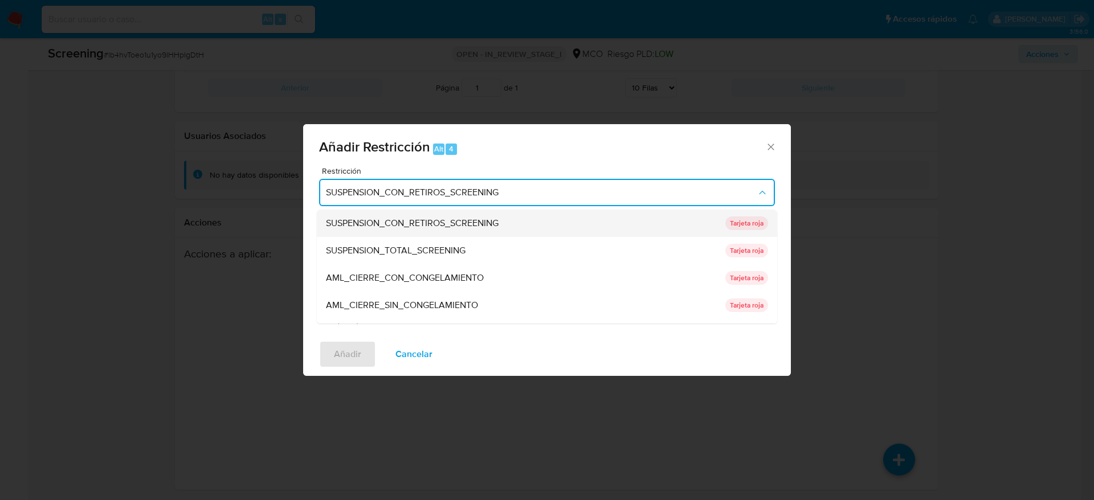
click at [463, 221] on span "SUSPENSION_CON_RETIROS_SCREENING" at bounding box center [412, 223] width 173 height 11
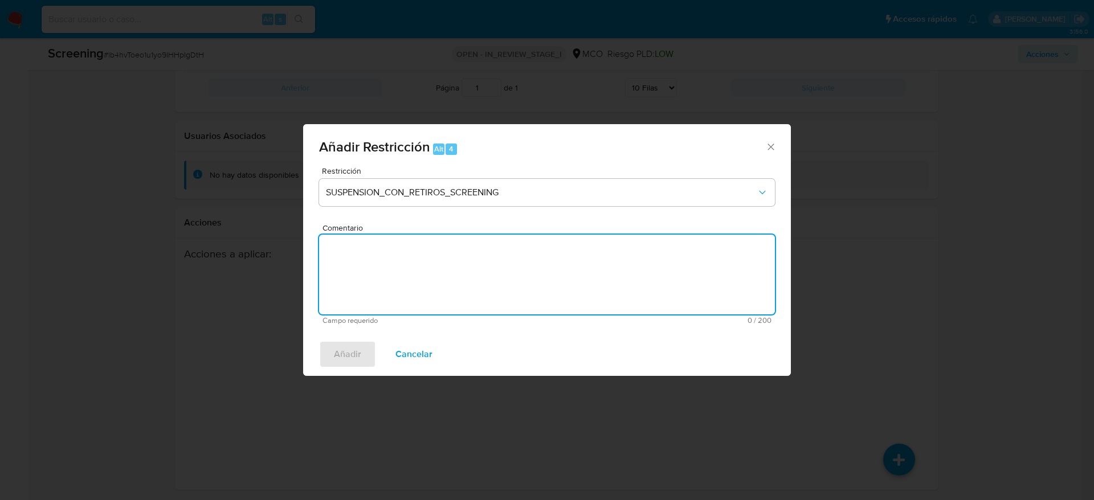
click at [477, 255] on textarea "Comentario" at bounding box center [547, 275] width 456 height 80
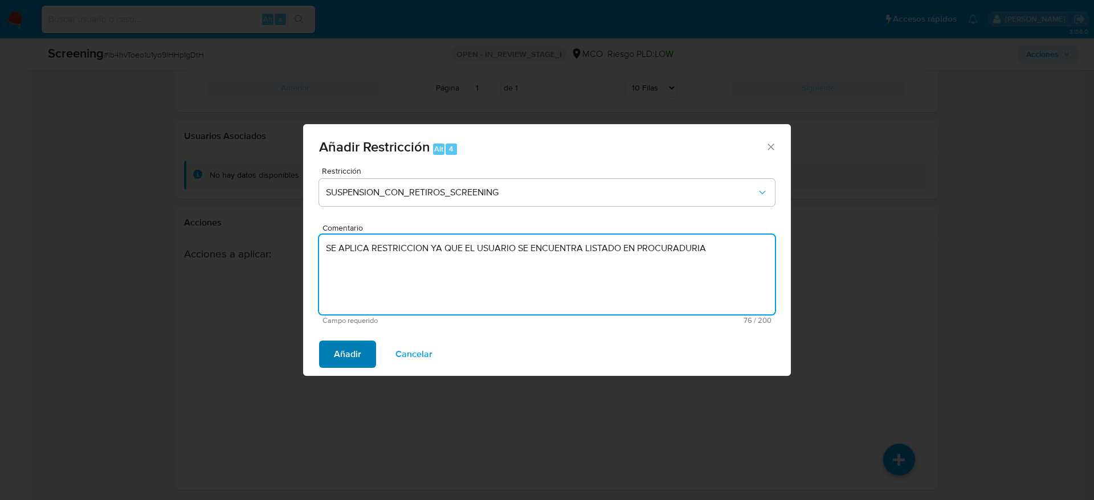
type textarea "SE APLICA RESTRICCION YA QUE EL USUARIO SE ENCUENTRA LISTADO EN PROCURADURIA"
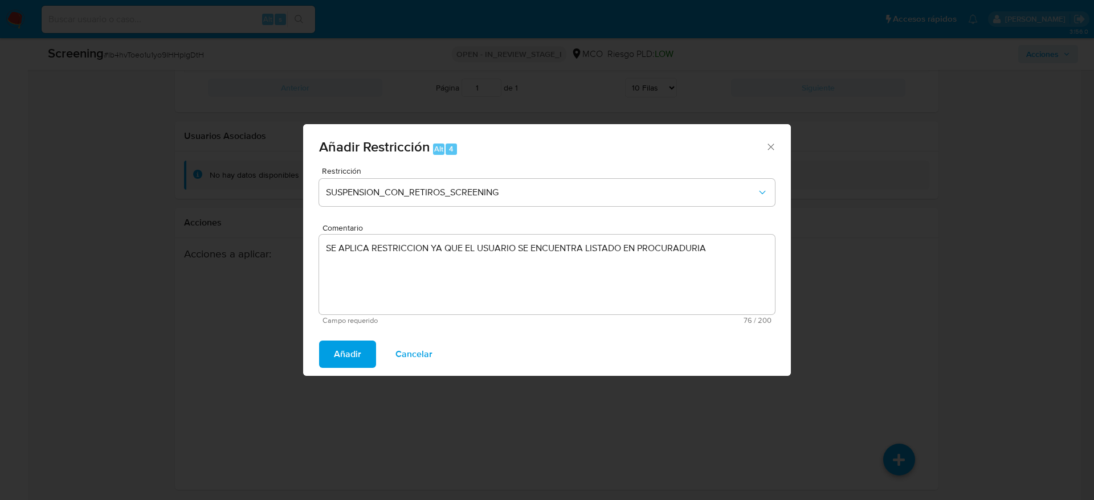
click at [344, 349] on span "Añadir" at bounding box center [347, 354] width 27 height 25
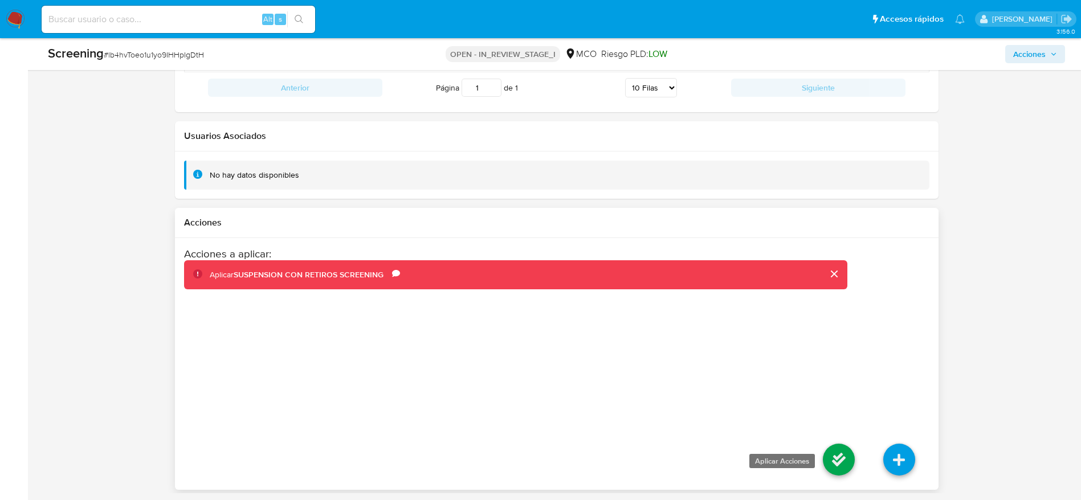
click at [832, 457] on icon at bounding box center [839, 460] width 32 height 32
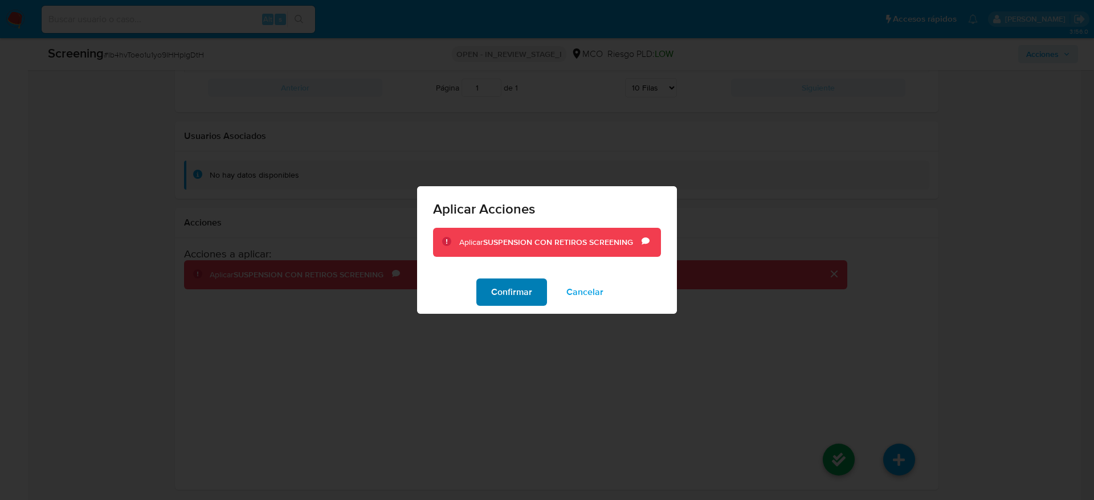
click at [487, 291] on button "Confirmar" at bounding box center [511, 292] width 71 height 27
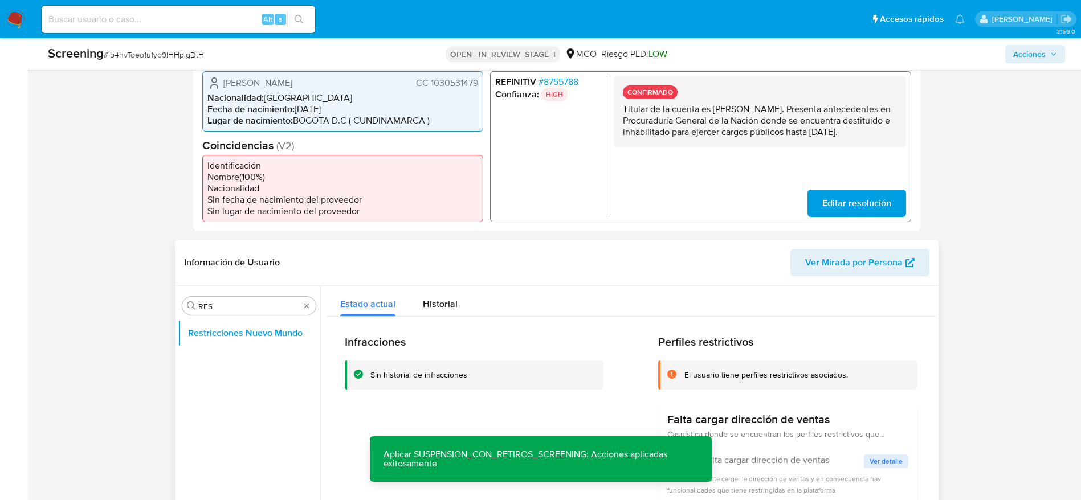
scroll to position [289, 0]
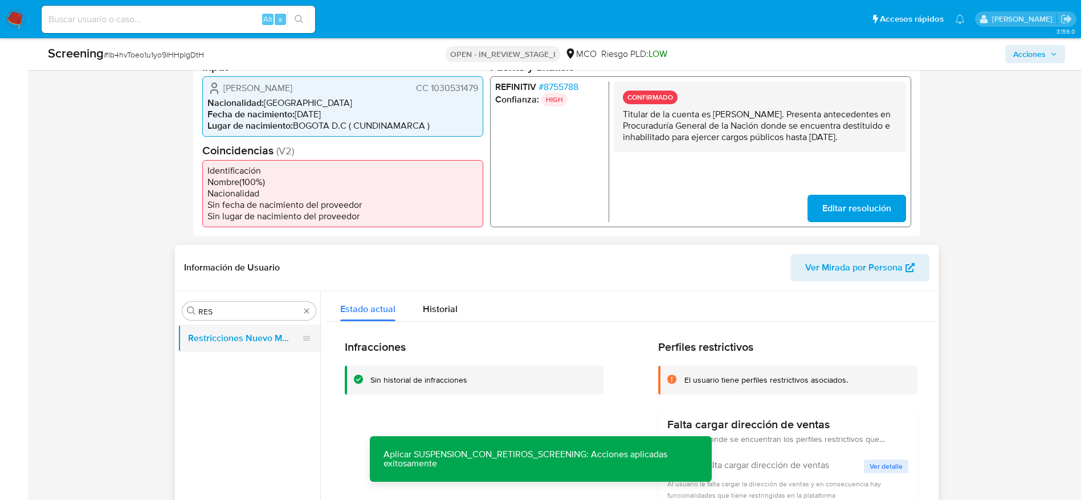
click at [275, 347] on button "Restricciones Nuevo Mundo" at bounding box center [244, 338] width 133 height 27
click at [442, 315] on span "Historial" at bounding box center [440, 309] width 35 height 13
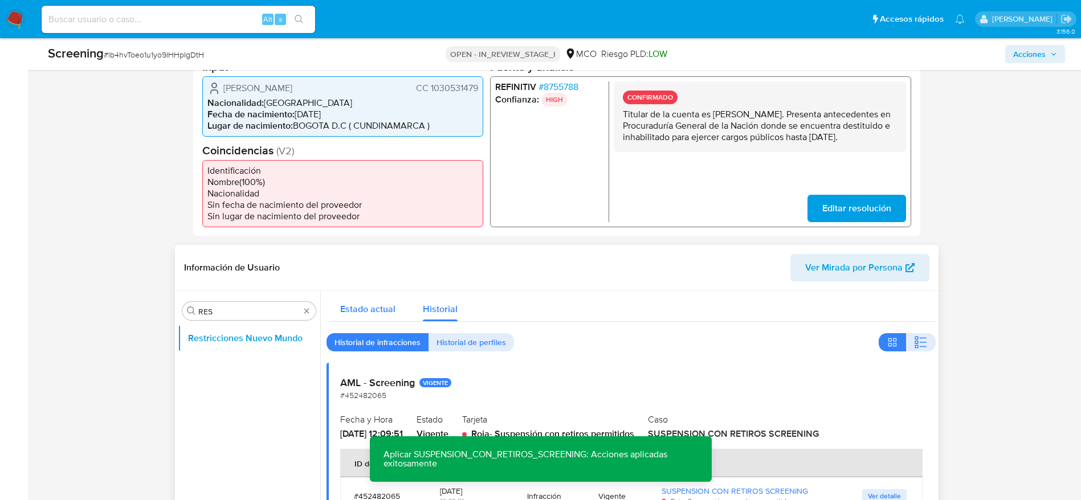
click at [371, 305] on span "Estado actual" at bounding box center [367, 309] width 55 height 13
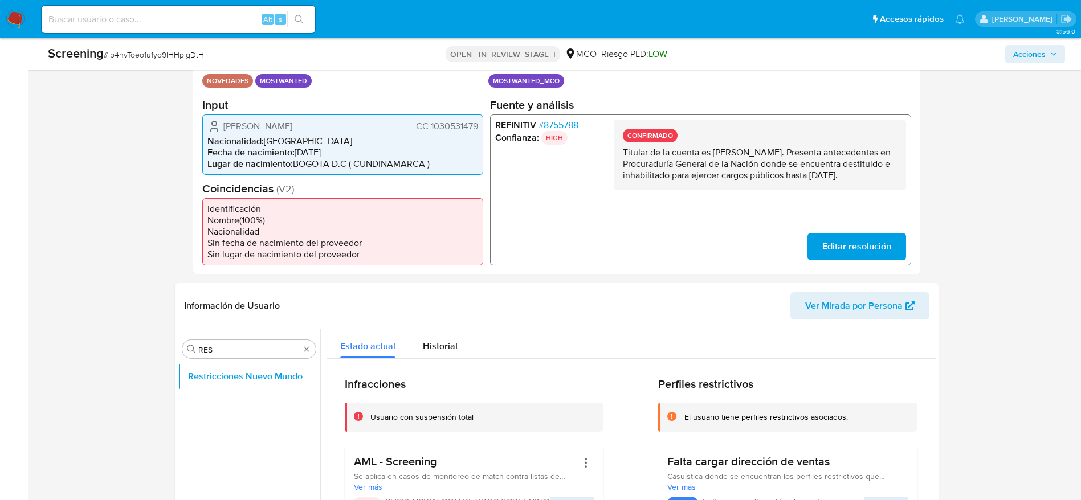
scroll to position [251, 0]
drag, startPoint x: 265, startPoint y: 340, endPoint x: 247, endPoint y: 345, distance: 18.9
click at [247, 345] on div "Buscar RES" at bounding box center [248, 349] width 133 height 18
click at [247, 345] on input "RES" at bounding box center [248, 349] width 101 height 10
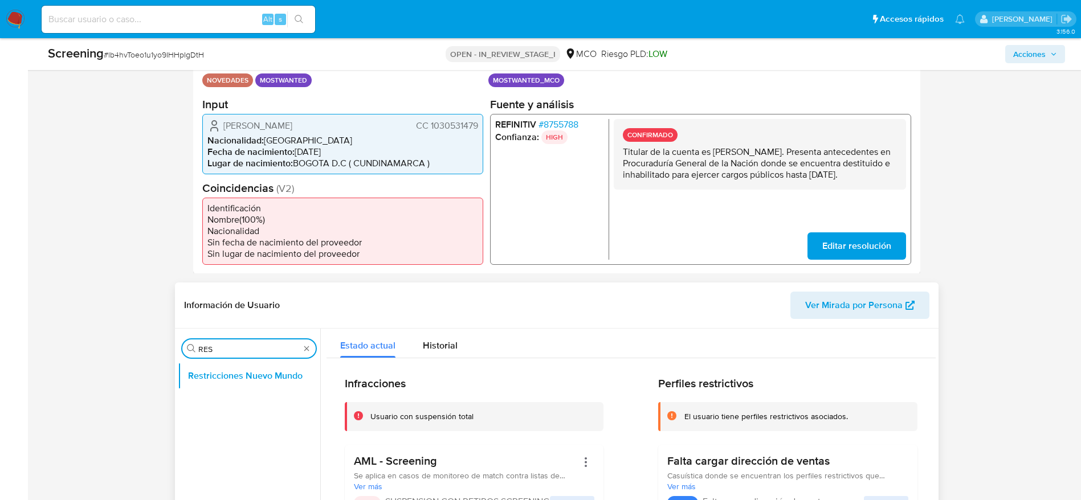
click at [247, 345] on input "RES" at bounding box center [248, 349] width 101 height 10
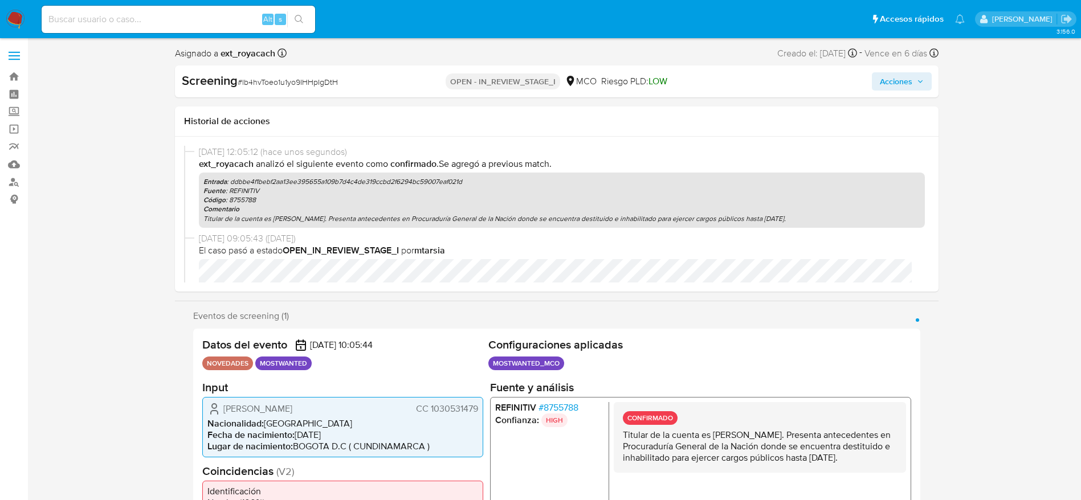
click at [886, 87] on span "Acciones" at bounding box center [896, 81] width 32 height 18
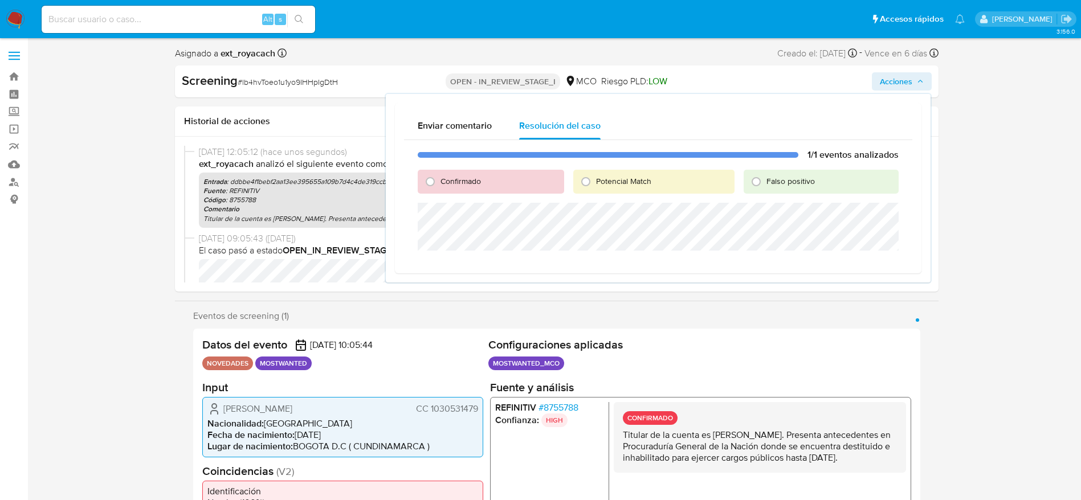
click at [614, 174] on div "Potencial Match" at bounding box center [653, 182] width 161 height 24
click at [597, 180] on span "Potencial Match" at bounding box center [623, 181] width 55 height 11
click at [595, 180] on input "Potencial Match" at bounding box center [586, 182] width 18 height 18
radio input "true"
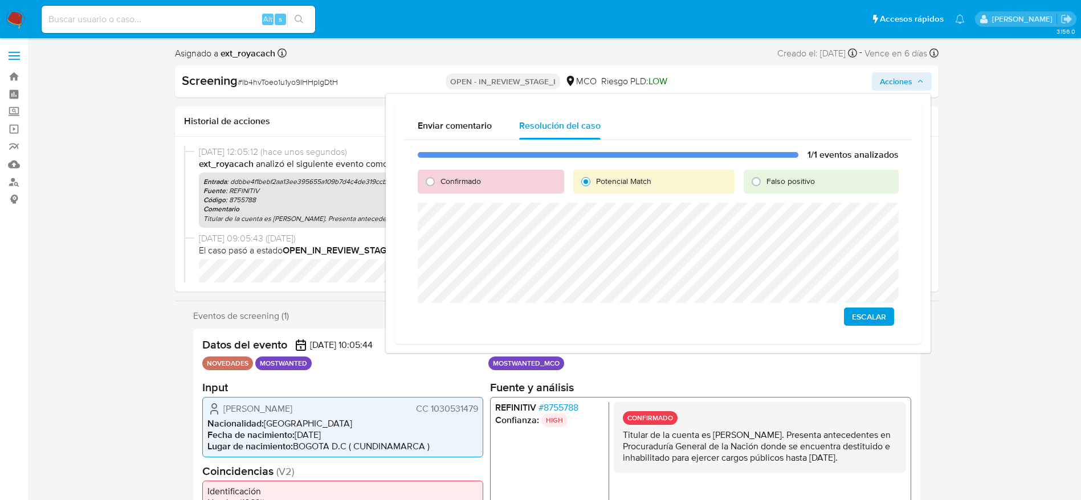
click at [877, 313] on span "Escalar" at bounding box center [869, 317] width 34 height 16
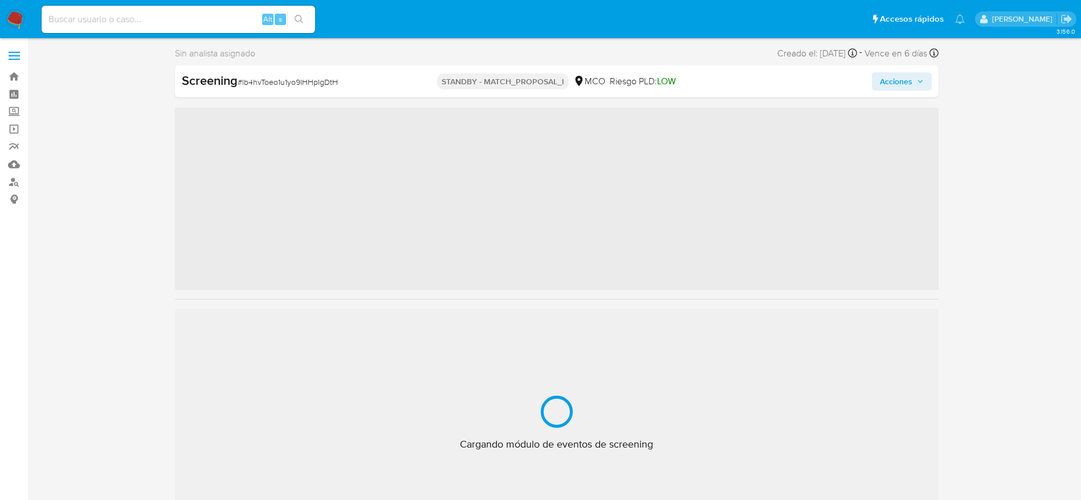
scroll to position [482, 0]
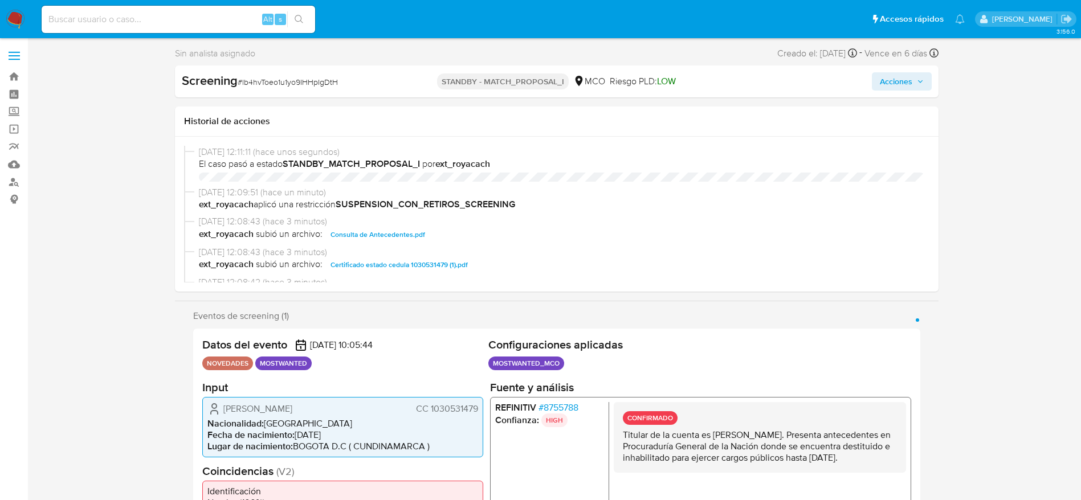
select select "10"
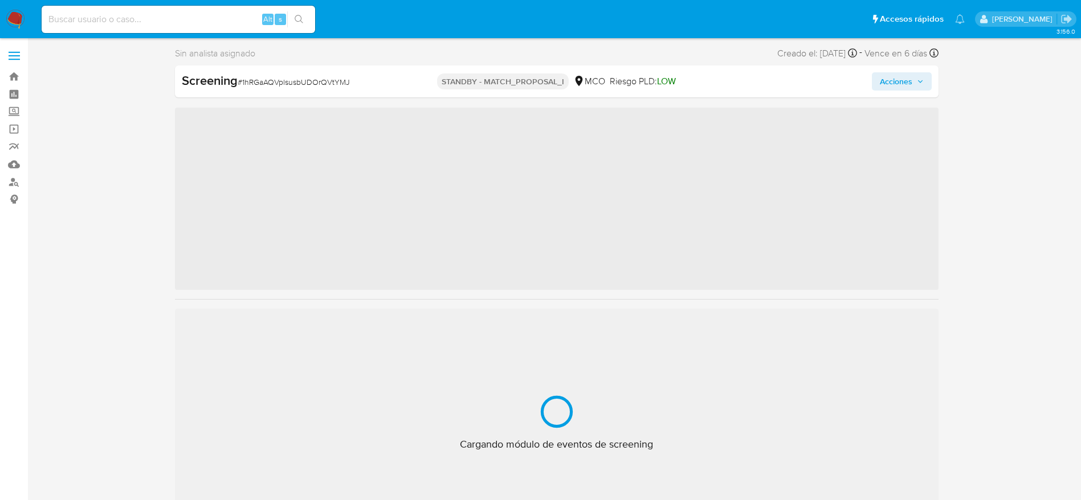
scroll to position [482, 0]
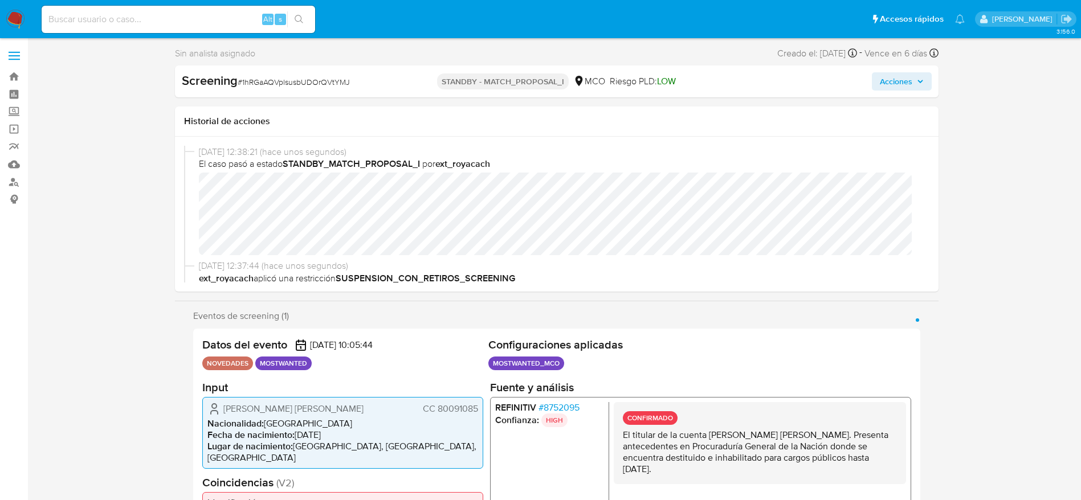
select select "10"
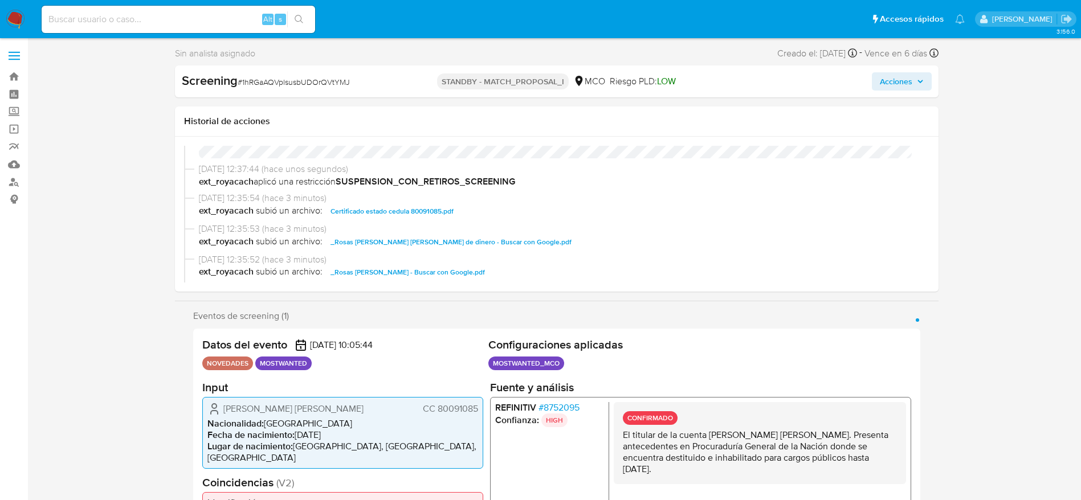
scroll to position [0, 0]
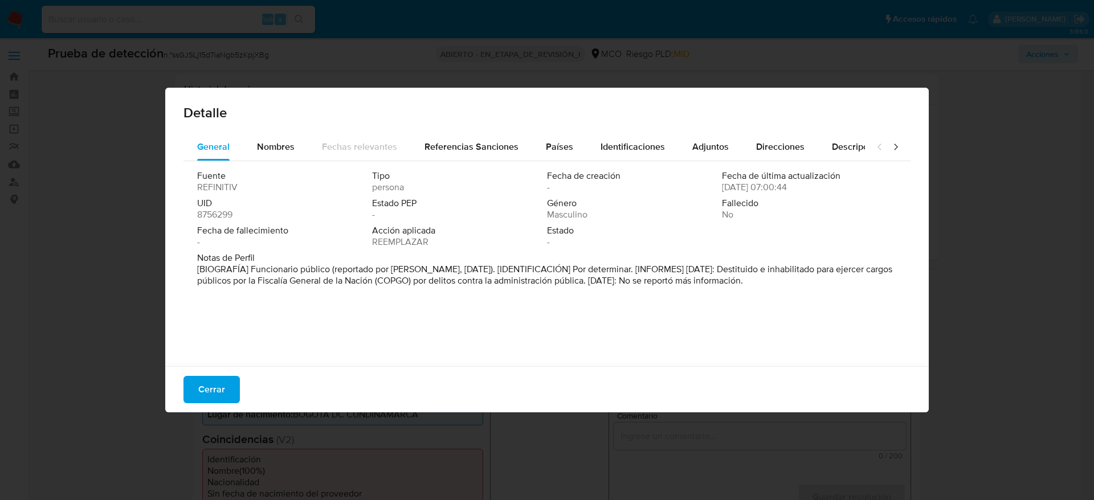
select select "10"
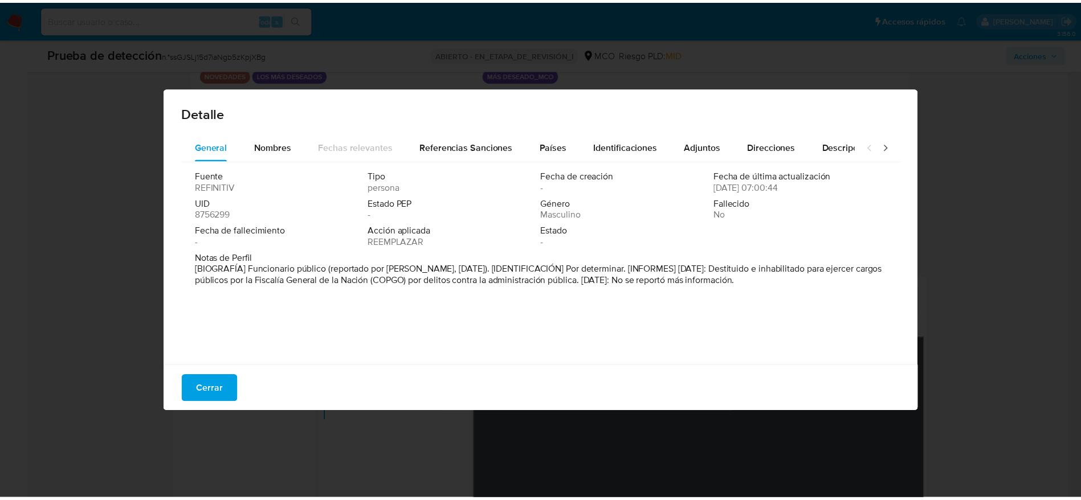
scroll to position [256, 0]
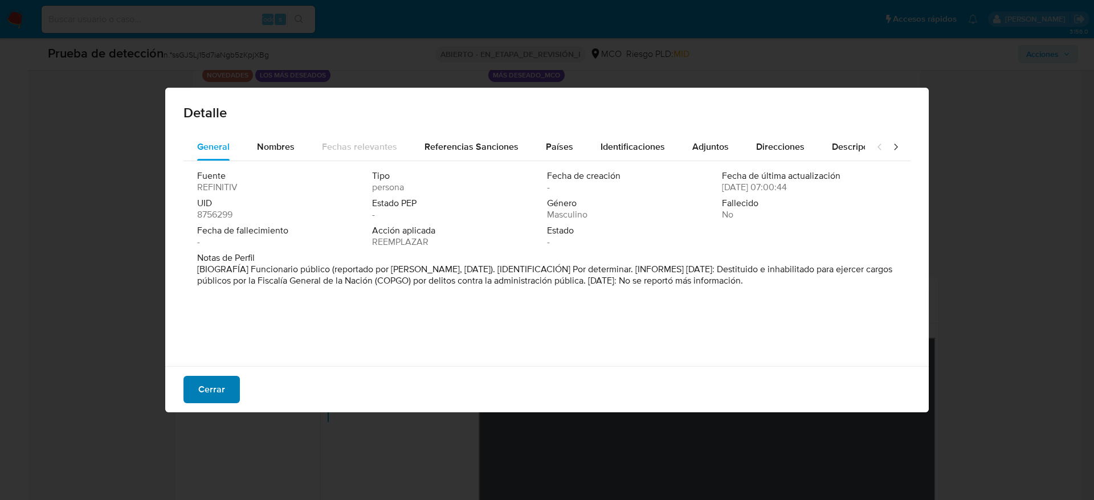
click at [205, 381] on span "Cerrar" at bounding box center [211, 389] width 27 height 25
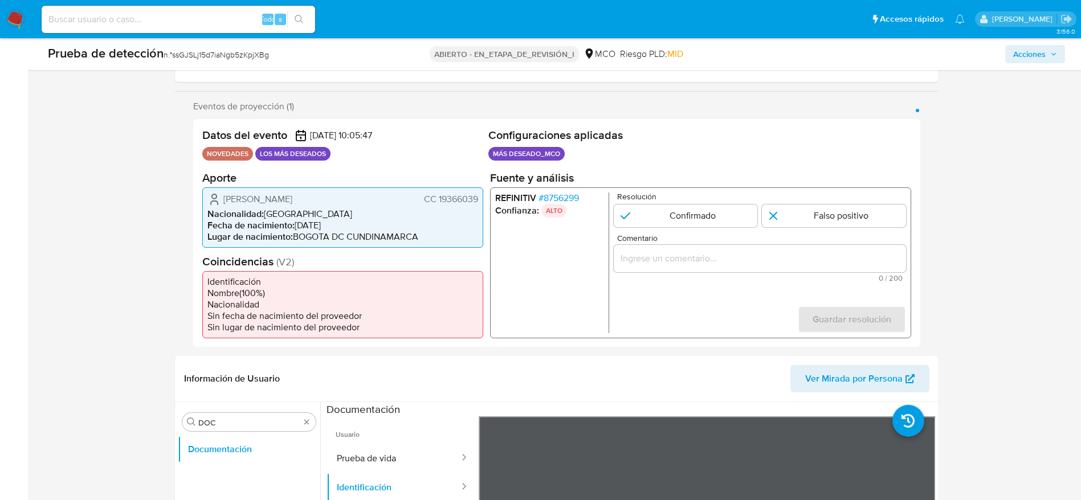
scroll to position [180, 0]
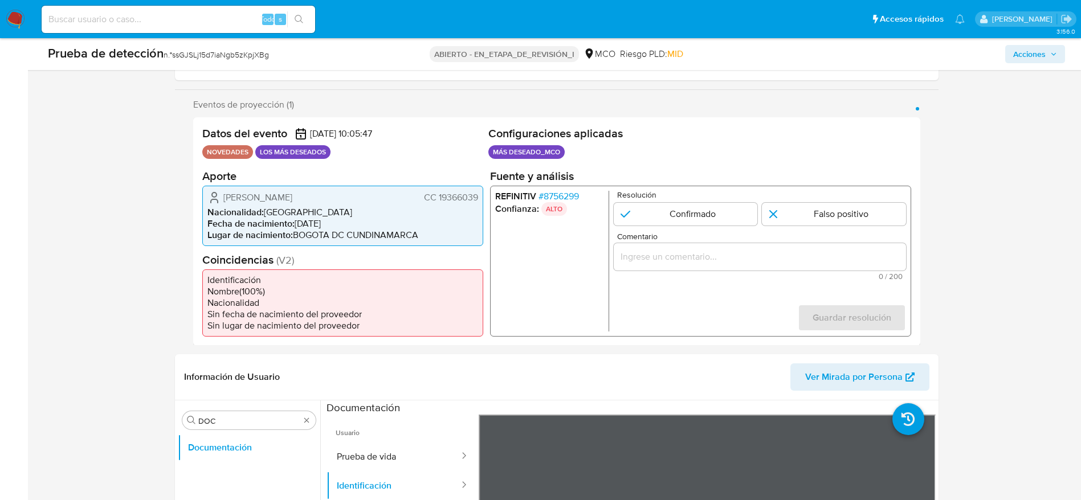
click at [230, 58] on font "ssGJSLj15d7iaNgb5zKpjXBg" at bounding box center [220, 54] width 97 height 11
copy font "ssGJSLj15d7iaNgb5zKpjXBg"
drag, startPoint x: 220, startPoint y: 193, endPoint x: 482, endPoint y: 194, distance: 261.6
click at [482, 194] on div "[PERSON_NAME] CC 19366039 Nacionalidad : [DEMOGRAPHIC_DATA] Fecha de nacimiento…" at bounding box center [342, 215] width 281 height 60
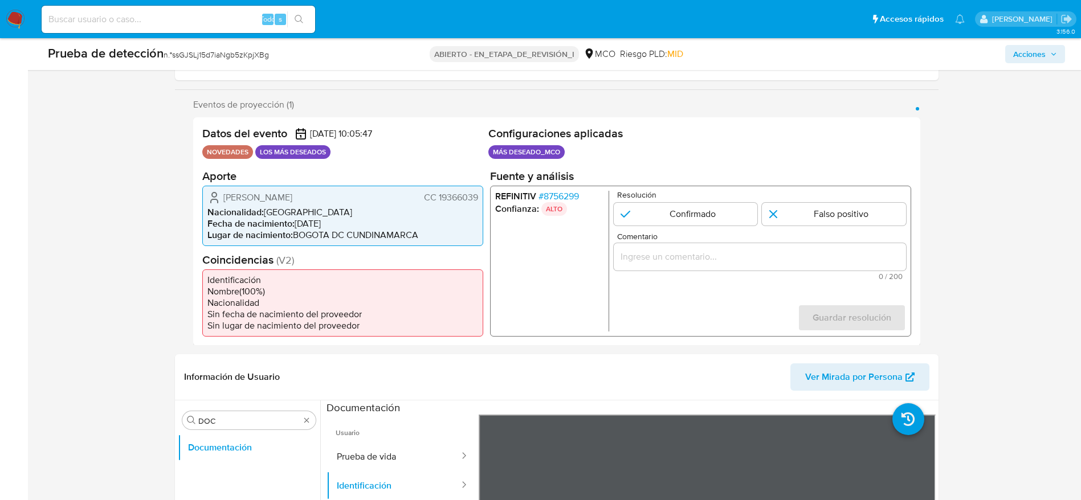
drag, startPoint x: 688, startPoint y: 242, endPoint x: 667, endPoint y: 251, distance: 23.0
click at [667, 251] on div "Comentario 0 / 200 200 caracteres restantes" at bounding box center [759, 256] width 292 height 48
click at [667, 251] on input "Comentario" at bounding box center [759, 256] width 292 height 15
paste input "El titular de la cuenta es Luis Eduardo Silva Castañeda. Presenta antecedentes …"
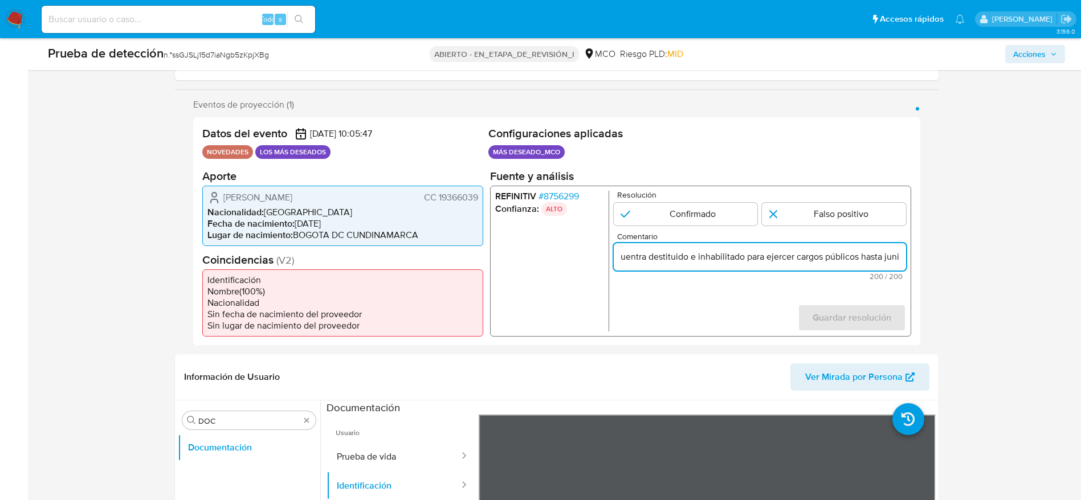
scroll to position [0, 0]
paste input "onde se encuentra destituido e inhabilitado para ejercer cargos públicos hasta …"
type input "El titular de la cuenta es [PERSON_NAME]. Presenta antecedentes en Procuraduría…"
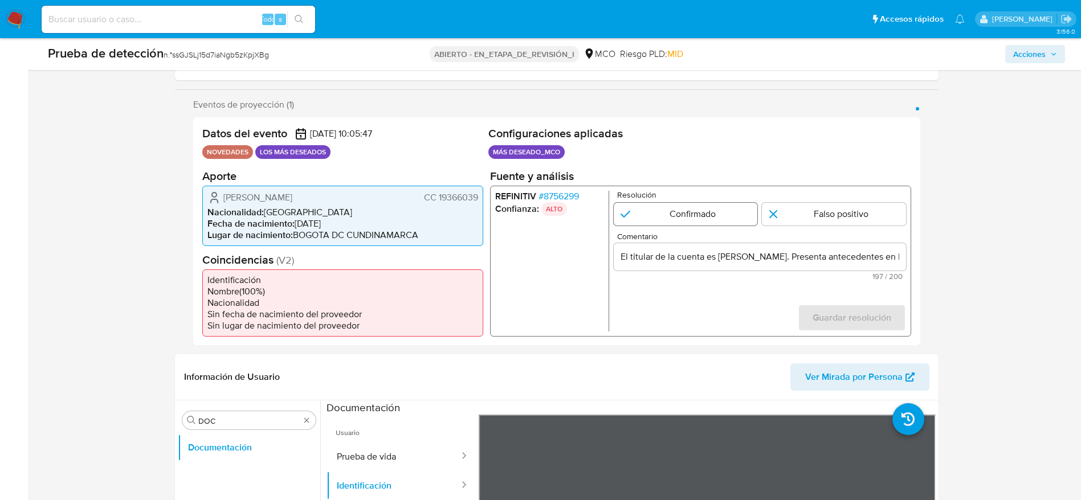
click at [724, 215] on input "1 de 1" at bounding box center [685, 213] width 144 height 23
radio input "true"
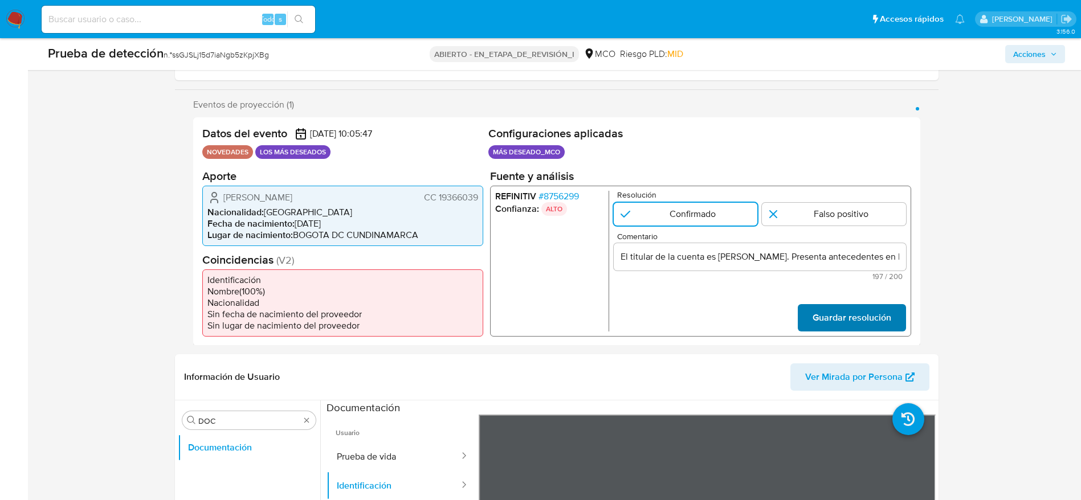
click at [832, 309] on span "Guardar resolución" at bounding box center [851, 317] width 79 height 25
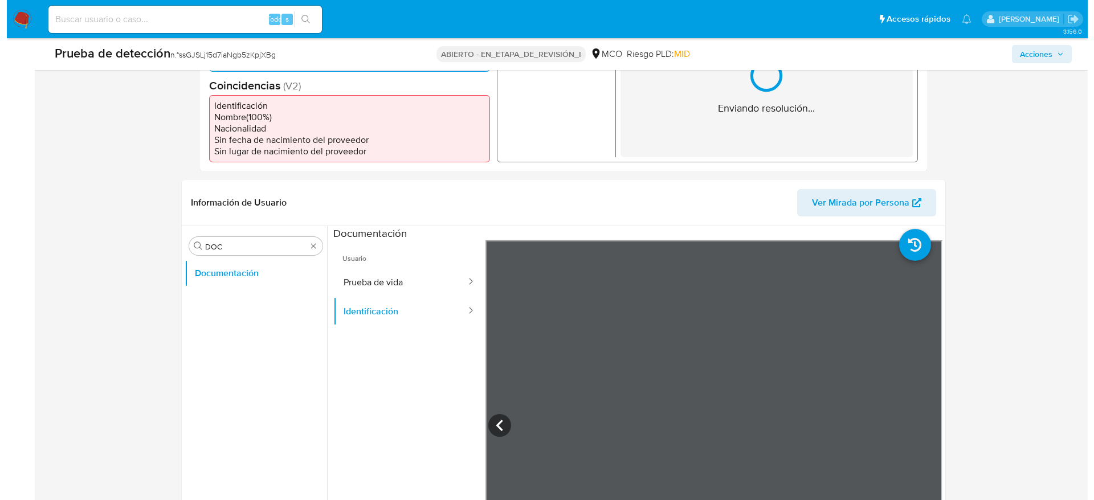
scroll to position [369, 0]
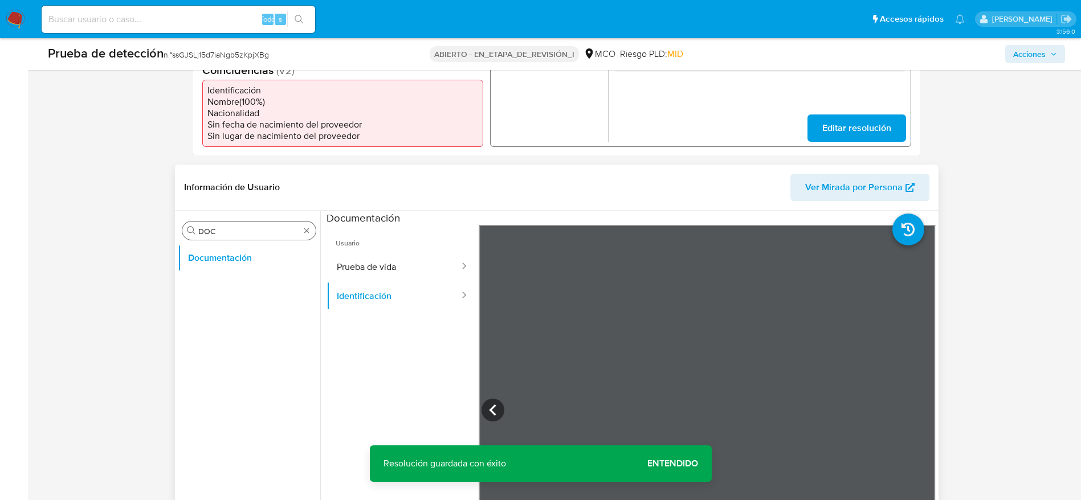
click at [250, 233] on input "DOC" at bounding box center [248, 231] width 101 height 10
type input "LIST"
click at [230, 288] on button "Lista interna" at bounding box center [244, 285] width 133 height 27
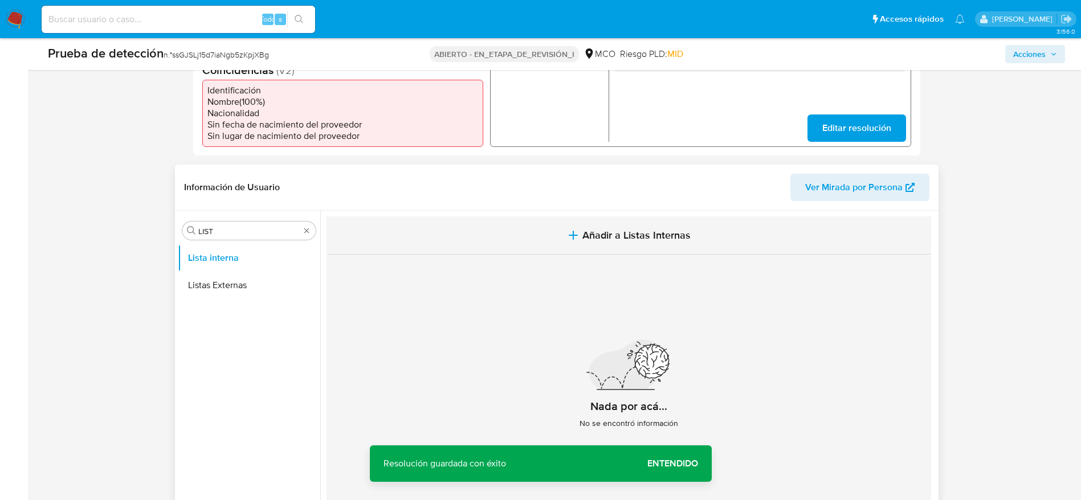
click at [586, 223] on button "Añadir a Listas Internas" at bounding box center [629, 236] width 605 height 38
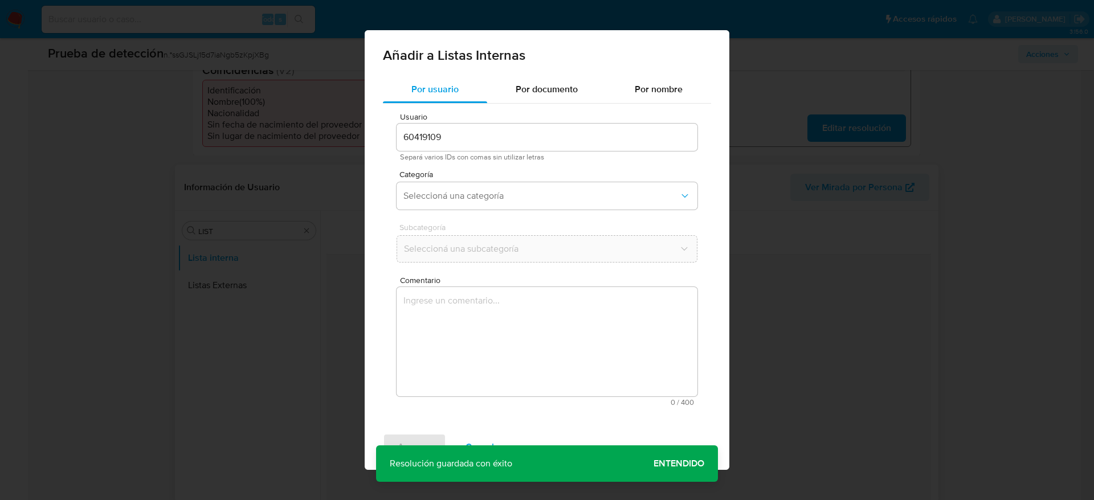
click at [554, 279] on span "Comentario" at bounding box center [550, 280] width 301 height 9
click at [554, 287] on textarea "Comentario" at bounding box center [547, 341] width 301 height 109
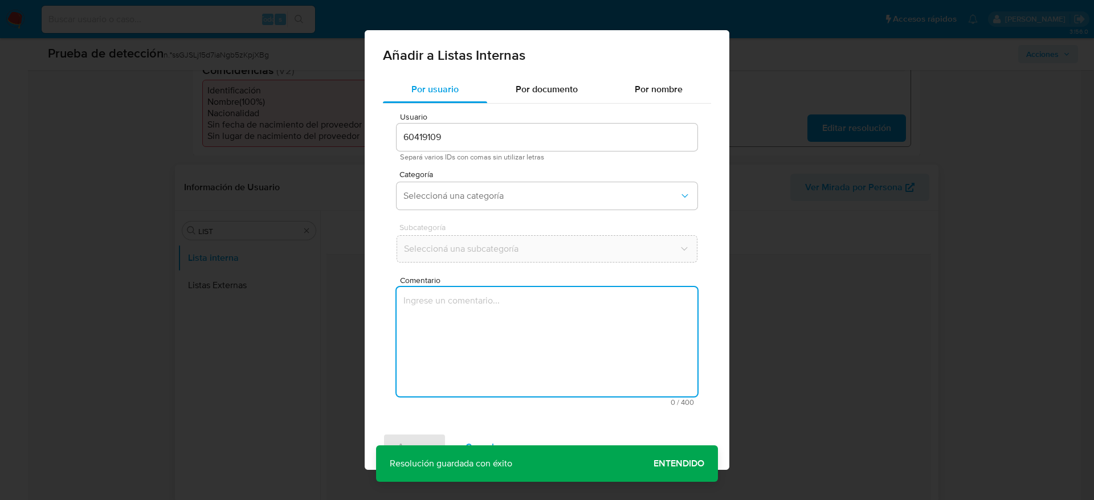
type textarea "El titular de la cuenta es Luis Eduardo Silva Castañeda. Presenta antecedentes …"
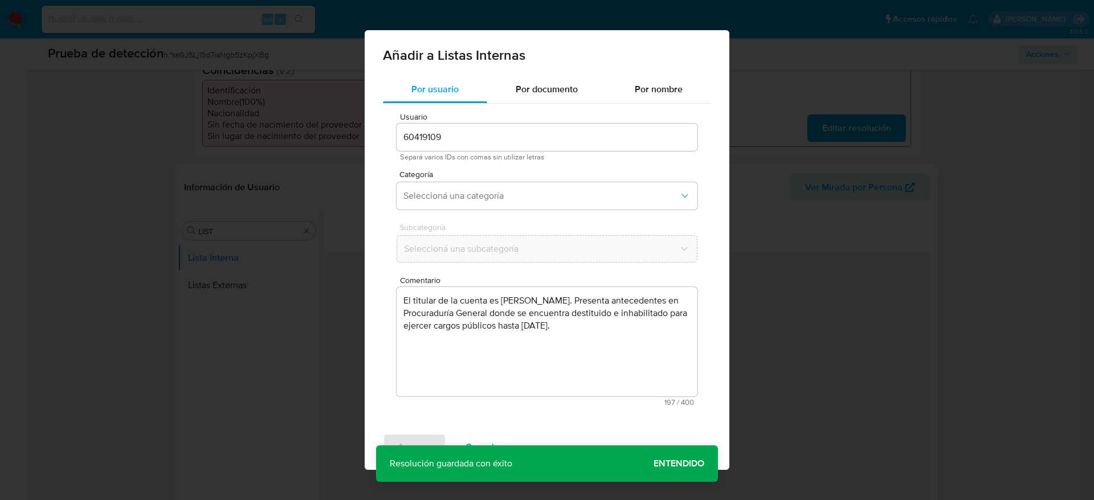
drag, startPoint x: 554, startPoint y: 279, endPoint x: 537, endPoint y: 219, distance: 62.6
click at [537, 219] on div "Usuario 60419109 Separá varios IDs con comas sin utilizar letras Categoría Sele…" at bounding box center [547, 260] width 328 height 312
click at [532, 195] on span "Seleccioná una categoría" at bounding box center [542, 195] width 276 height 11
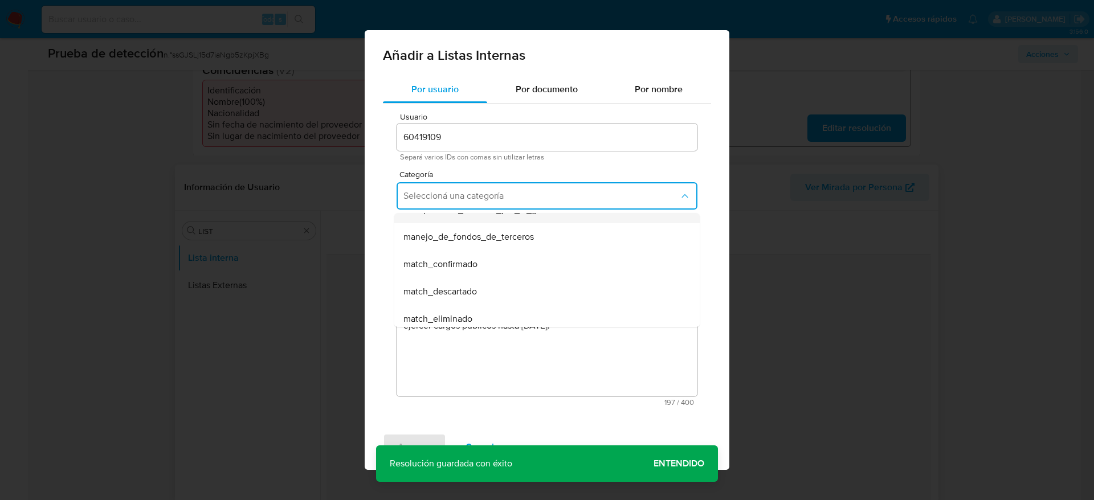
scroll to position [46, 0]
click at [466, 267] on span "match_confirmado" at bounding box center [441, 262] width 74 height 11
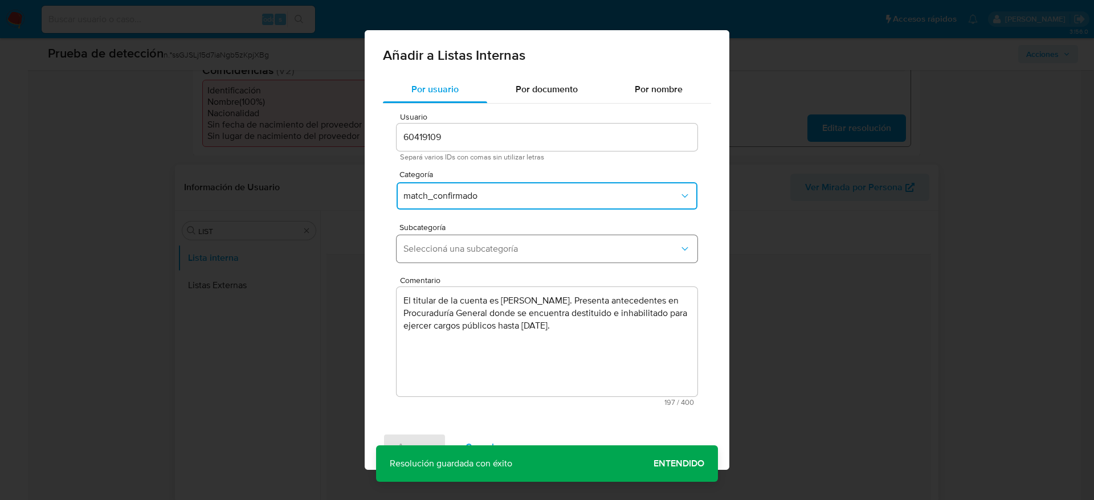
click at [480, 244] on span "Seleccioná una subcategoría" at bounding box center [542, 248] width 276 height 11
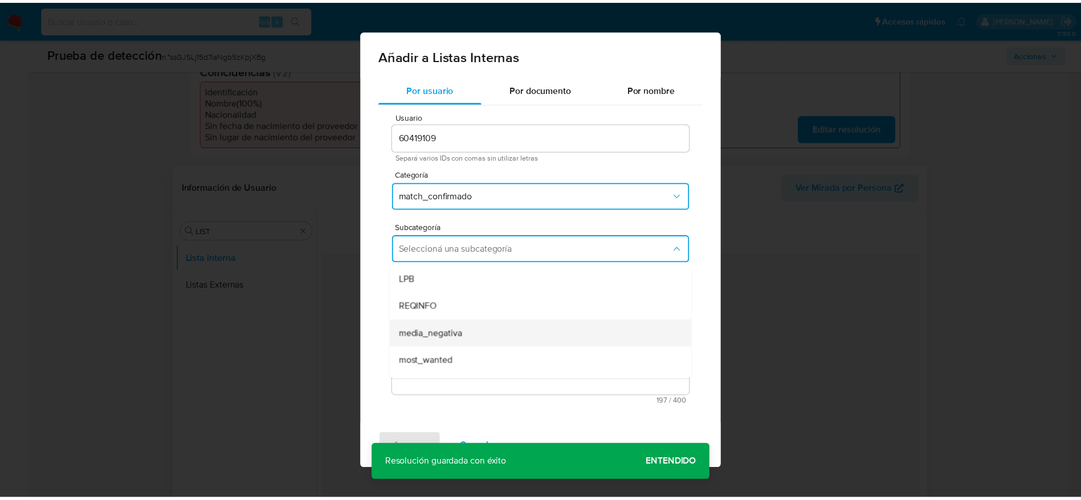
scroll to position [78, 0]
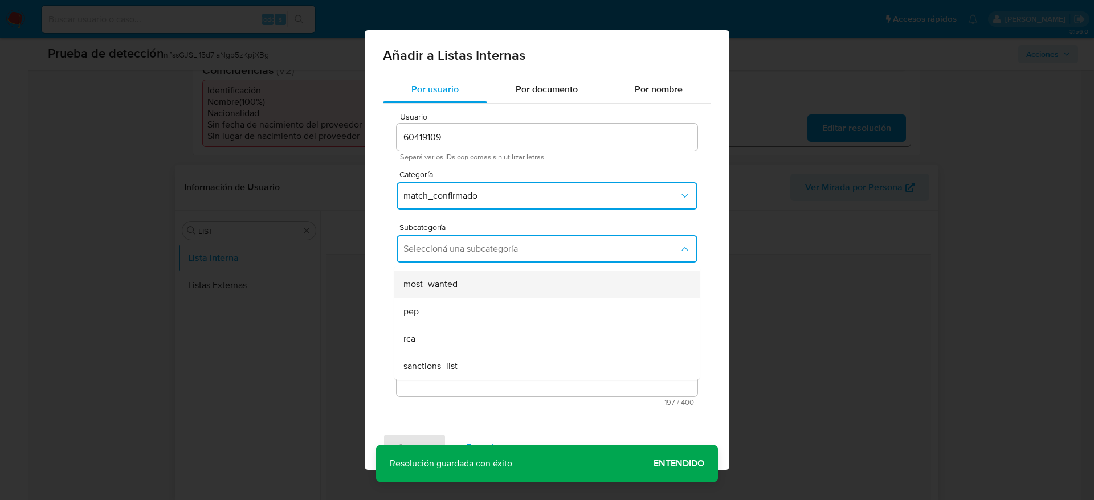
click at [447, 297] on div "most_wanted" at bounding box center [544, 284] width 280 height 27
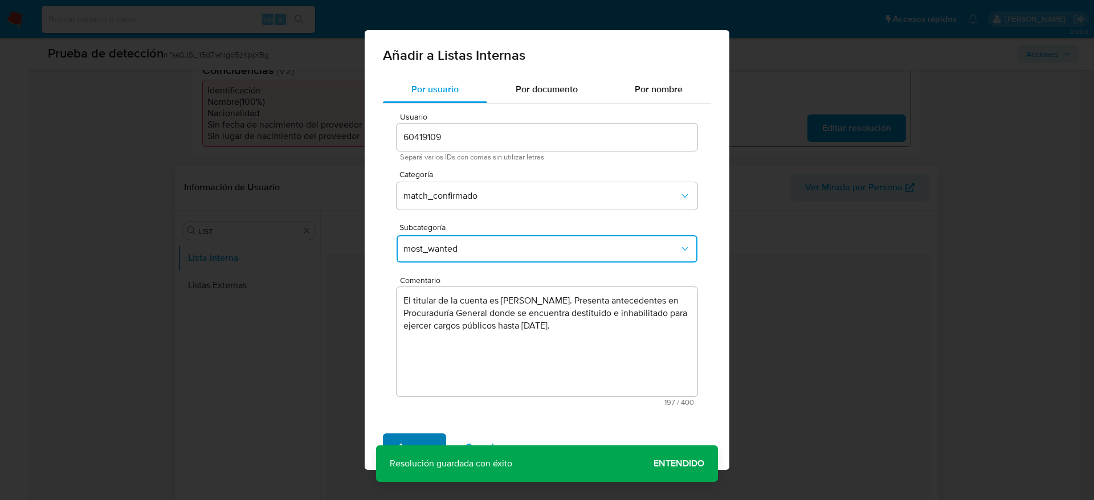
click at [427, 435] on span "Agregar" at bounding box center [415, 447] width 34 height 25
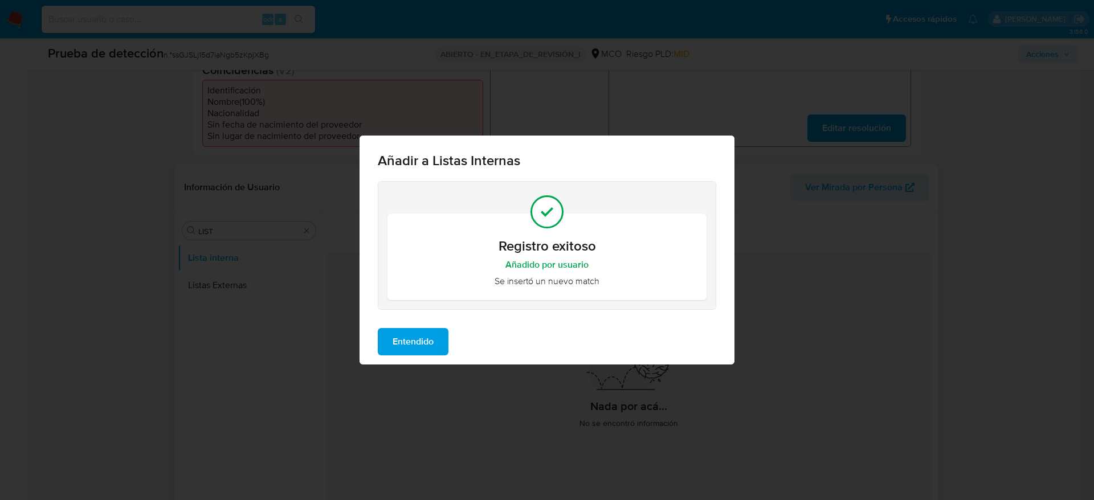
click at [394, 336] on span "Entendido" at bounding box center [413, 341] width 41 height 25
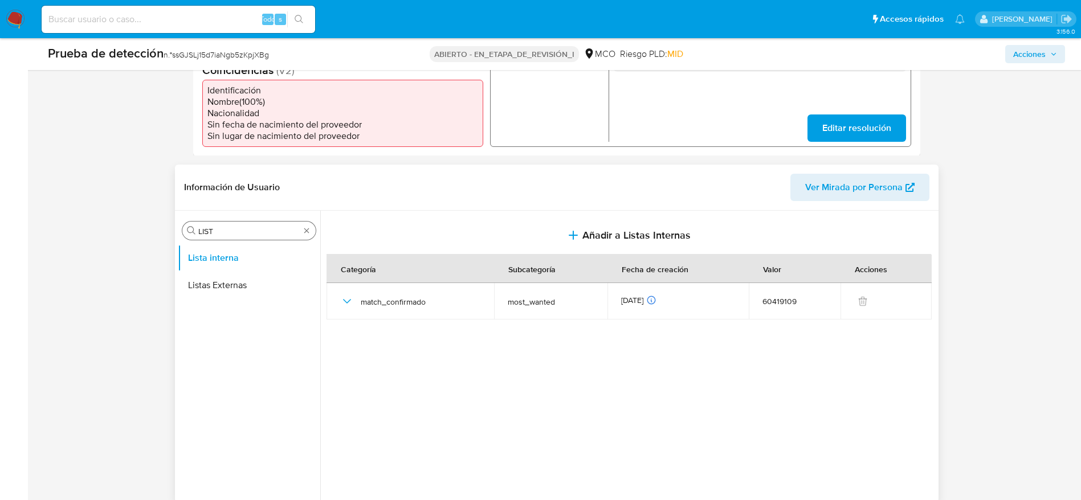
click at [262, 233] on input "LIST" at bounding box center [248, 231] width 101 height 10
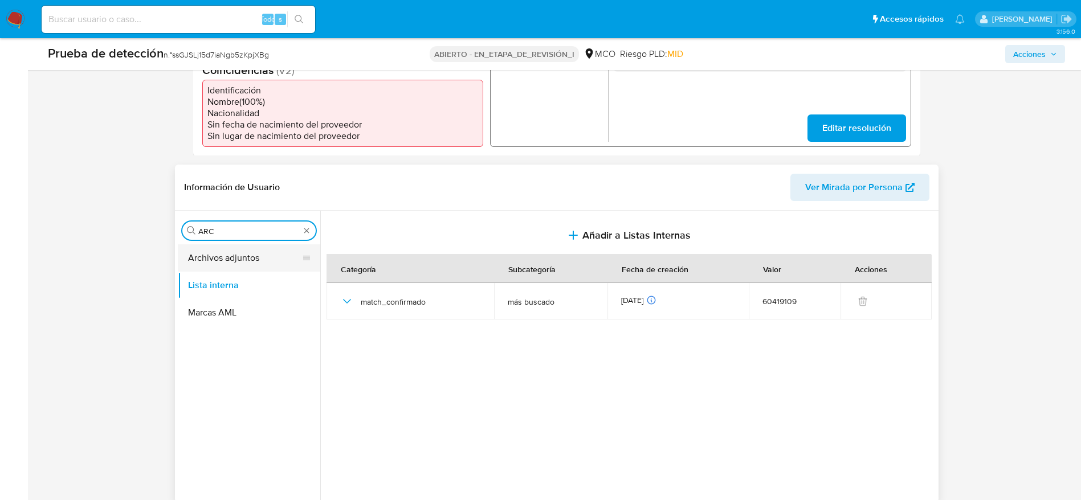
type input "ARC"
click at [270, 260] on button "Archivos adjuntos" at bounding box center [244, 257] width 133 height 27
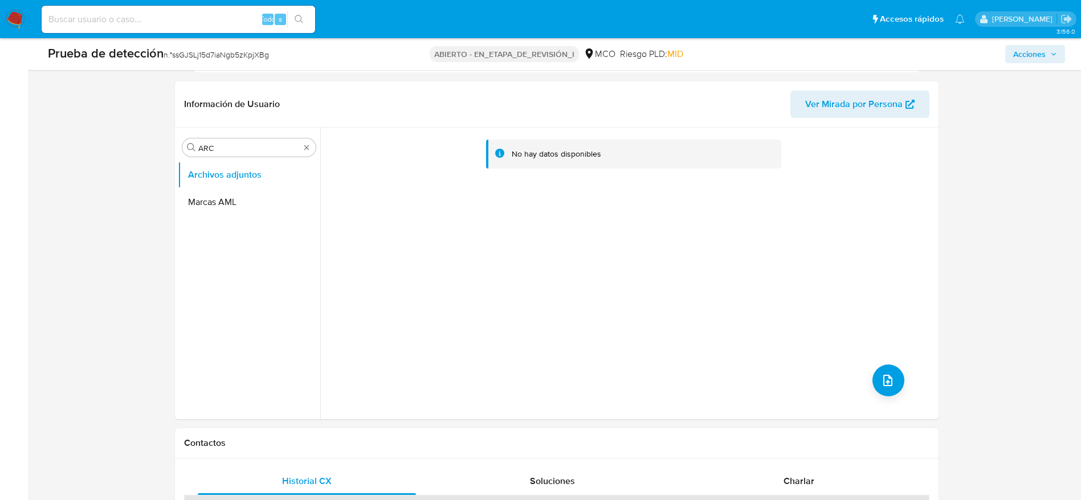
scroll to position [484, 0]
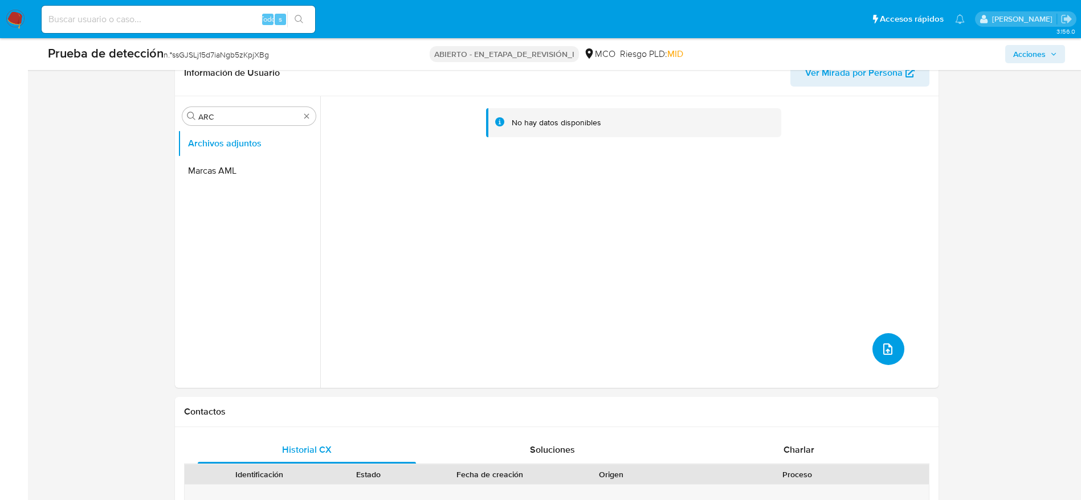
click at [884, 353] on icon "subir archivo" at bounding box center [887, 349] width 9 height 11
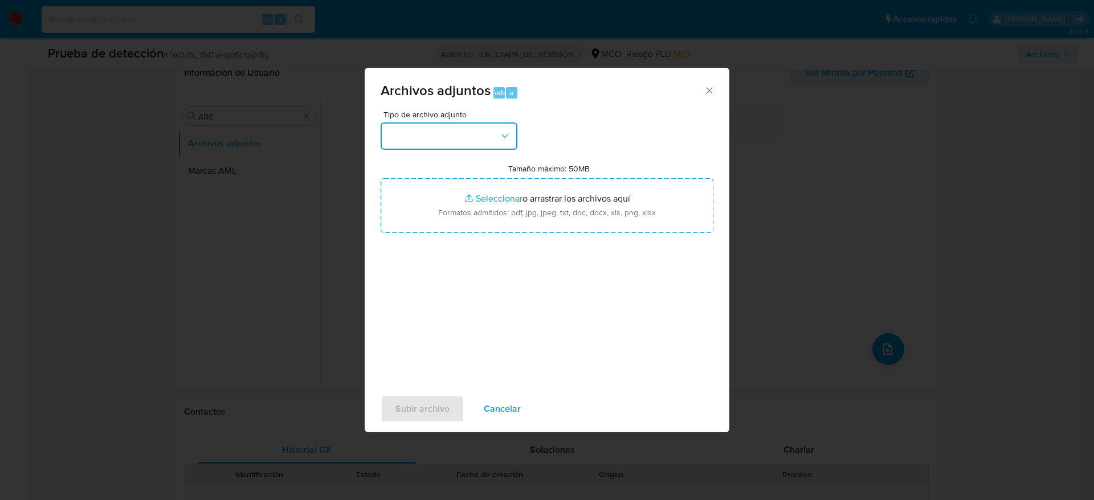
click at [477, 123] on button "button" at bounding box center [449, 136] width 137 height 27
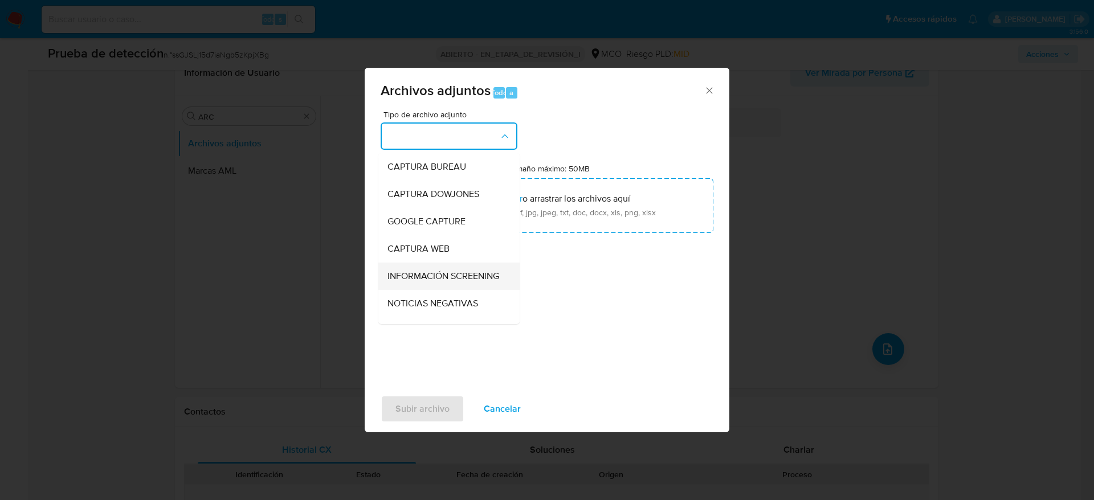
click at [473, 282] on span "INFORMACIÓN SCREENING" at bounding box center [444, 276] width 112 height 11
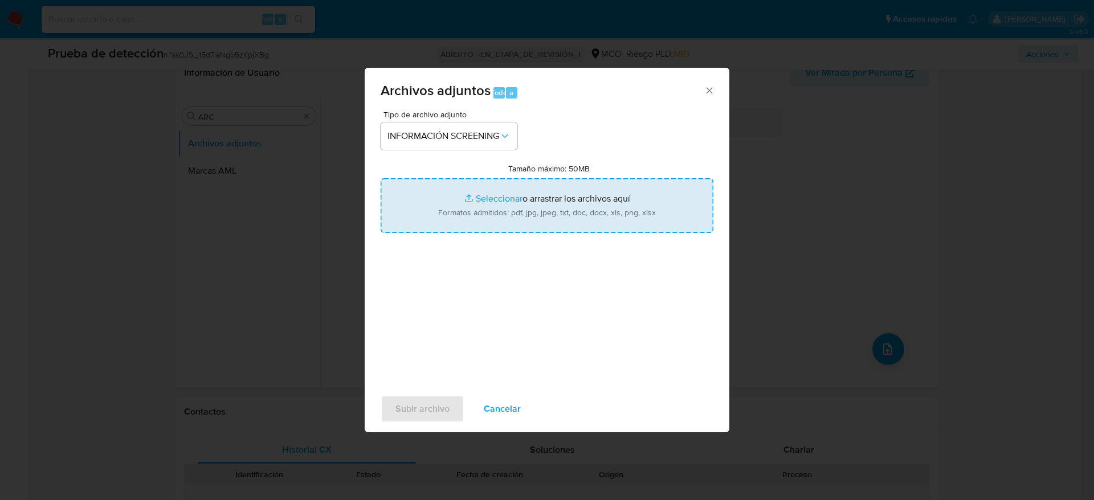
click at [534, 203] on input "Tamaño máximo: 50MB Seleccionar archivos" at bounding box center [547, 205] width 333 height 55
type input "C:\fakepath\CONTRALORIA.pdf"
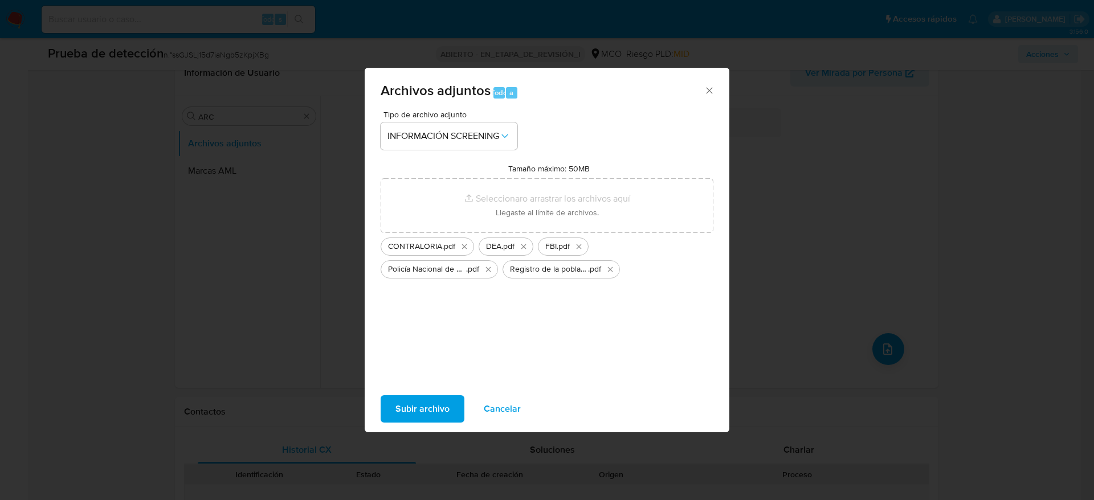
click at [421, 409] on span "Subir archivo" at bounding box center [423, 409] width 54 height 25
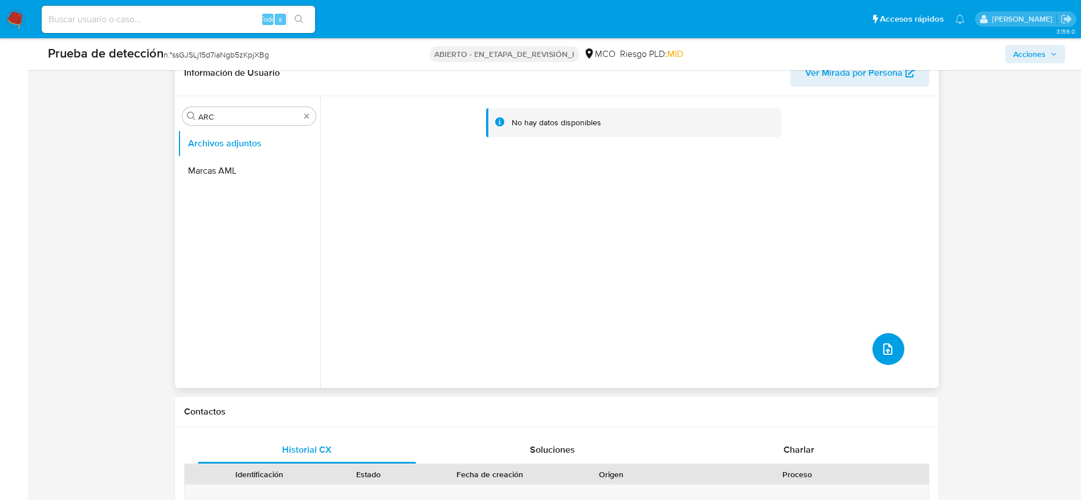
click at [875, 348] on button "subir archivo" at bounding box center [889, 349] width 32 height 32
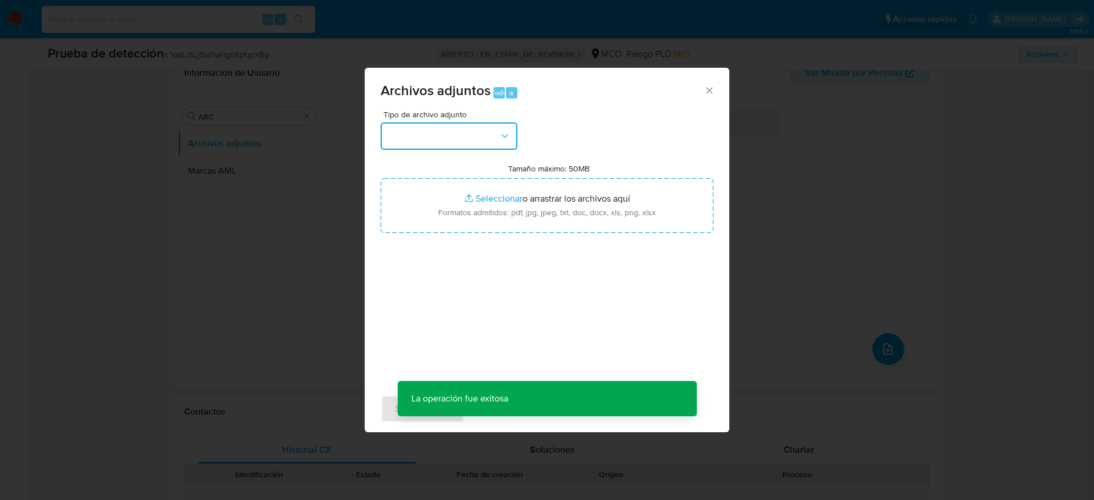
click at [436, 133] on button "button" at bounding box center [449, 136] width 137 height 27
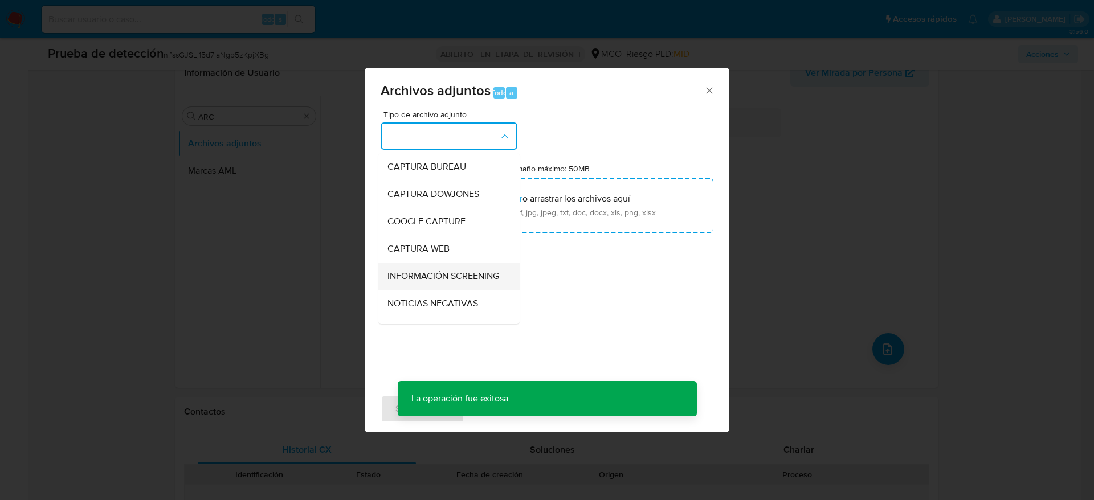
click at [472, 275] on span "INFORMACIÓN SCREENING" at bounding box center [444, 276] width 112 height 11
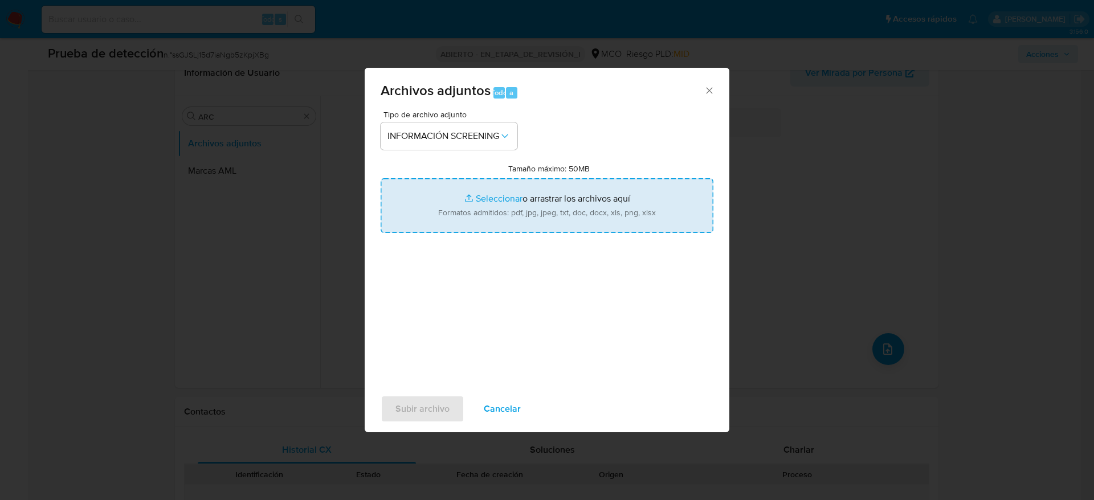
click at [502, 202] on input "Tamaño máximo: 50MB Seleccionar archivos" at bounding box center [547, 205] width 333 height 55
type input "C:\fakepath\_Luis Eduardo Silva Castañeda_ - Buscar con Google.pdf"
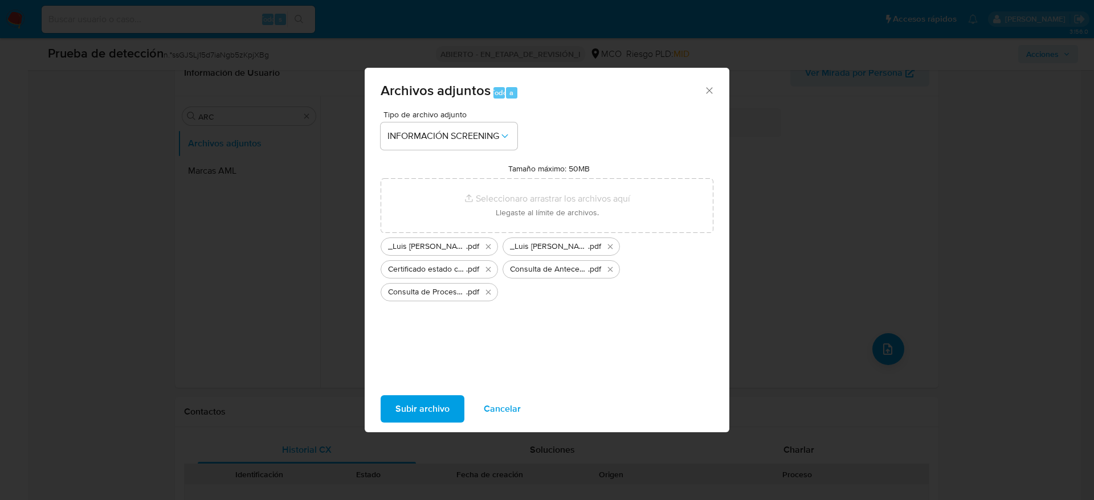
click at [426, 404] on font "Subir archivo" at bounding box center [423, 409] width 54 height 27
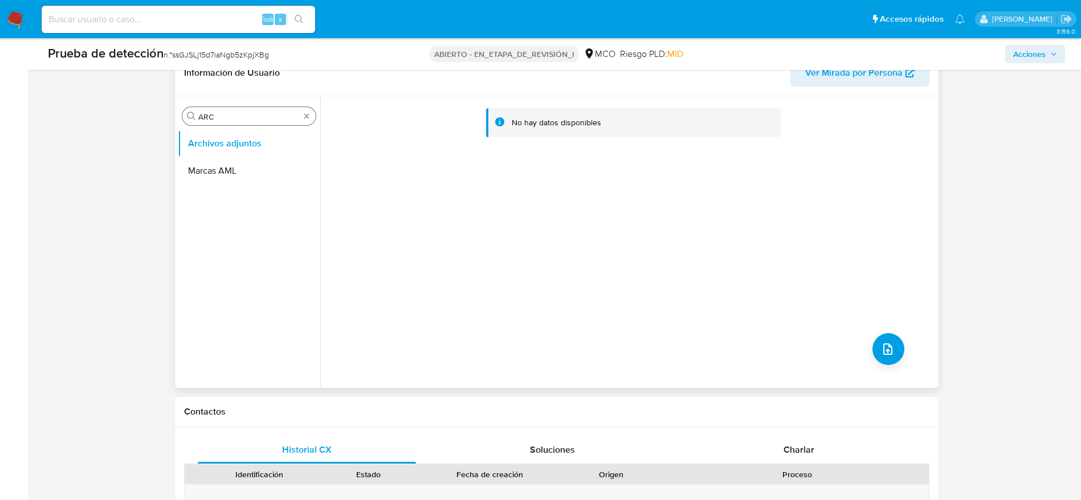
click at [282, 112] on input "ARC" at bounding box center [248, 117] width 101 height 10
type input "RES"
click at [256, 162] on button "Restricciones Nuevo Mundo" at bounding box center [244, 170] width 133 height 27
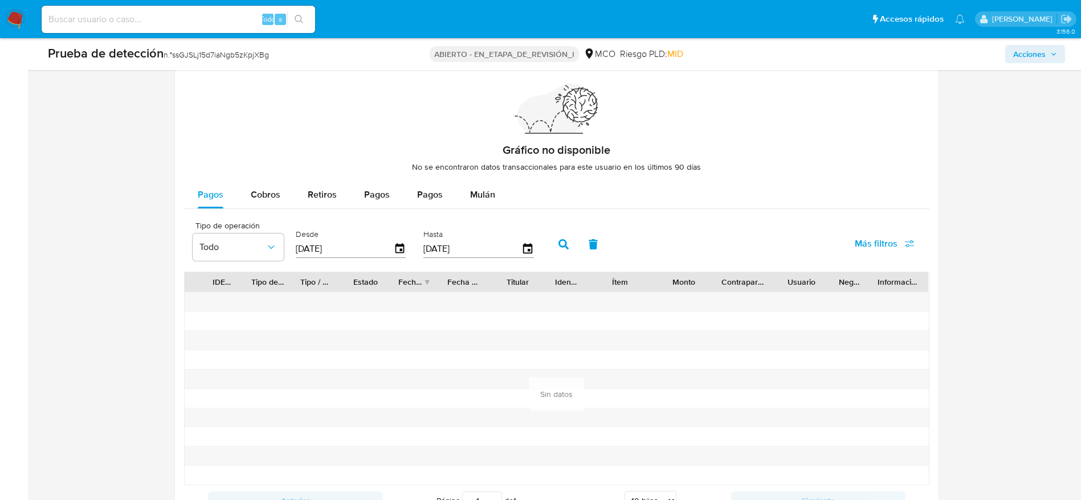
scroll to position [1691, 0]
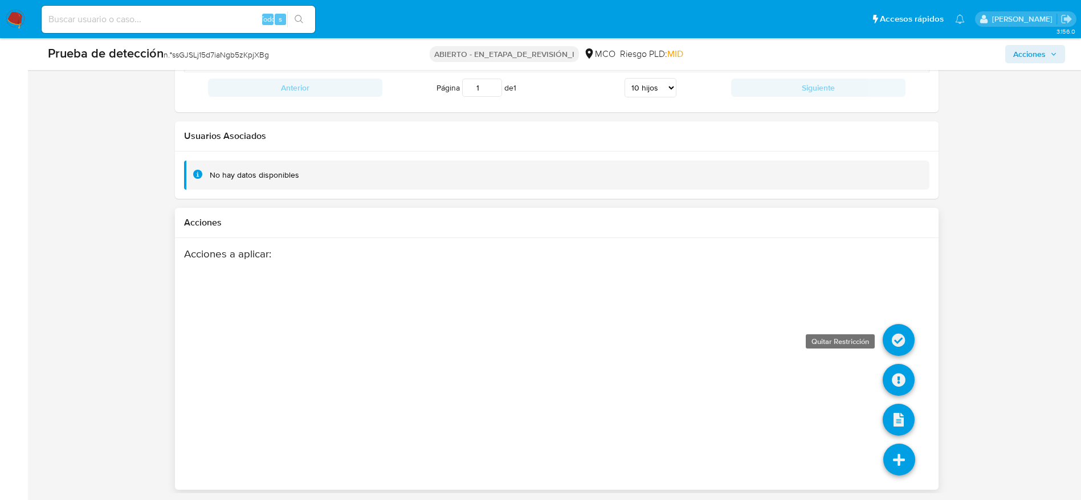
click at [891, 343] on icon at bounding box center [899, 340] width 32 height 32
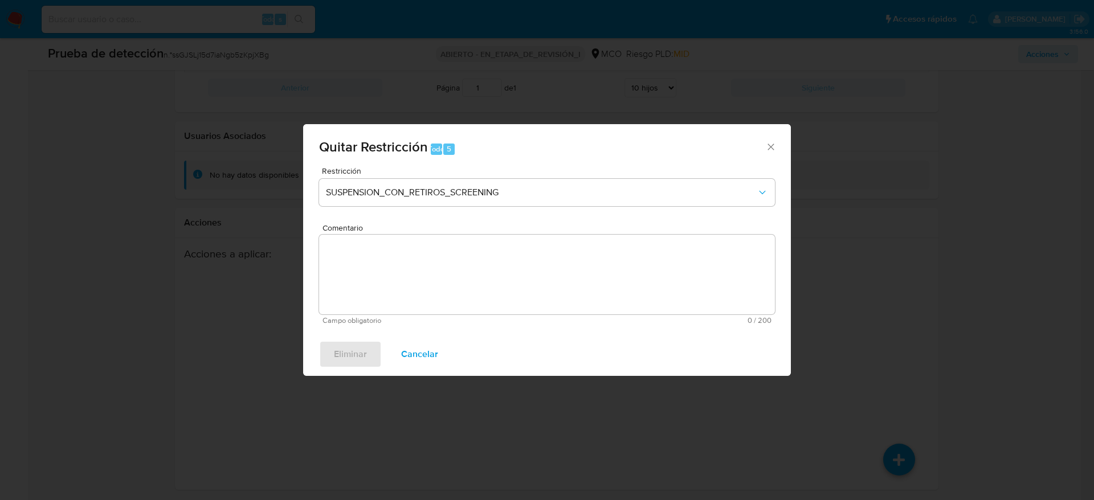
click at [769, 144] on icon "Cerrar ventana" at bounding box center [770, 146] width 11 height 11
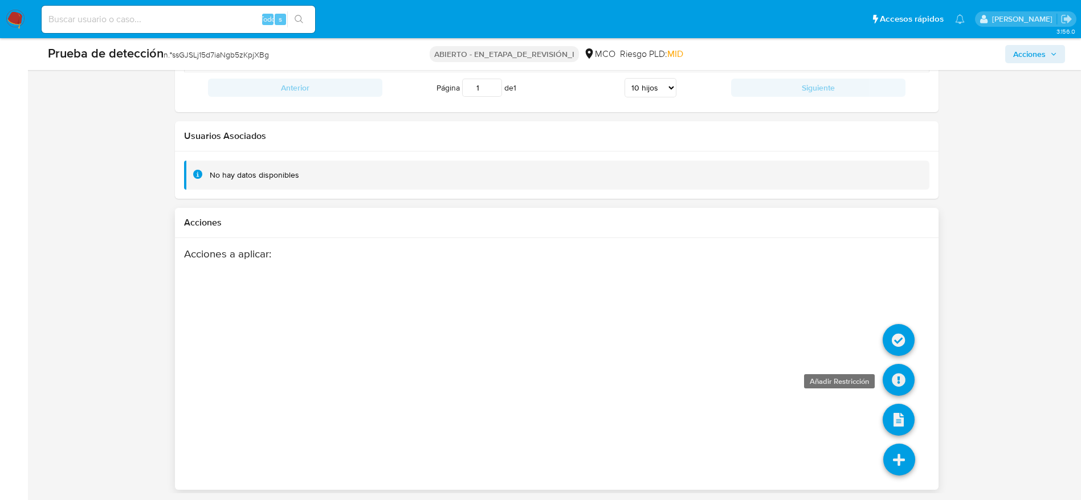
click at [902, 370] on icon at bounding box center [899, 380] width 32 height 32
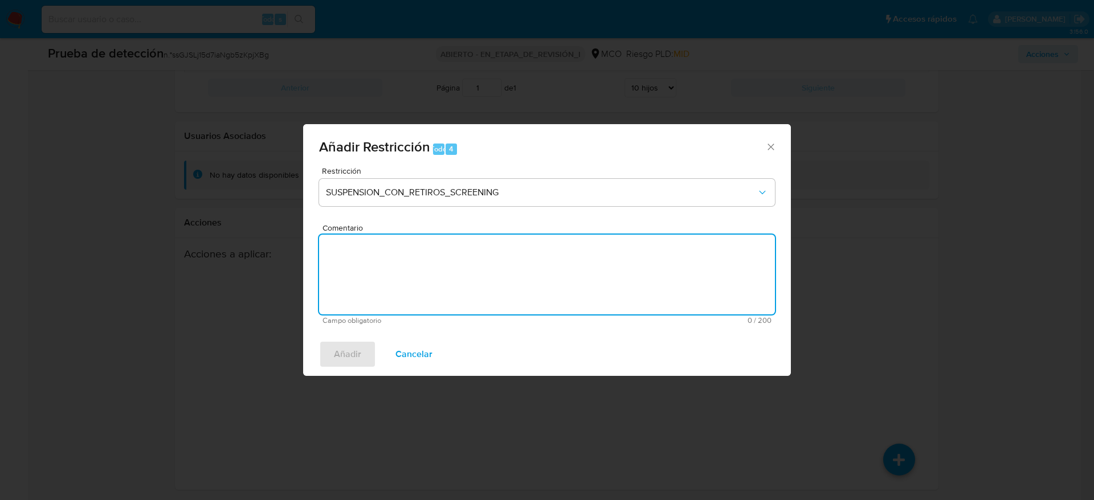
click at [450, 237] on textarea "Comentario" at bounding box center [547, 275] width 456 height 80
paste textarea ""Alarma generada por regla SCREENING_NOVEDADES MOSWANTED. El titular de la cuen…"
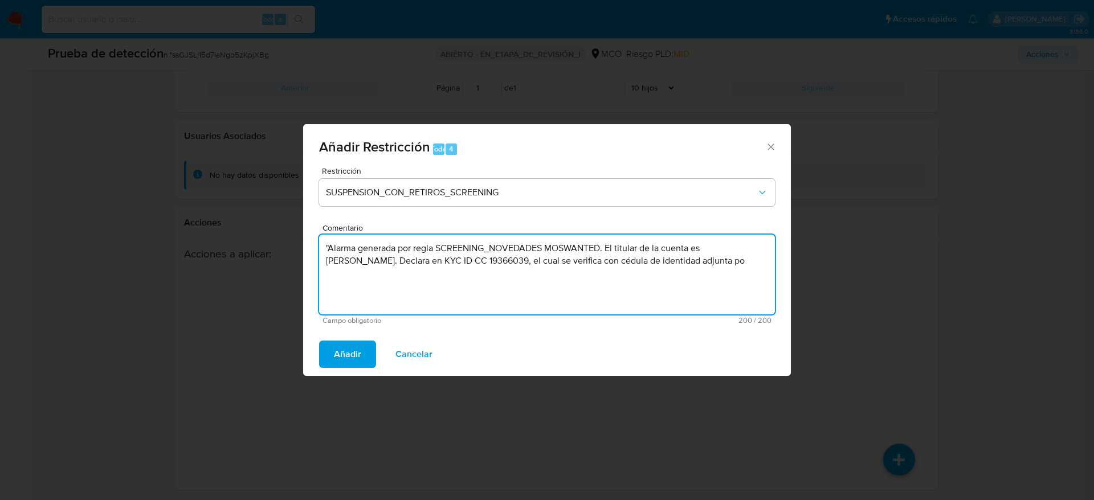
paste textarea "El titular de la cuenta es Luis Eduardo Silva Castañeda. Presenta antecedentes …"
type textarea "El titular de la cuenta es Luis Eduardo Silva Castañeda. Presenta antecedentes …"
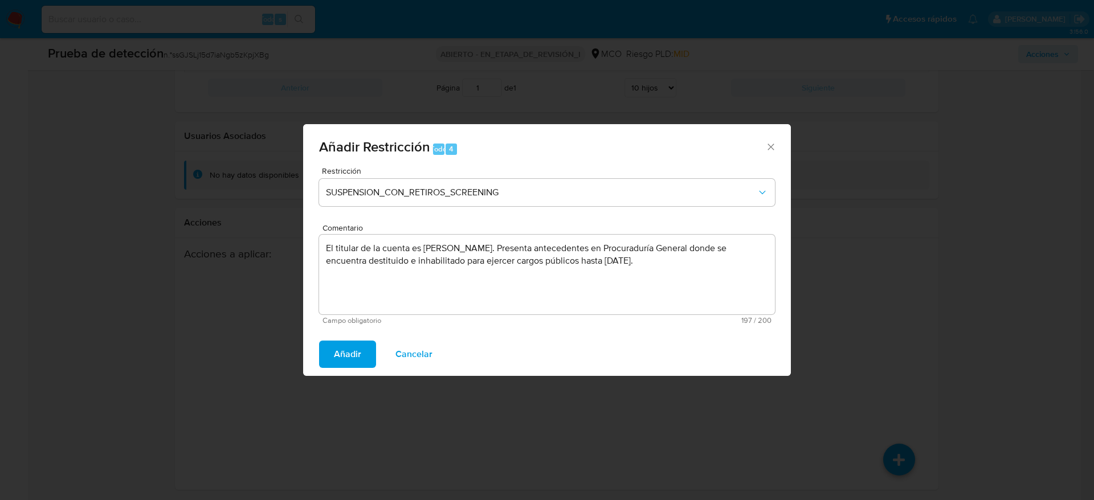
click at [356, 349] on span "Añadir" at bounding box center [347, 354] width 27 height 25
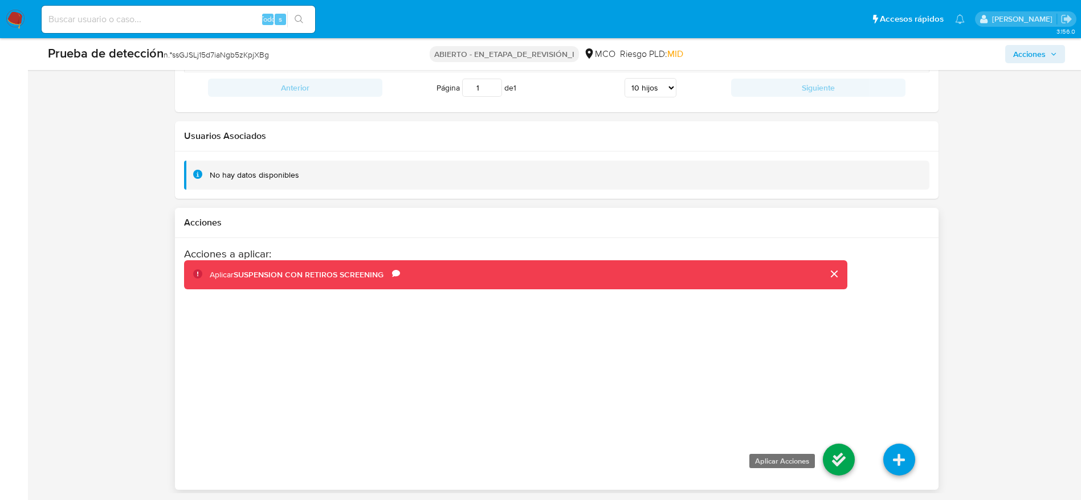
click at [851, 468] on icon at bounding box center [839, 460] width 32 height 32
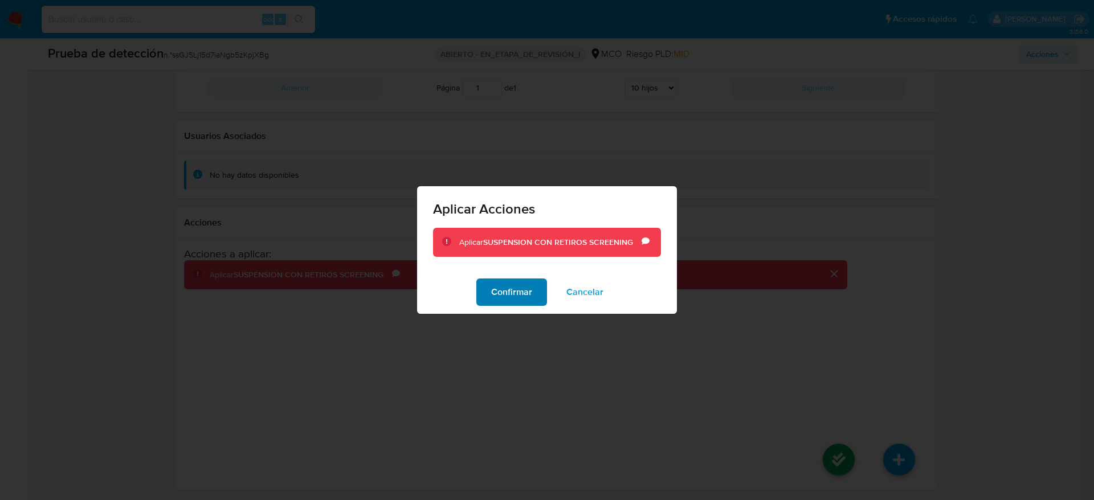
click at [516, 296] on font "Confirmar" at bounding box center [511, 292] width 41 height 27
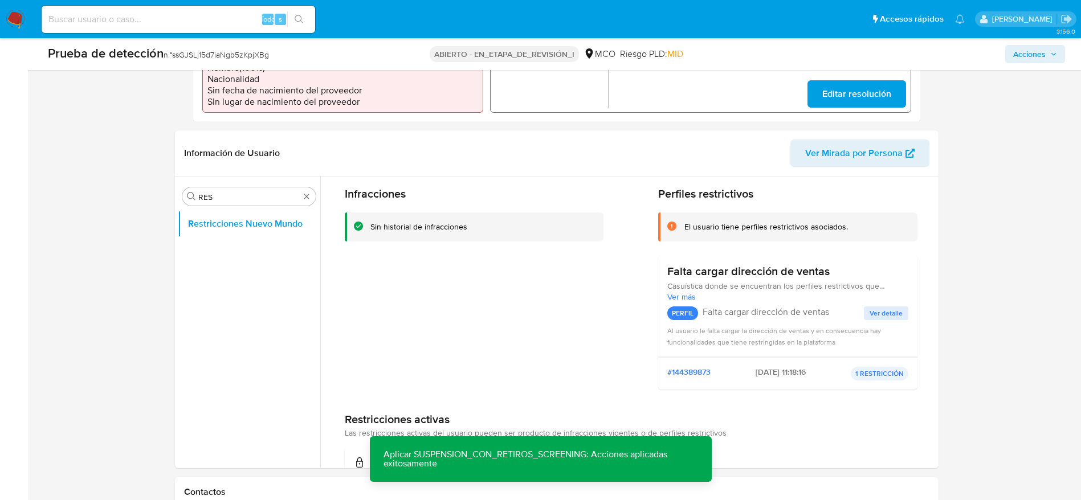
scroll to position [38, 0]
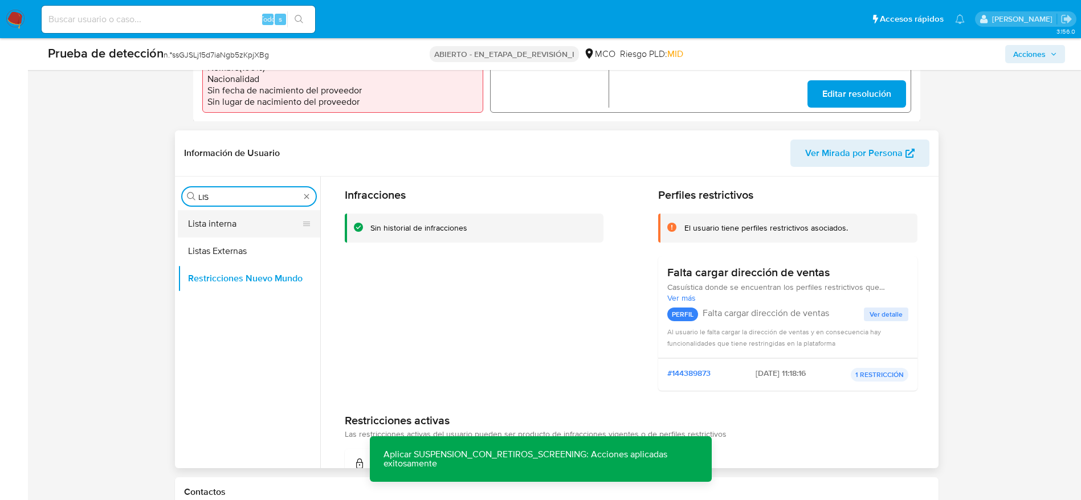
type input "LIS"
click at [245, 211] on button "Lista interna" at bounding box center [244, 223] width 133 height 27
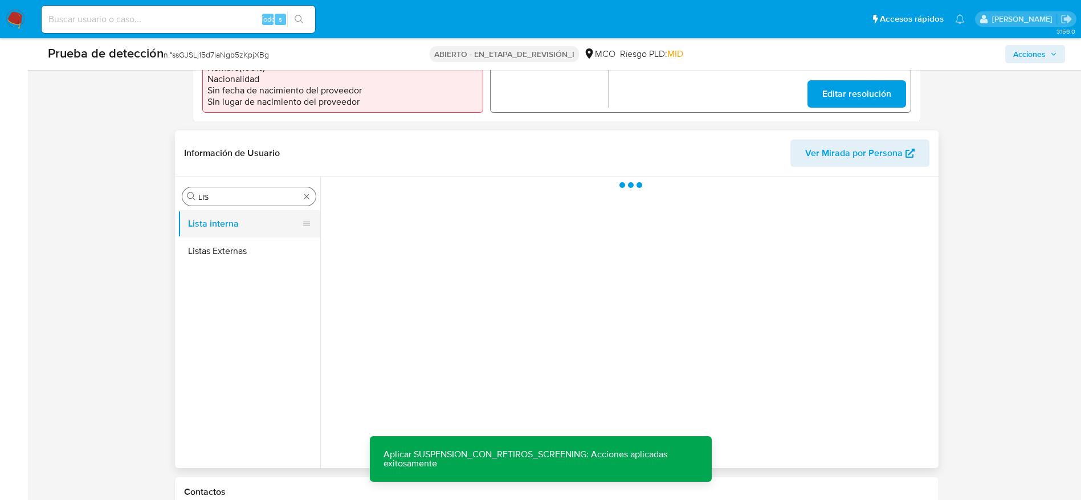
scroll to position [0, 0]
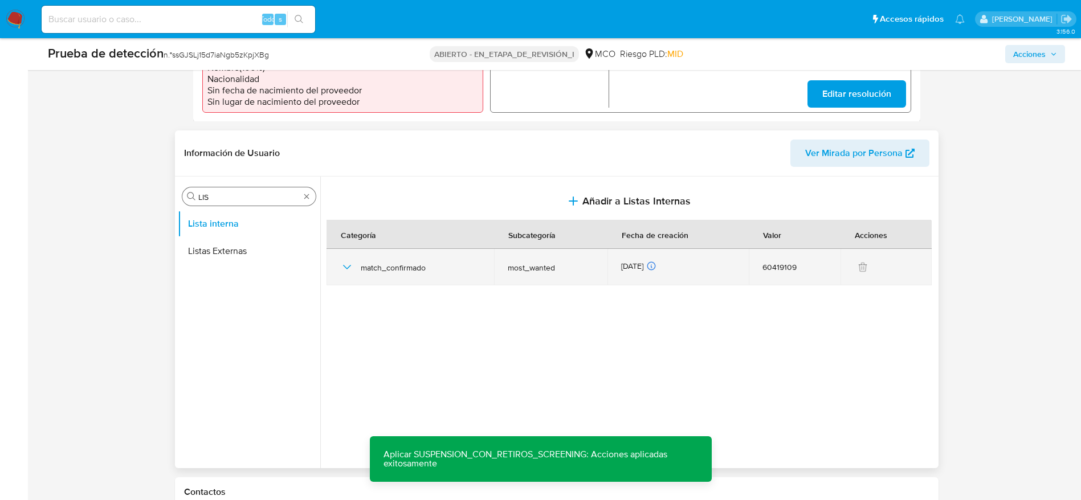
click at [344, 271] on icon "button" at bounding box center [347, 267] width 14 height 14
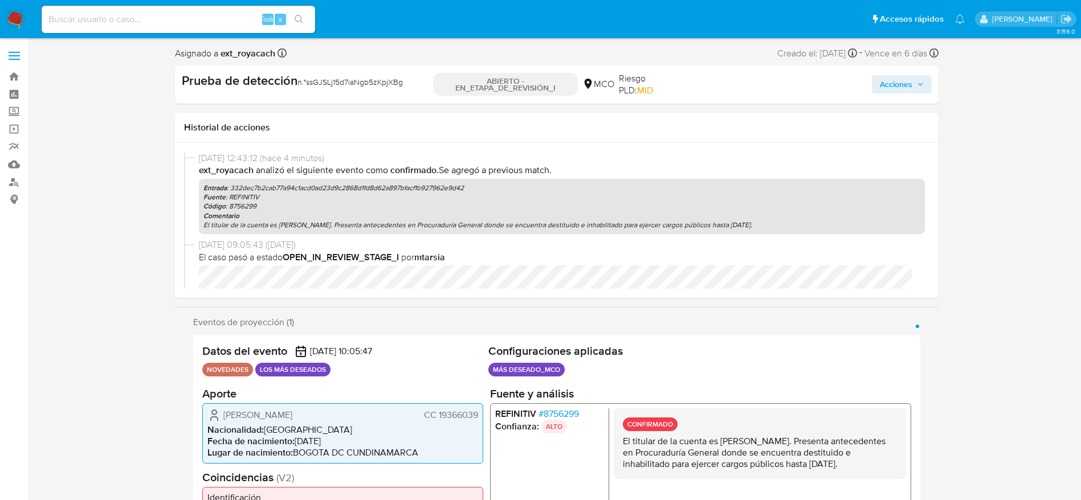
click at [919, 85] on icon "button" at bounding box center [920, 84] width 7 height 7
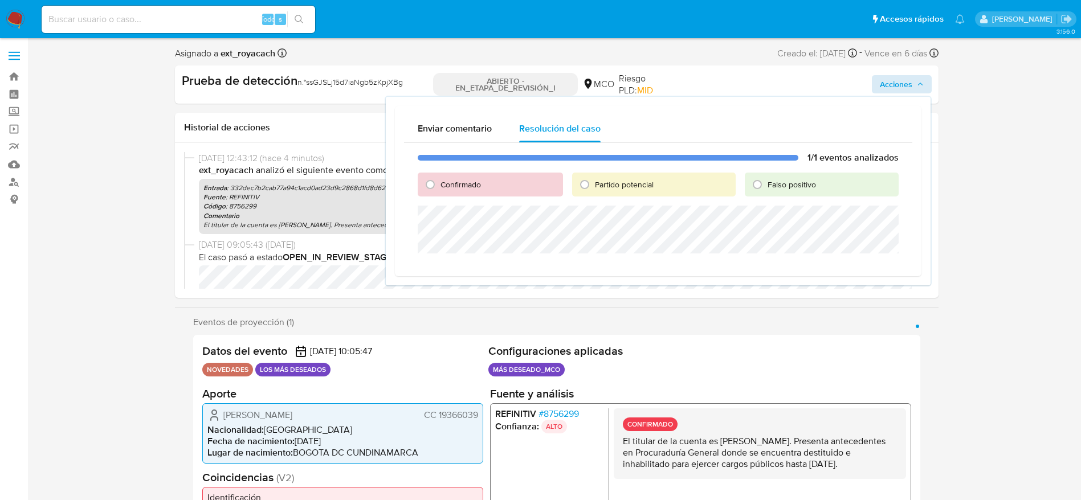
click at [596, 181] on font "Partido potencial" at bounding box center [624, 184] width 59 height 11
click at [594, 181] on input "Partido potencial" at bounding box center [585, 185] width 18 height 18
radio input "true"
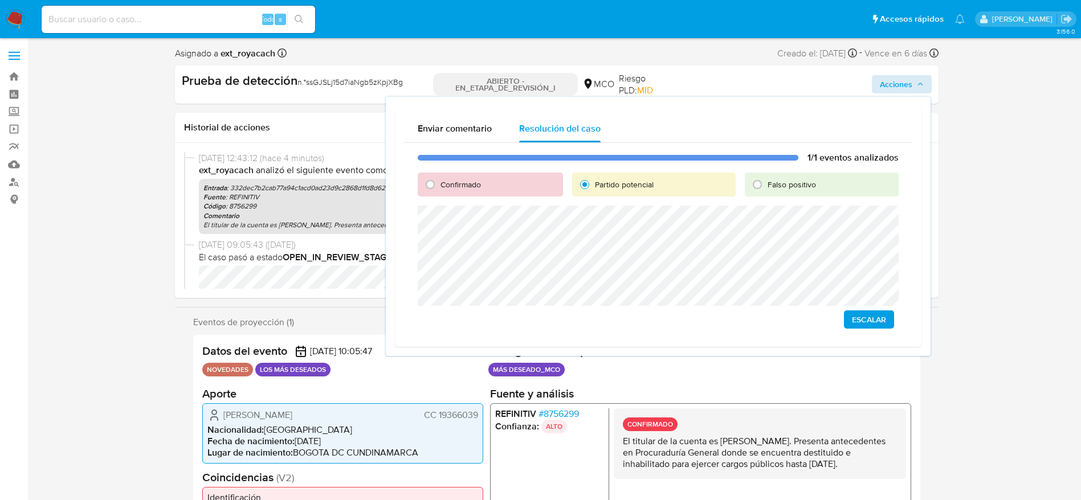
click at [886, 320] on span "Escalar" at bounding box center [869, 320] width 34 height 16
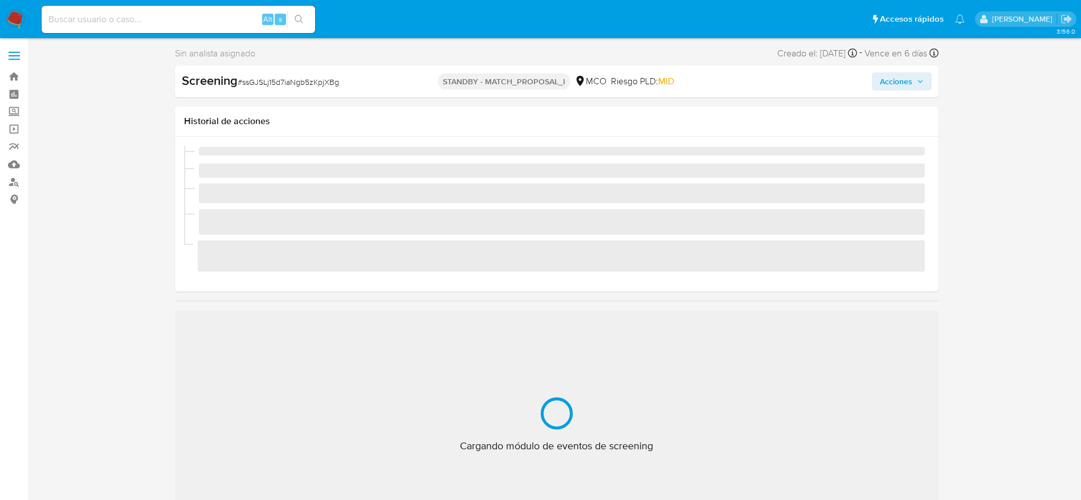
scroll to position [482, 0]
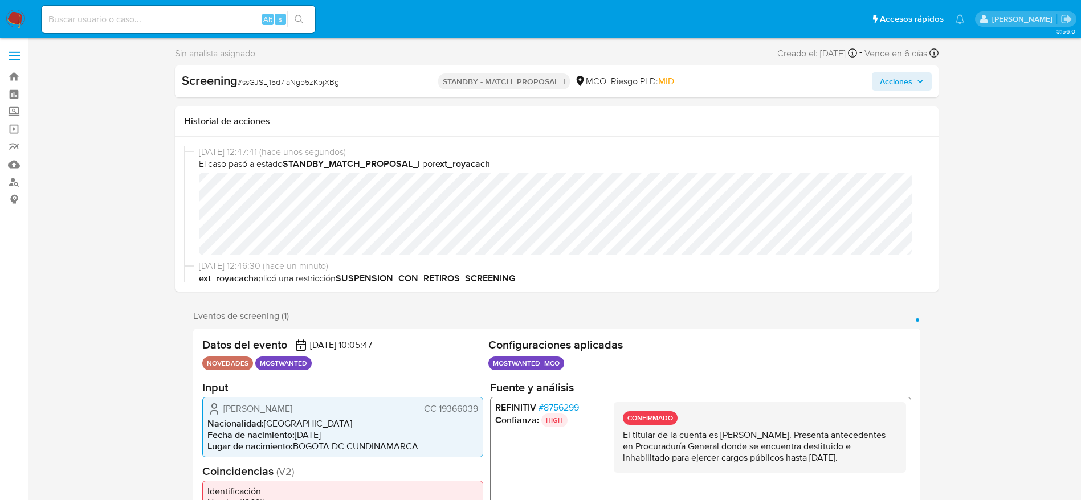
select select "10"
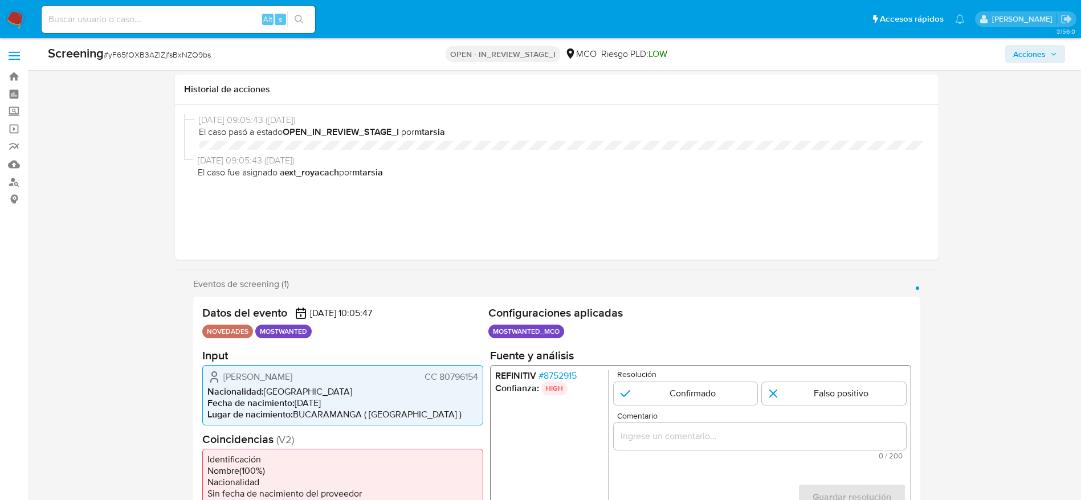
select select "10"
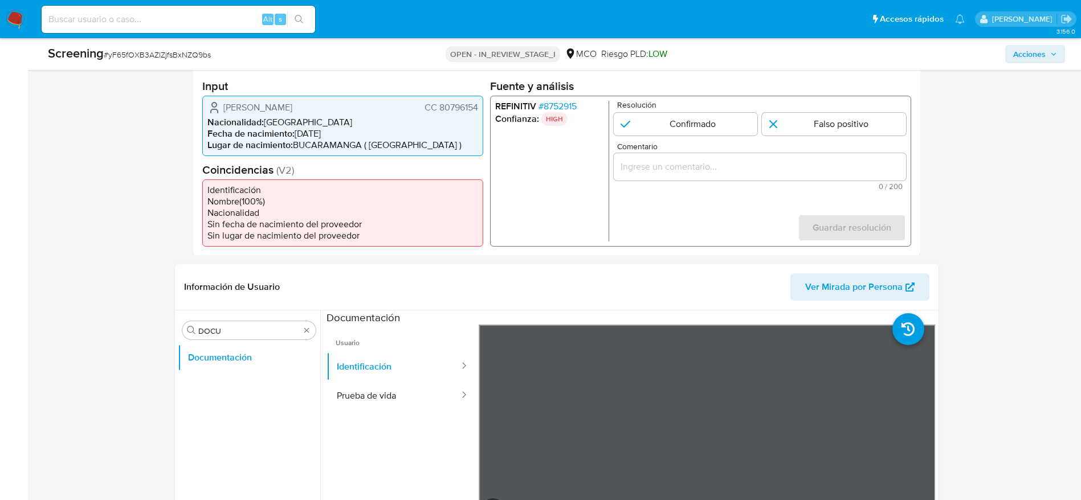
click at [141, 60] on span "# yF65fOXB3AZlZjfsBxNZQ9bs" at bounding box center [157, 54] width 107 height 11
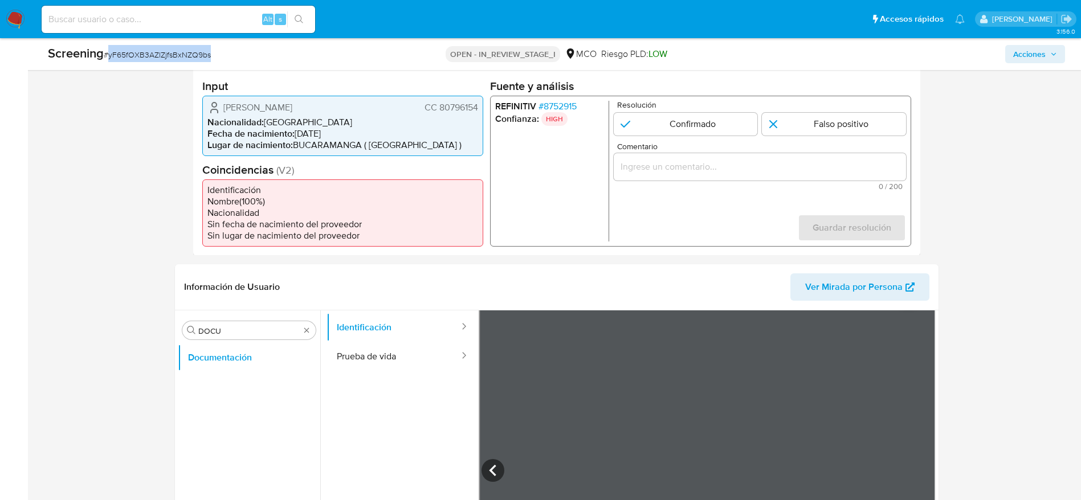
click at [141, 60] on span "# yF65fOXB3AZlZjfsBxNZQ9bs" at bounding box center [157, 54] width 107 height 11
copy span "yF65fOXB3AZlZjfsBxNZQ9bs"
drag, startPoint x: 220, startPoint y: 105, endPoint x: 483, endPoint y: 105, distance: 262.7
click at [483, 105] on div "Julian Sanchez Carvajal CC 80796154 Nacionalidad : Colombia Fecha de nacimiento…" at bounding box center [342, 125] width 281 height 60
click at [303, 99] on div "Julian Sanchez Carvajal CC 80796154 Nacionalidad : Colombia Fecha de nacimiento…" at bounding box center [342, 125] width 281 height 60
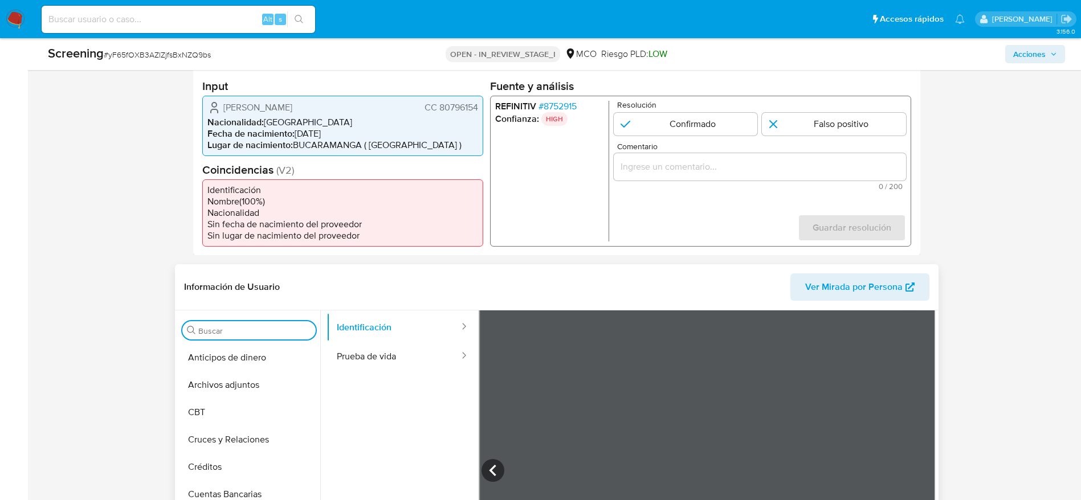
click at [255, 334] on input "DOCU" at bounding box center [254, 331] width 113 height 10
click at [673, 178] on div "1 de 1" at bounding box center [759, 166] width 292 height 27
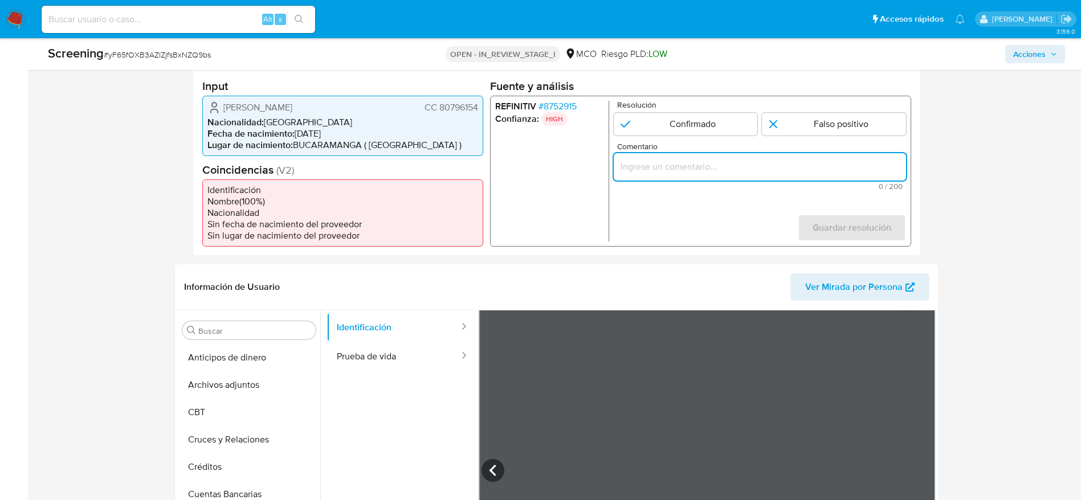
paste input "El titular es Julian Sanchez Carvajal.Presenta antecedentes en Procuraduría Gen…"
click at [687, 165] on input "El titular es Julian Sanchez Carvajal.Presenta antecedentes en Procuraduría Gen…" at bounding box center [759, 166] width 292 height 15
paste input "onde se encuentra destituido e inhabilitado para ejercer cargos públicos por la…"
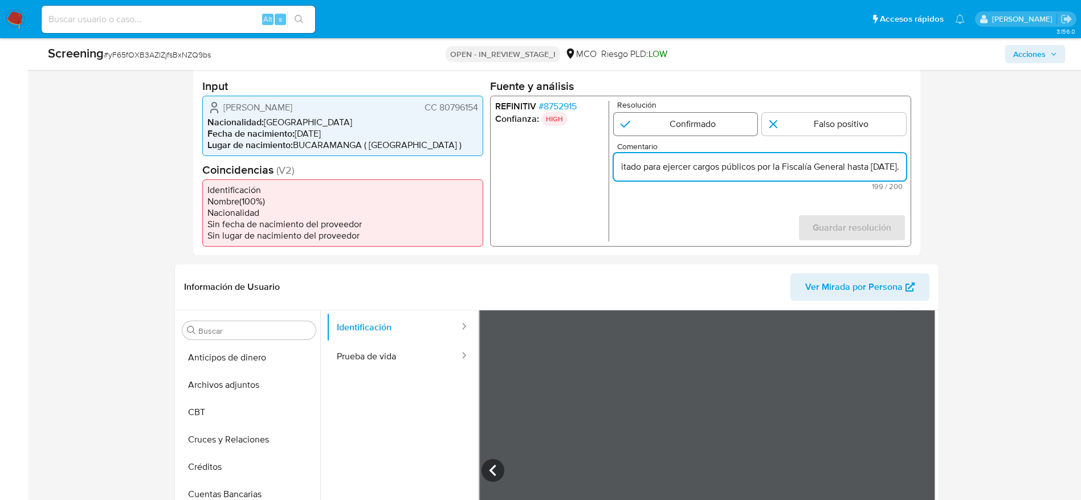
type input "El titular es [PERSON_NAME] [PERSON_NAME].Presenta antecedentes en Procuraduría…"
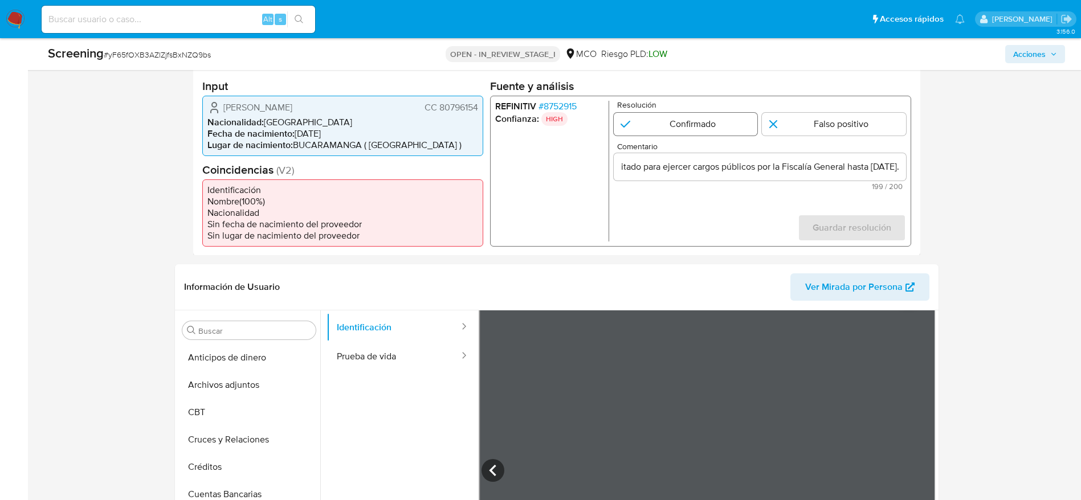
scroll to position [0, 0]
click at [727, 124] on input "1 de 1" at bounding box center [685, 123] width 144 height 23
radio input "true"
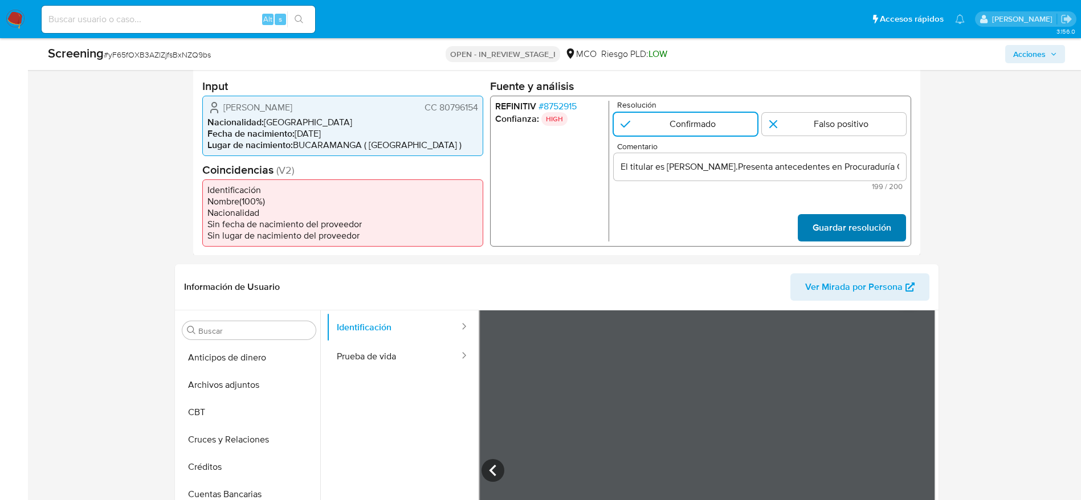
click at [838, 217] on span "Guardar resolución" at bounding box center [851, 227] width 79 height 25
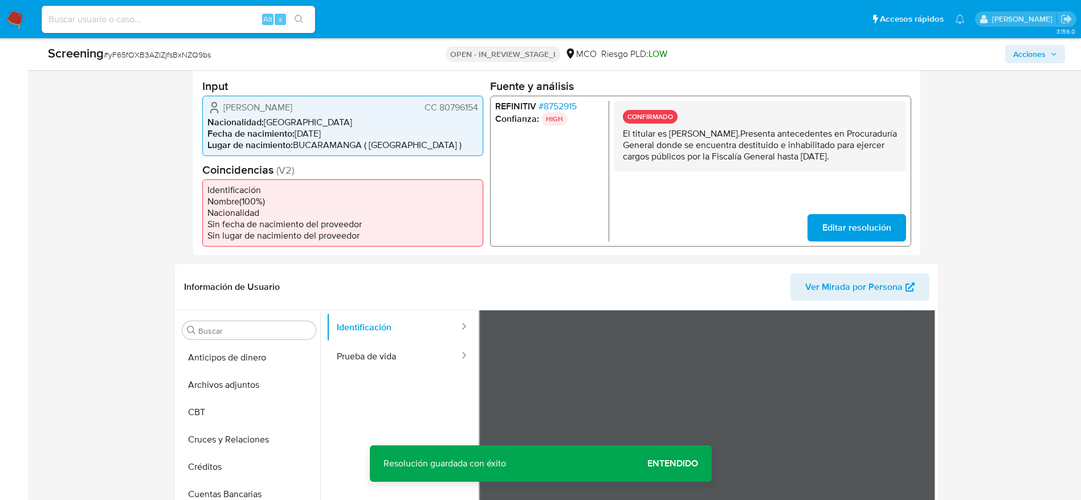
click at [716, 159] on p "El titular es [PERSON_NAME] [PERSON_NAME].Presenta antecedentes en Procuraduría…" at bounding box center [759, 145] width 274 height 34
click at [222, 328] on input "Buscar" at bounding box center [254, 331] width 113 height 10
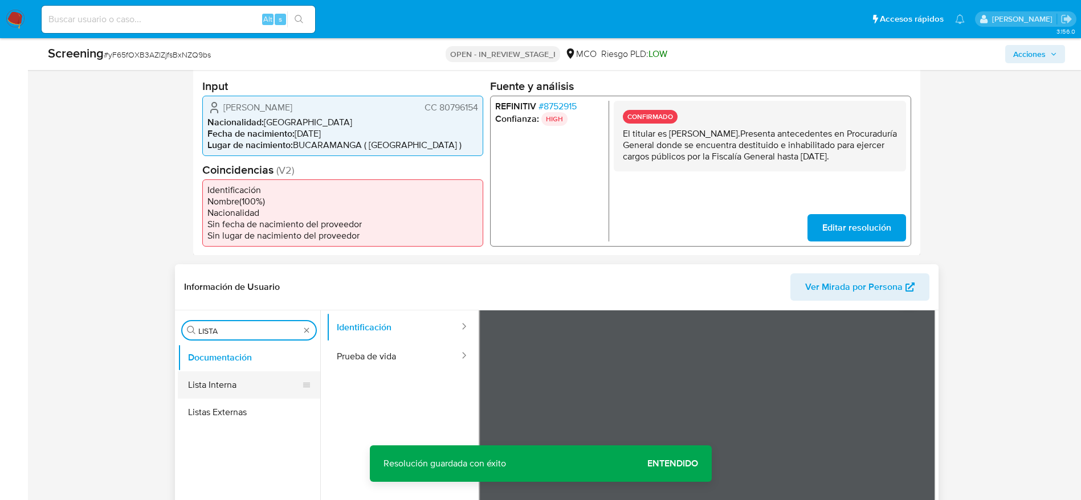
type input "LISTA"
click at [244, 392] on button "Lista Interna" at bounding box center [244, 385] width 133 height 27
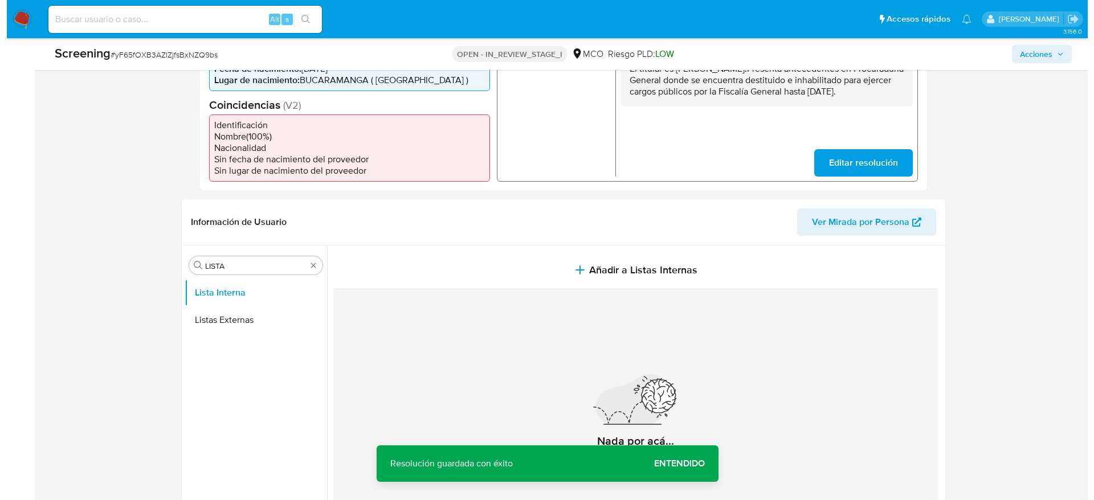
scroll to position [335, 0]
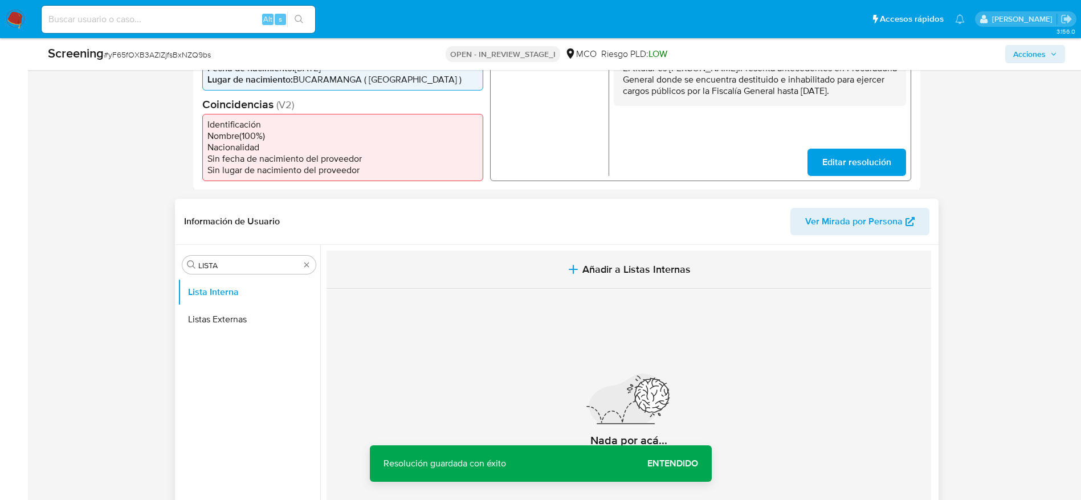
click at [578, 255] on button "Añadir a Listas Internas" at bounding box center [629, 270] width 605 height 38
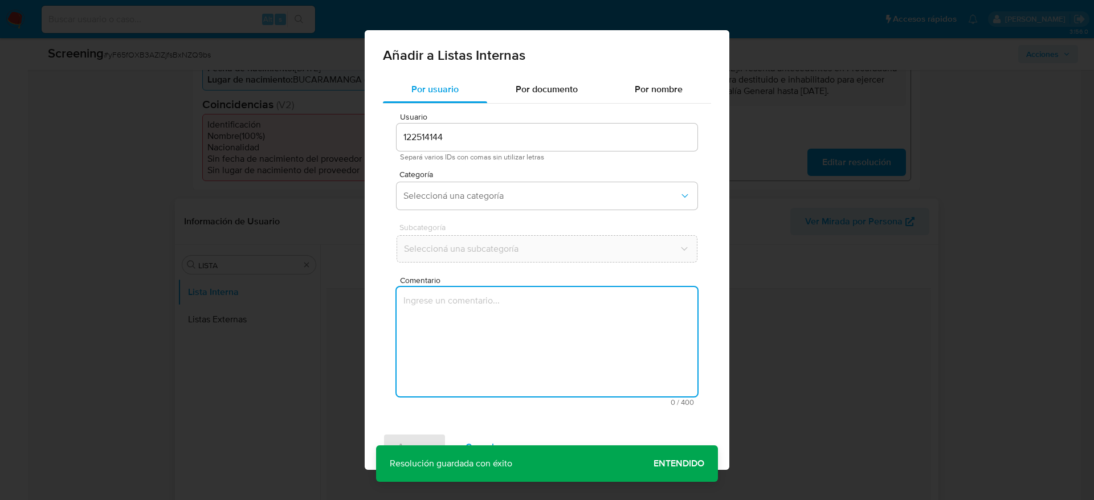
click at [536, 300] on textarea "Comentario" at bounding box center [547, 341] width 301 height 109
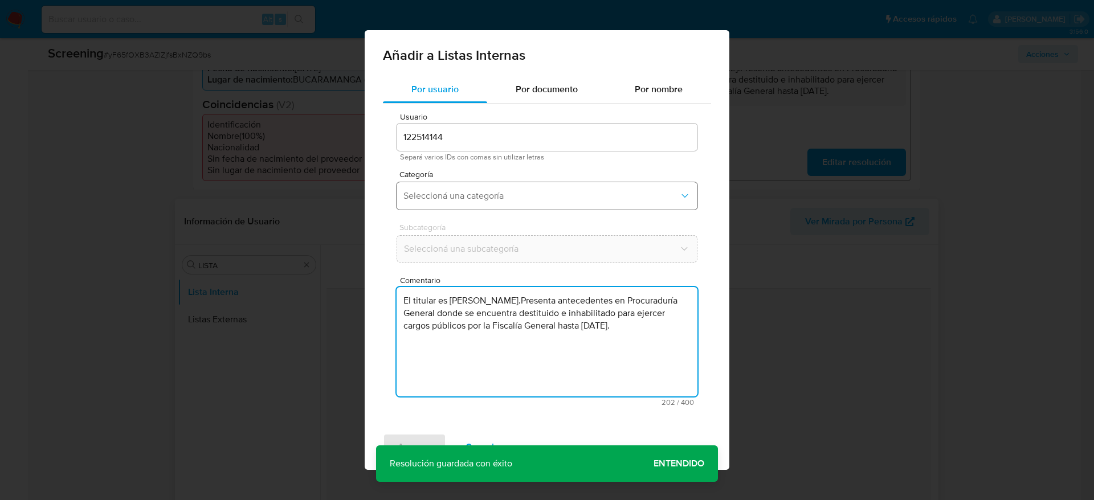
type textarea "El titular es [PERSON_NAME] [PERSON_NAME].Presenta antecedentes en Procuraduría…"
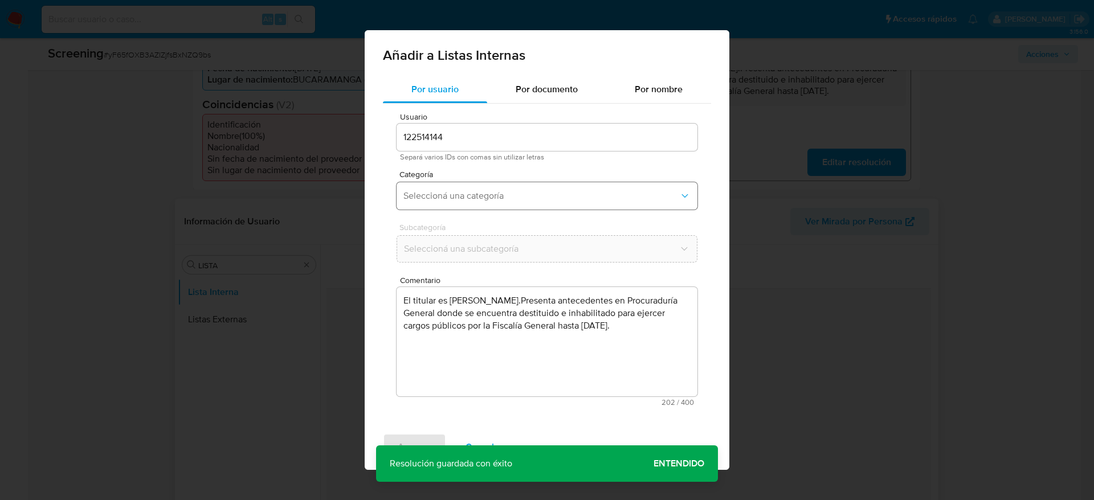
click at [540, 207] on button "Seleccioná una categoría" at bounding box center [547, 195] width 301 height 27
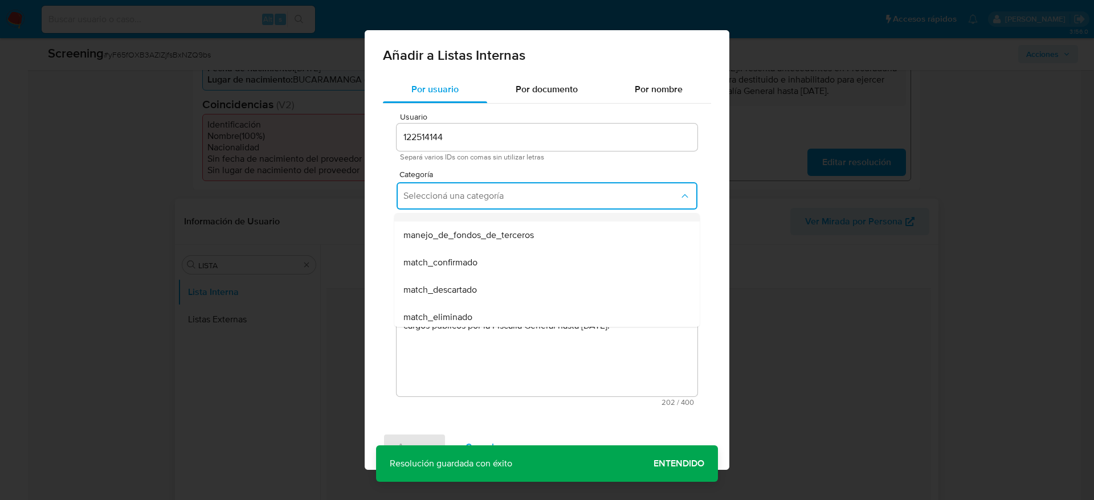
scroll to position [48, 0]
click at [495, 252] on div "match_confirmado" at bounding box center [544, 260] width 280 height 27
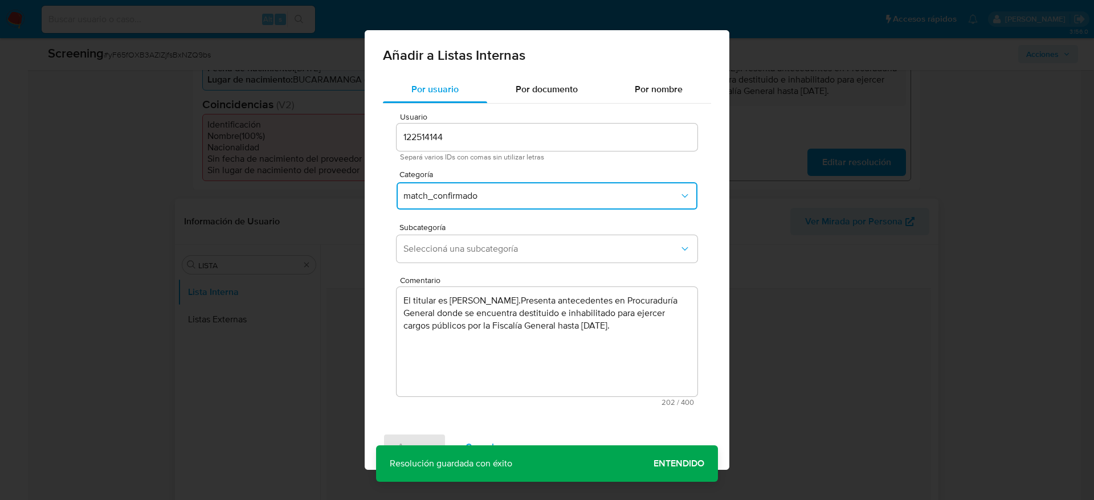
click at [495, 252] on span "Seleccioná una subcategoría" at bounding box center [542, 248] width 276 height 11
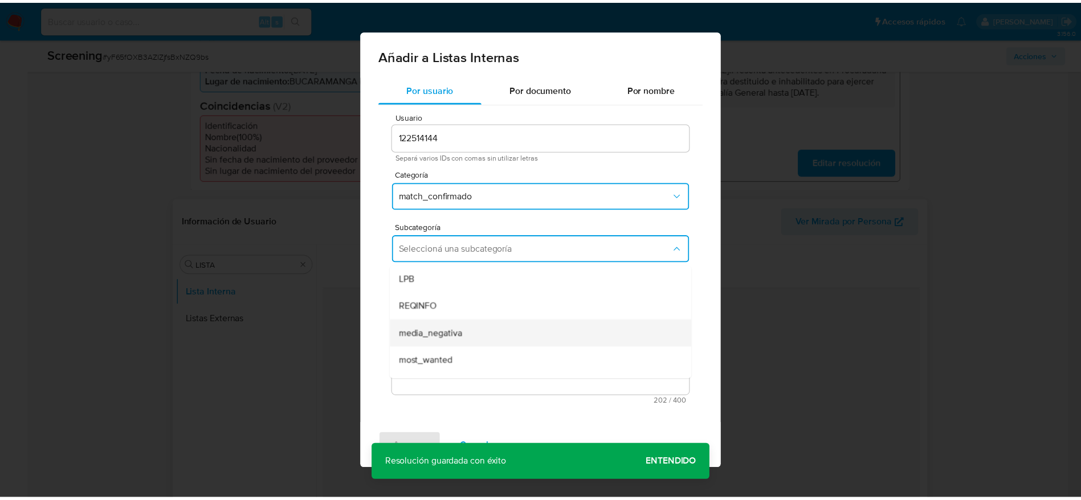
scroll to position [78, 0]
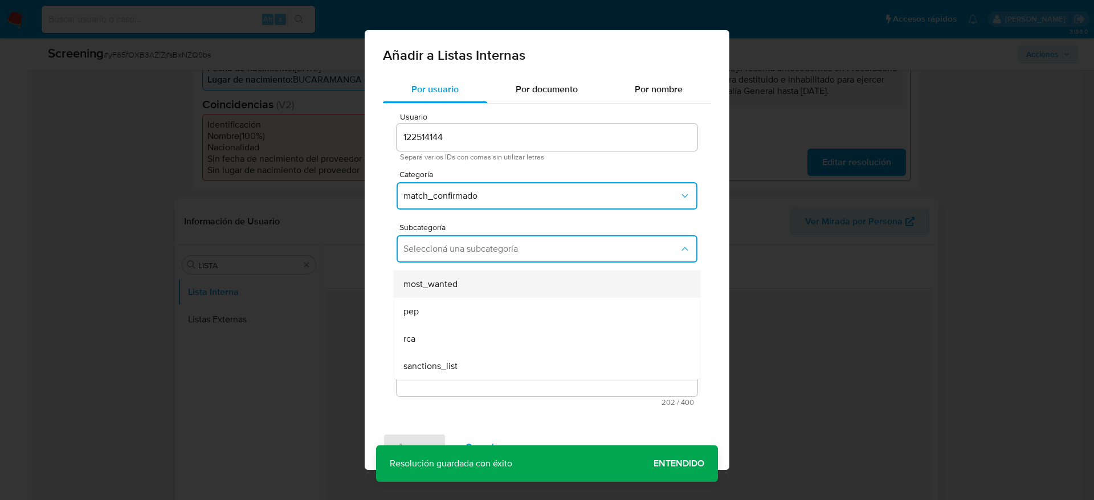
click at [454, 283] on span "most_wanted" at bounding box center [431, 284] width 54 height 11
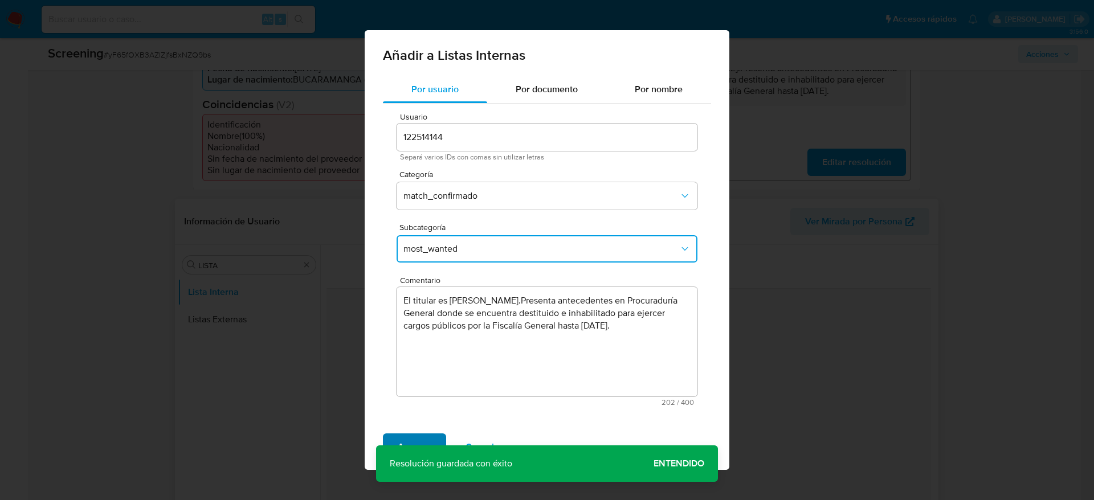
click at [416, 436] on span "Agregar" at bounding box center [415, 447] width 34 height 25
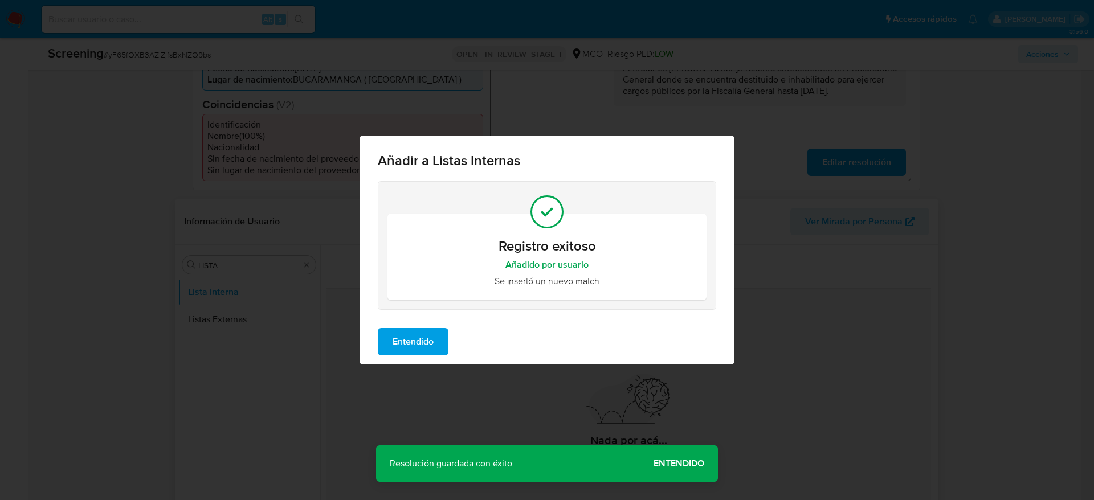
click at [436, 349] on button "Entendido" at bounding box center [413, 341] width 71 height 27
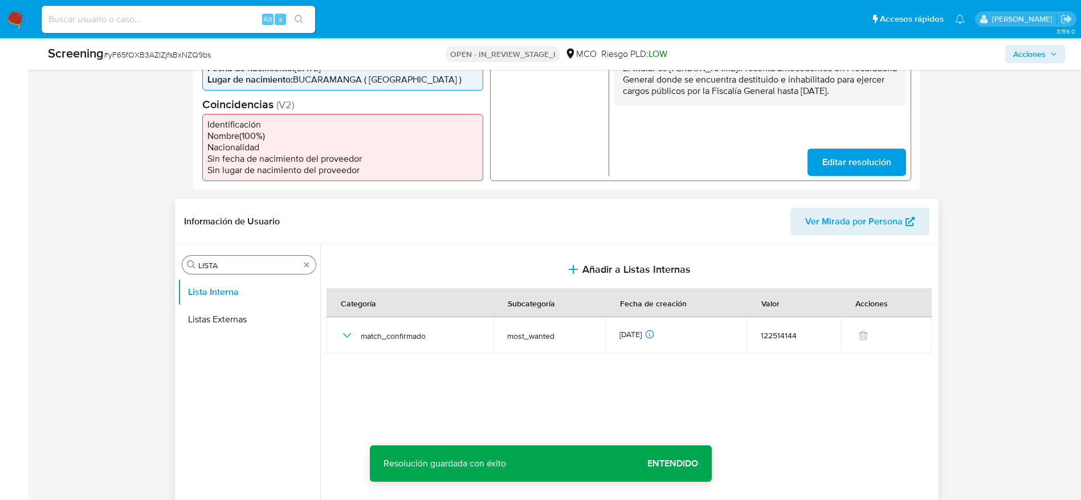
click at [243, 267] on input "LISTA" at bounding box center [248, 265] width 101 height 10
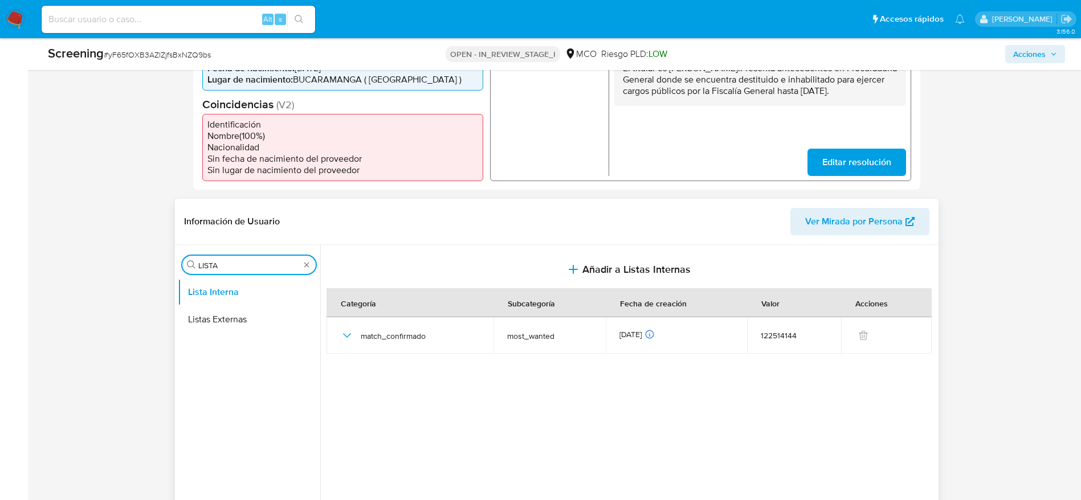
click at [243, 267] on input "LISTA" at bounding box center [248, 265] width 101 height 10
type input "ARCH"
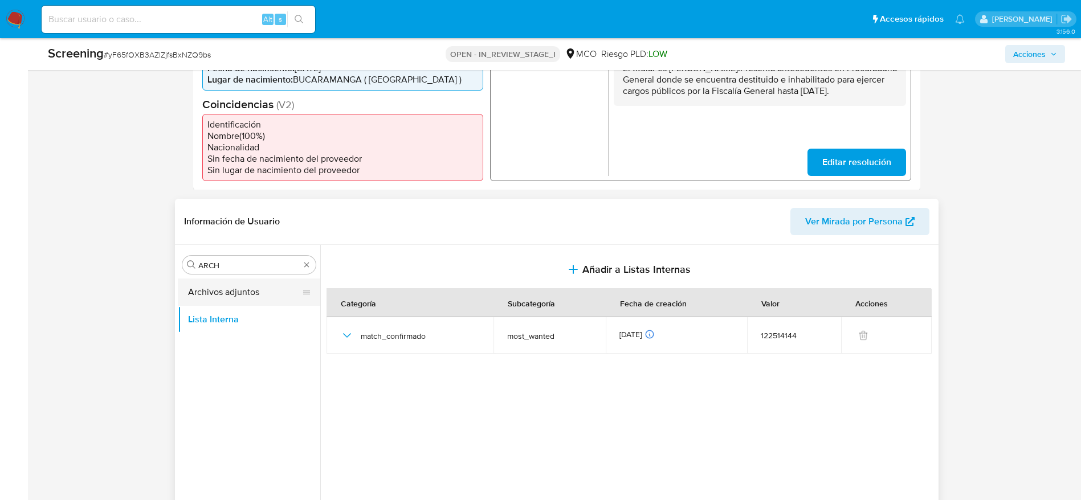
click at [253, 302] on button "Archivos adjuntos" at bounding box center [244, 292] width 133 height 27
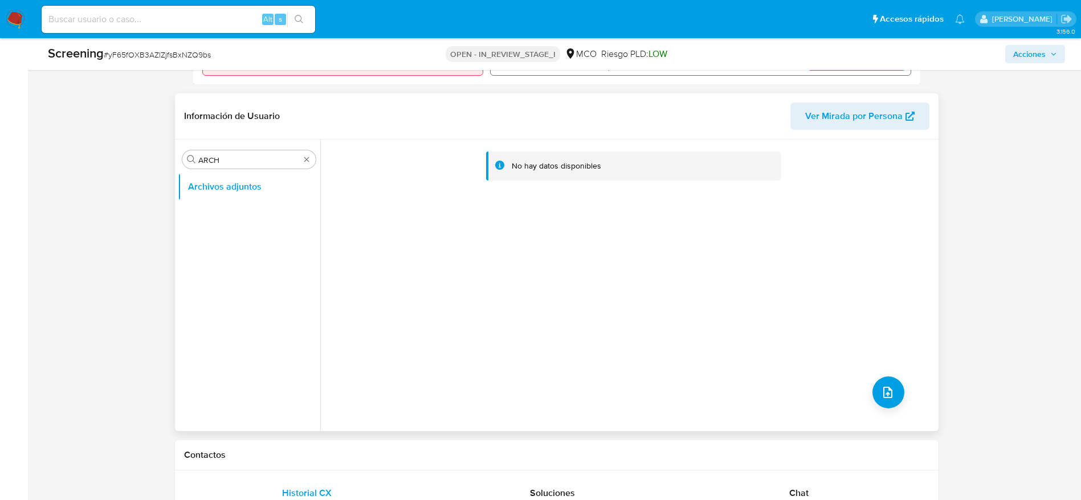
scroll to position [443, 0]
click at [875, 396] on button "upload-file" at bounding box center [889, 390] width 32 height 32
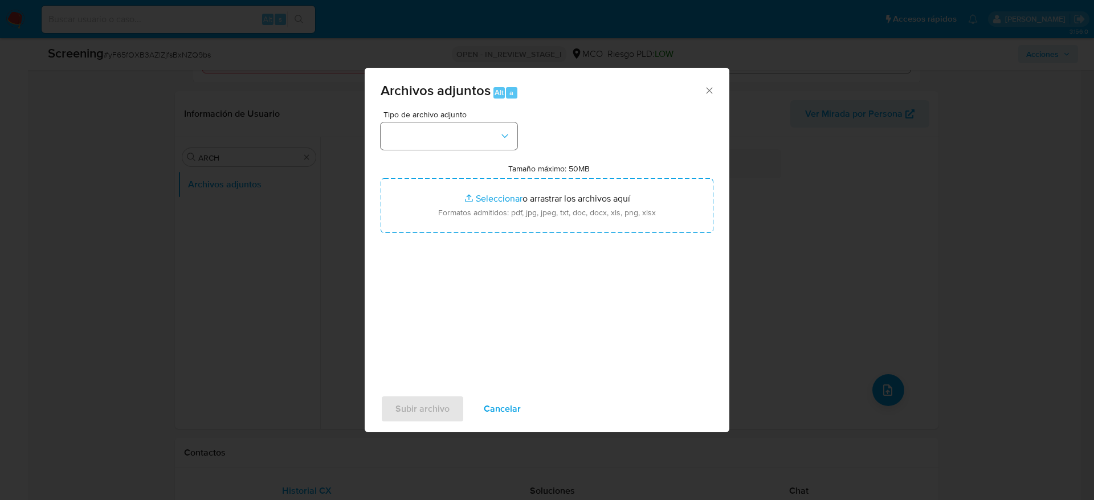
drag, startPoint x: 490, startPoint y: 152, endPoint x: 482, endPoint y: 145, distance: 9.7
click at [482, 145] on div "Tipo de archivo adjunto Tamaño máximo: 50MB Seleccionar archivos Seleccionar o …" at bounding box center [547, 245] width 333 height 269
click at [482, 145] on button "button" at bounding box center [449, 136] width 137 height 27
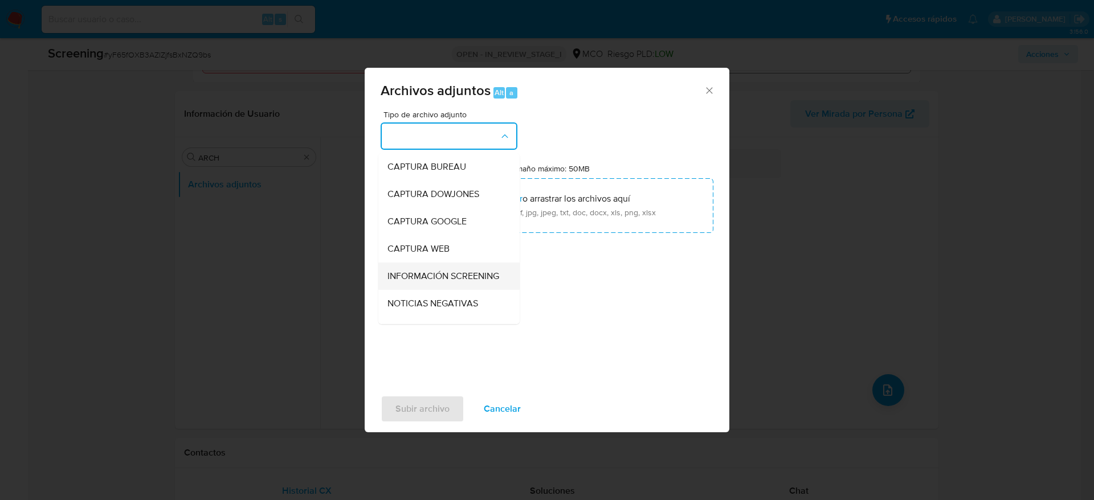
click at [434, 282] on span "INFORMACIÓN SCREENING" at bounding box center [444, 276] width 112 height 11
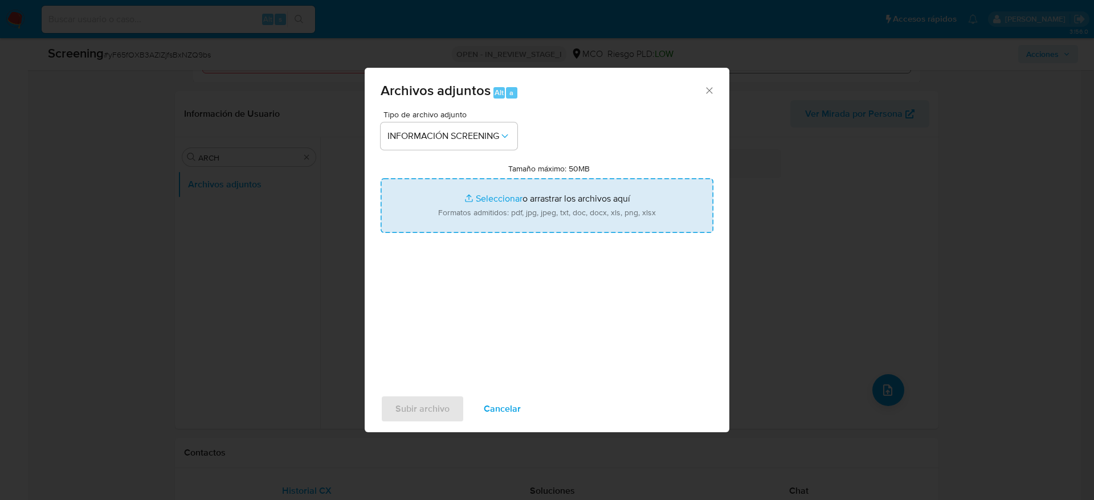
click at [575, 206] on input "Tamaño máximo: 50MB Seleccionar archivos" at bounding box center [547, 205] width 333 height 55
type input "C:\fakepath\CONTRALORIA.pdf"
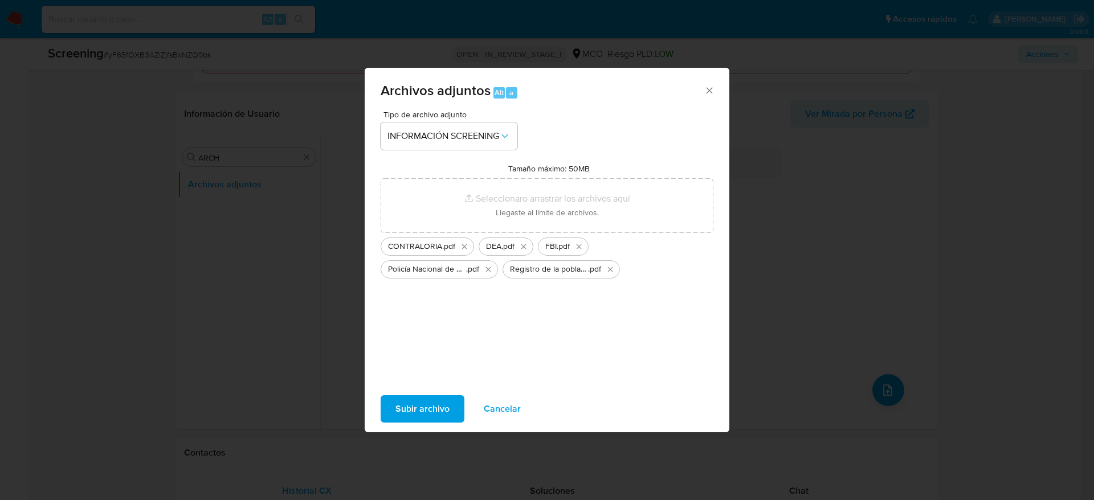
click at [420, 405] on span "Subir archivo" at bounding box center [423, 409] width 54 height 25
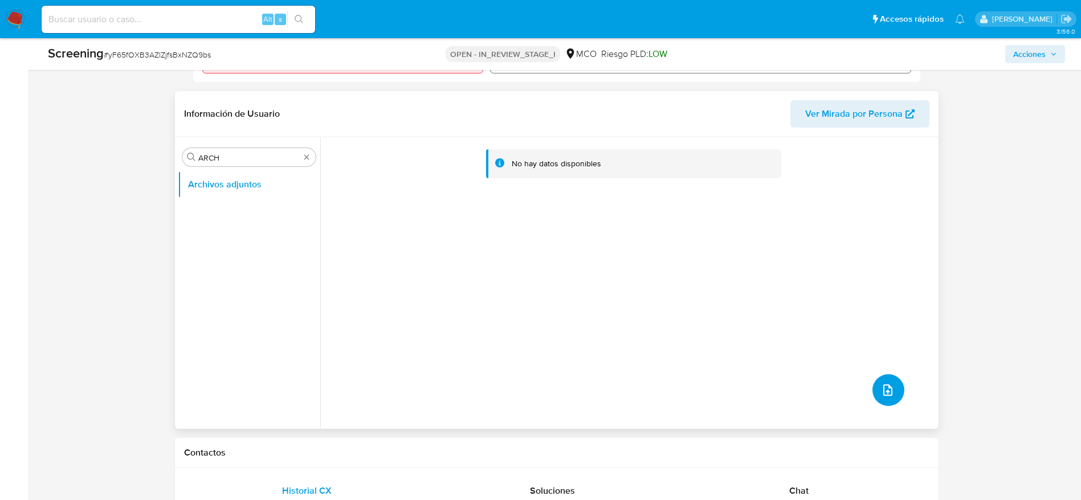
click at [898, 389] on button "upload-file" at bounding box center [889, 390] width 32 height 32
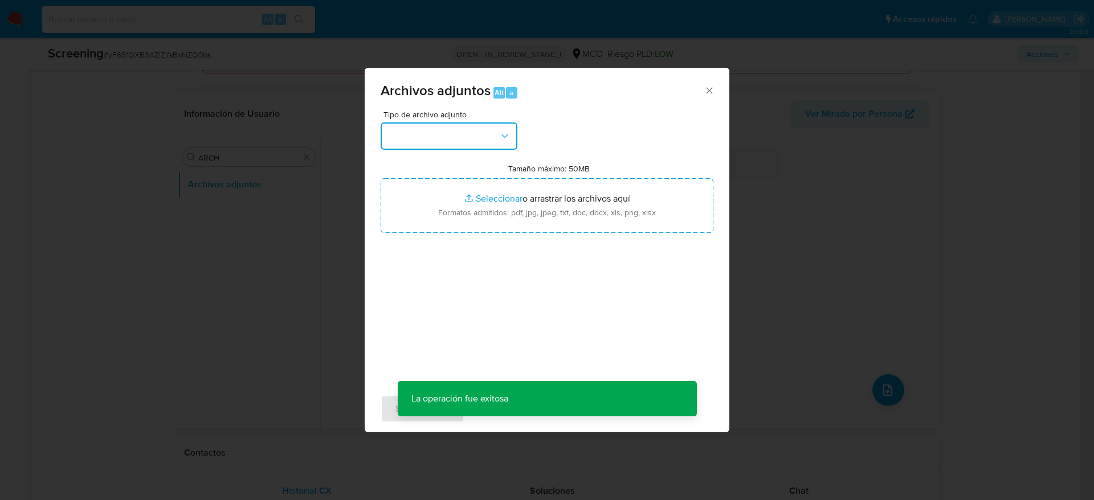
click at [464, 137] on button "button" at bounding box center [449, 136] width 137 height 27
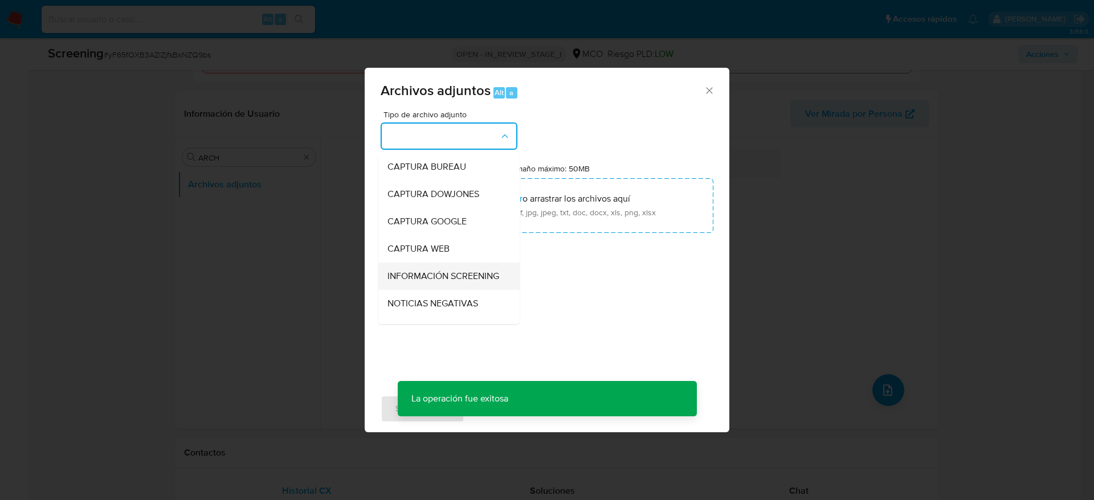
click at [474, 282] on span "INFORMACIÓN SCREENING" at bounding box center [444, 276] width 112 height 11
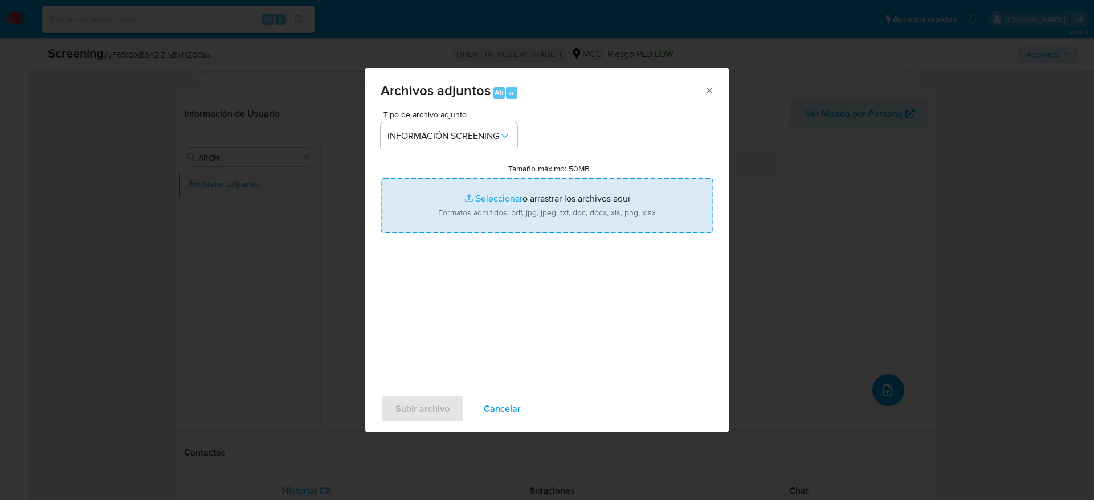
click at [532, 206] on input "Tamaño máximo: 50MB Seleccionar archivos" at bounding box center [547, 205] width 333 height 55
type input "C:\fakepath\_Julian Sanchez Carvajal_ - Buscar con Google.pdf"
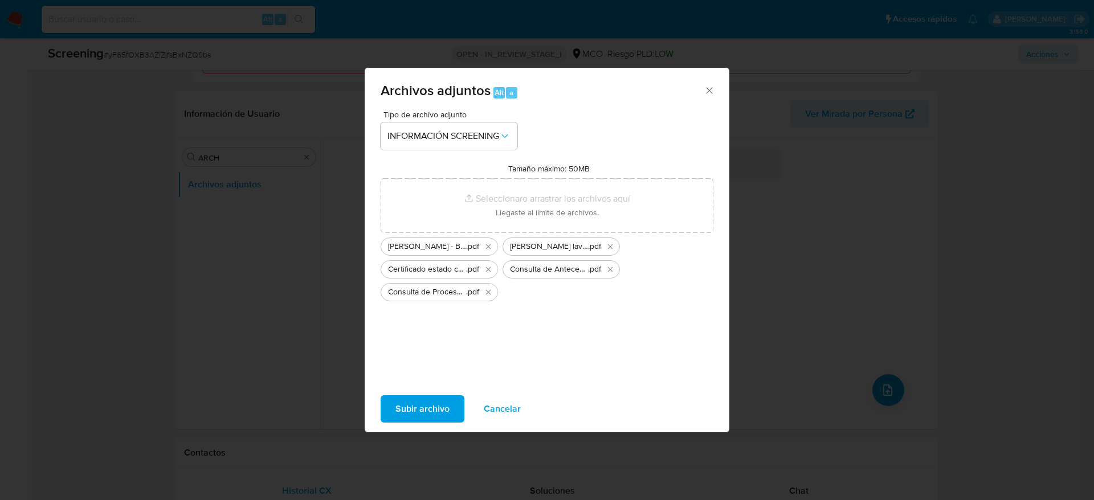
click at [411, 406] on span "Subir archivo" at bounding box center [423, 409] width 54 height 25
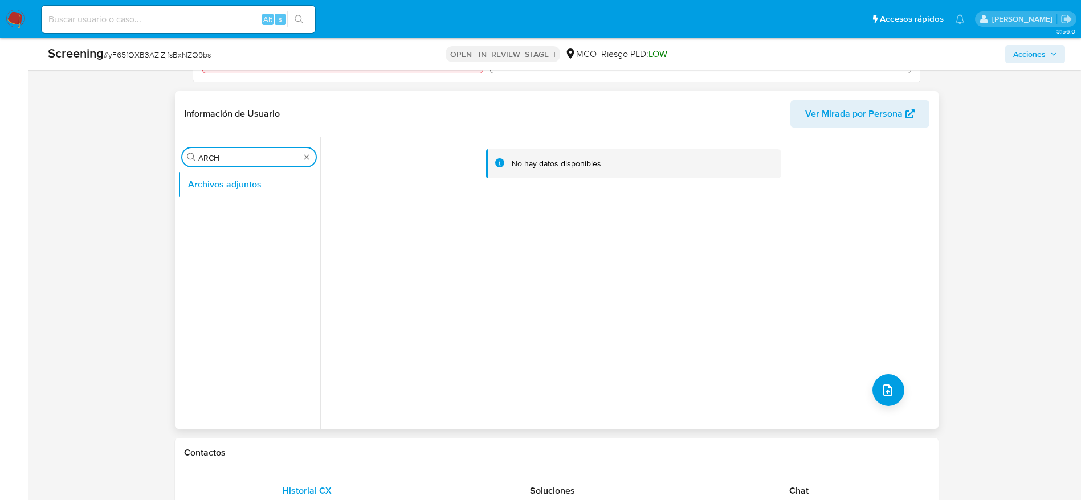
click at [244, 160] on input "ARCH" at bounding box center [248, 158] width 101 height 10
type input "RES"
click at [244, 225] on button "Restricciones Nuevo Mundo" at bounding box center [244, 211] width 133 height 27
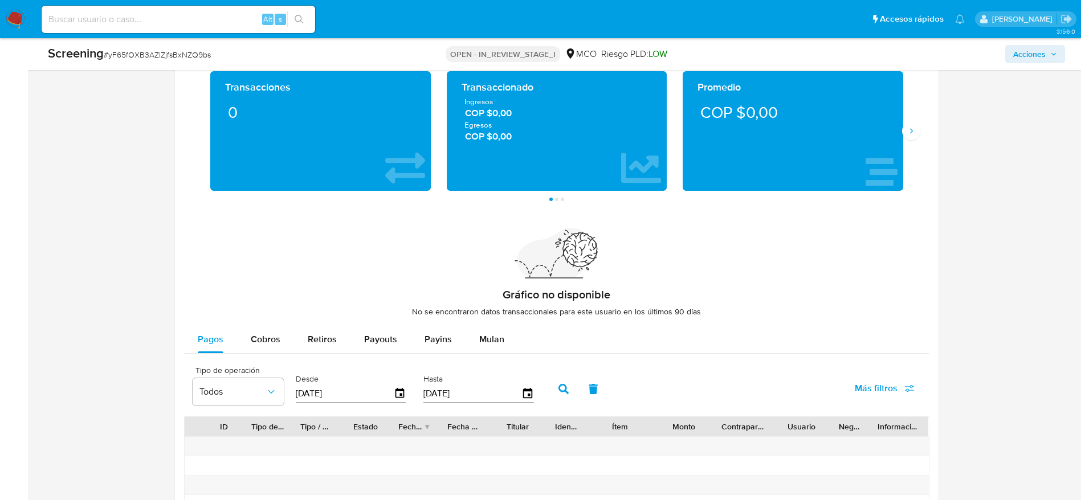
scroll to position [1691, 0]
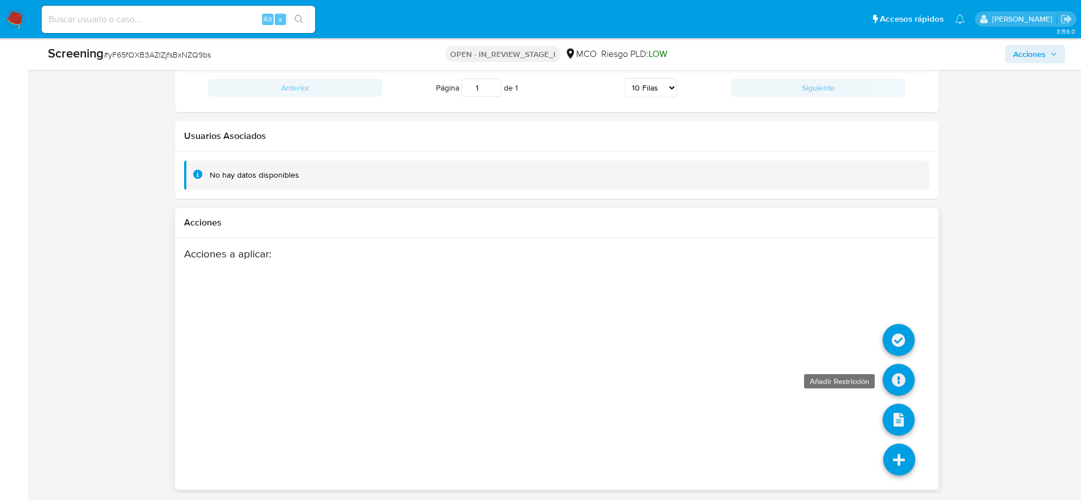
click at [893, 368] on icon at bounding box center [899, 380] width 32 height 32
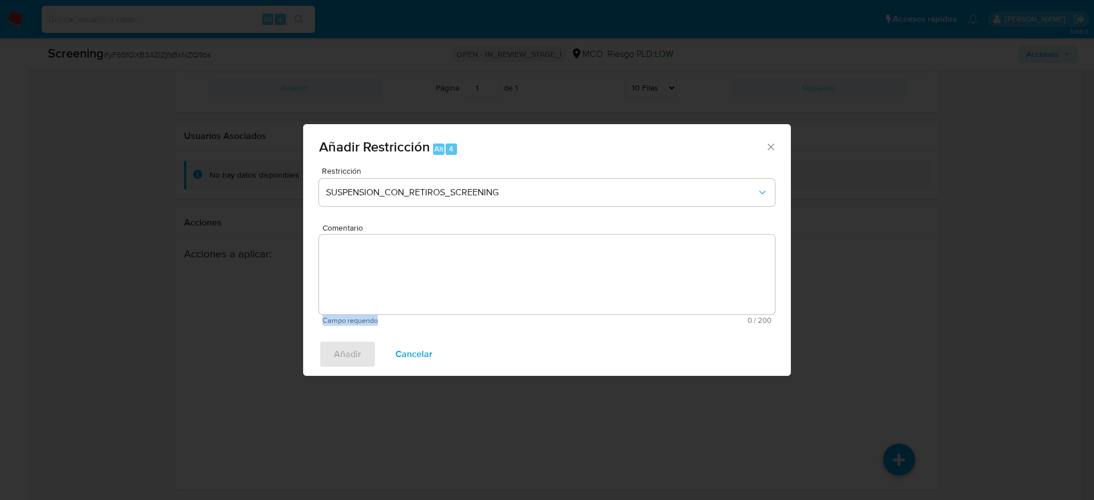
drag, startPoint x: 540, startPoint y: 323, endPoint x: 499, endPoint y: 264, distance: 71.5
click at [499, 264] on div "Comentario Campo requerido 0 / 200 200 caracteres restantes" at bounding box center [547, 274] width 456 height 101
click at [499, 264] on textarea "Comentario" at bounding box center [547, 275] width 456 height 80
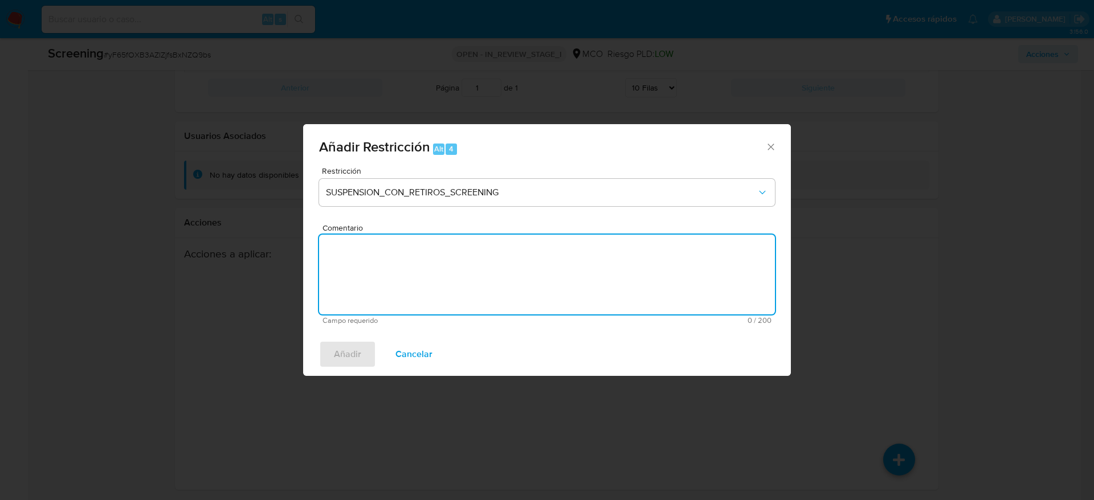
paste textarea ""Alarma generada por regla SCREENING_NOVEDADES MOSWANTED. El titular de la cuen…"
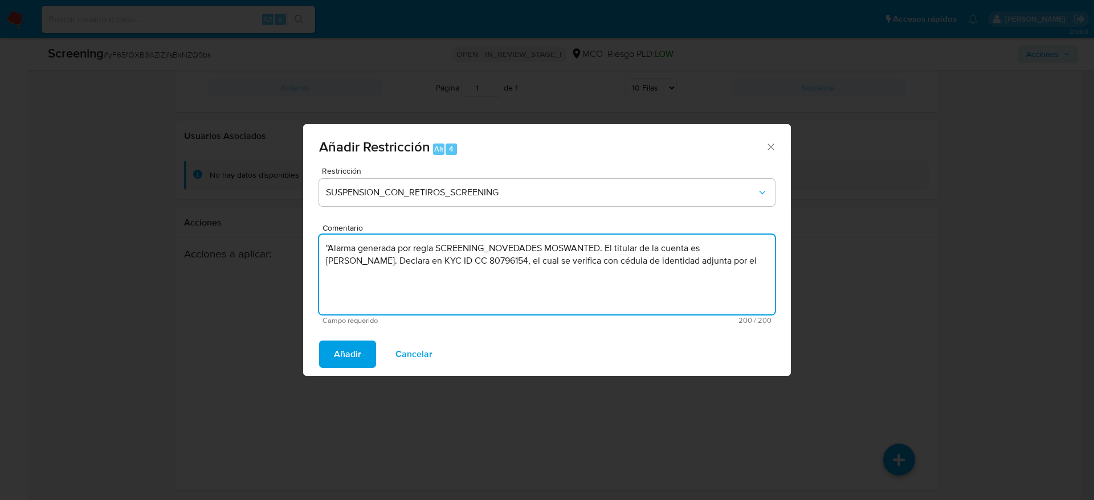
paste textarea "El titular es Julian Sanchez Carvajal.Presenta antecedentes en Procuraduría Gen…"
type textarea "El titular es Julian Sanchez Carvajal.Presenta antecedentes en Procuraduría Gen…"
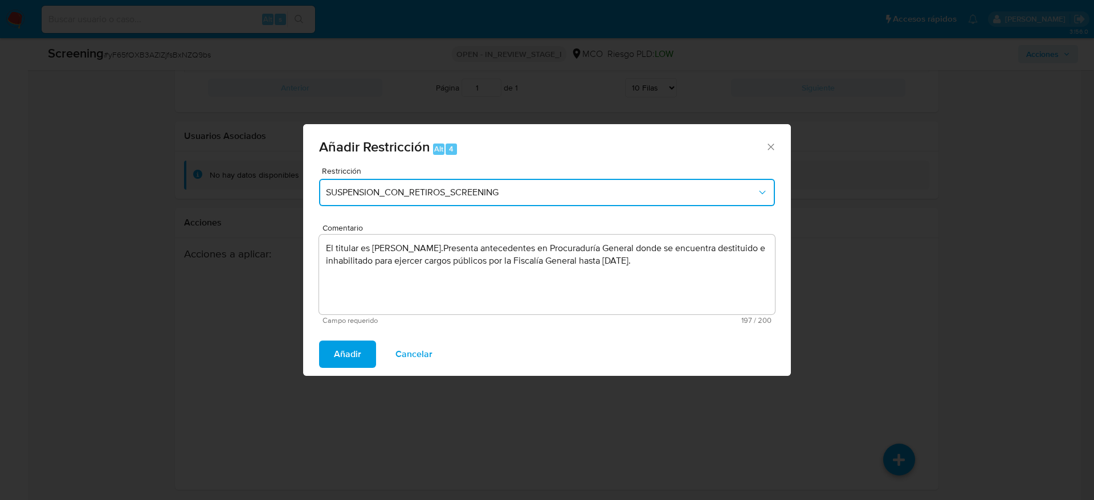
click at [443, 180] on button "SUSPENSION_CON_RETIROS_SCREENING" at bounding box center [547, 192] width 456 height 27
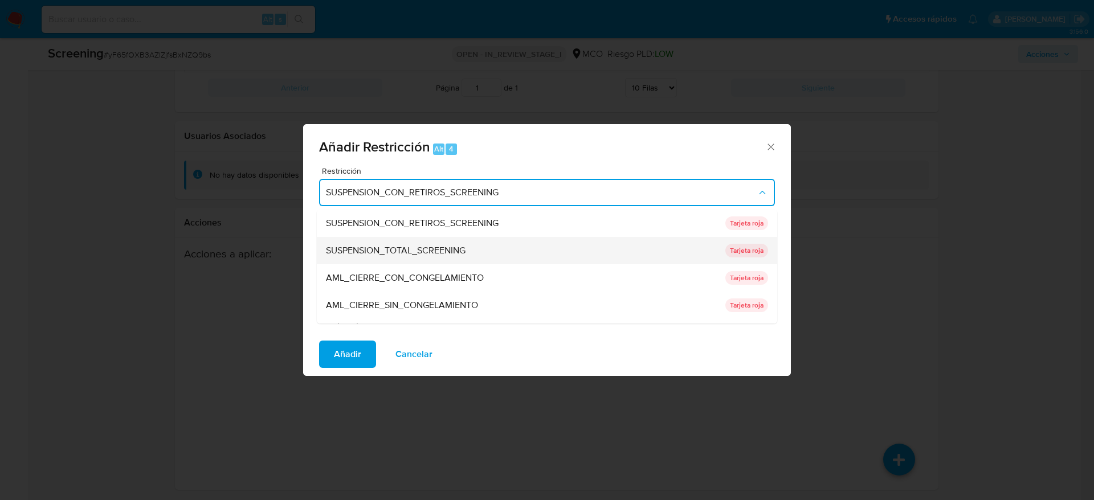
click at [433, 247] on span "SUSPENSION_TOTAL_SCREENING" at bounding box center [396, 250] width 140 height 11
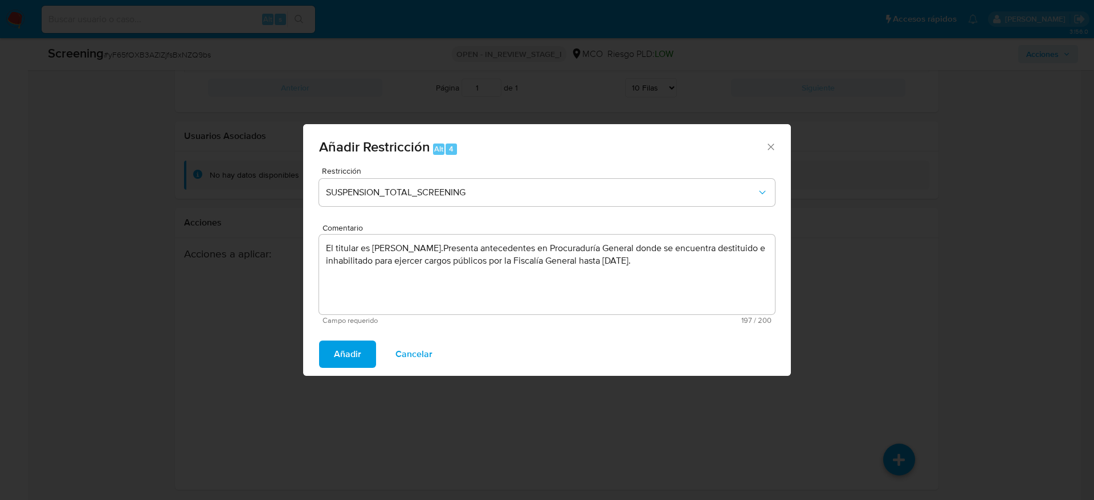
click at [347, 356] on span "Añadir" at bounding box center [347, 354] width 27 height 25
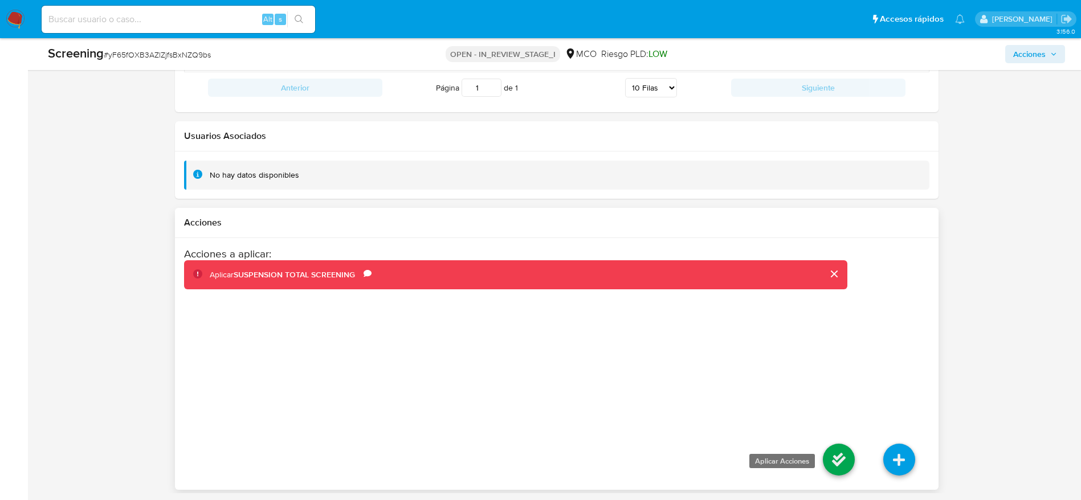
drag, startPoint x: 837, startPoint y: 476, endPoint x: 836, endPoint y: 464, distance: 11.4
click at [836, 464] on li at bounding box center [839, 462] width 60 height 64
click at [836, 464] on icon at bounding box center [839, 460] width 32 height 32
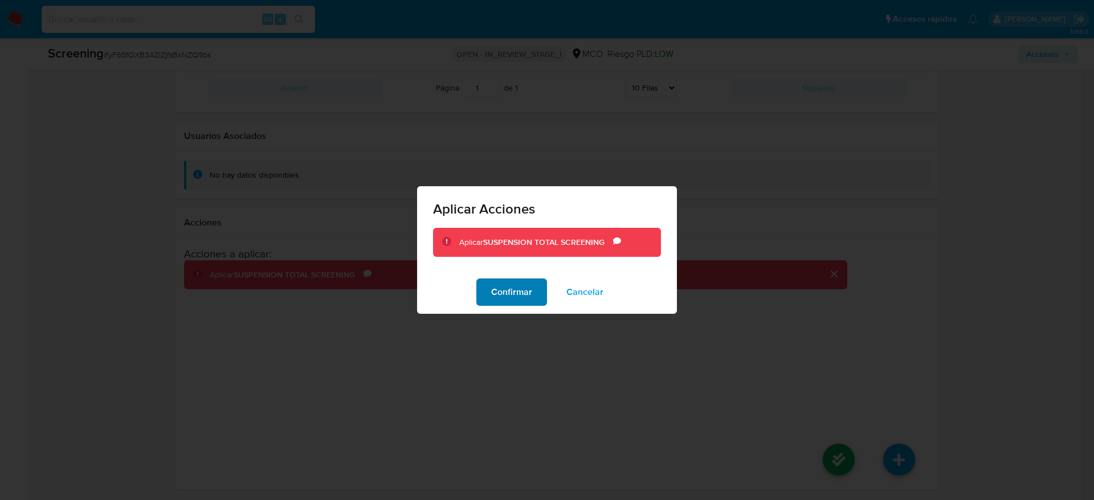
click at [510, 285] on span "Confirmar" at bounding box center [511, 292] width 41 height 25
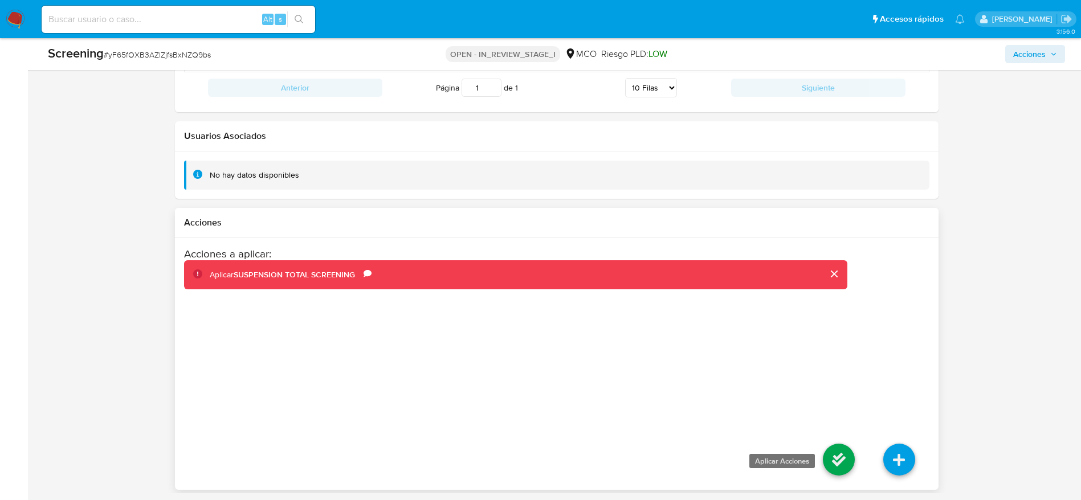
click at [854, 460] on icon at bounding box center [839, 460] width 32 height 32
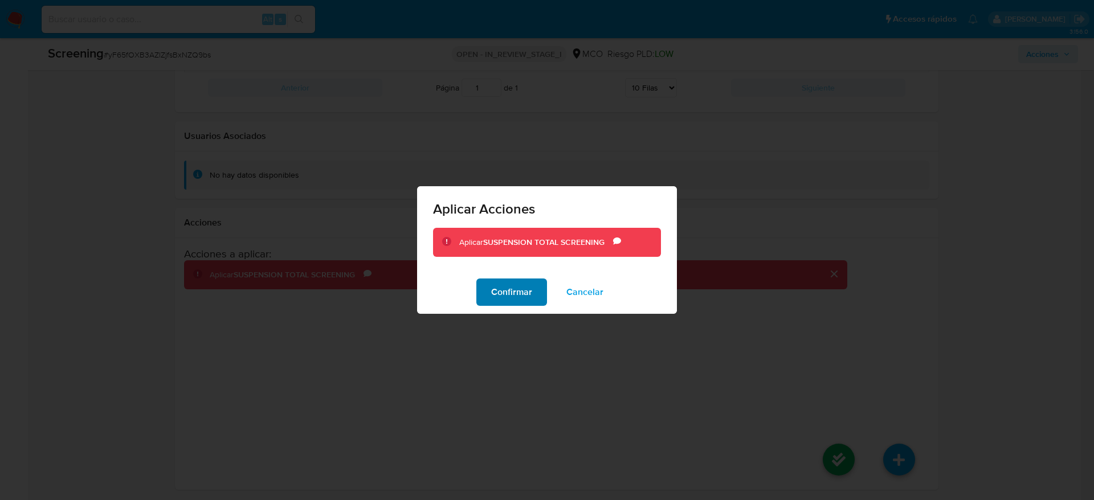
click at [523, 302] on span "Confirmar" at bounding box center [511, 292] width 41 height 25
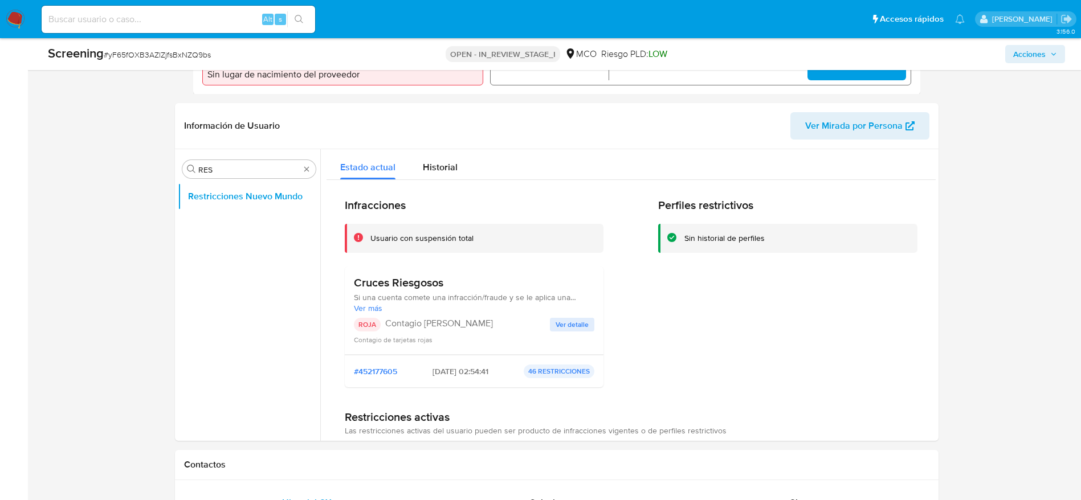
scroll to position [432, 0]
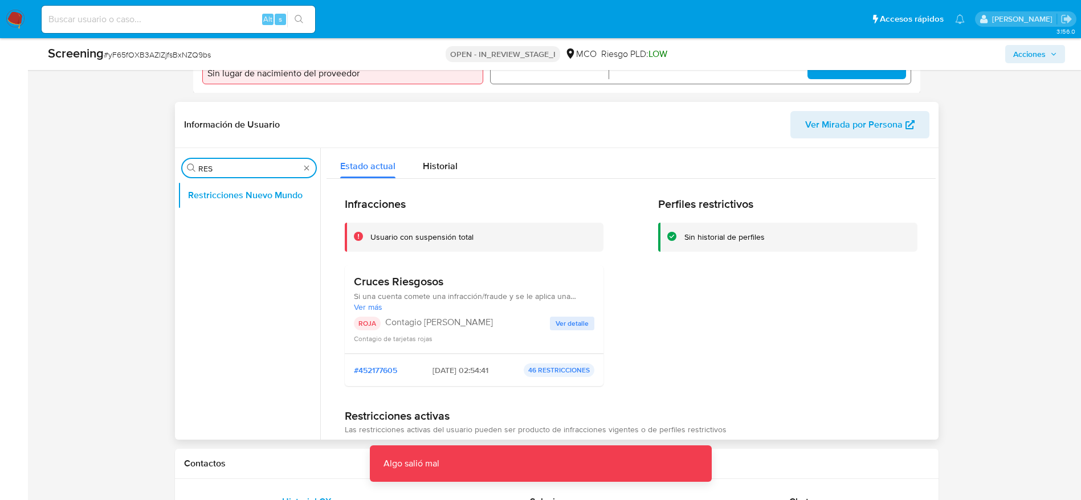
click at [241, 172] on input "RES" at bounding box center [248, 169] width 101 height 10
click at [430, 161] on span "Historial" at bounding box center [440, 166] width 35 height 13
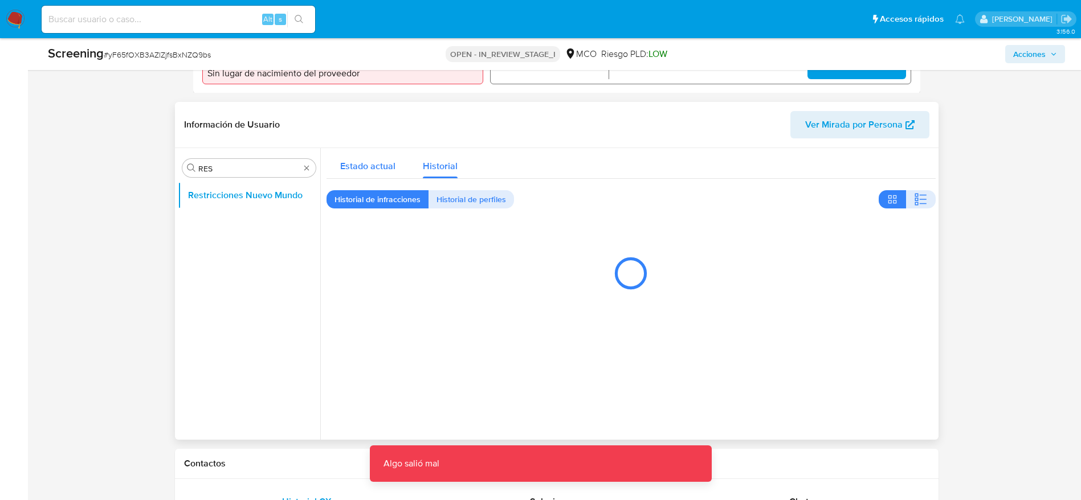
click at [358, 170] on span "Estado actual" at bounding box center [367, 166] width 55 height 13
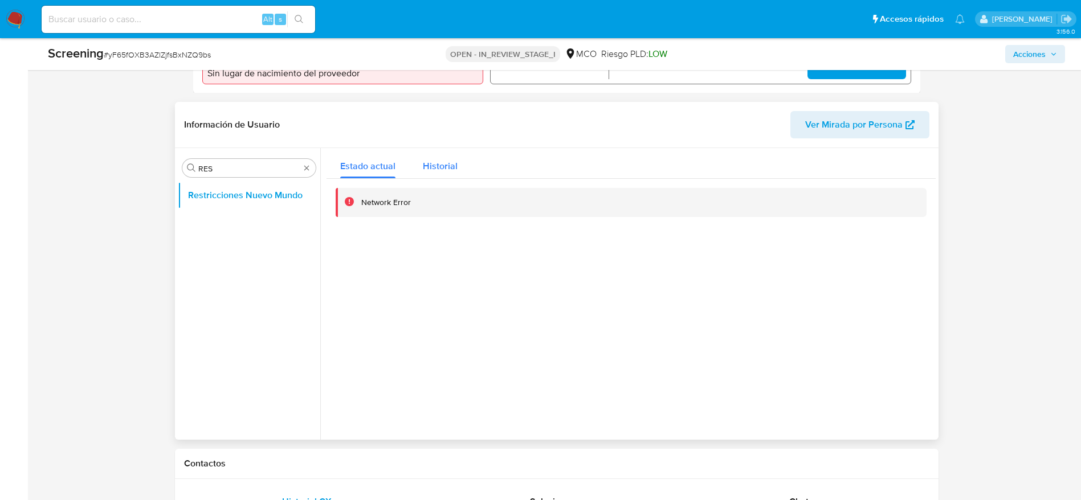
click at [449, 168] on span "Historial" at bounding box center [440, 166] width 35 height 13
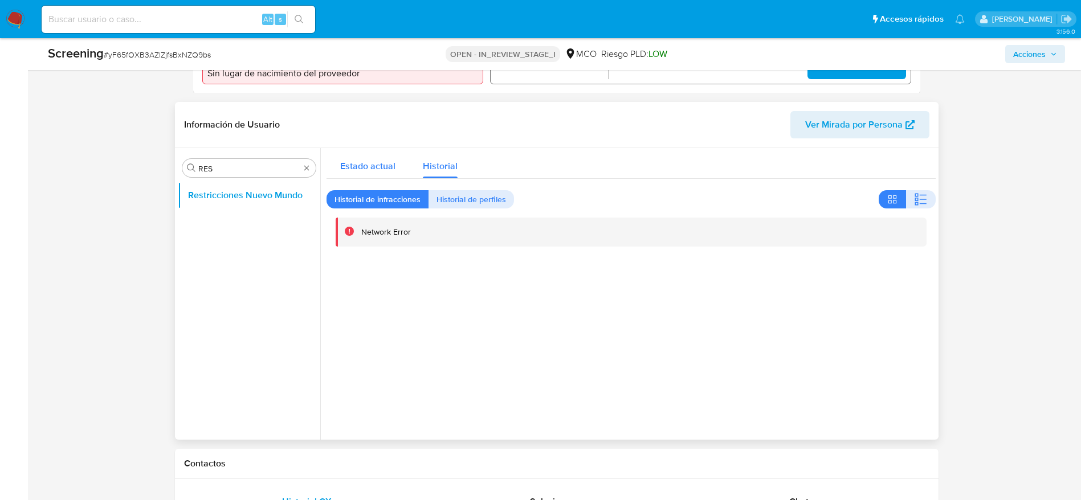
click at [362, 168] on span "Estado actual" at bounding box center [367, 166] width 55 height 13
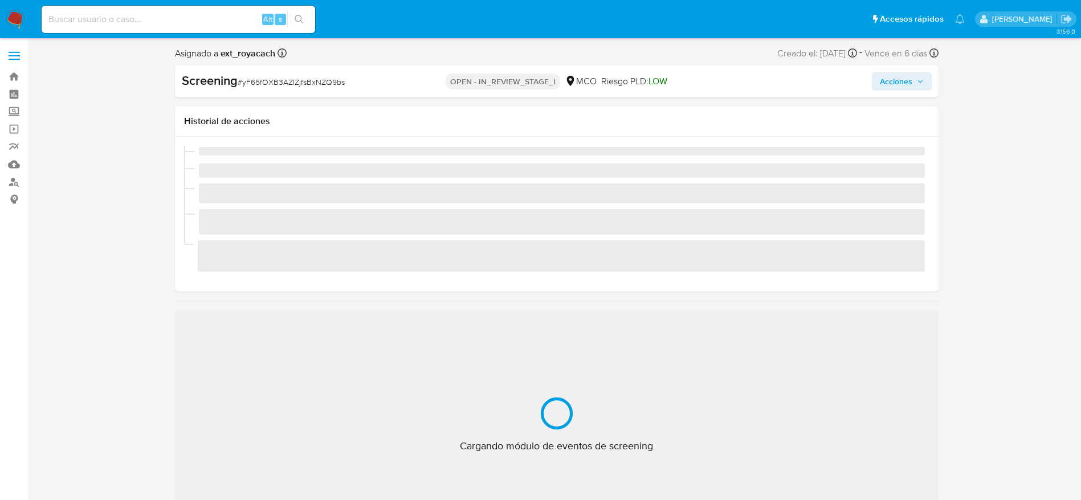
scroll to position [482, 0]
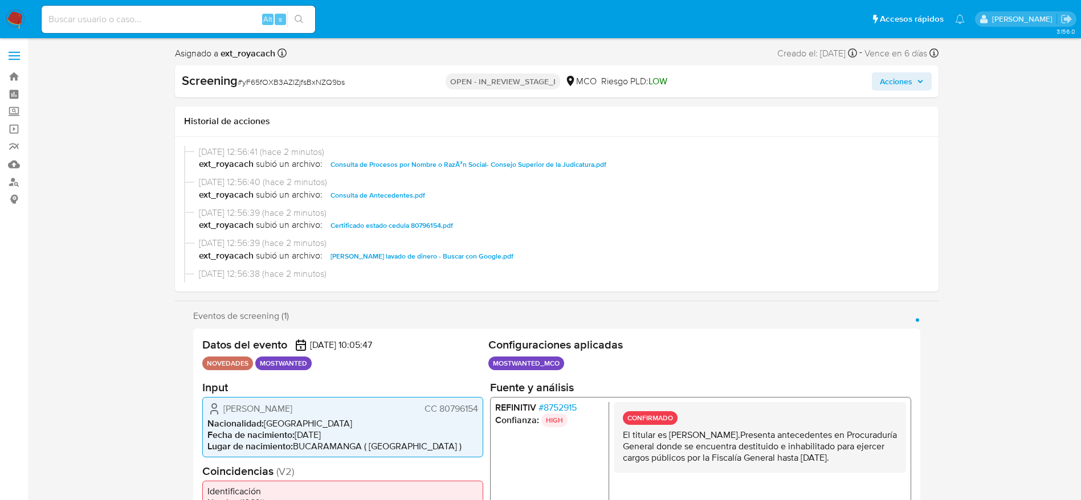
select select "10"
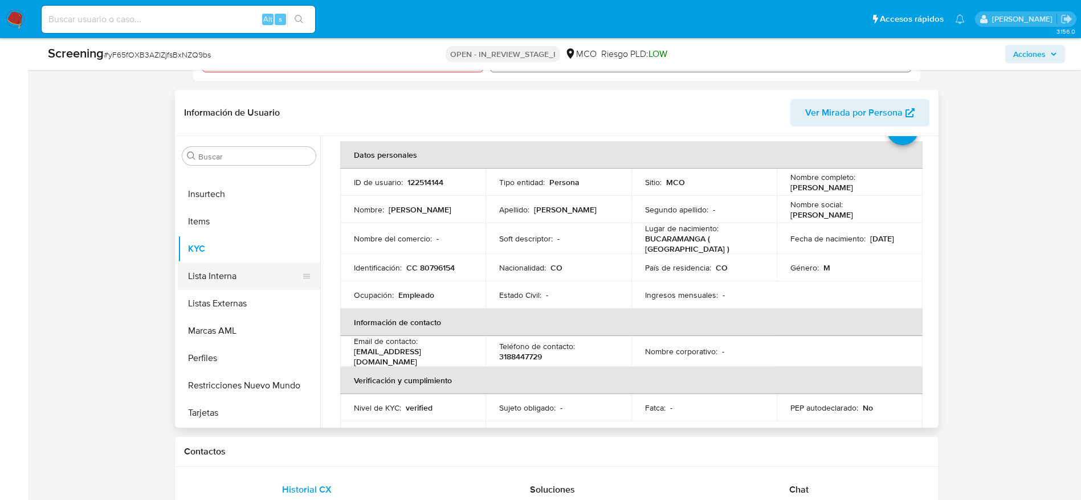
scroll to position [441, 0]
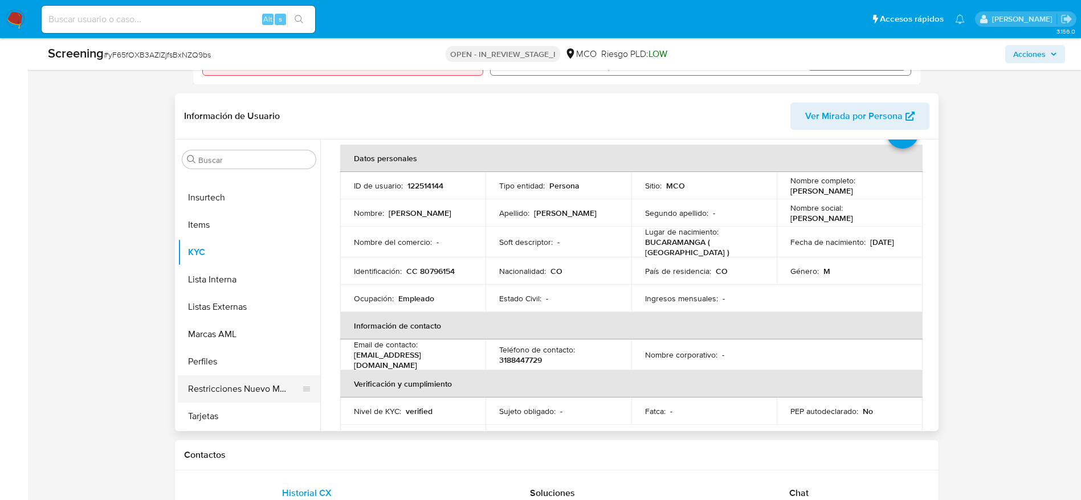
click at [226, 394] on button "Restricciones Nuevo Mundo" at bounding box center [244, 389] width 133 height 27
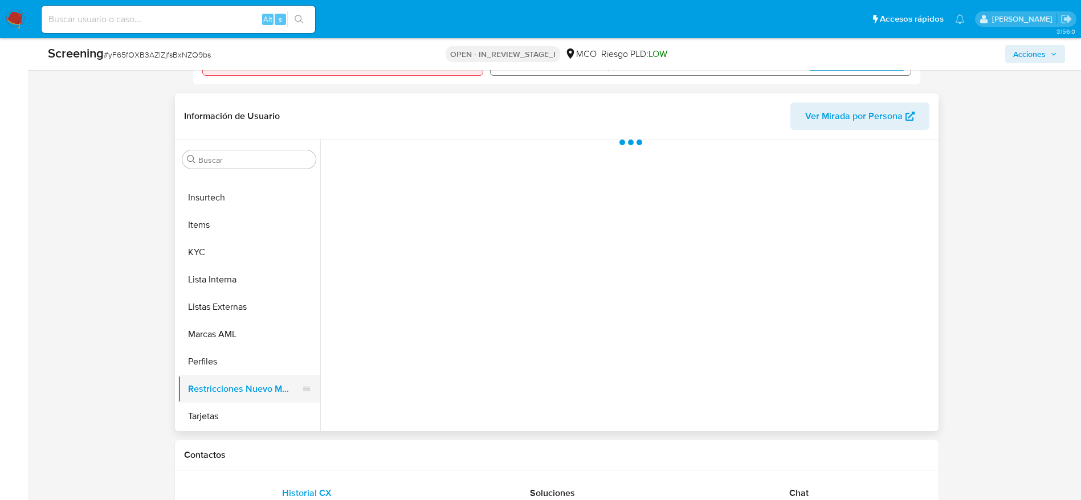
scroll to position [0, 0]
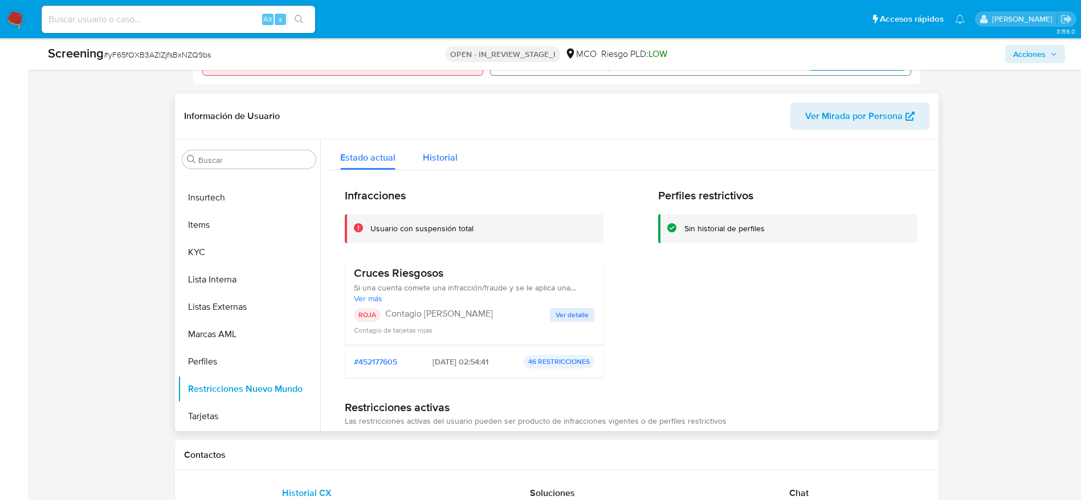
click at [454, 154] on span "Historial" at bounding box center [440, 157] width 35 height 13
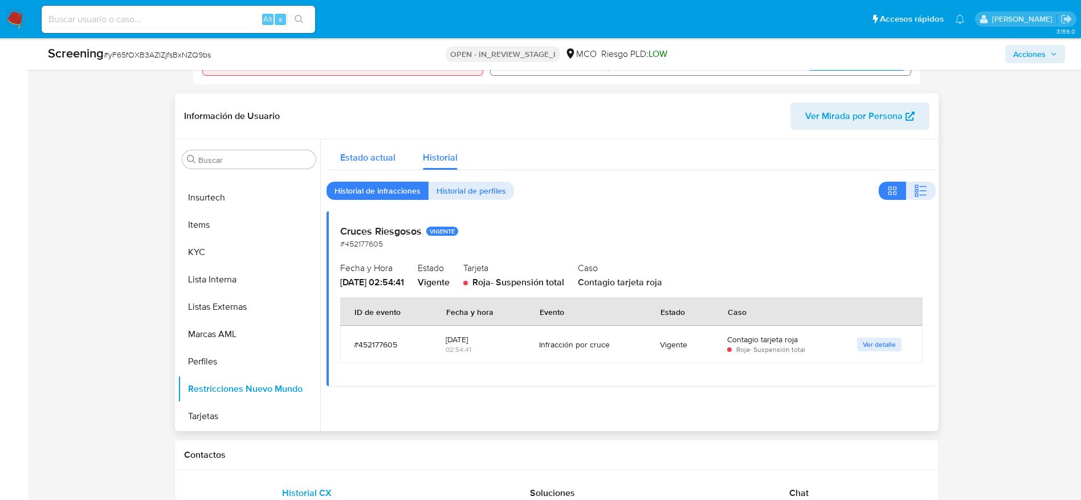
click at [402, 155] on button "Estado actual" at bounding box center [368, 155] width 83 height 30
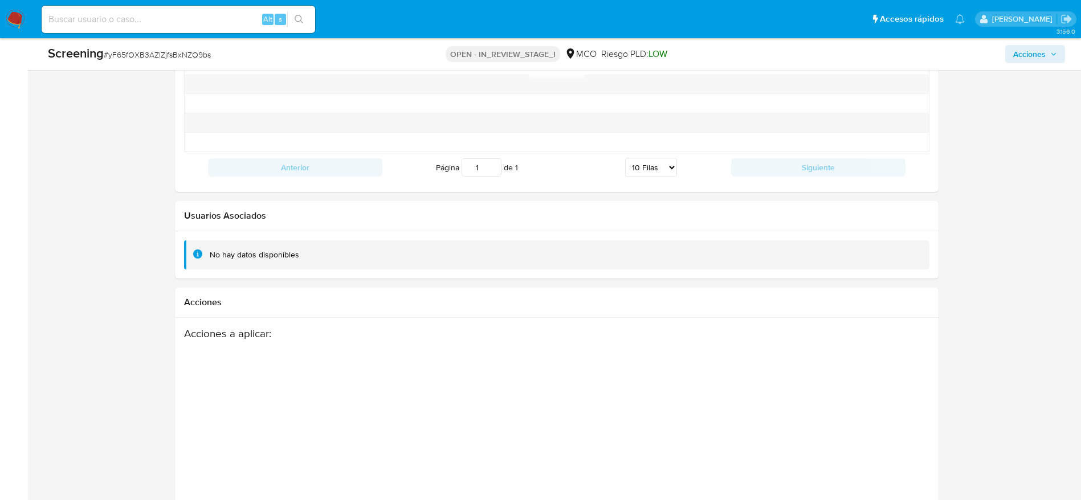
scroll to position [1691, 0]
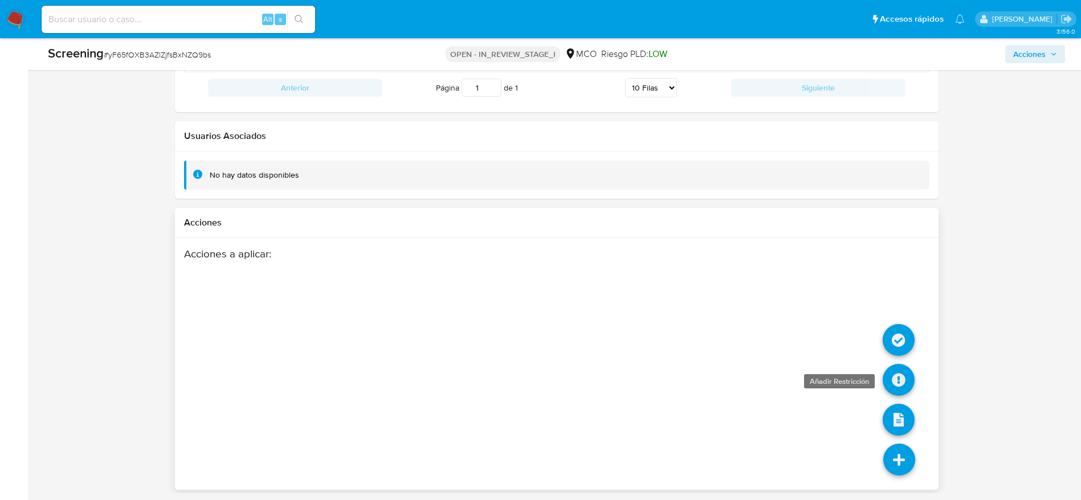
click at [891, 370] on icon at bounding box center [899, 380] width 32 height 32
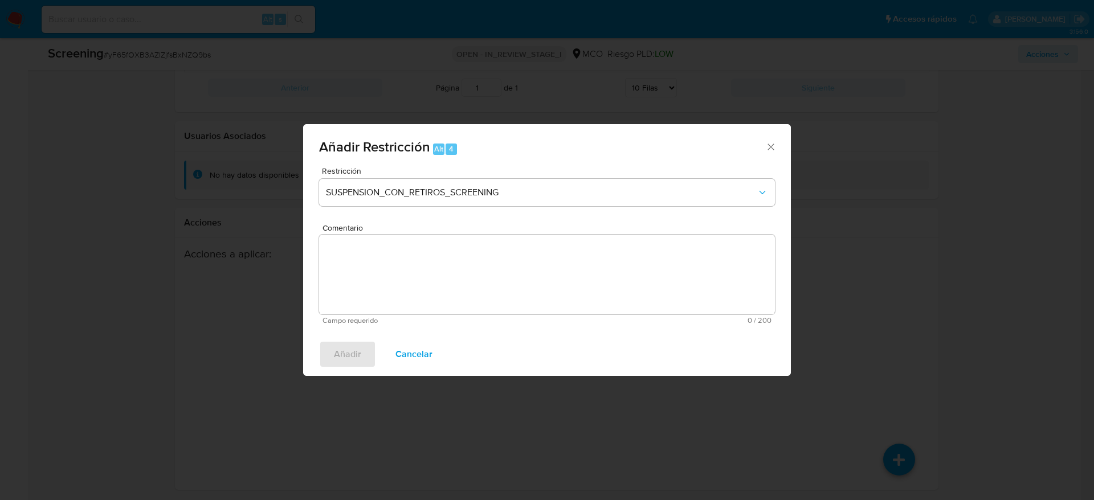
click at [771, 144] on icon "Cerrar ventana" at bounding box center [770, 146] width 11 height 11
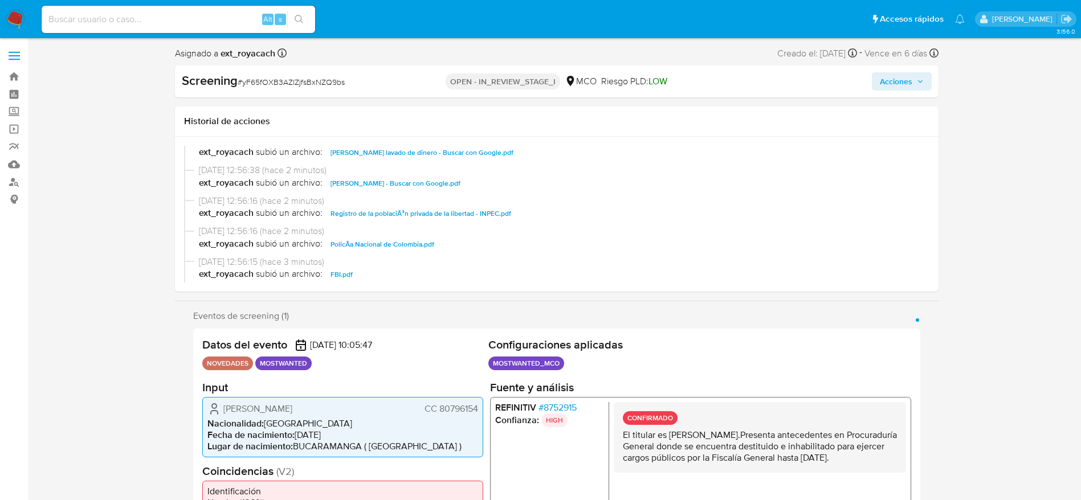
scroll to position [104, 0]
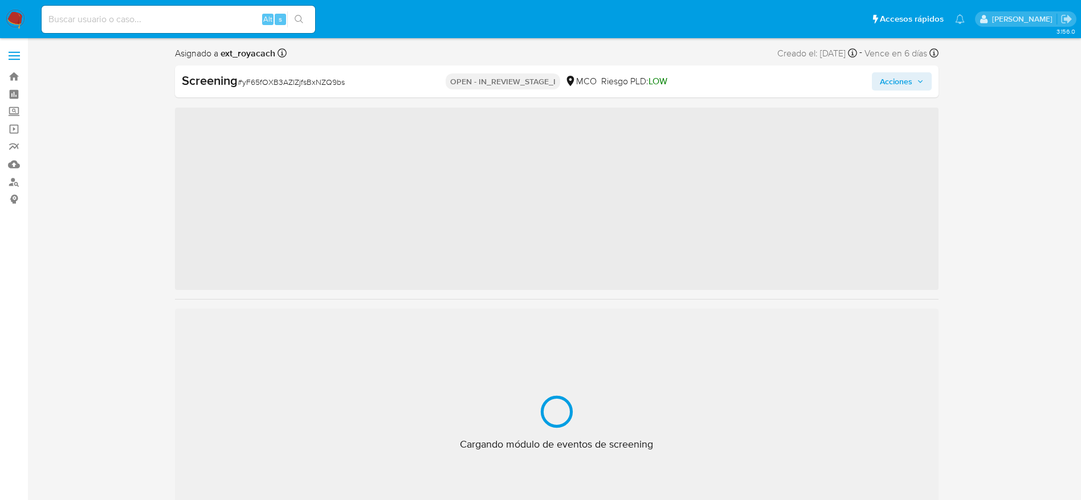
scroll to position [482, 0]
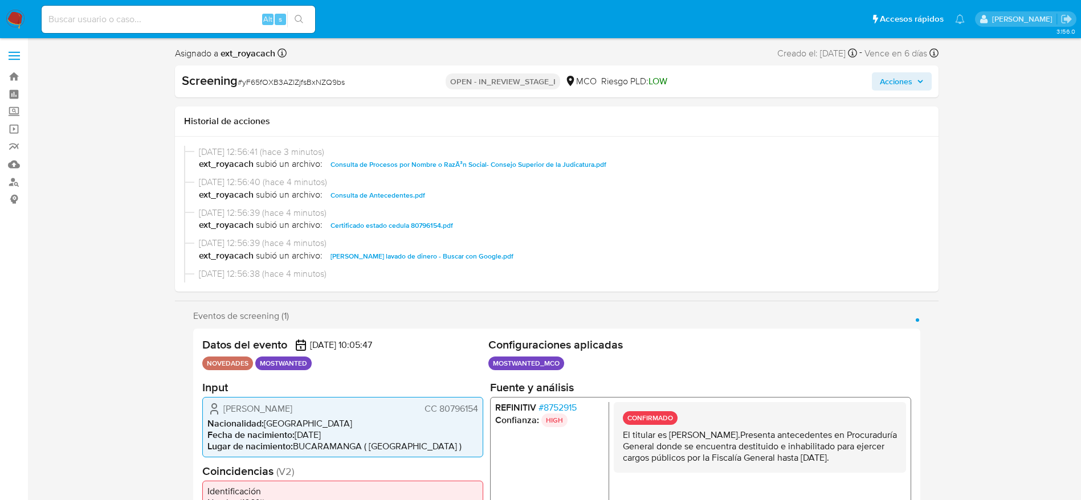
select select "10"
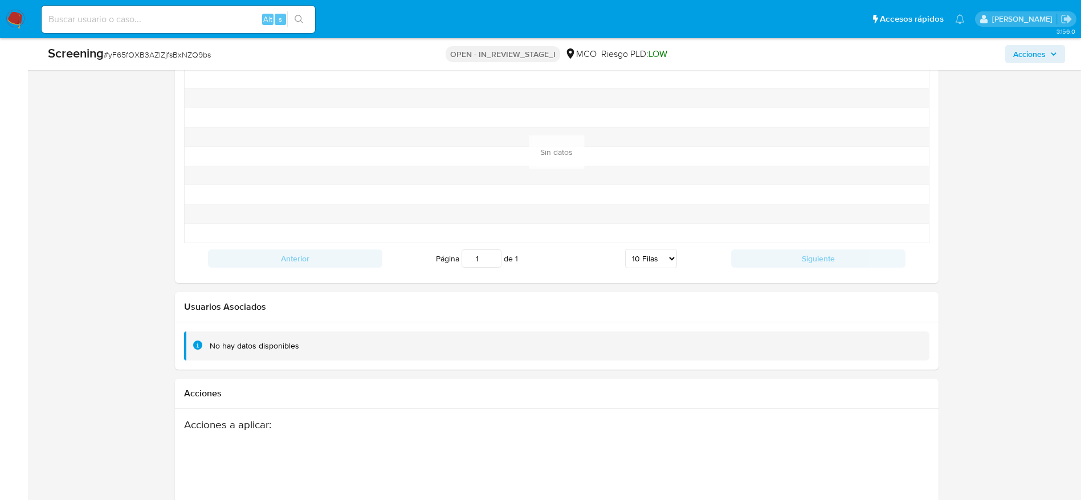
scroll to position [1691, 0]
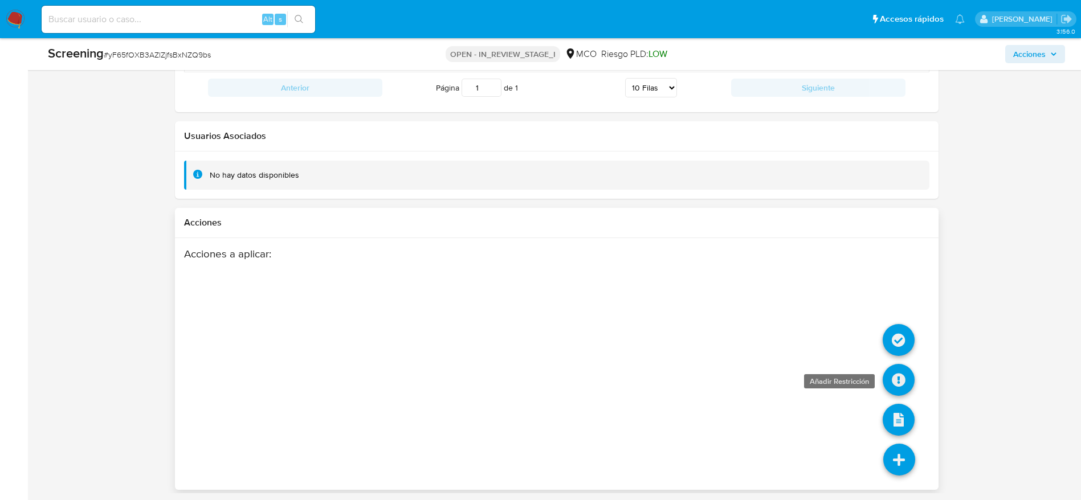
click at [896, 366] on icon at bounding box center [899, 380] width 32 height 32
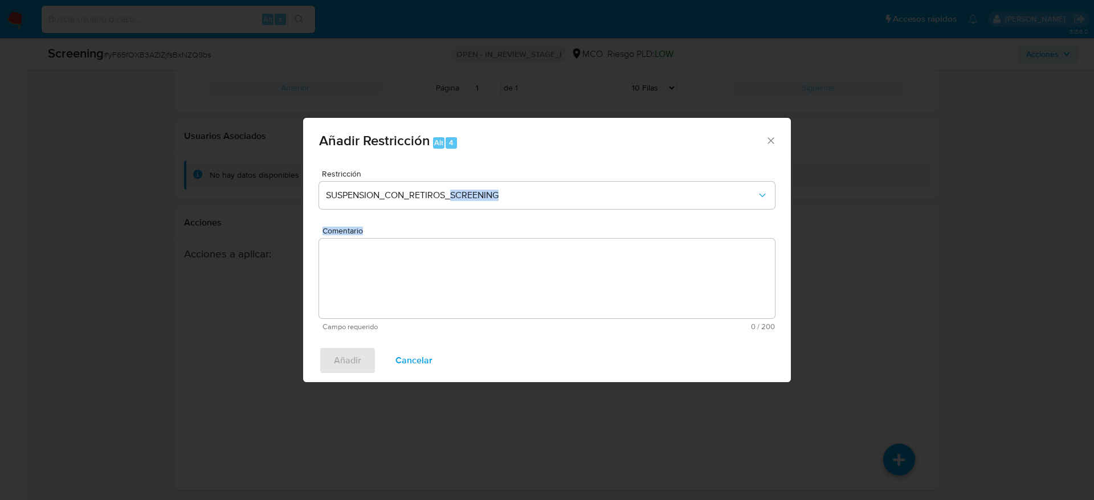
drag, startPoint x: 451, startPoint y: 180, endPoint x: 443, endPoint y: 317, distance: 137.6
click at [443, 317] on form "Restricción SUSPENSION_CON_RETIROS_SCREENING Comentario Campo requerido 0 / 200…" at bounding box center [547, 250] width 456 height 161
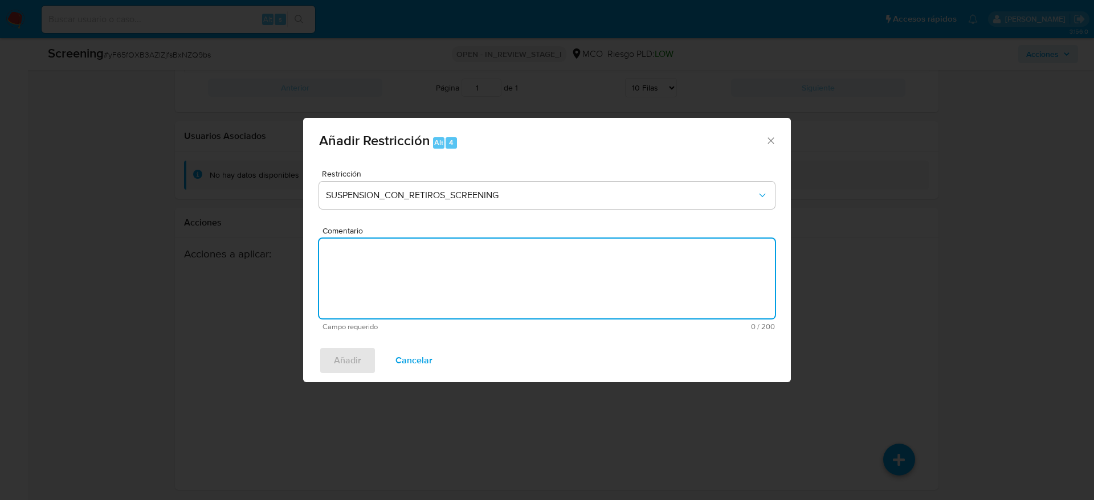
click at [443, 317] on textarea "Comentario" at bounding box center [547, 279] width 456 height 80
paste textarea ""Alarma generada por regla SCREENING_NOVEDADES MOSWANTED. El titular de la cuen…"
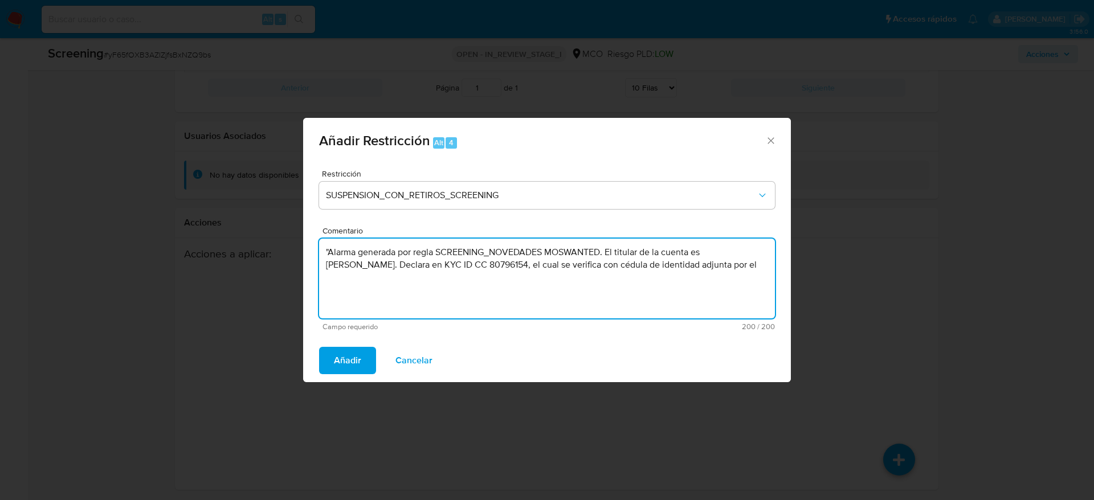
type textarea ""Alarma generada por regla SCREENING_NOVEDADES MOSWANTED. El titular de la cuen…"
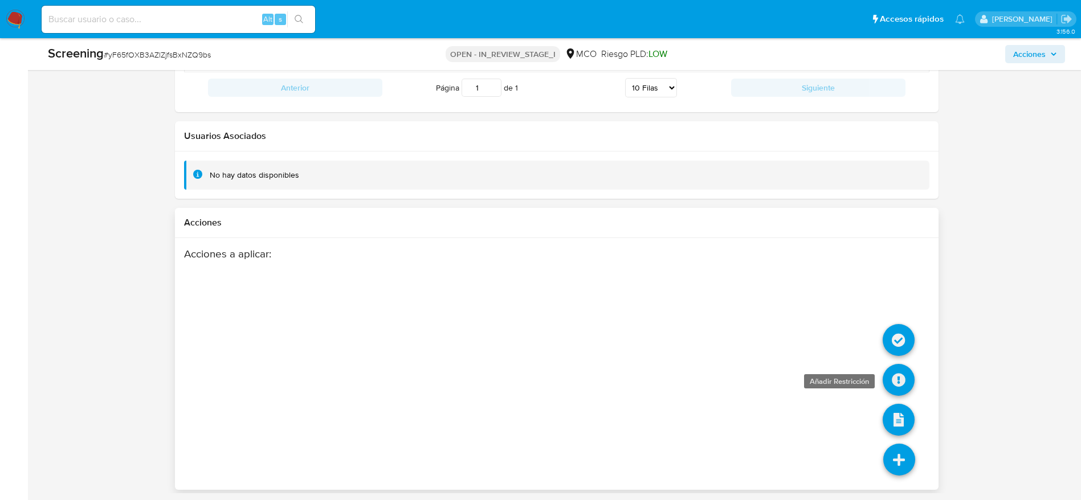
click at [894, 374] on icon at bounding box center [899, 380] width 32 height 32
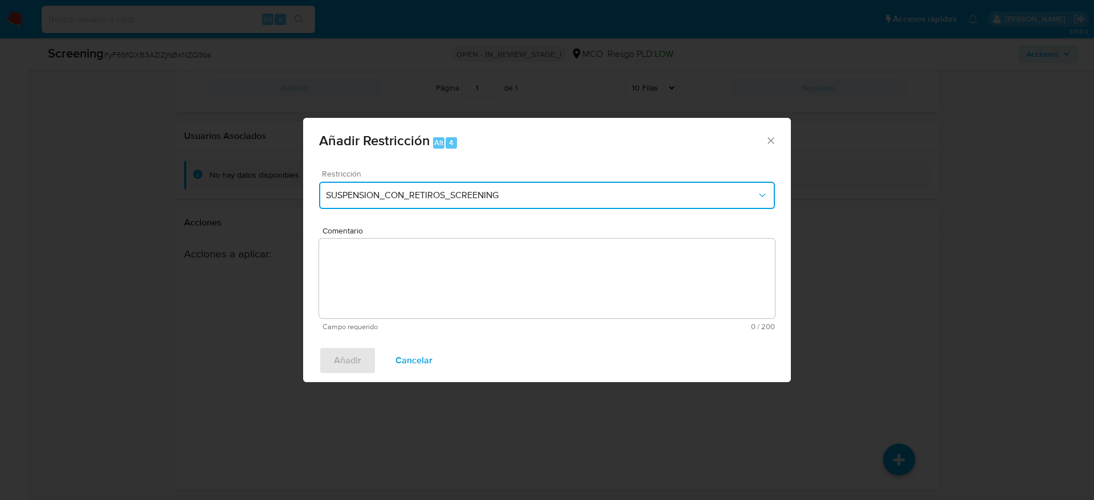
click at [596, 193] on span "SUSPENSION_CON_RETIROS_SCREENING" at bounding box center [541, 195] width 431 height 11
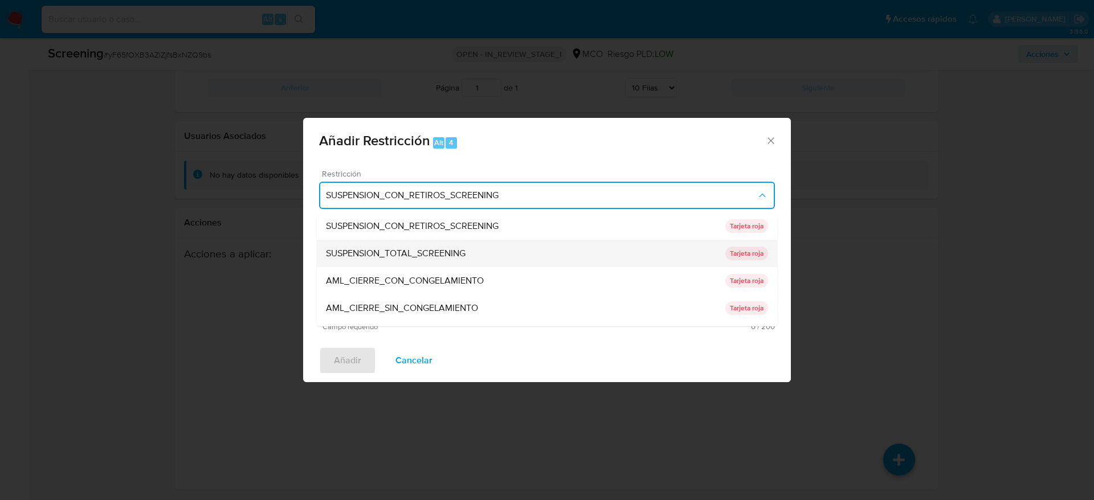
click at [494, 245] on div "SUSPENSION_TOTAL_SCREENING" at bounding box center [526, 253] width 400 height 27
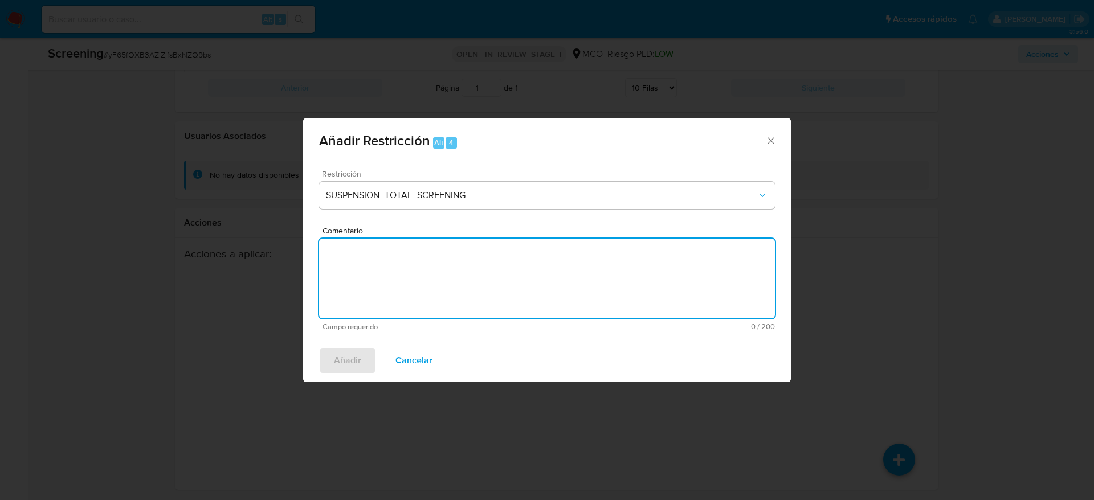
click at [494, 245] on textarea "Comentario" at bounding box center [547, 279] width 456 height 80
paste textarea "El titular es [PERSON_NAME].Presenta antecedentes en Procuraduría General donde…"
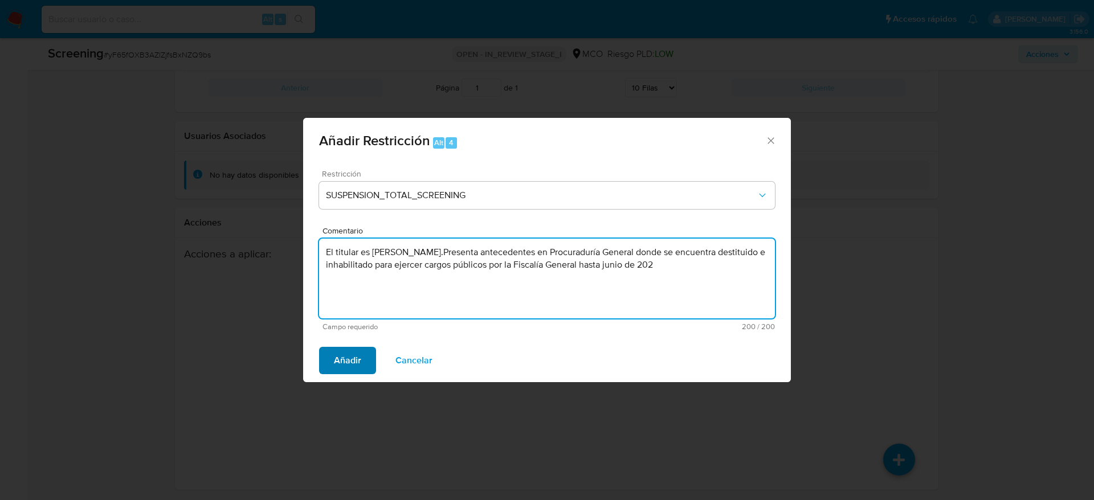
type textarea "El titular es [PERSON_NAME].Presenta antecedentes en Procuraduría General donde…"
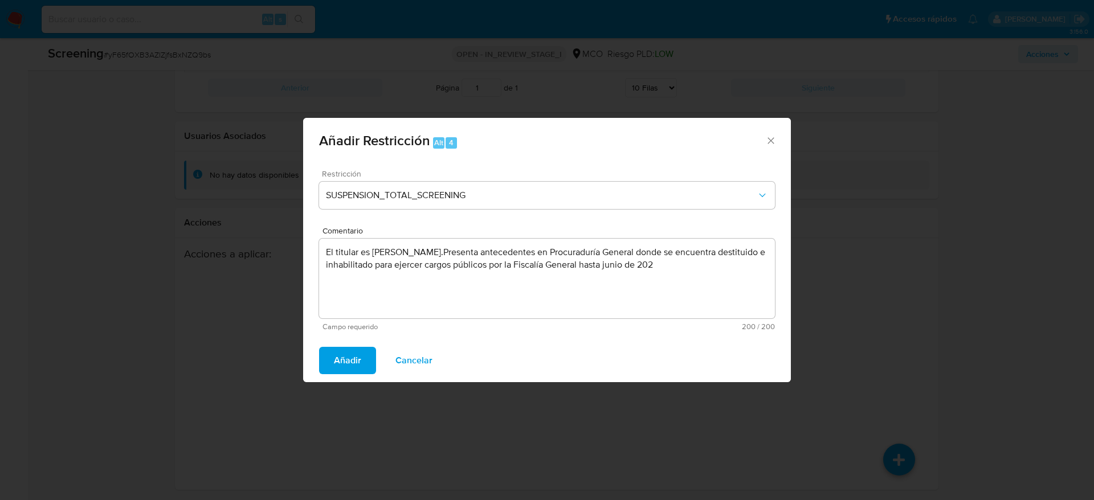
click at [356, 364] on span "Añadir" at bounding box center [347, 360] width 27 height 25
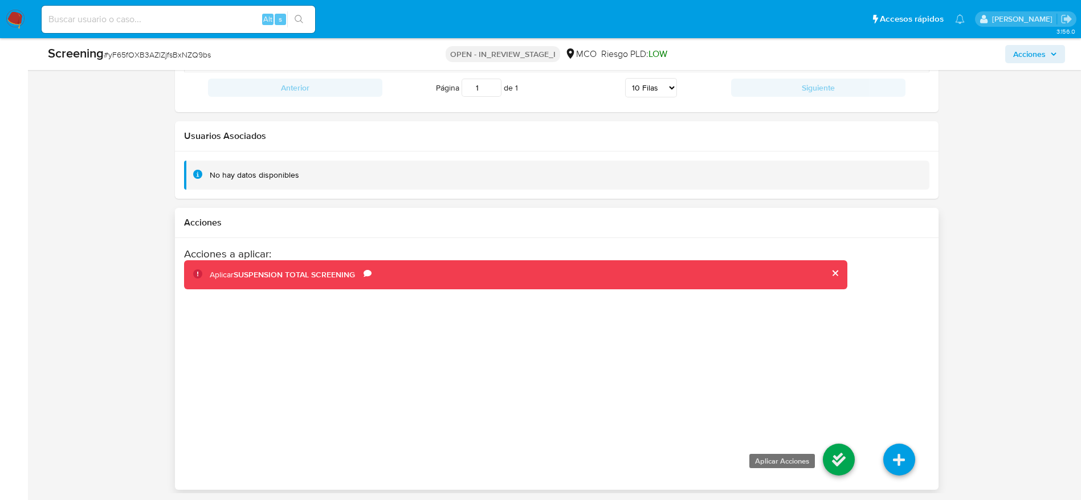
click at [831, 457] on icon at bounding box center [839, 460] width 32 height 32
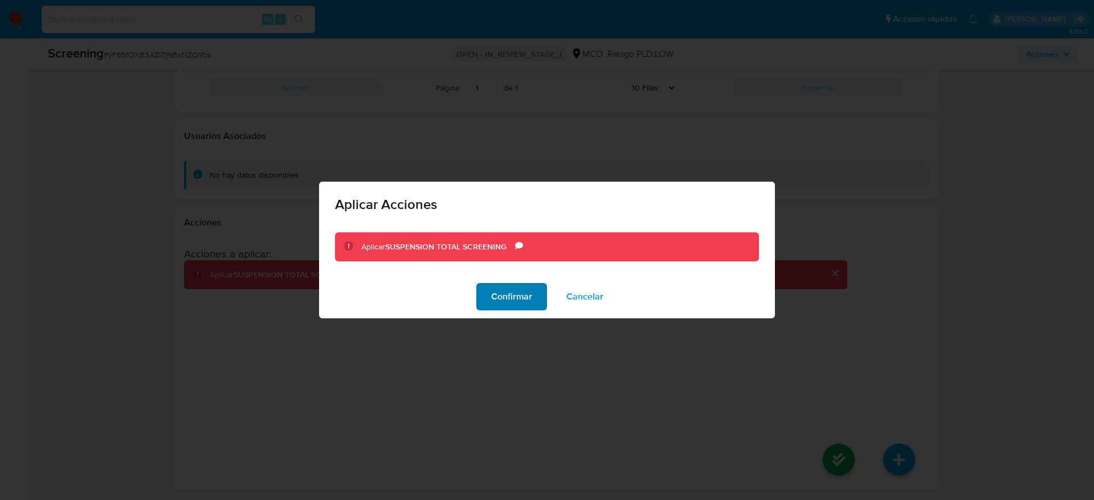
click at [512, 302] on span "Confirmar" at bounding box center [511, 296] width 41 height 25
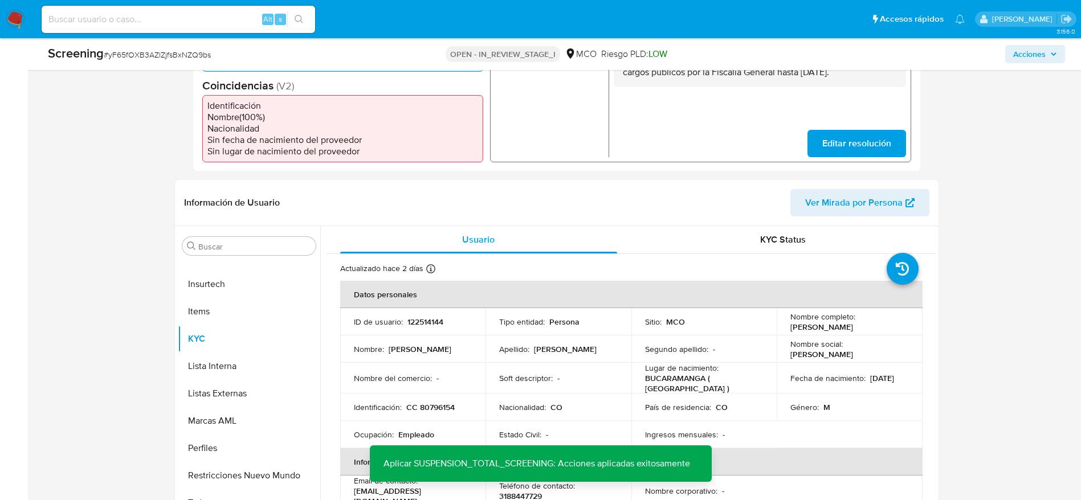
scroll to position [95, 0]
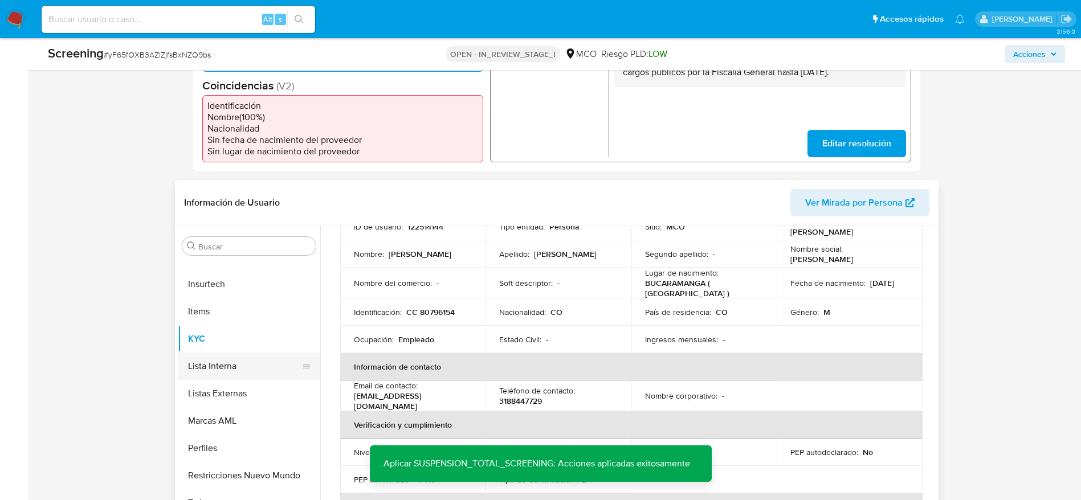
click at [210, 369] on button "Lista Interna" at bounding box center [244, 366] width 133 height 27
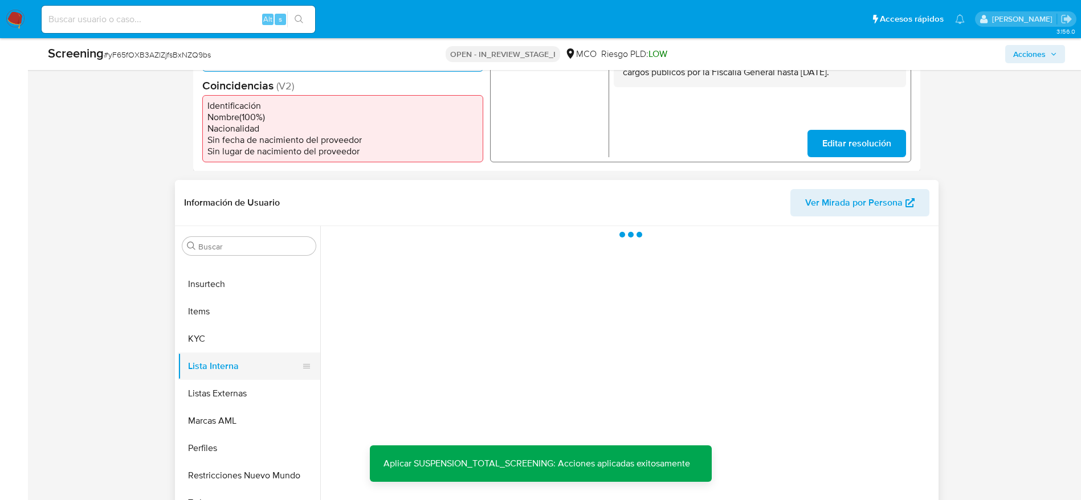
scroll to position [0, 0]
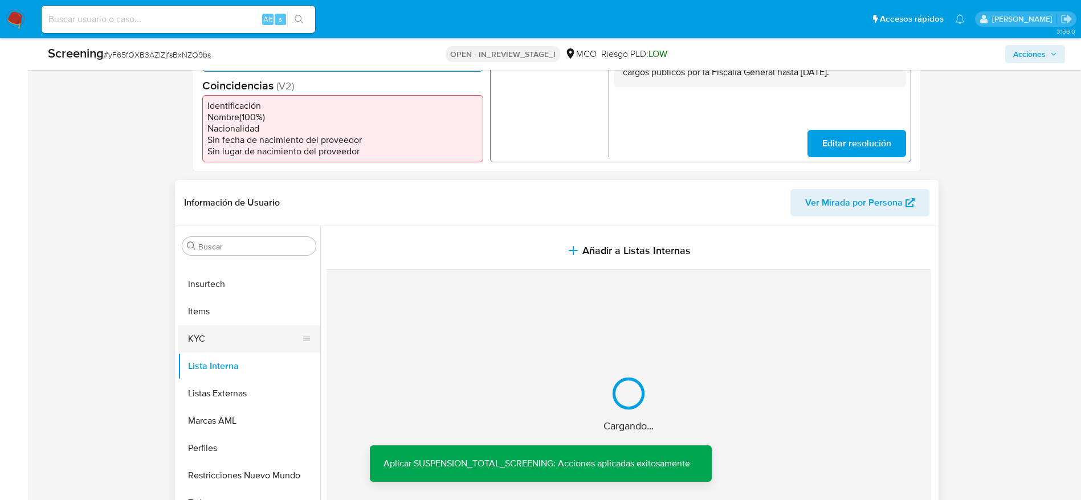
click at [211, 349] on button "KYC" at bounding box center [244, 338] width 133 height 27
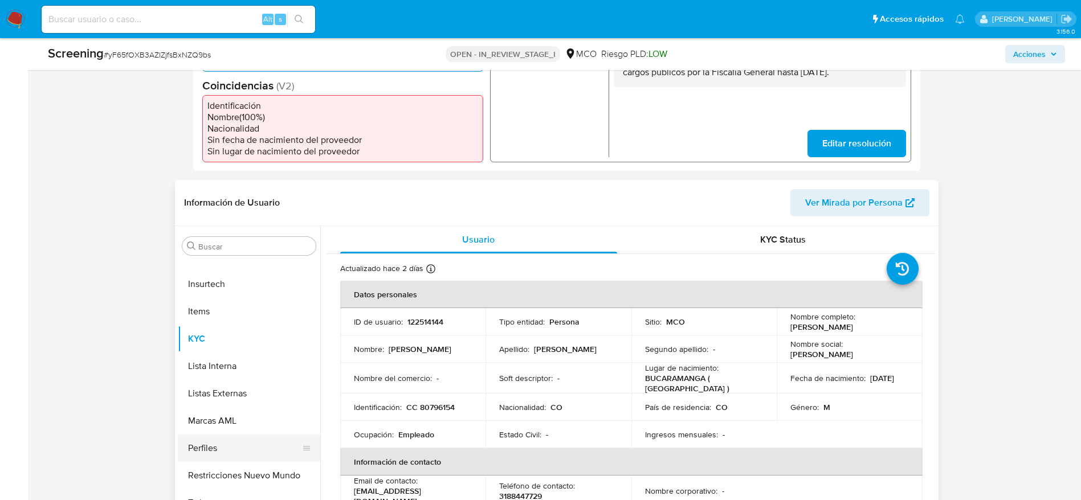
click at [251, 457] on button "Perfiles" at bounding box center [244, 448] width 133 height 27
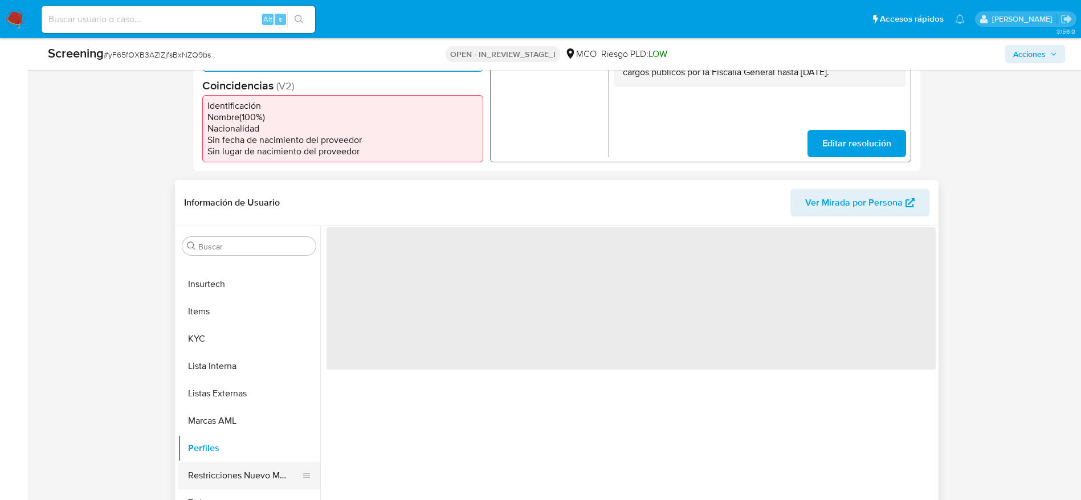
click at [246, 466] on button "Restricciones Nuevo Mundo" at bounding box center [244, 475] width 133 height 27
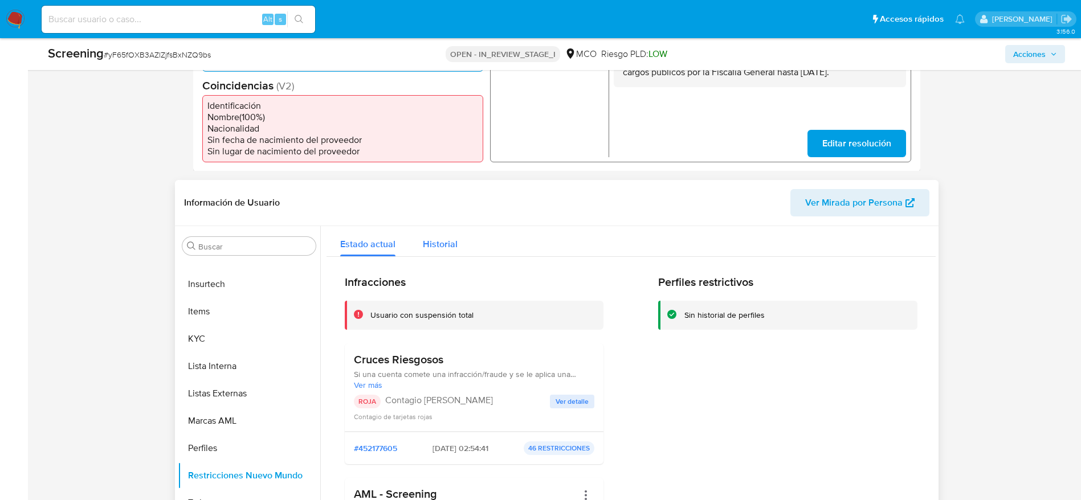
click at [434, 244] on span "Historial" at bounding box center [440, 244] width 35 height 13
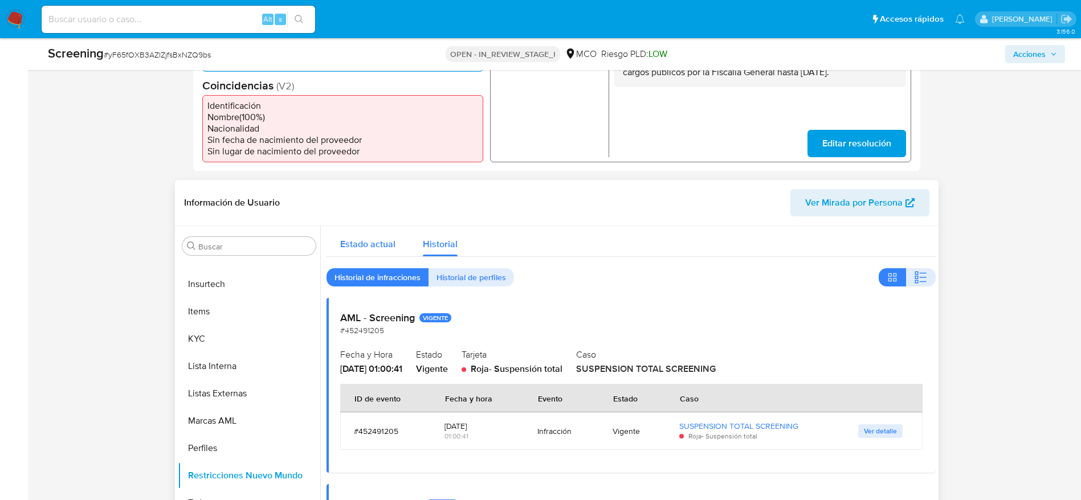
click at [381, 239] on span "Estado actual" at bounding box center [367, 244] width 55 height 13
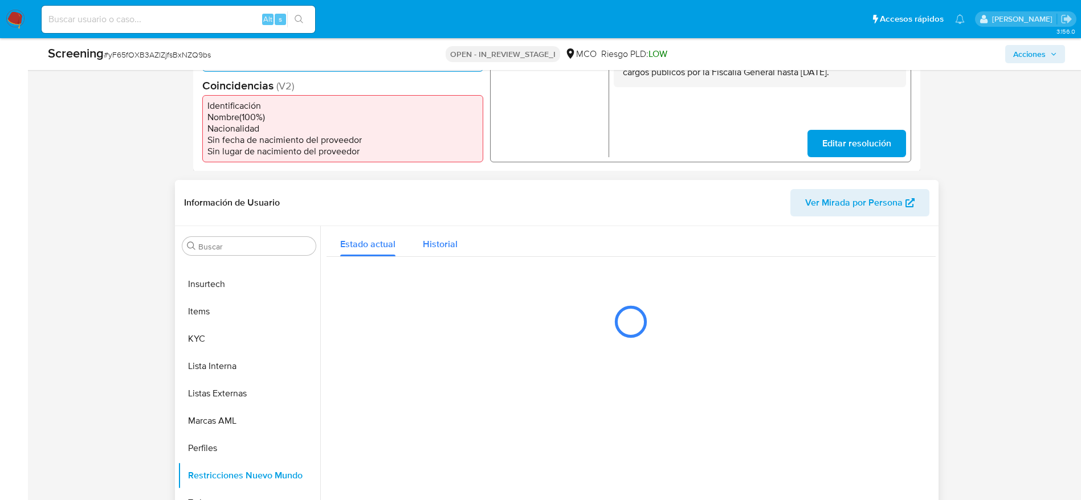
click at [432, 227] on div "Historial" at bounding box center [440, 241] width 35 height 30
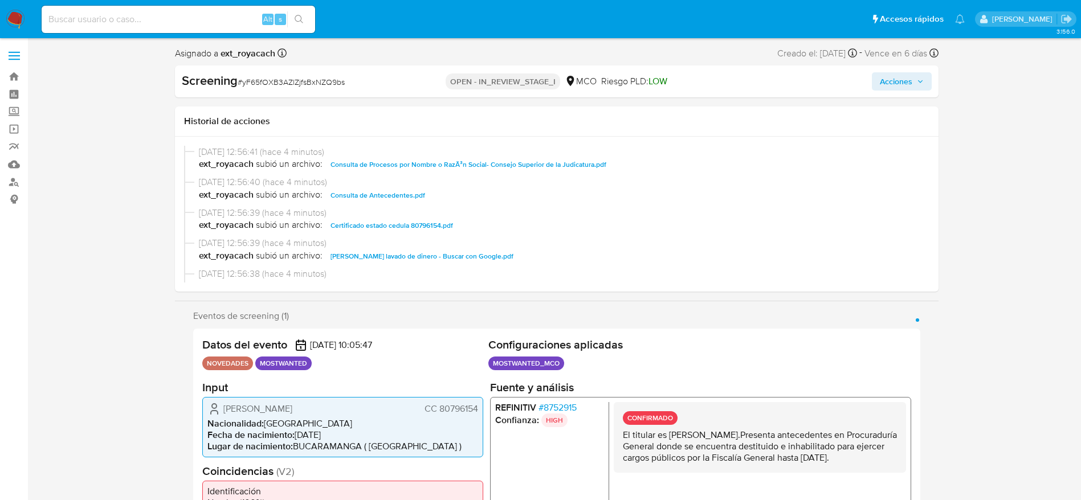
click at [880, 84] on span "Acciones" at bounding box center [896, 81] width 32 height 18
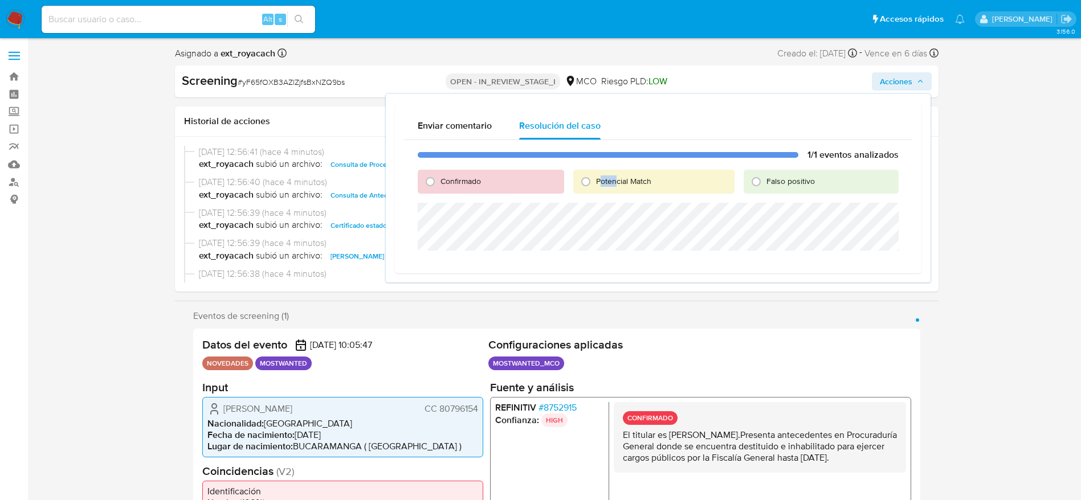
drag, startPoint x: 602, startPoint y: 173, endPoint x: 618, endPoint y: 185, distance: 20.3
click at [618, 185] on div "Potencial Match" at bounding box center [653, 182] width 161 height 24
click at [618, 185] on span "Potencial Match" at bounding box center [623, 181] width 55 height 11
click at [595, 185] on input "Potencial Match" at bounding box center [586, 182] width 18 height 18
radio input "true"
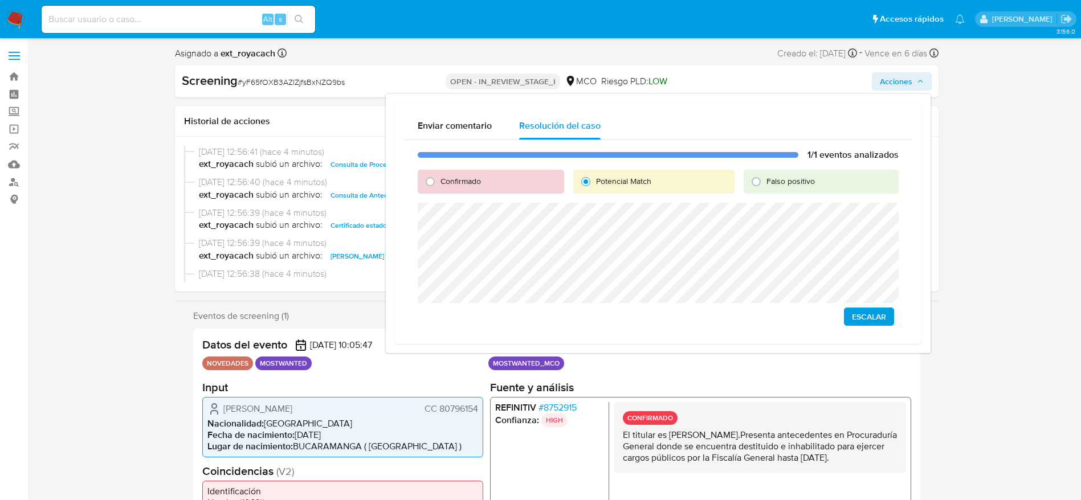
click at [873, 315] on span "Escalar" at bounding box center [869, 317] width 34 height 16
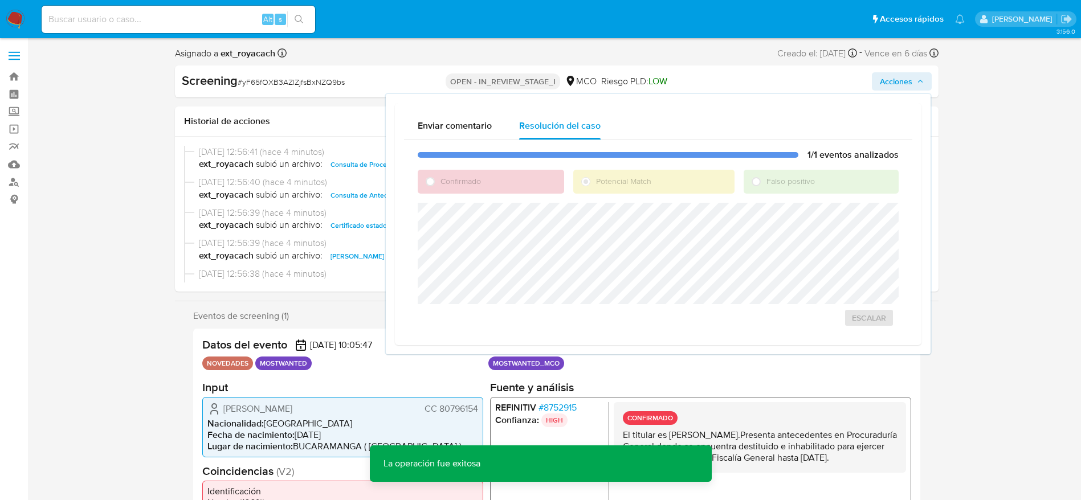
scroll to position [1, 0]
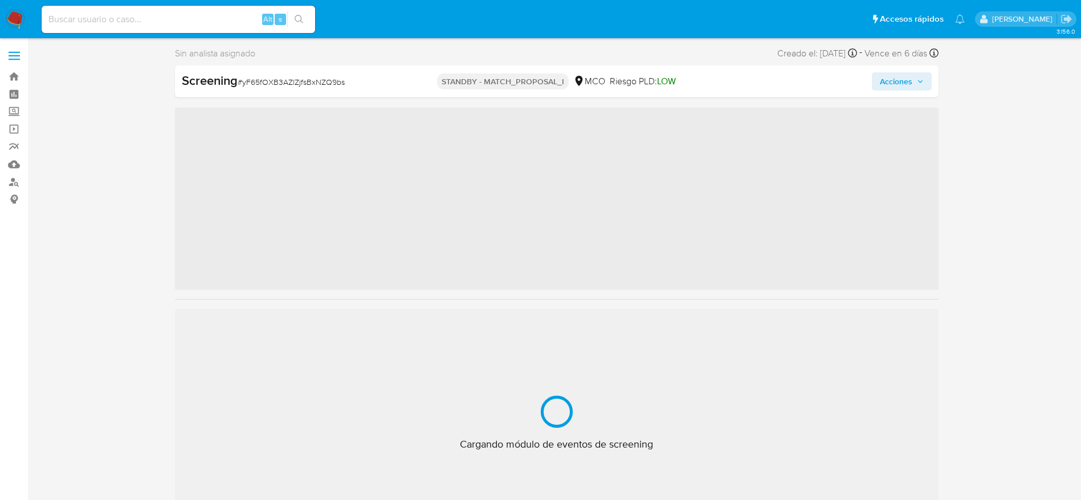
scroll to position [482, 0]
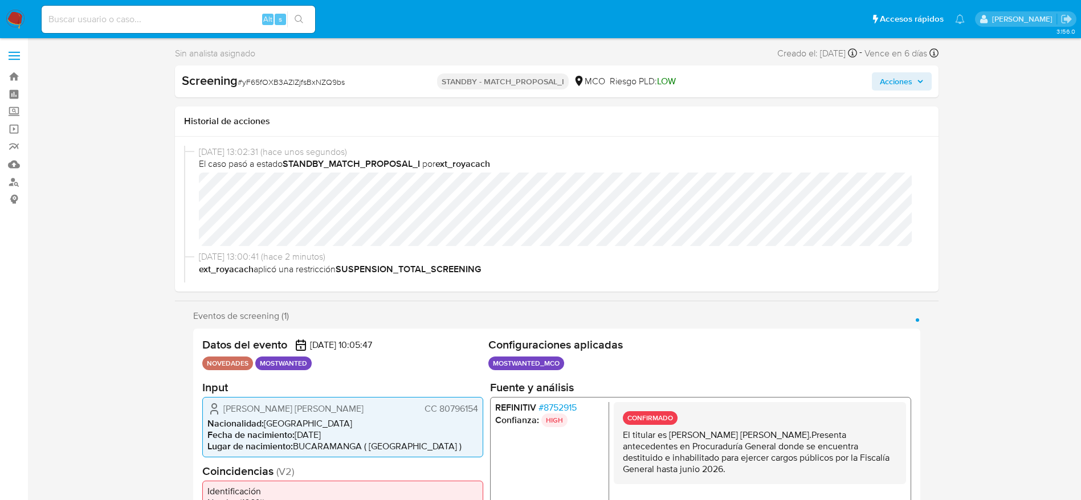
select select "10"
